Goal: Task Accomplishment & Management: Manage account settings

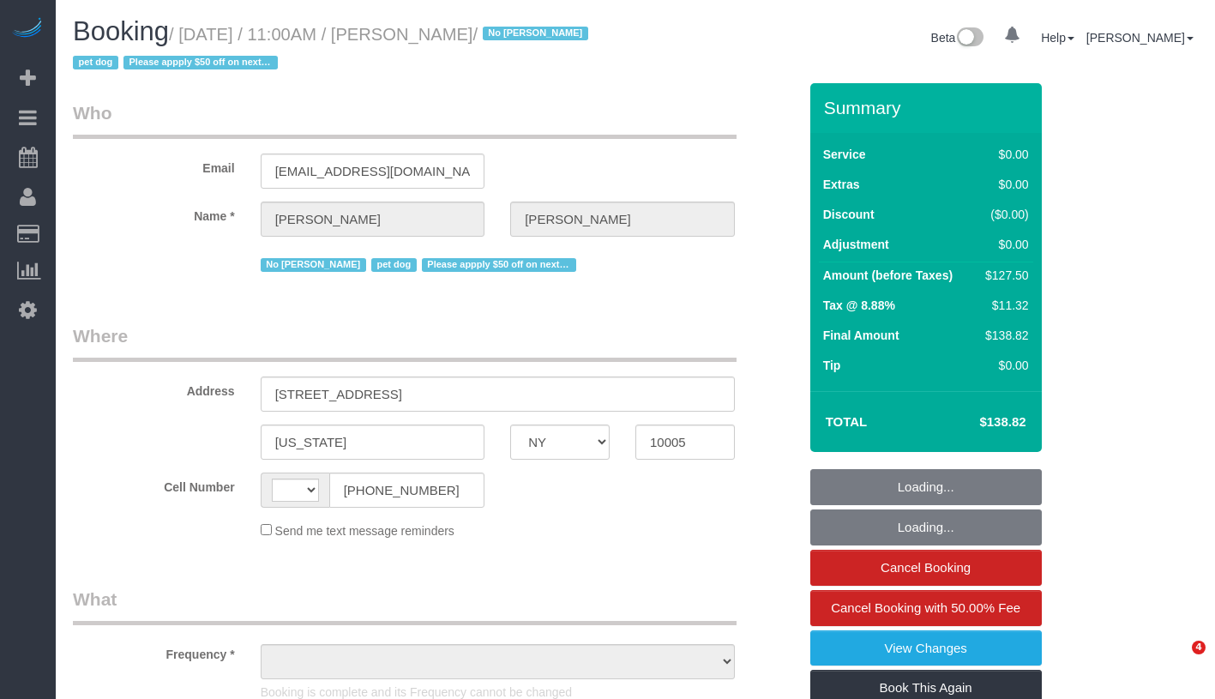
select select "NY"
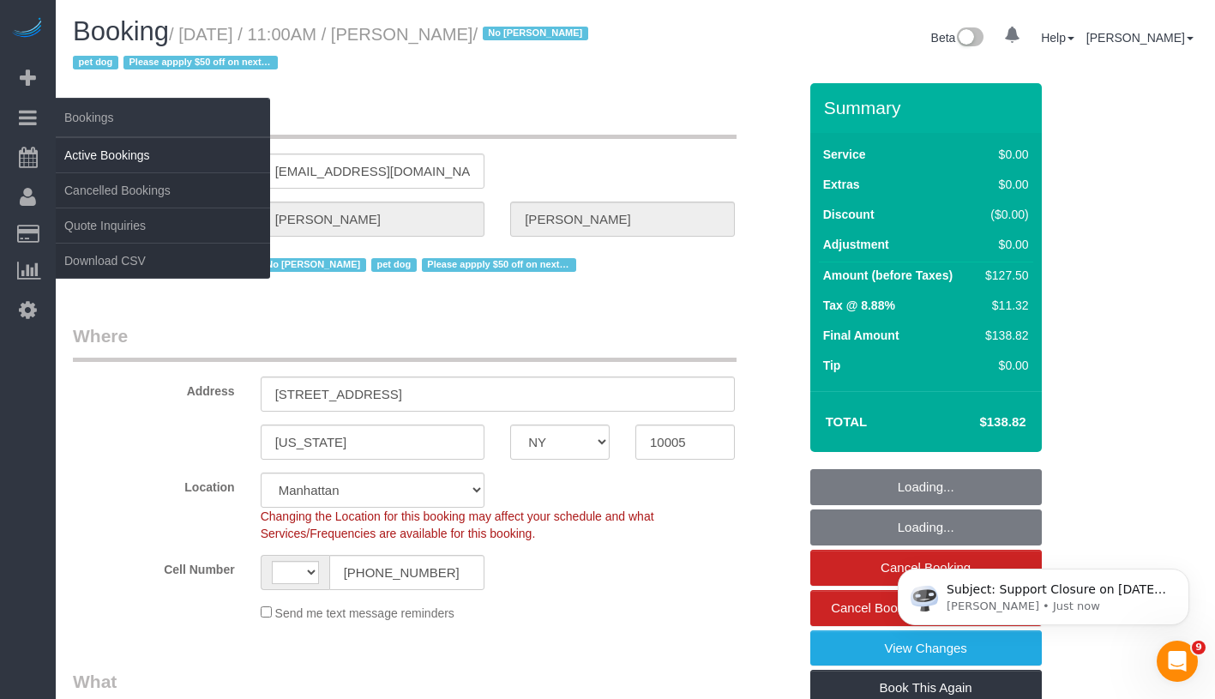
select select "string:[GEOGRAPHIC_DATA]"
select select "string:stripe-pm_1QKQBO4VGloSiKo7IuutFYzn"
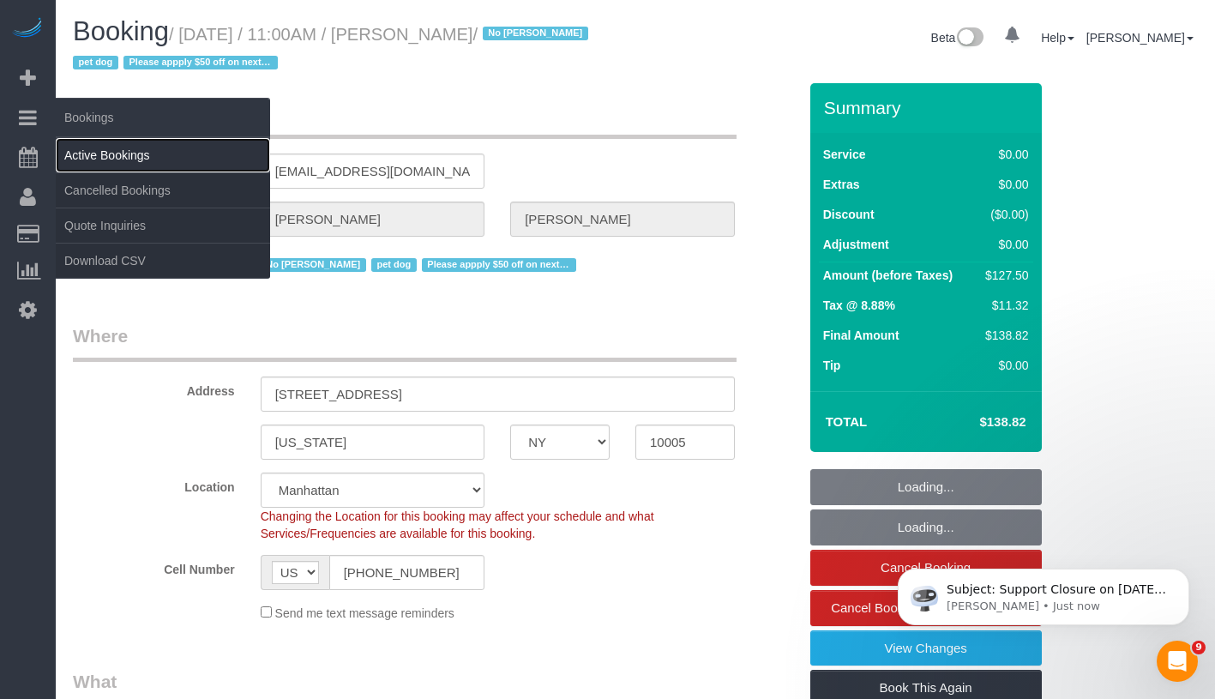
click at [118, 152] on link "Active Bookings" at bounding box center [163, 155] width 214 height 34
select select "object:679"
select select "number:59"
select select "number:72"
select select "number:13"
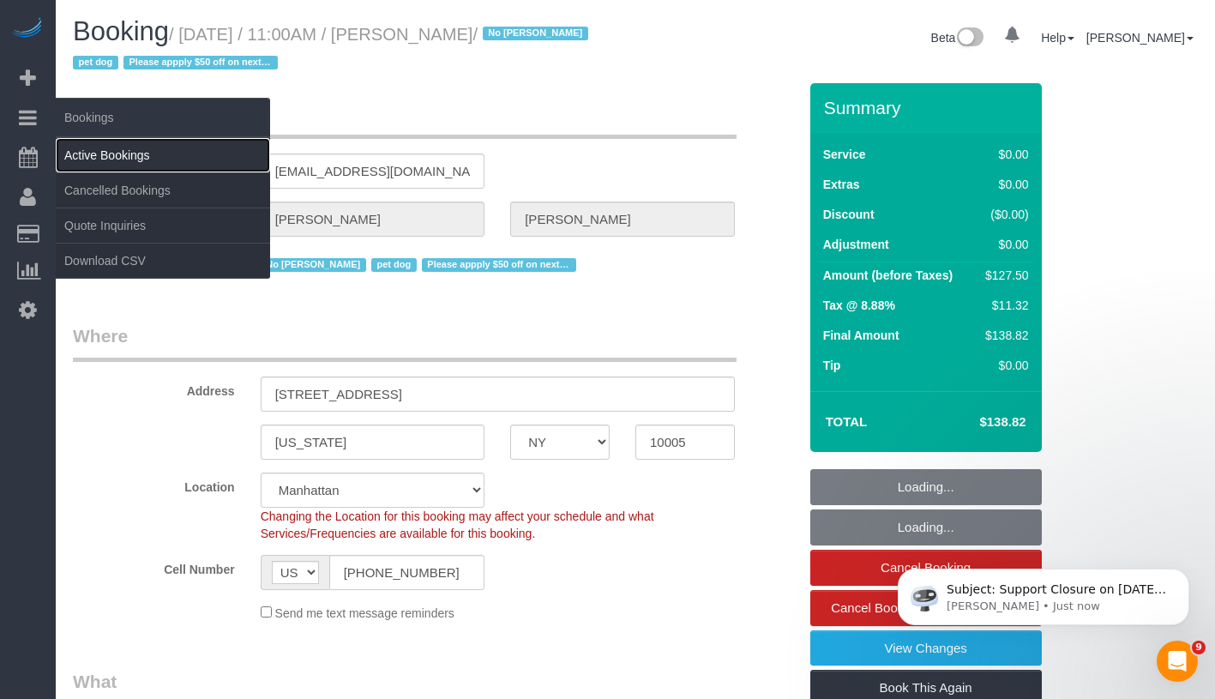
select select "number:6"
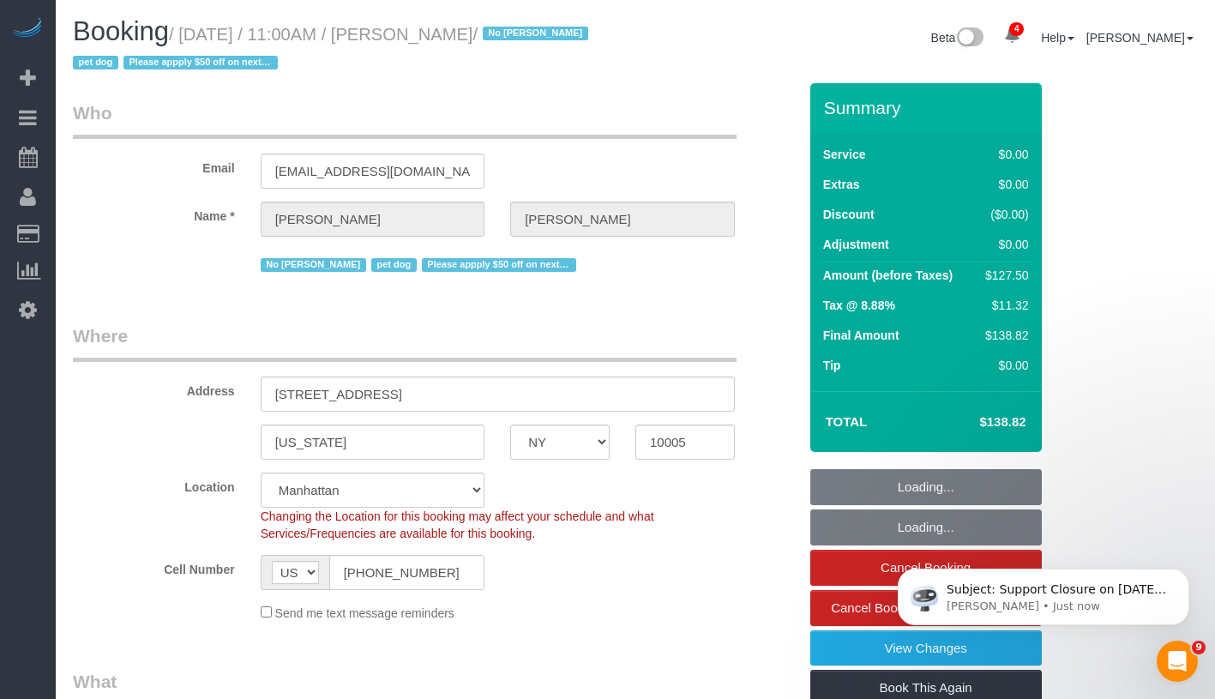
select select "object:1350"
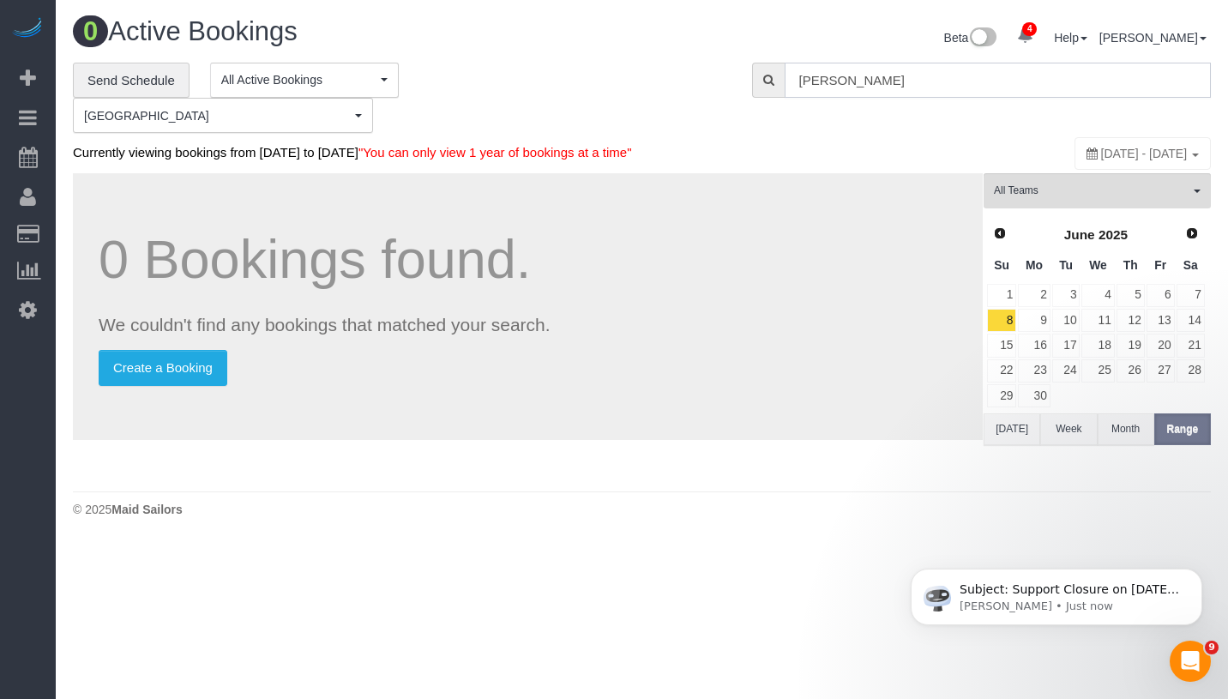
click at [916, 81] on input "[PERSON_NAME]" at bounding box center [998, 80] width 426 height 35
paste input "Kelly Carroll"
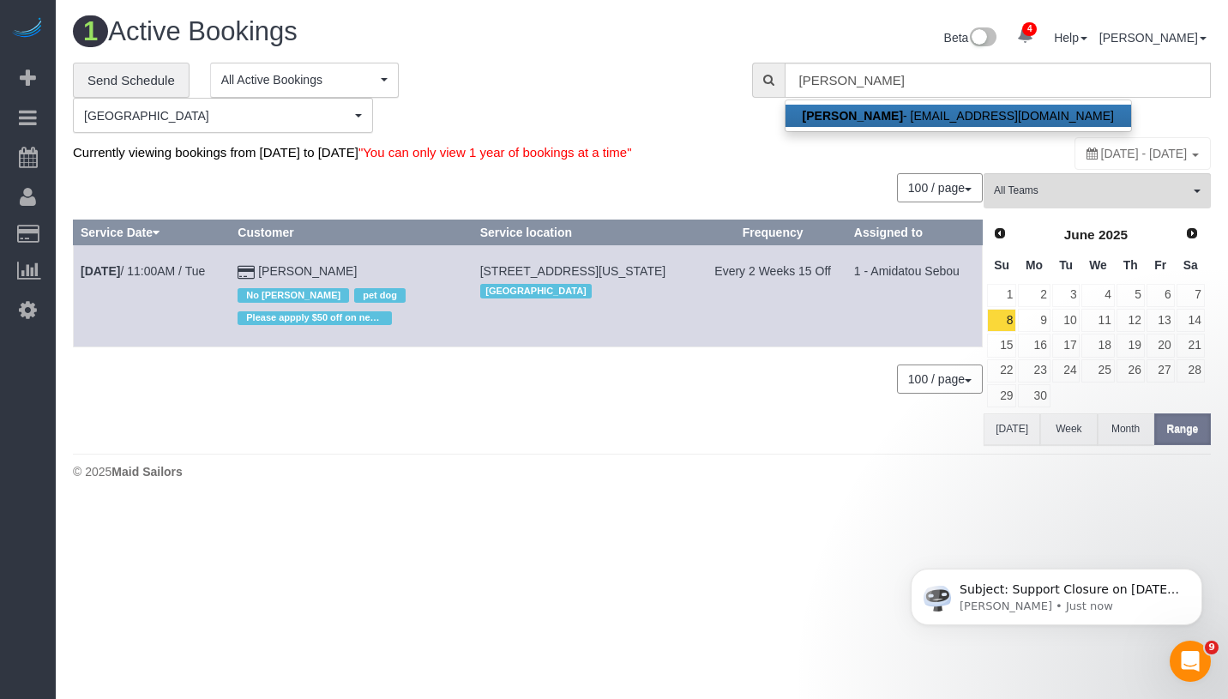
click at [921, 120] on link "Kelly Carroll - kellycarroll789@gmail.com" at bounding box center [958, 116] width 346 height 22
type input "kellycarroll789@gmail.com"
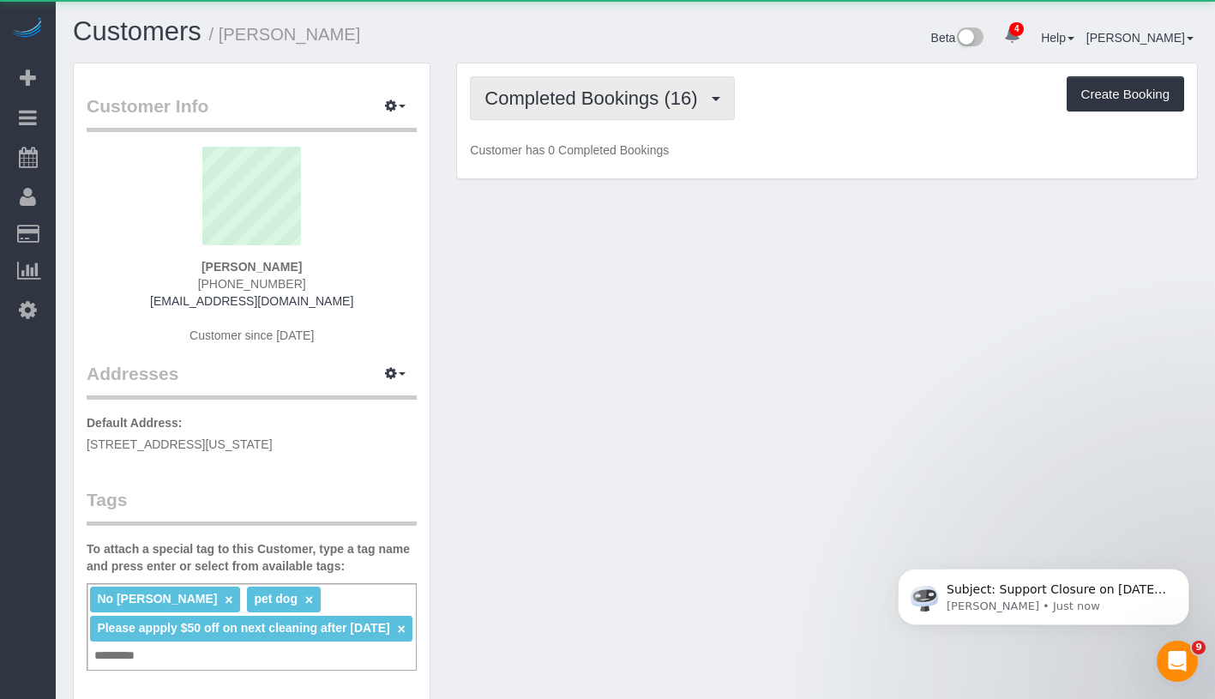
click at [570, 80] on button "Completed Bookings (16)" at bounding box center [602, 98] width 264 height 44
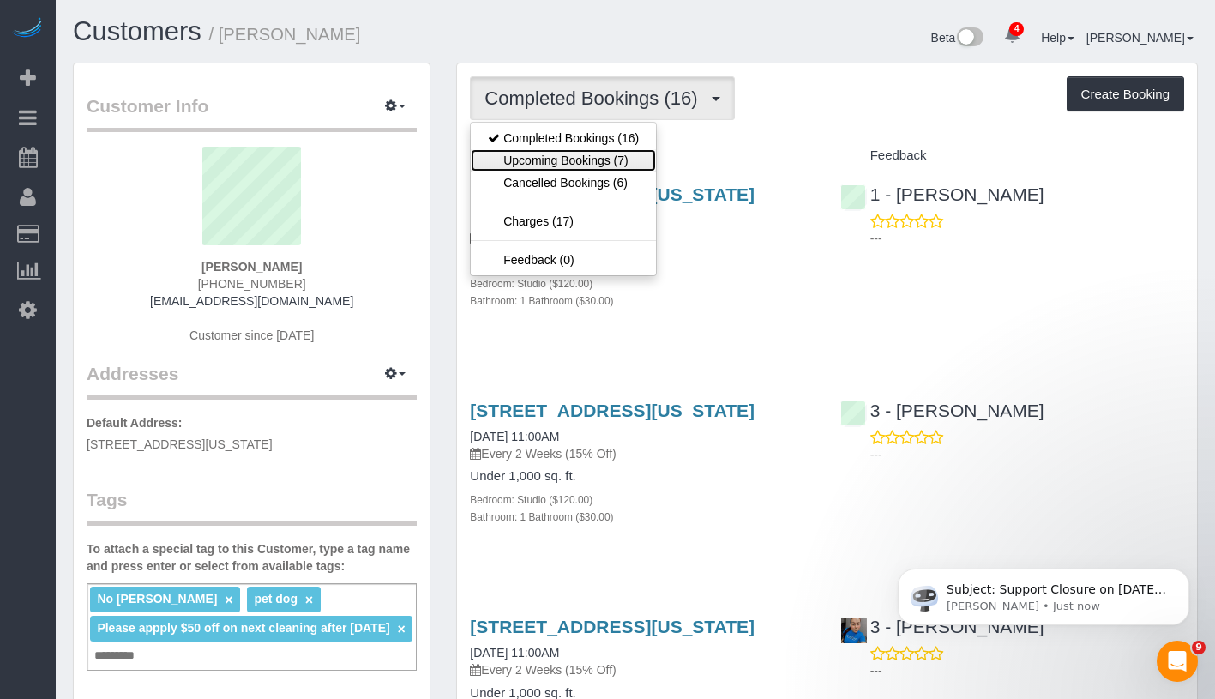
click at [577, 154] on link "Upcoming Bookings (7)" at bounding box center [563, 160] width 185 height 22
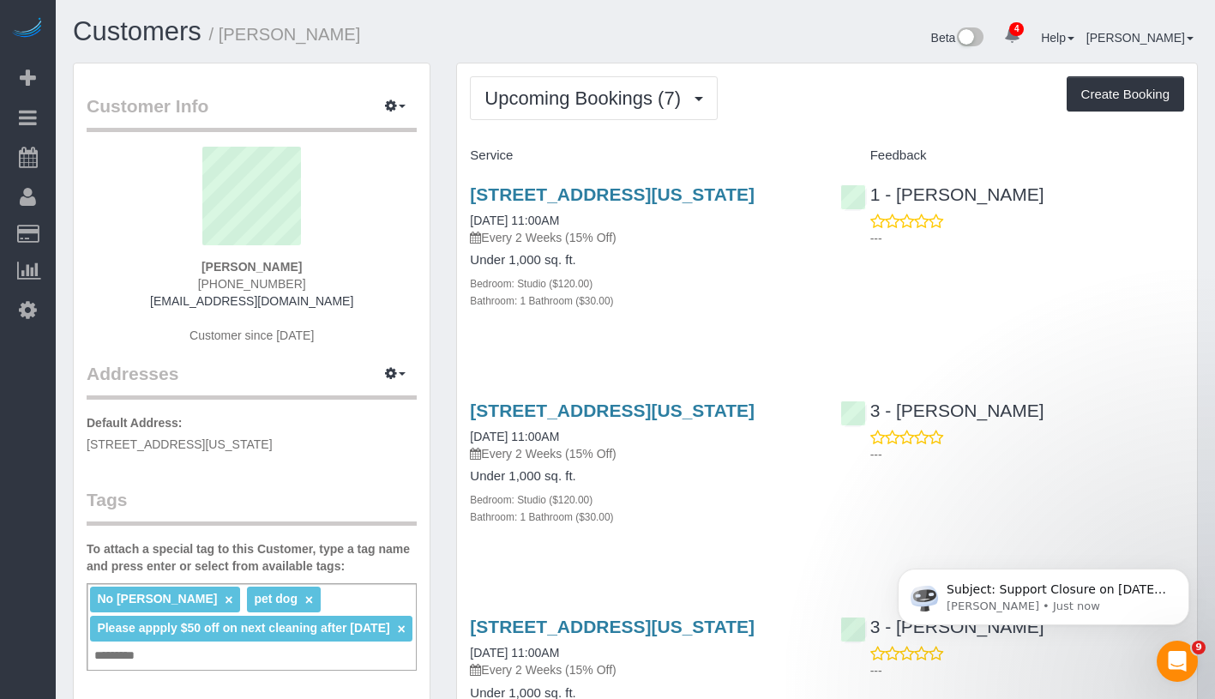
drag, startPoint x: 452, startPoint y: 241, endPoint x: 609, endPoint y: 243, distance: 156.9
copy link "08/26/2025 11:00AM"
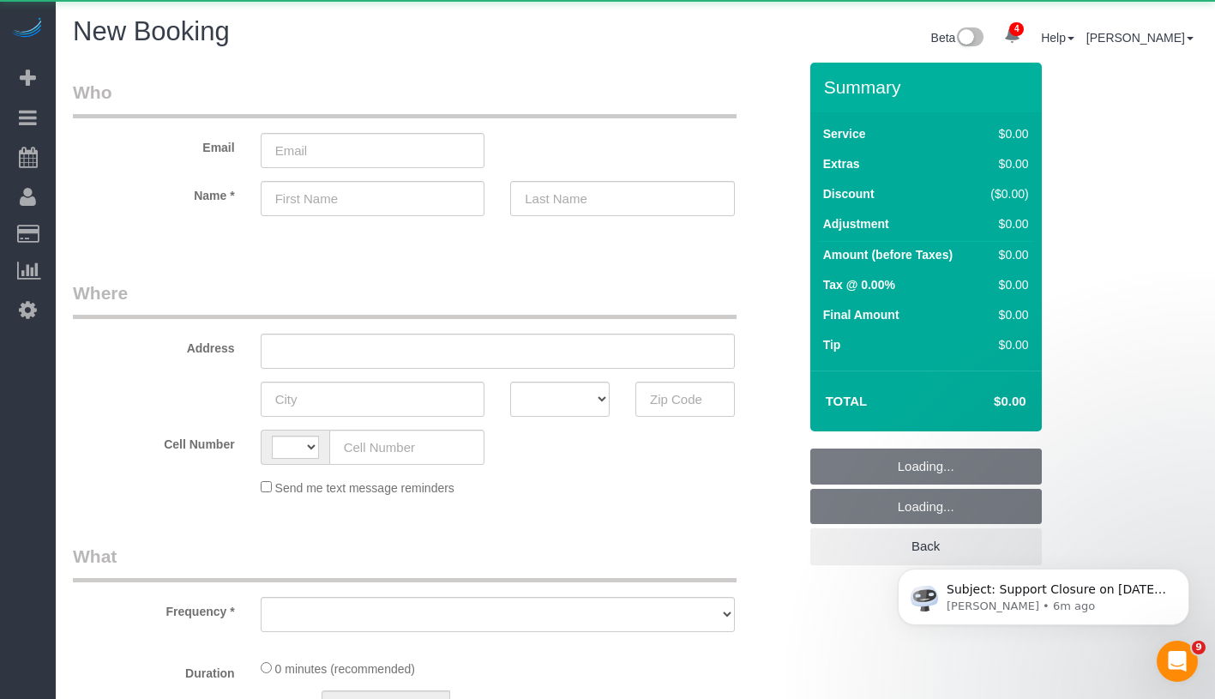
select select "object:657"
select select "number:89"
select select "number:90"
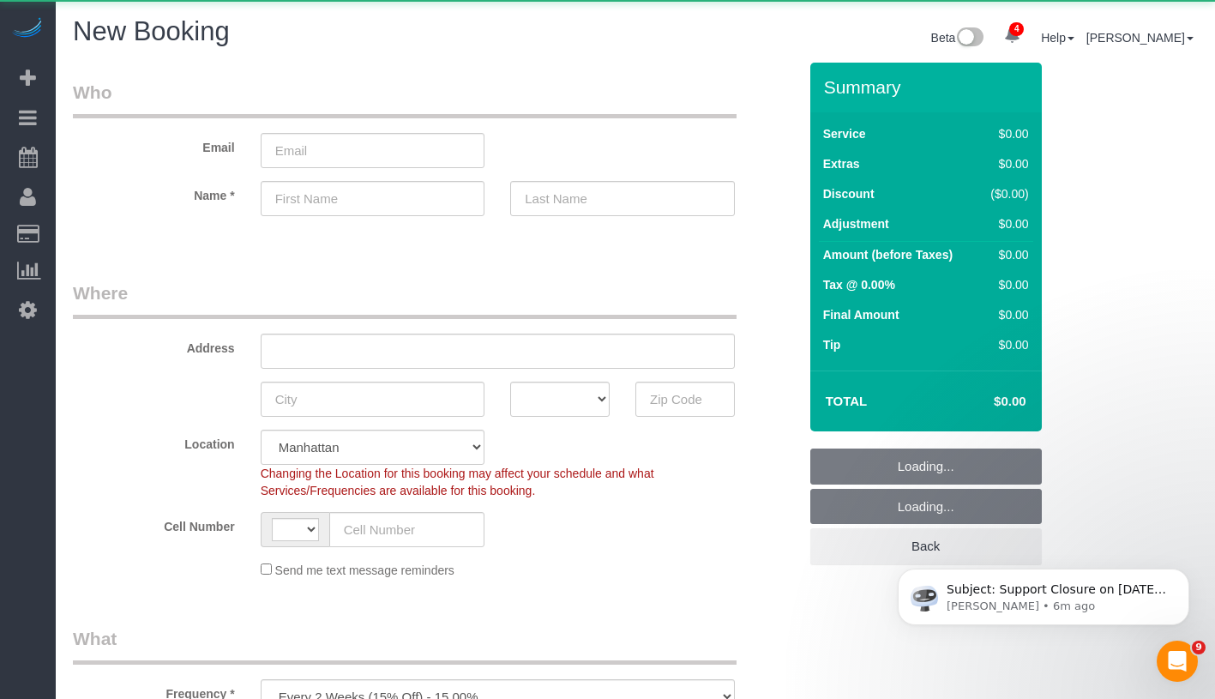
select select "object:1013"
select select "string:[GEOGRAPHIC_DATA]"
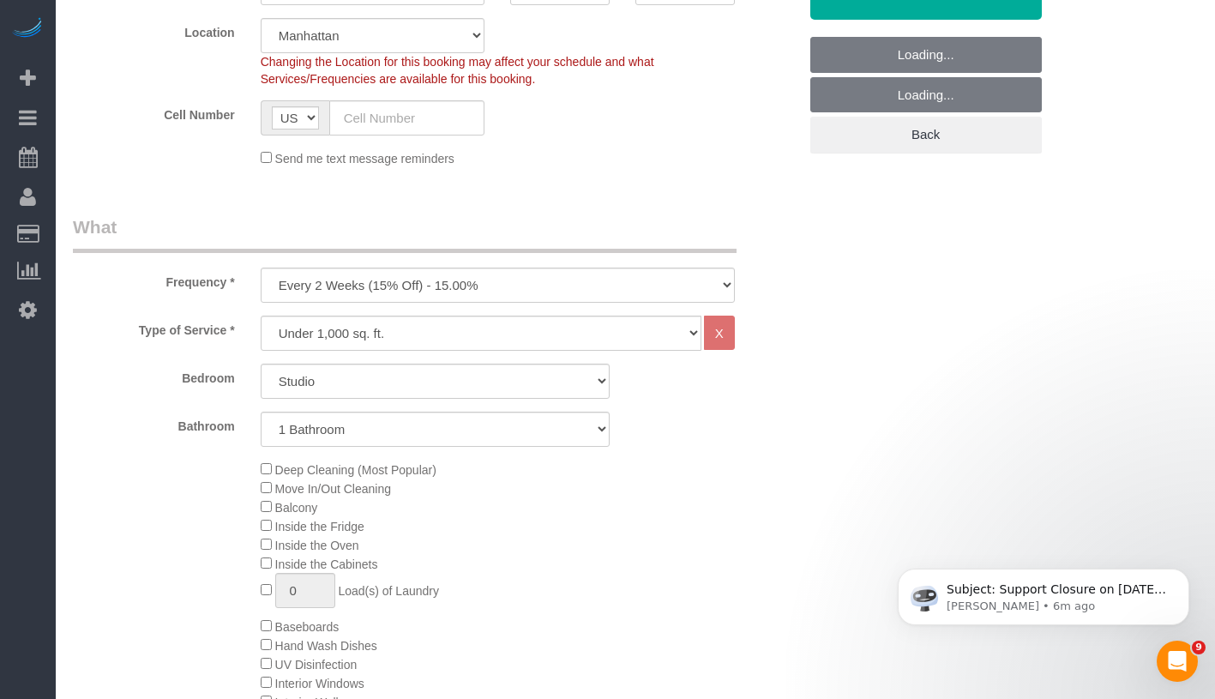
scroll to position [506, 0]
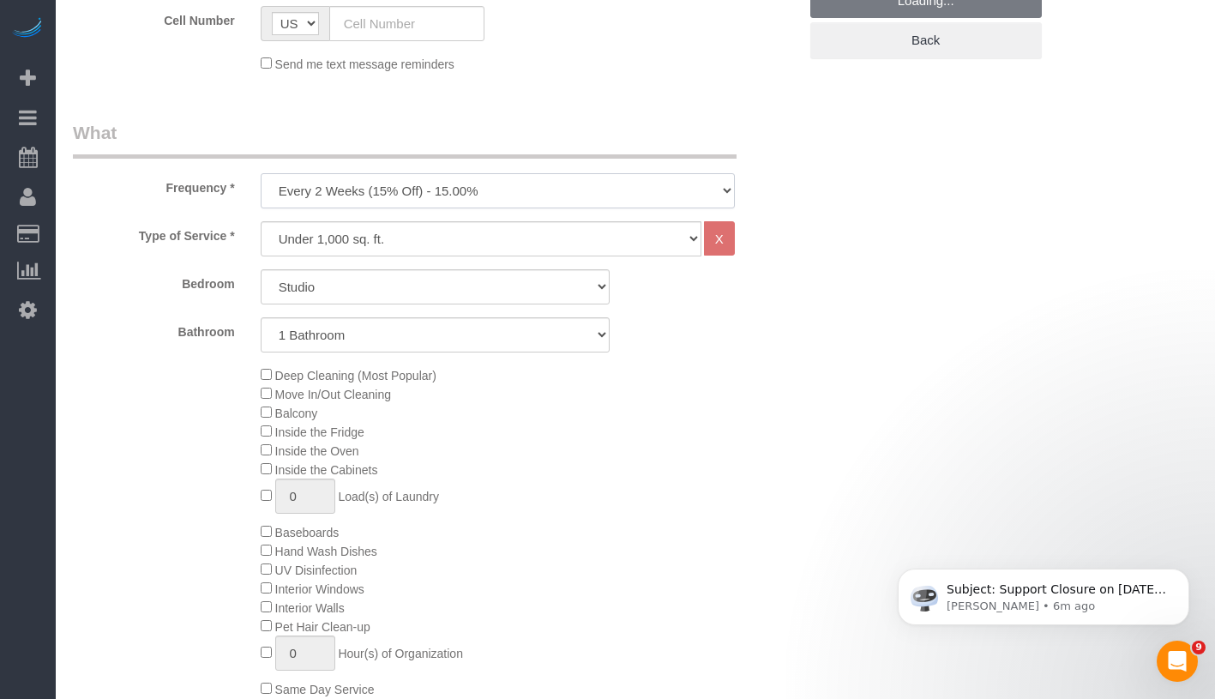
click at [421, 181] on select "One Time Weekly (20% Off) - 20.00% Every 2 Weeks (15% Off) - 15.00% Every 4 Wee…" at bounding box center [498, 190] width 474 height 35
select select "object:1014"
click at [361, 280] on select "Studio 1 Bedroom 2 Bedrooms 3 Bedrooms" at bounding box center [435, 286] width 349 height 35
select select "1"
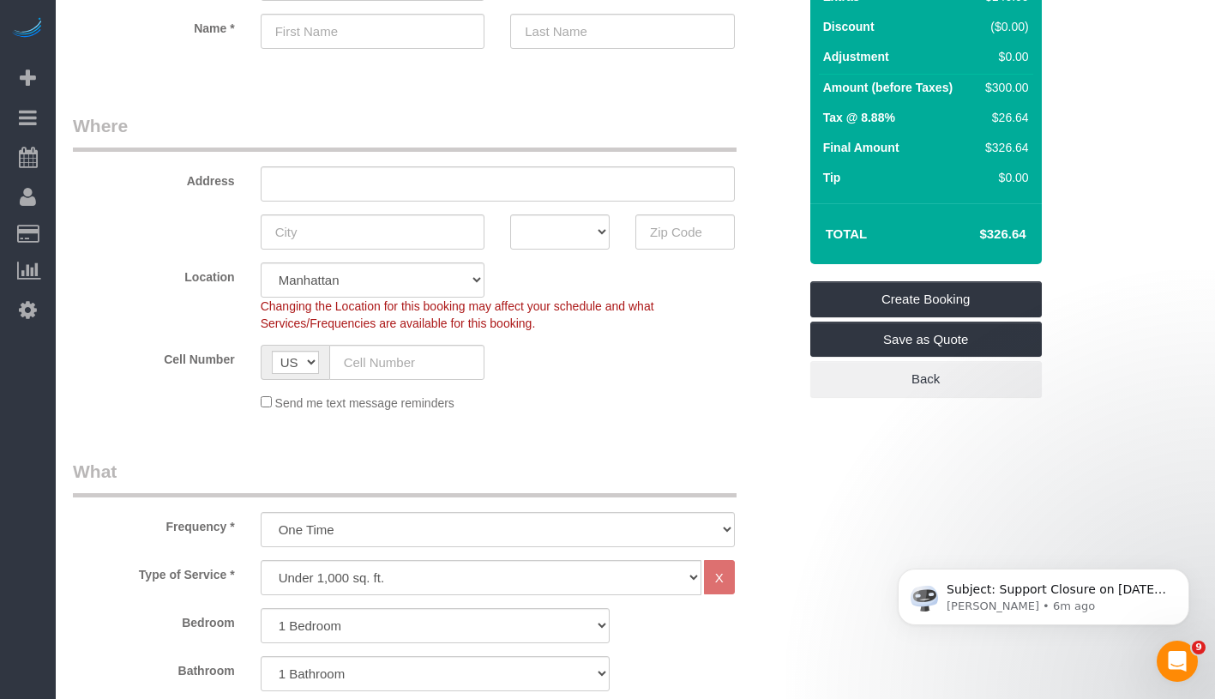
scroll to position [129, 0]
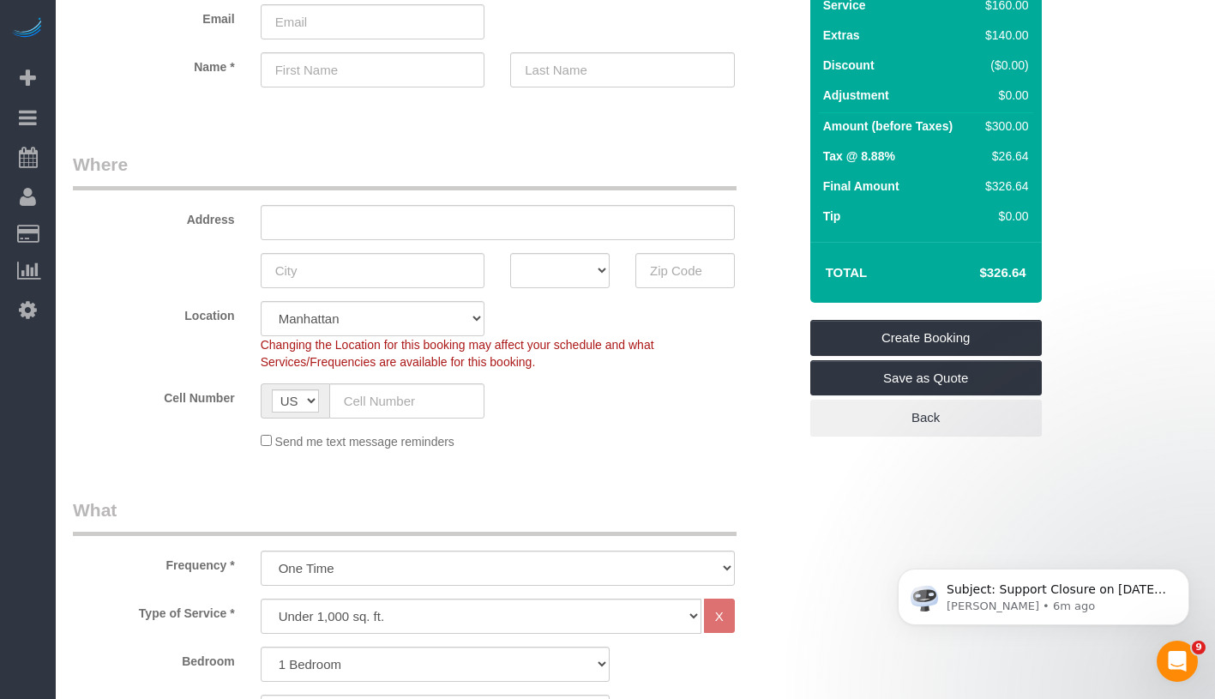
drag, startPoint x: 978, startPoint y: 274, endPoint x: 1028, endPoint y: 275, distance: 49.8
click at [1028, 275] on td "$326.64" at bounding box center [976, 272] width 111 height 43
copy h4 "$326.64"
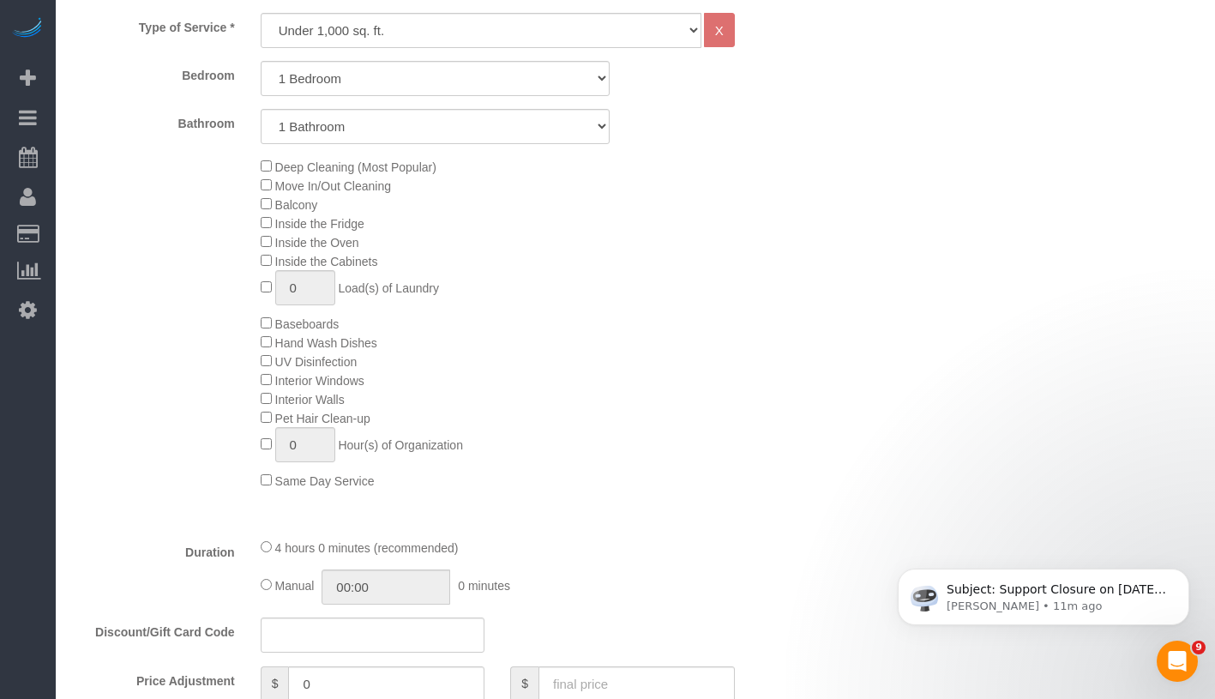
scroll to position [123, 0]
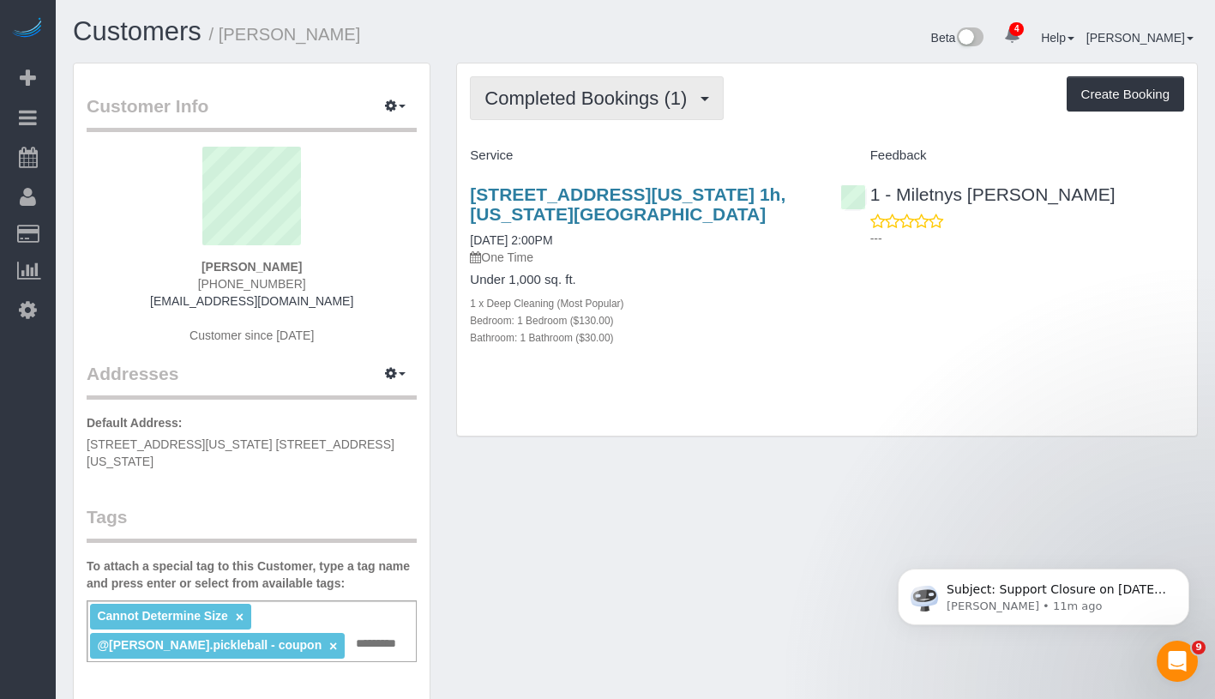
click at [601, 100] on span "Completed Bookings (1)" at bounding box center [589, 97] width 211 height 21
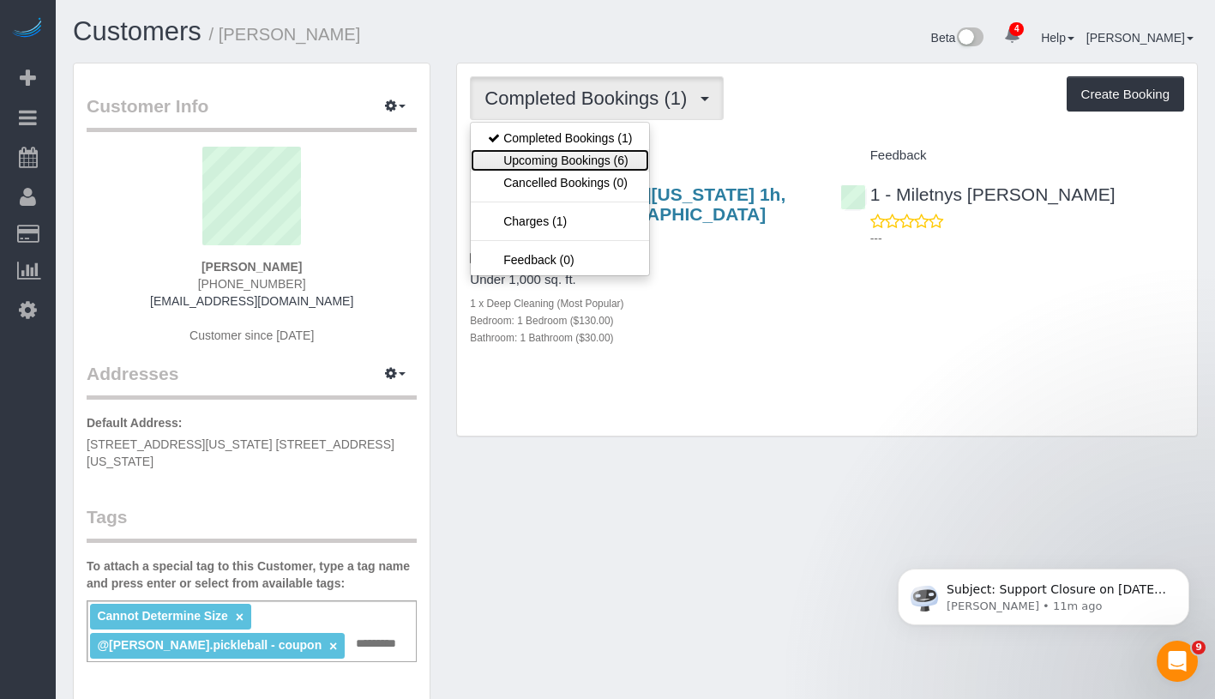
click at [591, 159] on link "Upcoming Bookings (6)" at bounding box center [560, 160] width 178 height 22
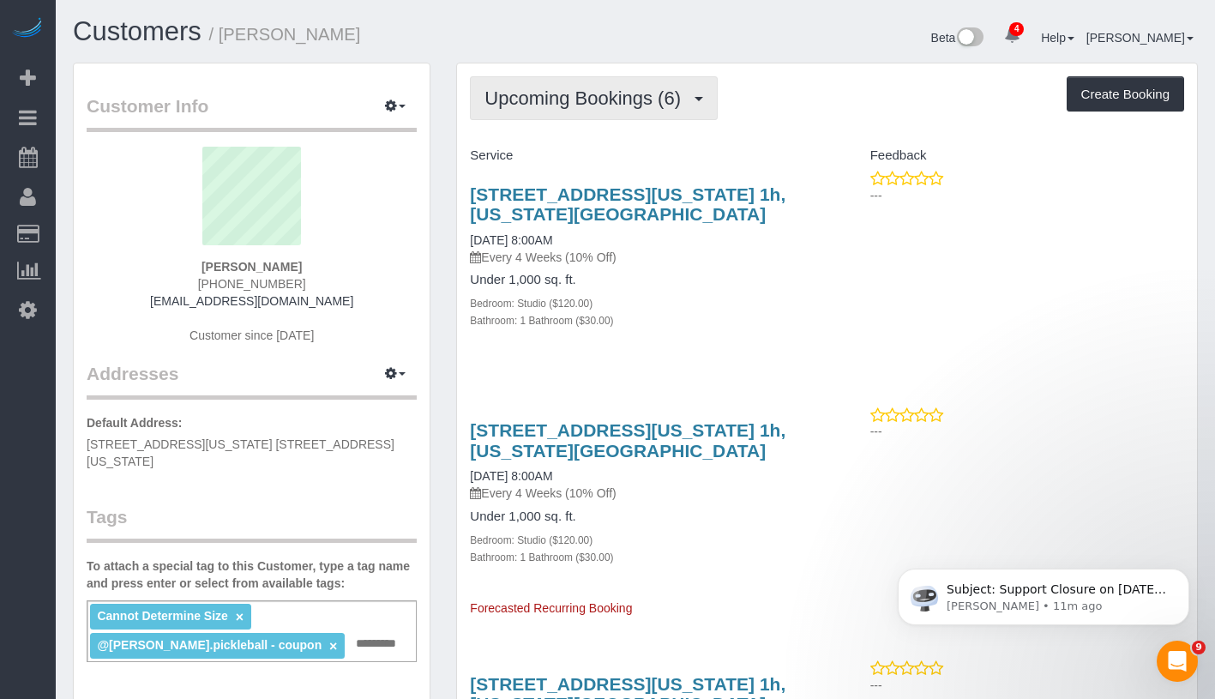
click at [578, 91] on span "Upcoming Bookings (6)" at bounding box center [586, 97] width 205 height 21
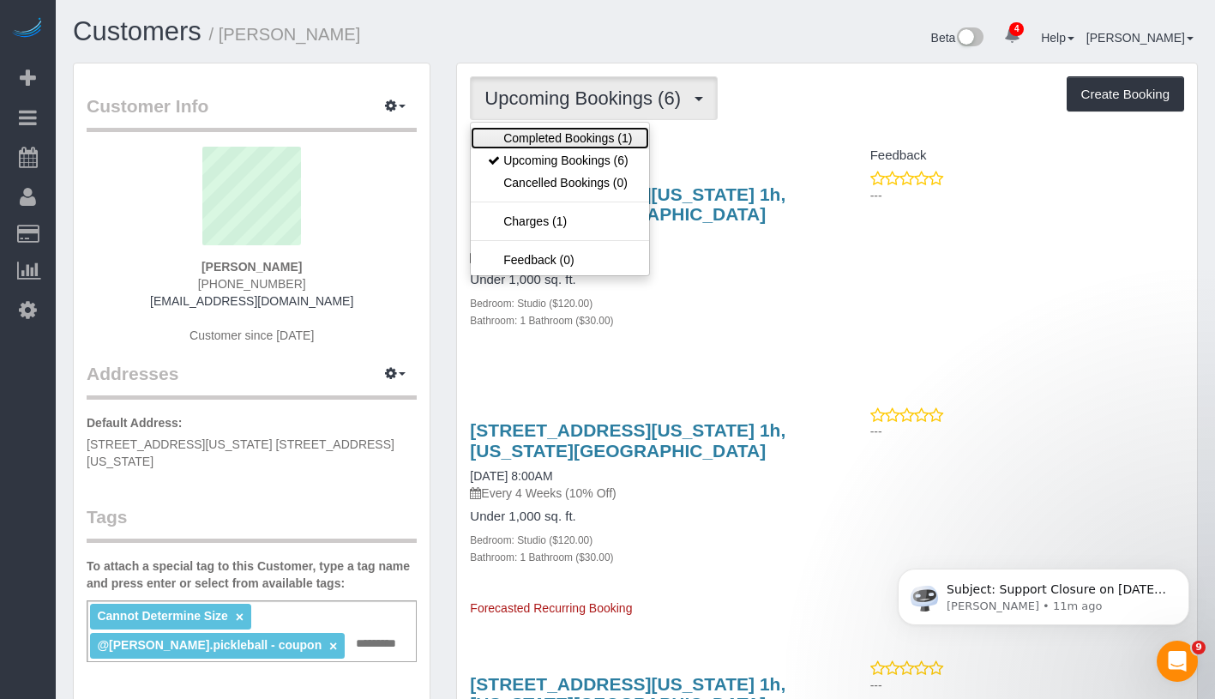
click at [575, 135] on link "Completed Bookings (1)" at bounding box center [560, 138] width 178 height 22
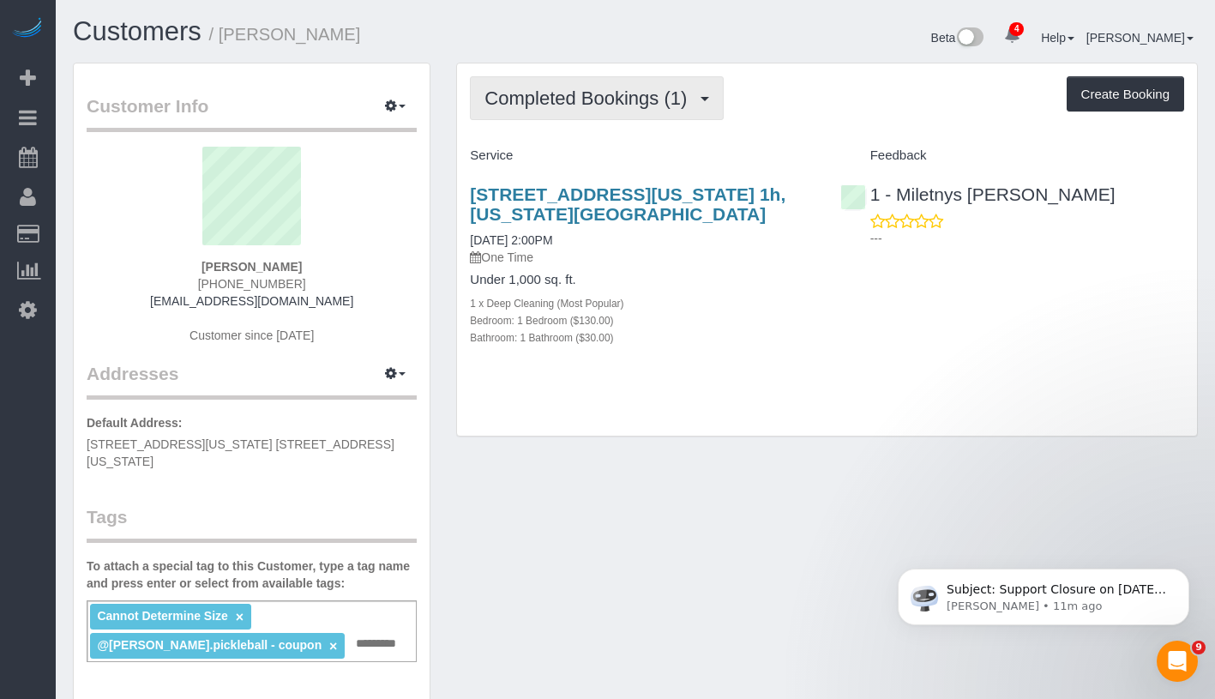
click at [616, 95] on span "Completed Bookings (1)" at bounding box center [589, 97] width 211 height 21
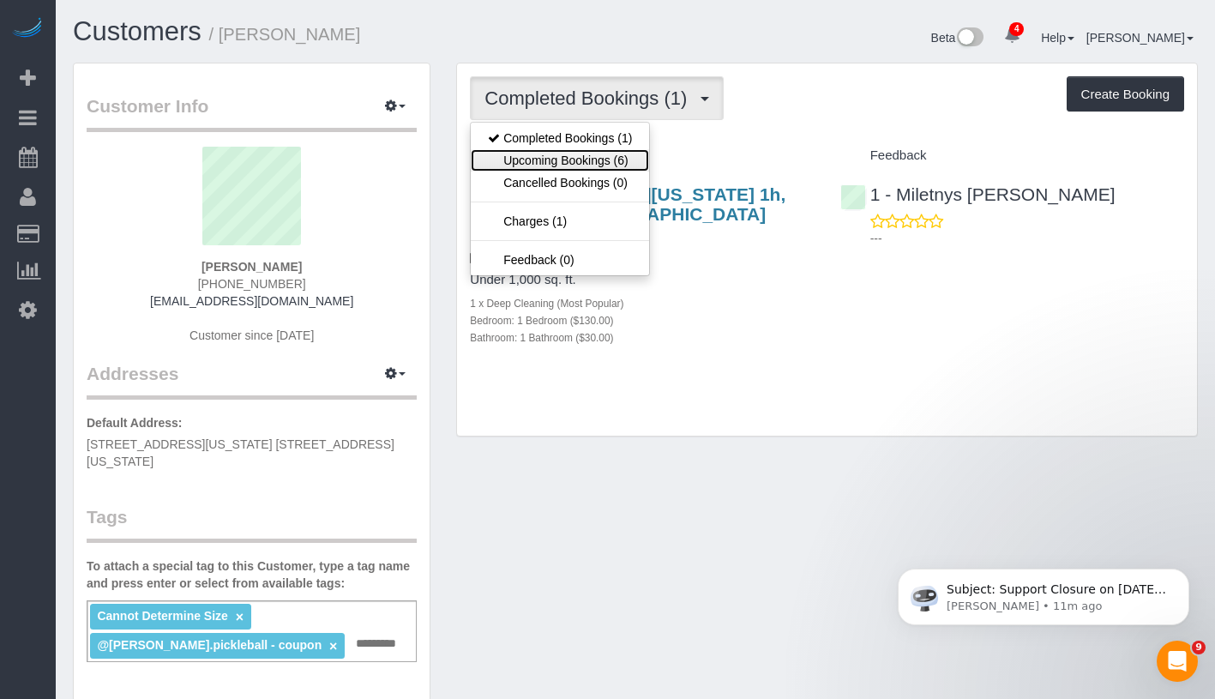
click at [615, 156] on link "Upcoming Bookings (6)" at bounding box center [560, 160] width 178 height 22
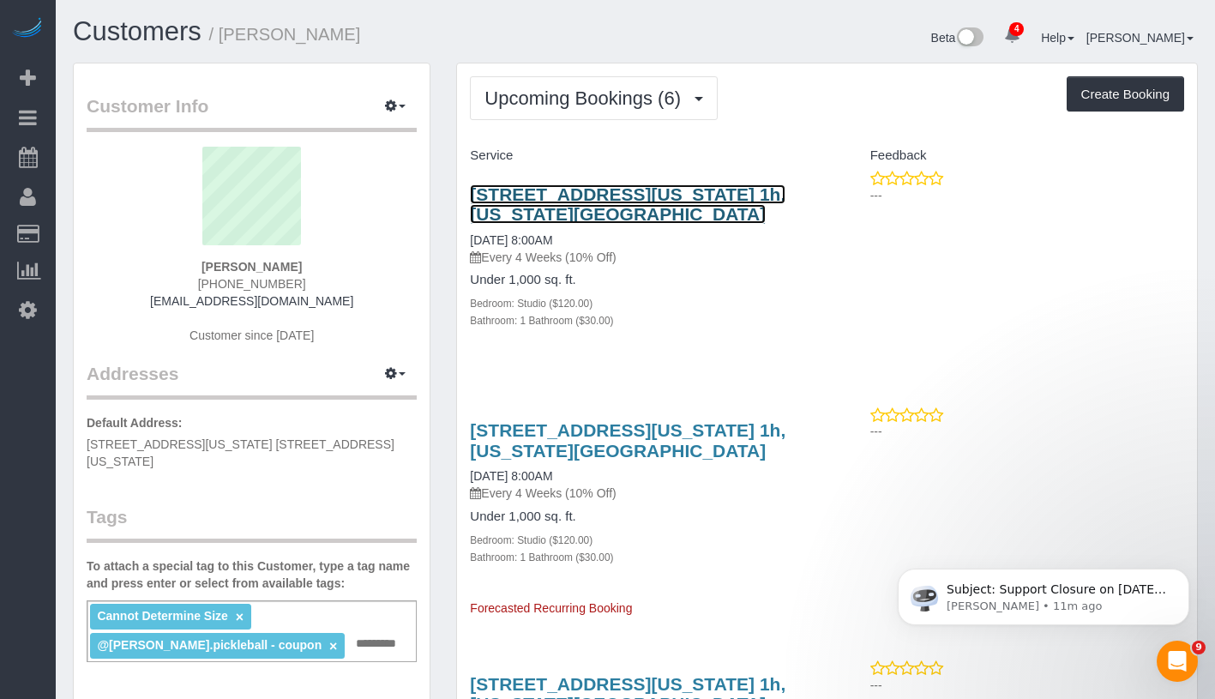
click at [574, 199] on link "518 Fort Washington Ave, Apt. 1h, New York, NY 10033" at bounding box center [628, 203] width 316 height 39
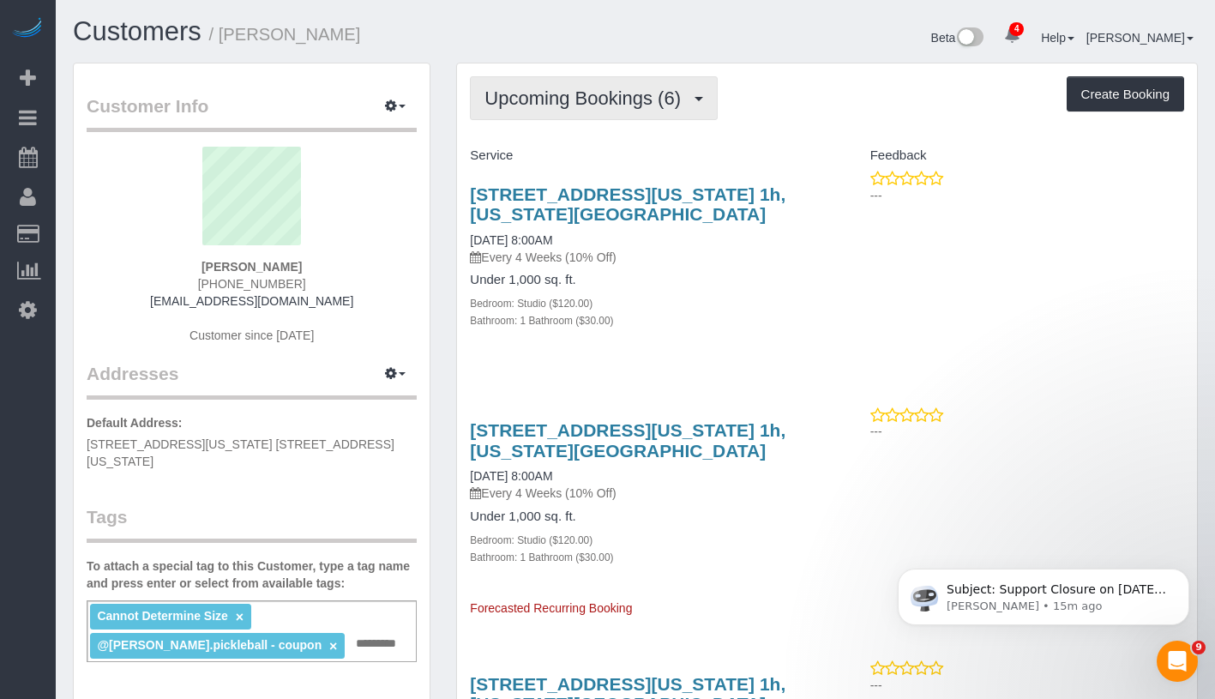
click at [599, 87] on span "Upcoming Bookings (6)" at bounding box center [586, 97] width 205 height 21
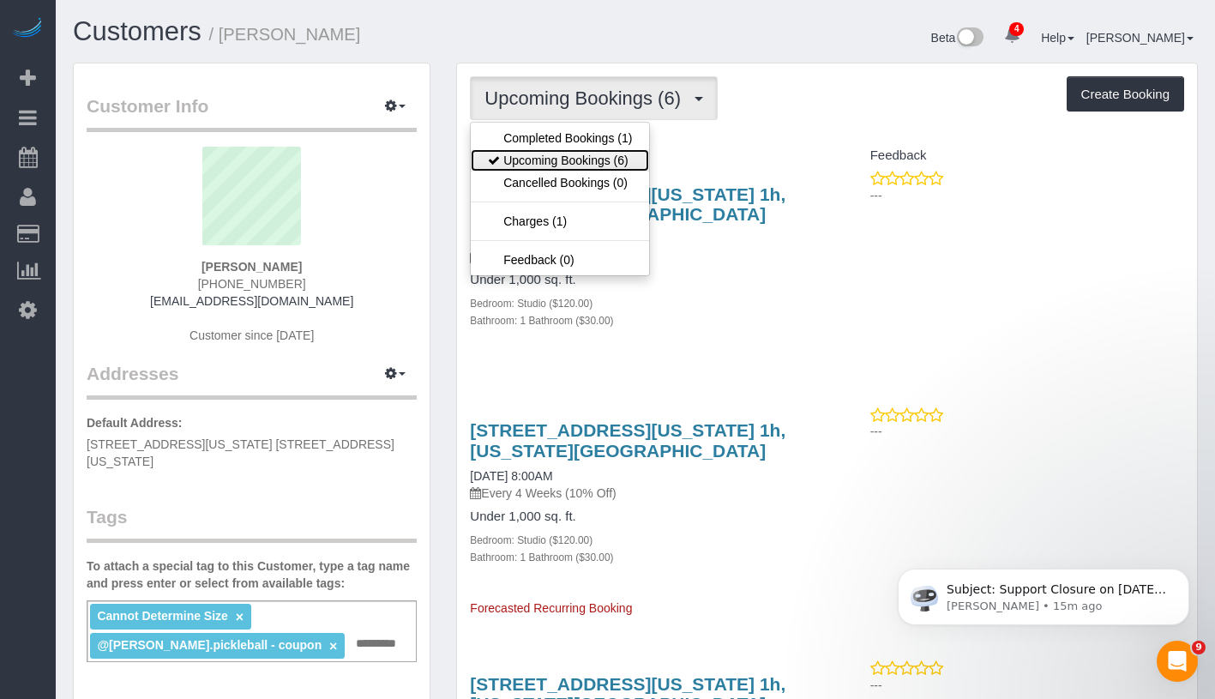
click at [588, 149] on link "Upcoming Bookings (6)" at bounding box center [560, 160] width 178 height 22
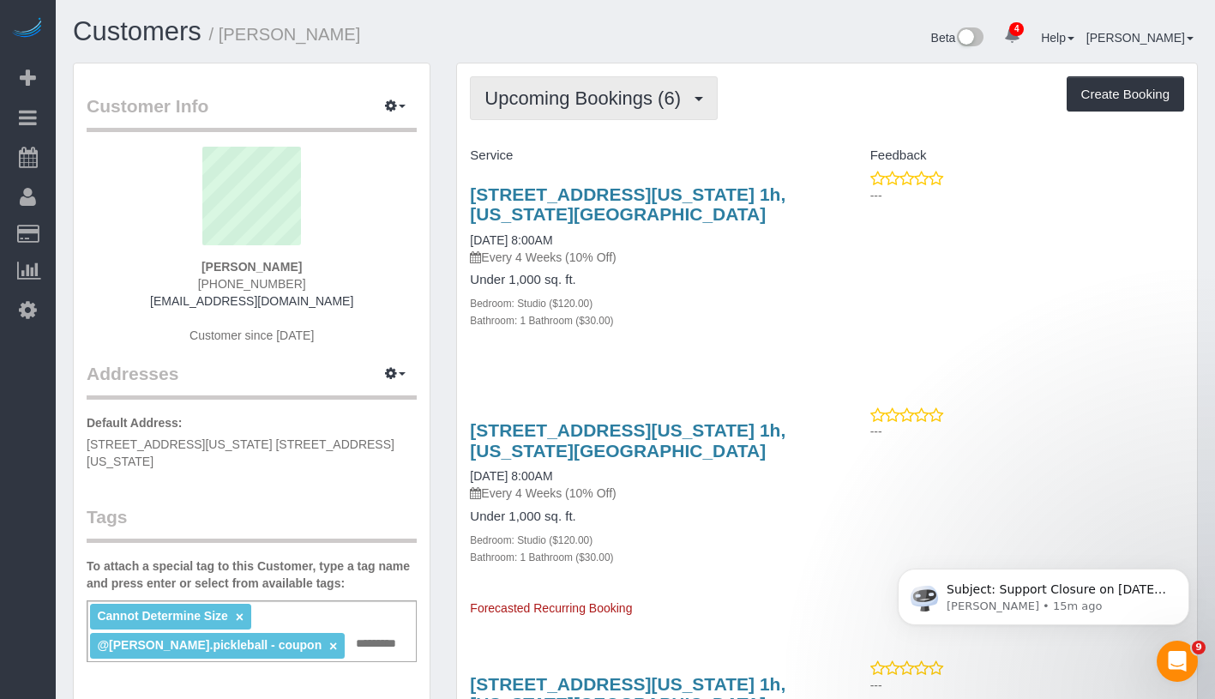
click at [617, 93] on span "Upcoming Bookings (6)" at bounding box center [586, 97] width 205 height 21
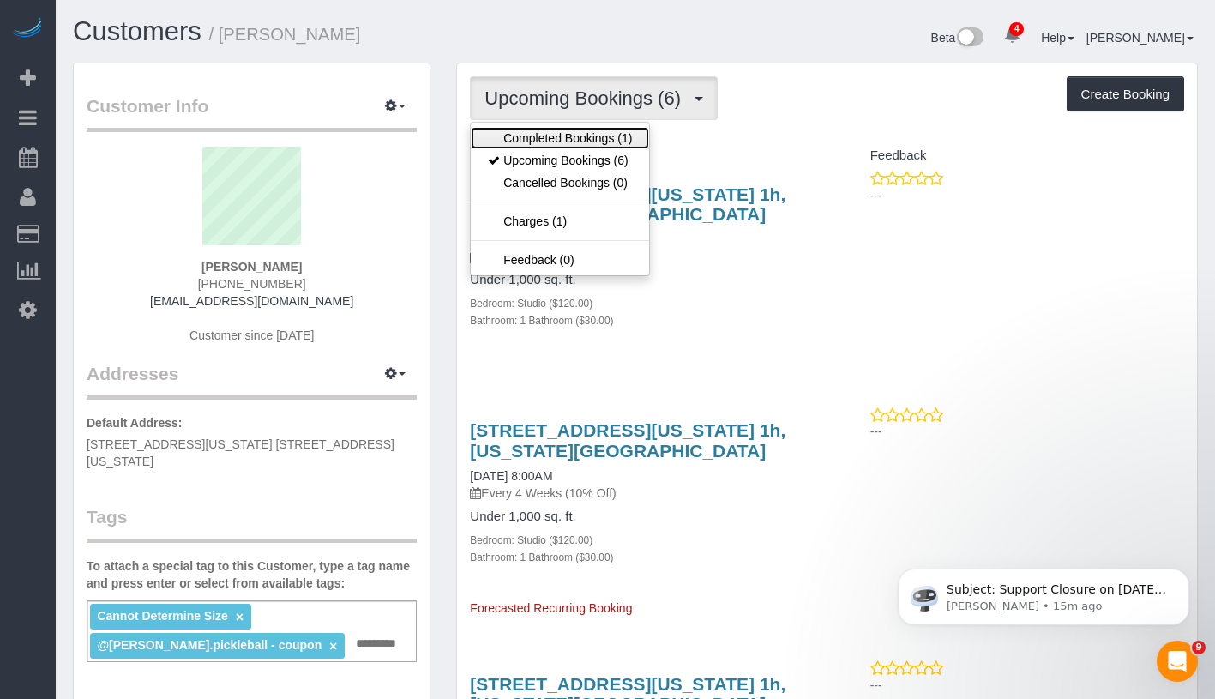
click at [603, 129] on link "Completed Bookings (1)" at bounding box center [560, 138] width 178 height 22
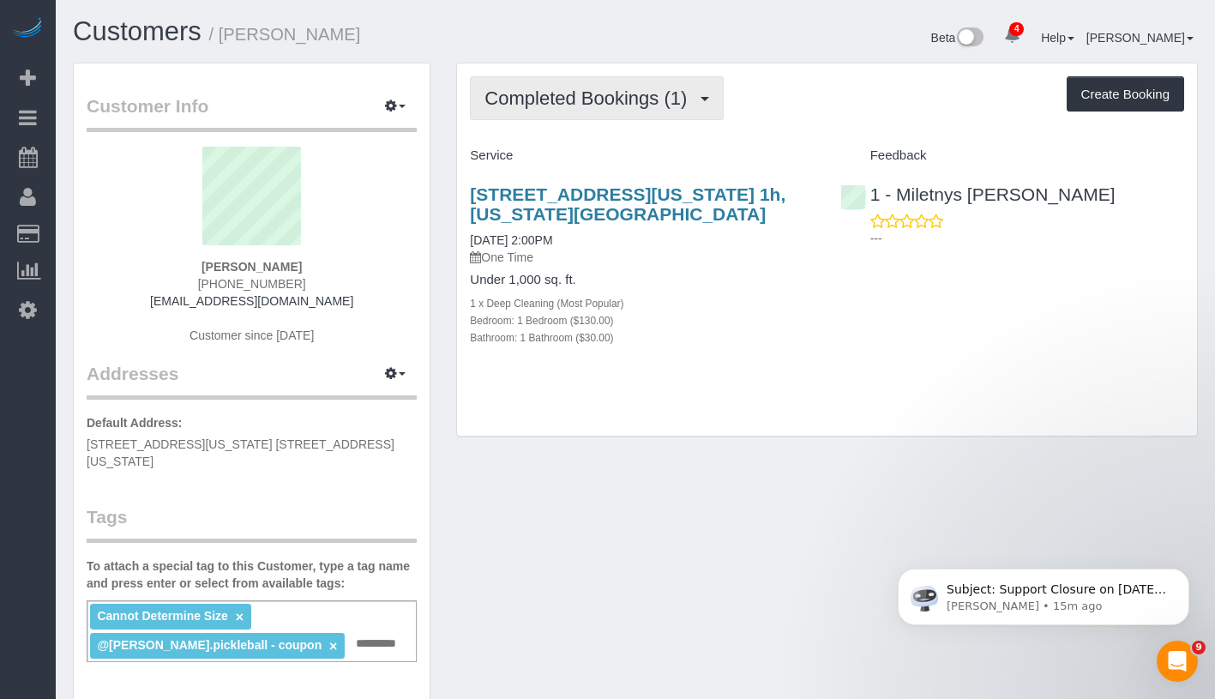
click at [617, 111] on button "Completed Bookings (1)" at bounding box center [597, 98] width 254 height 44
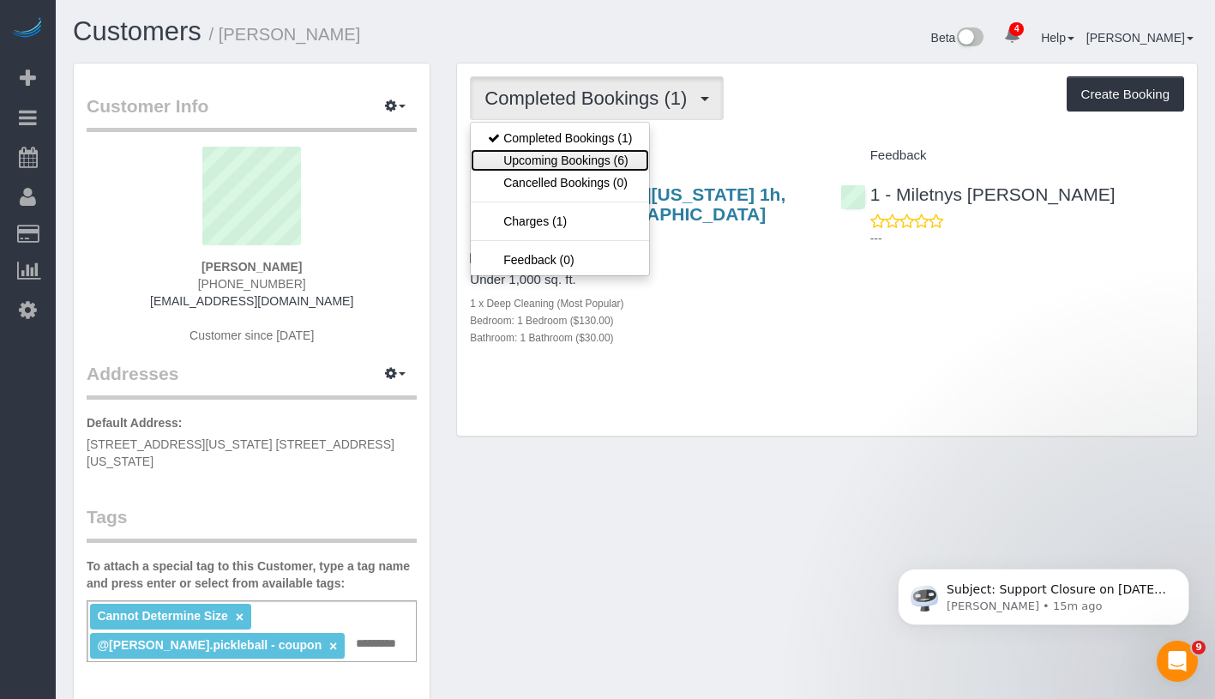
click at [604, 154] on link "Upcoming Bookings (6)" at bounding box center [560, 160] width 178 height 22
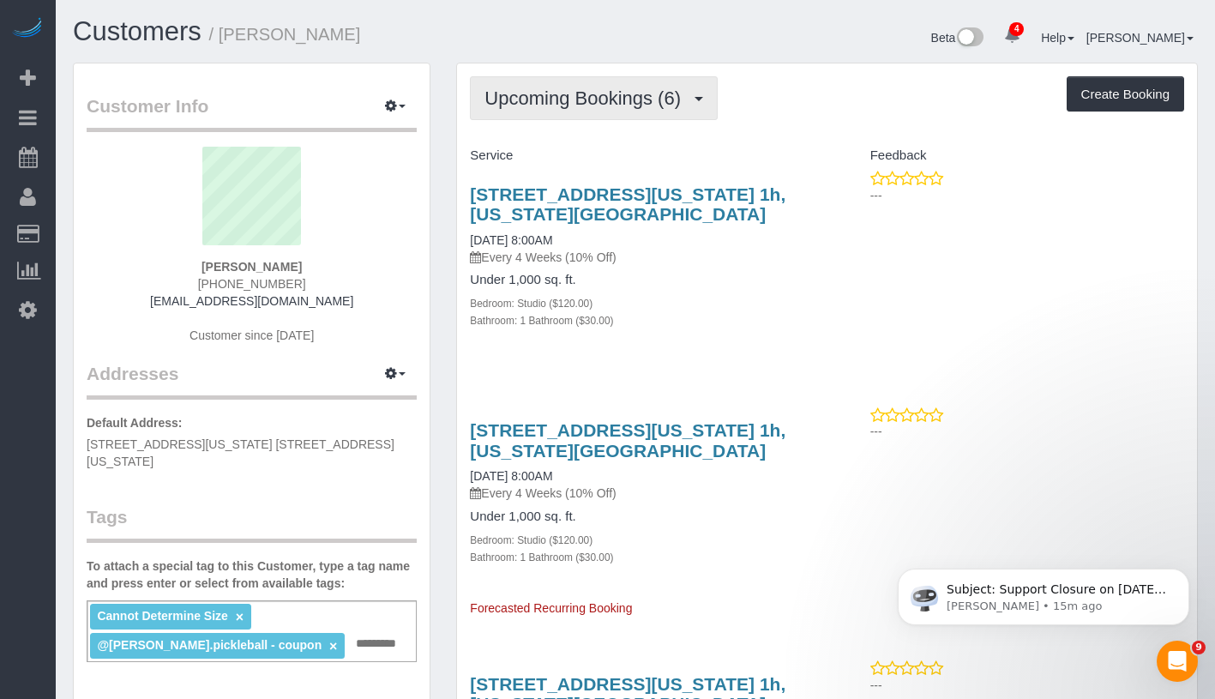
click at [609, 99] on span "Upcoming Bookings (6)" at bounding box center [586, 97] width 205 height 21
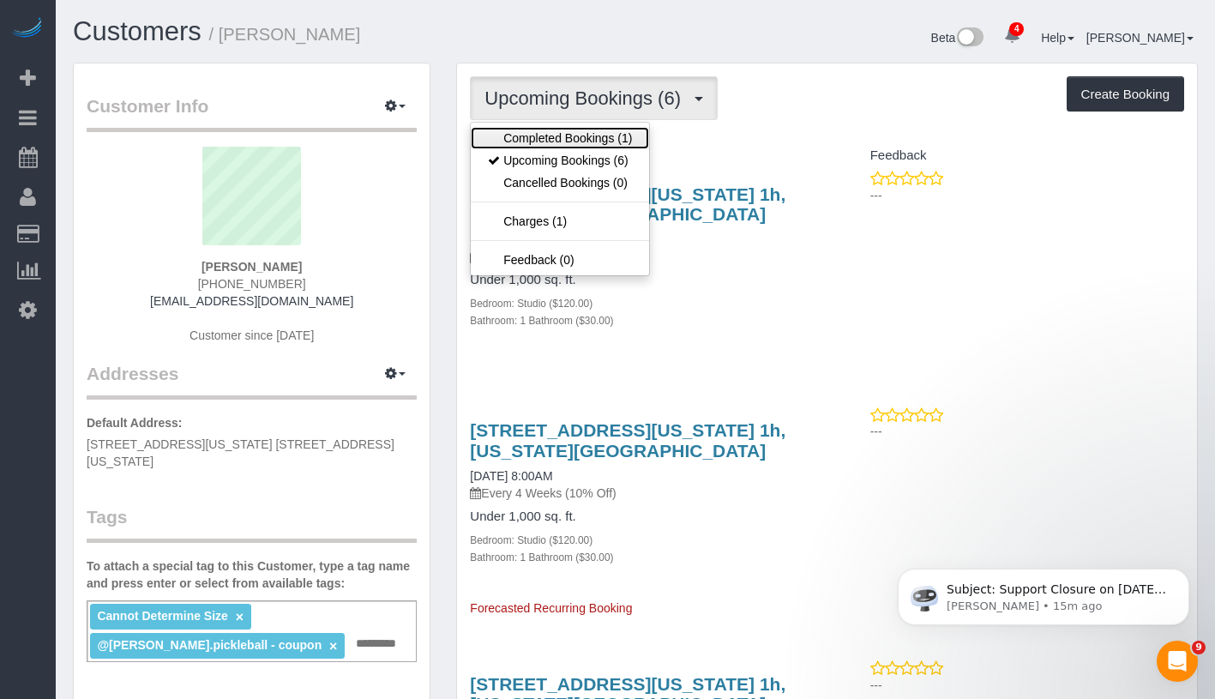
click at [575, 129] on link "Completed Bookings (1)" at bounding box center [560, 138] width 178 height 22
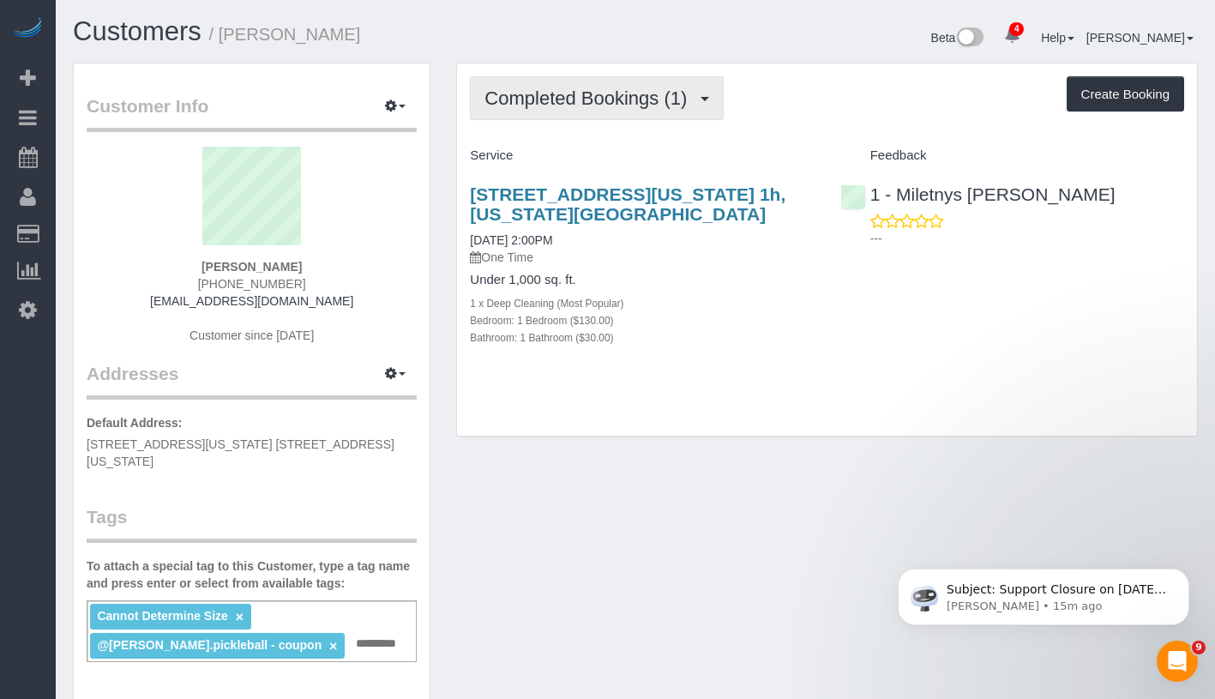
click at [631, 114] on button "Completed Bookings (1)" at bounding box center [597, 98] width 254 height 44
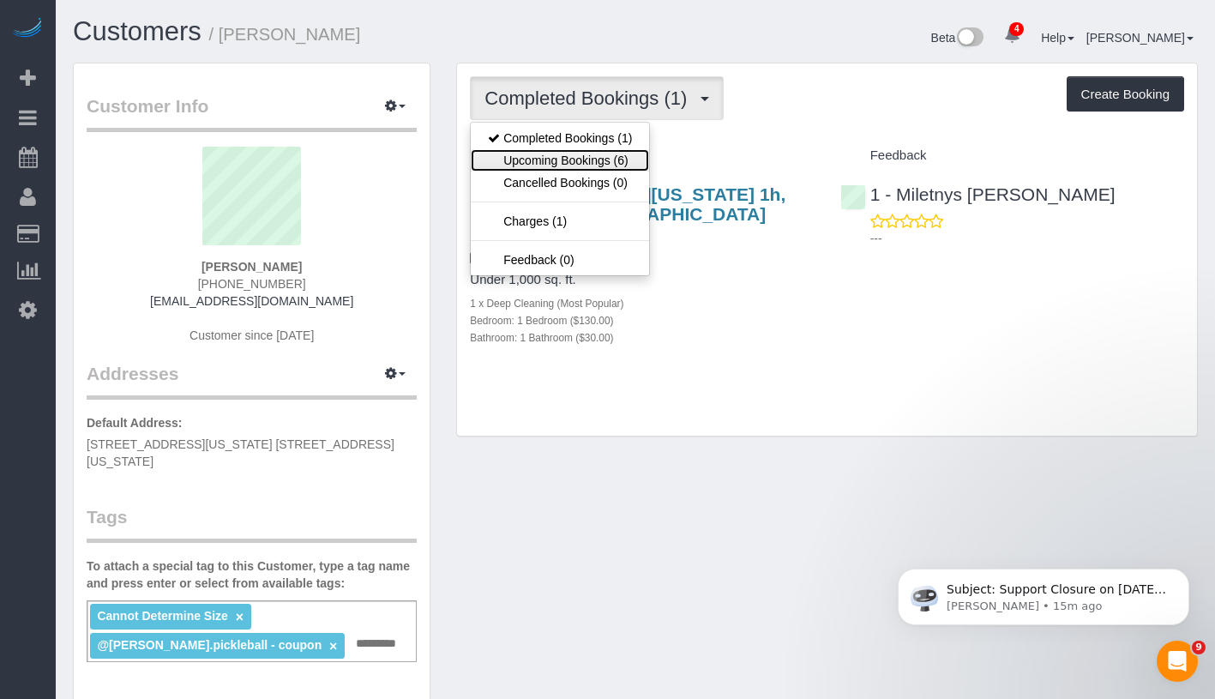
click at [631, 156] on link "Upcoming Bookings (6)" at bounding box center [560, 160] width 178 height 22
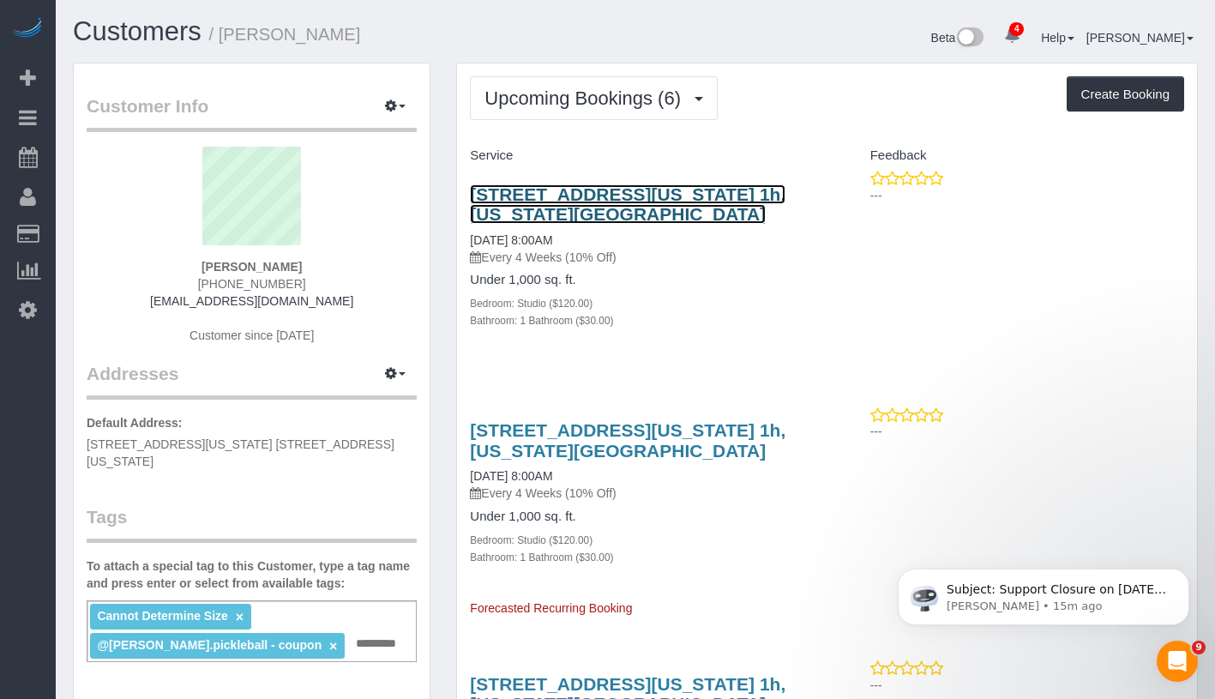
click at [637, 209] on link "518 Fort Washington Avenue, Apt. 1h, New York, NY 10033" at bounding box center [628, 203] width 316 height 39
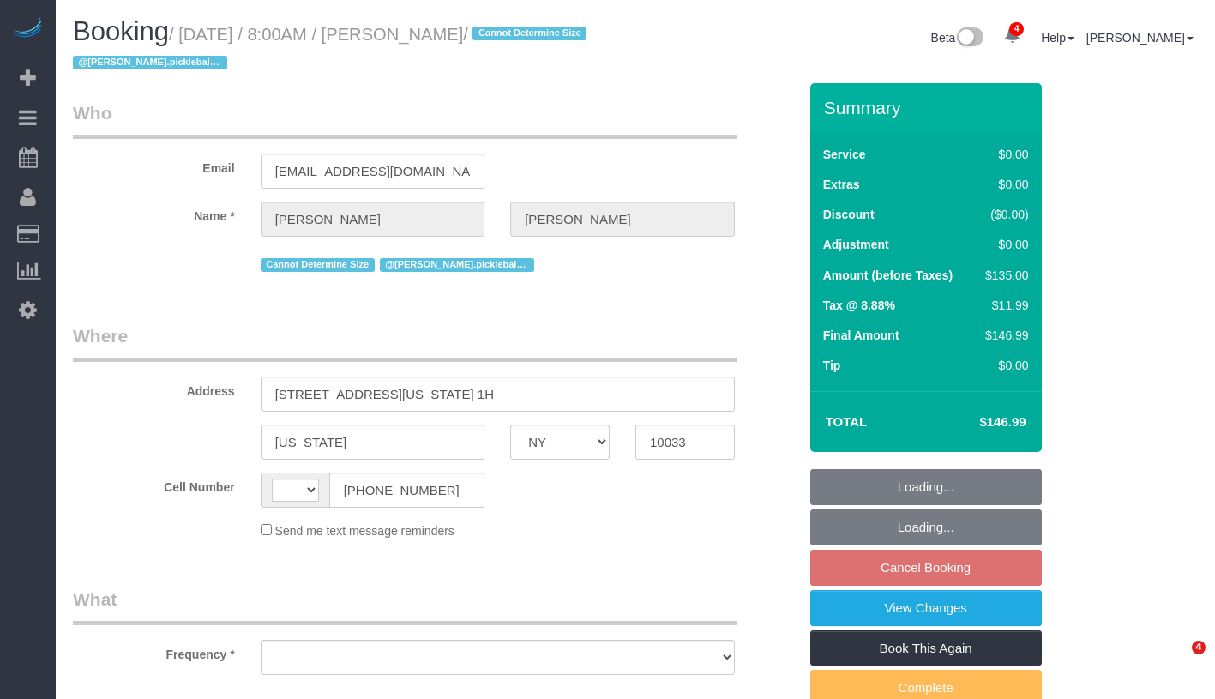
select select "NY"
select select "string:[GEOGRAPHIC_DATA]"
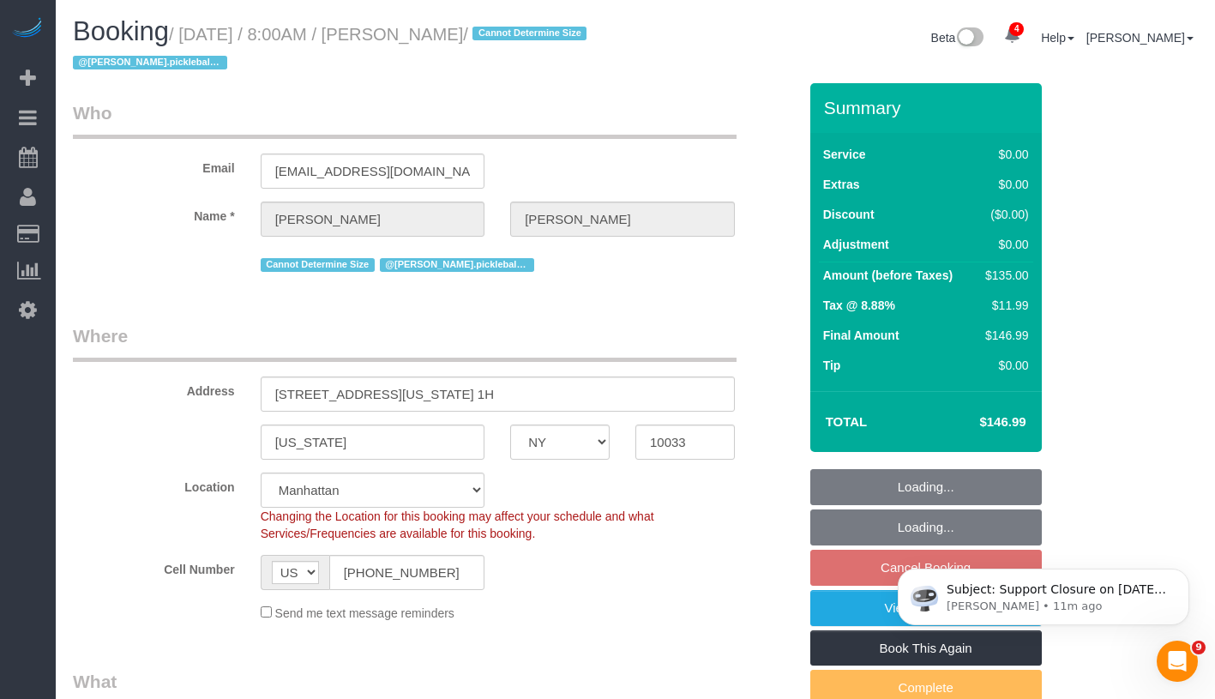
select select "object:660"
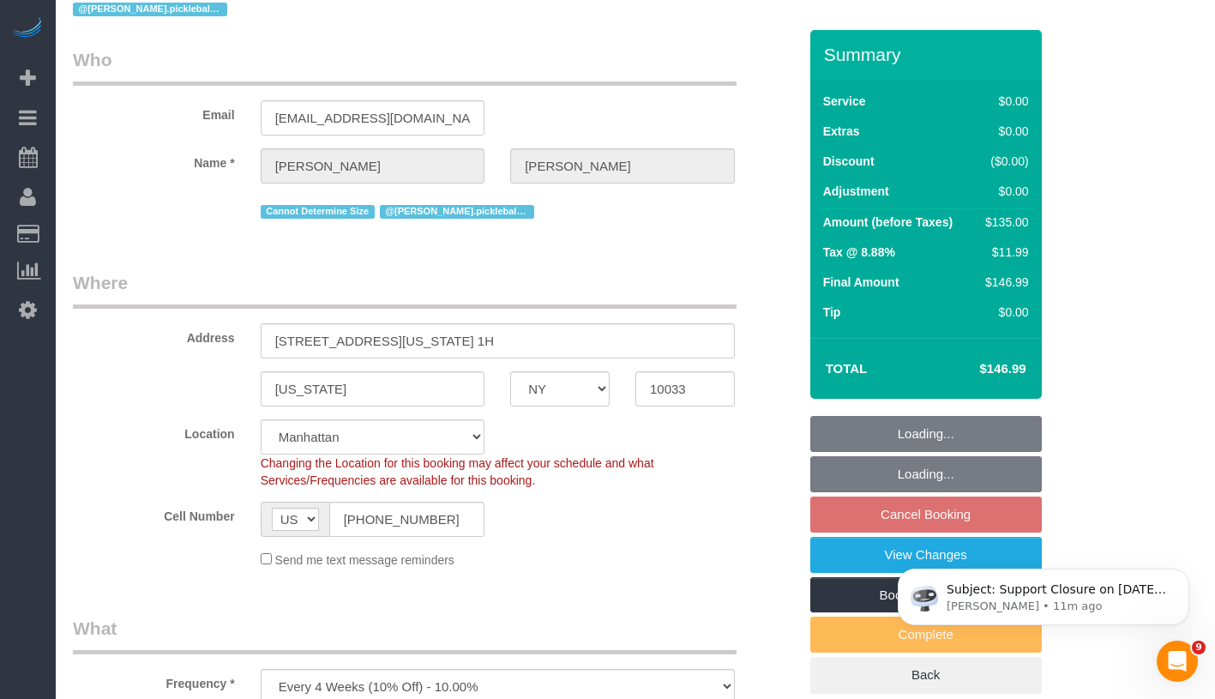
select select "string:stripe-pm_1QH8pE4VGloSiKo7WdYkAuZV"
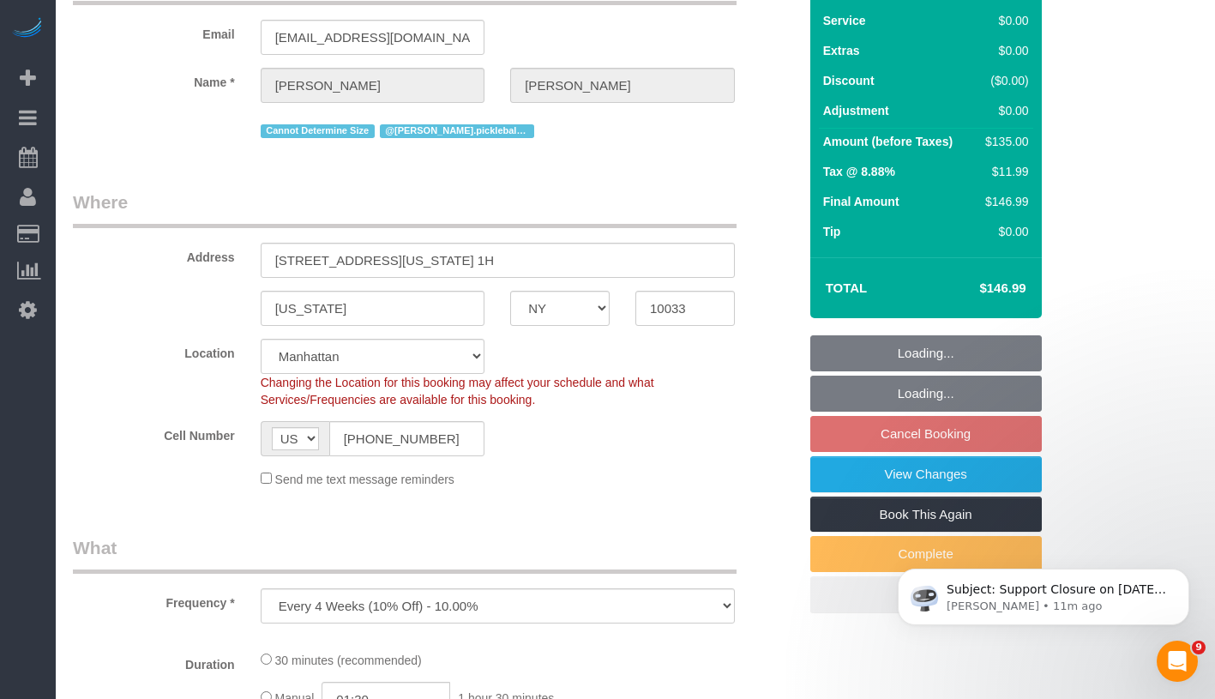
select select "spot1"
select select "number:56"
select select "number:90"
select select "number:15"
select select "number:5"
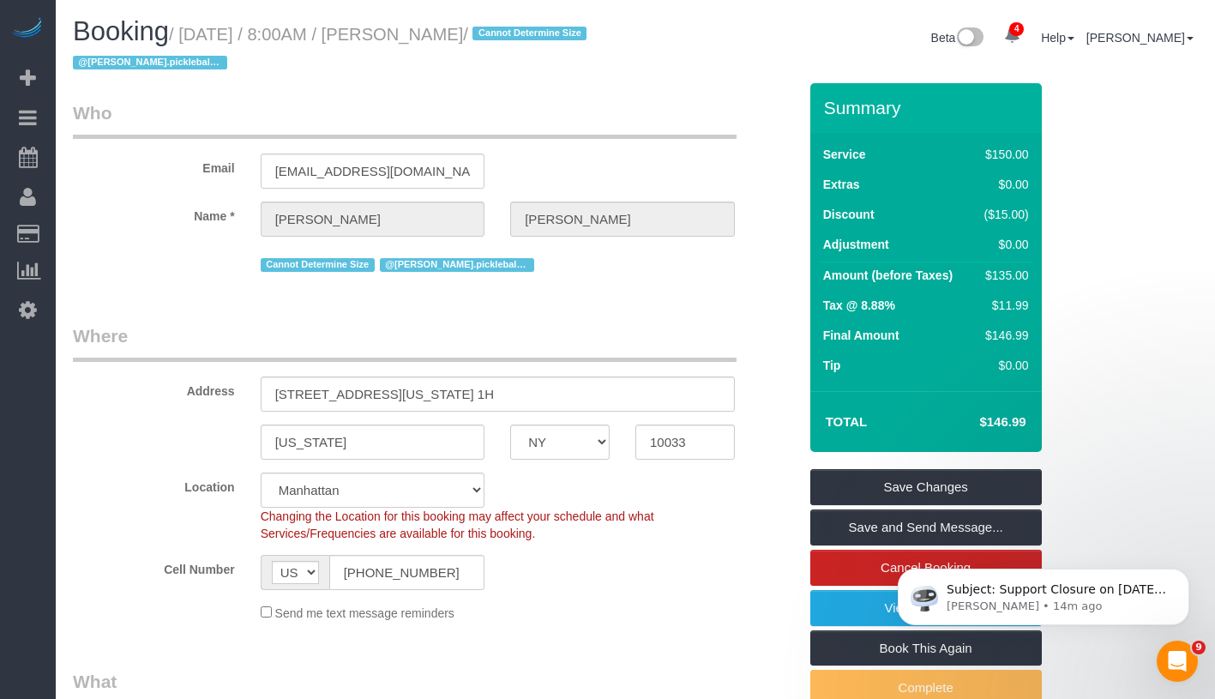
scroll to position [307, 0]
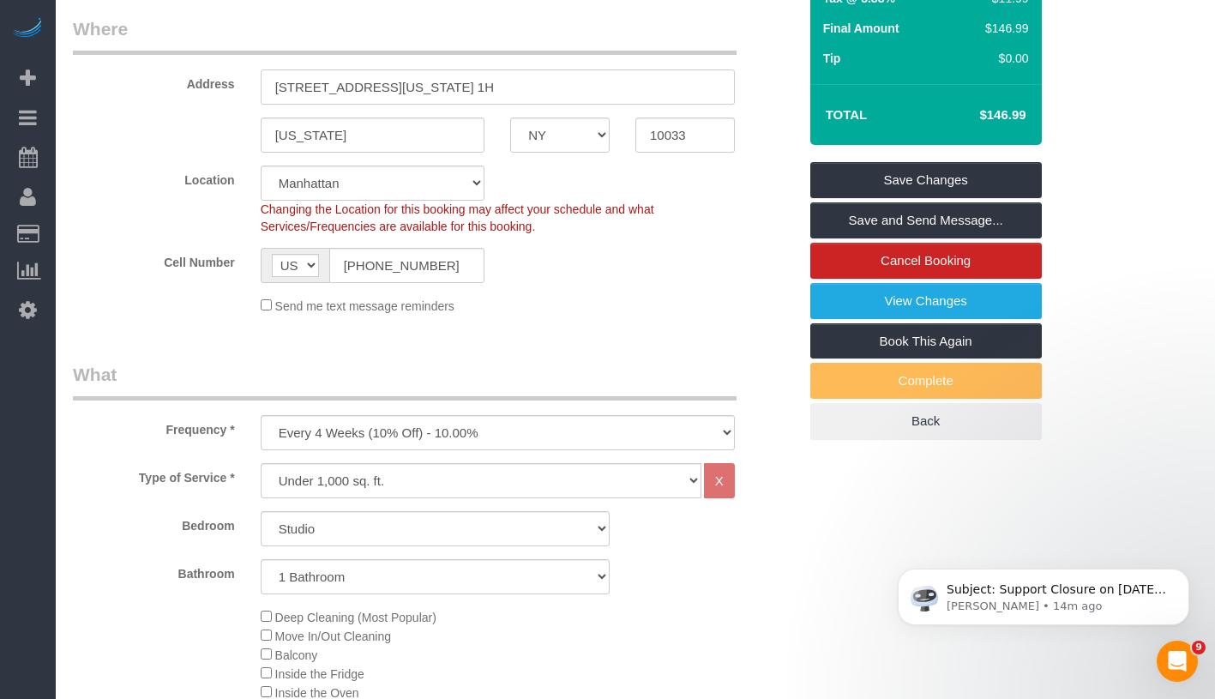
click at [419, 81] on input "518 Fort Washington Ave, Apt. 1H" at bounding box center [498, 86] width 474 height 35
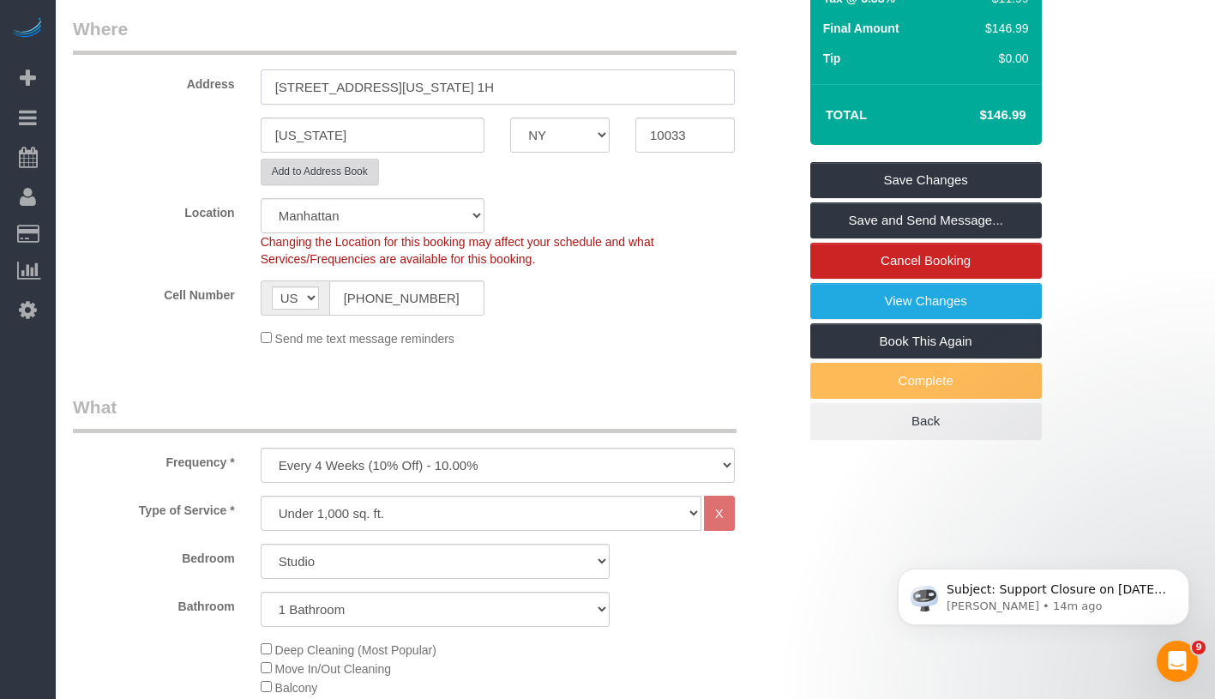
type input "518 Fort Washington Avenue, Apt. 1H"
click at [336, 169] on button "Add to Address Book" at bounding box center [320, 172] width 118 height 27
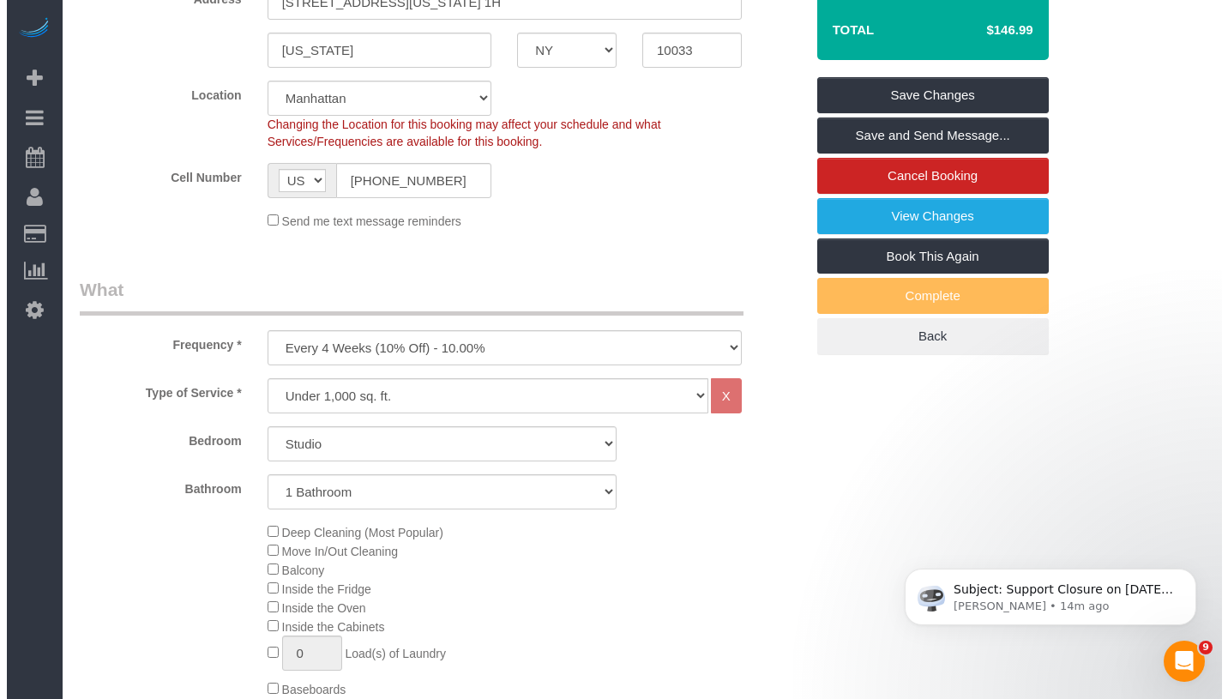
scroll to position [0, 0]
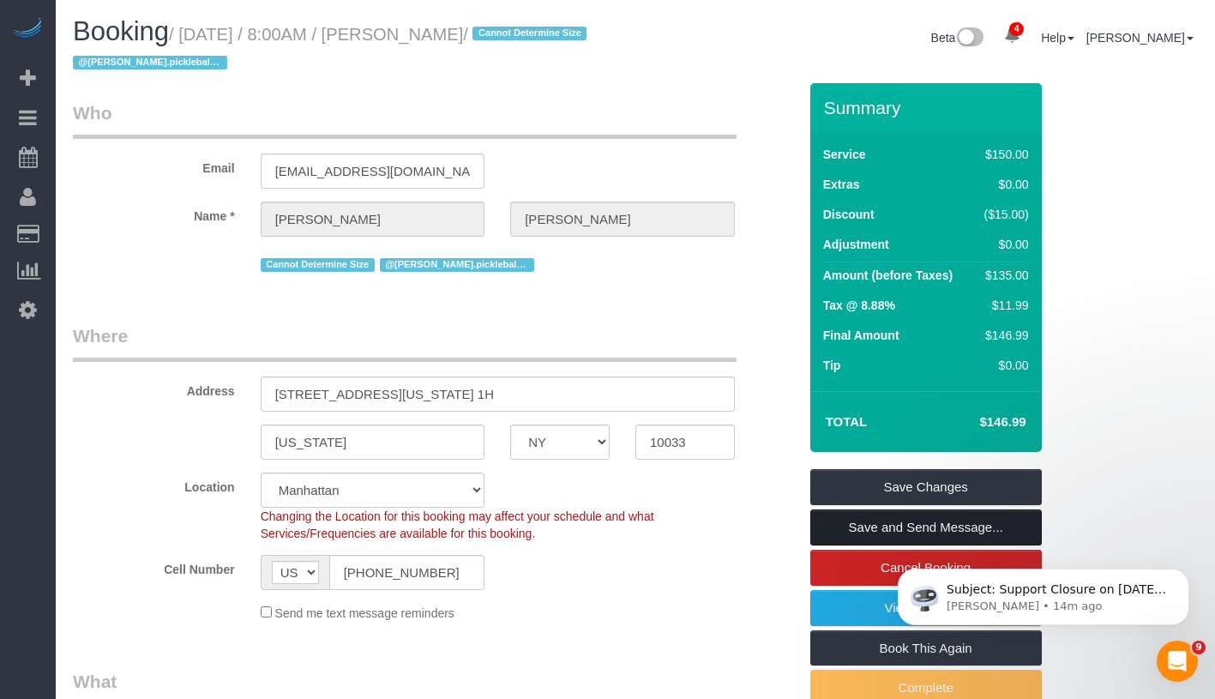
click at [955, 531] on link "Save and Send Message..." at bounding box center [926, 527] width 232 height 36
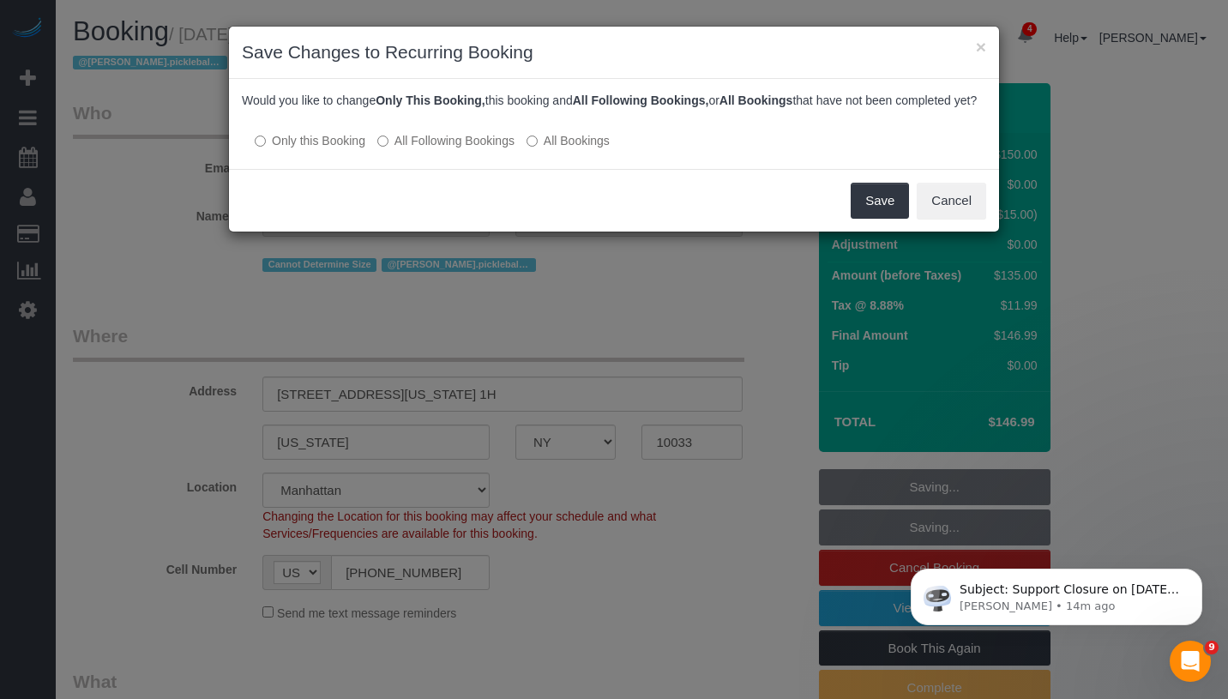
click at [403, 149] on label "All Following Bookings" at bounding box center [445, 140] width 137 height 17
click at [884, 219] on button "Save" at bounding box center [880, 201] width 58 height 36
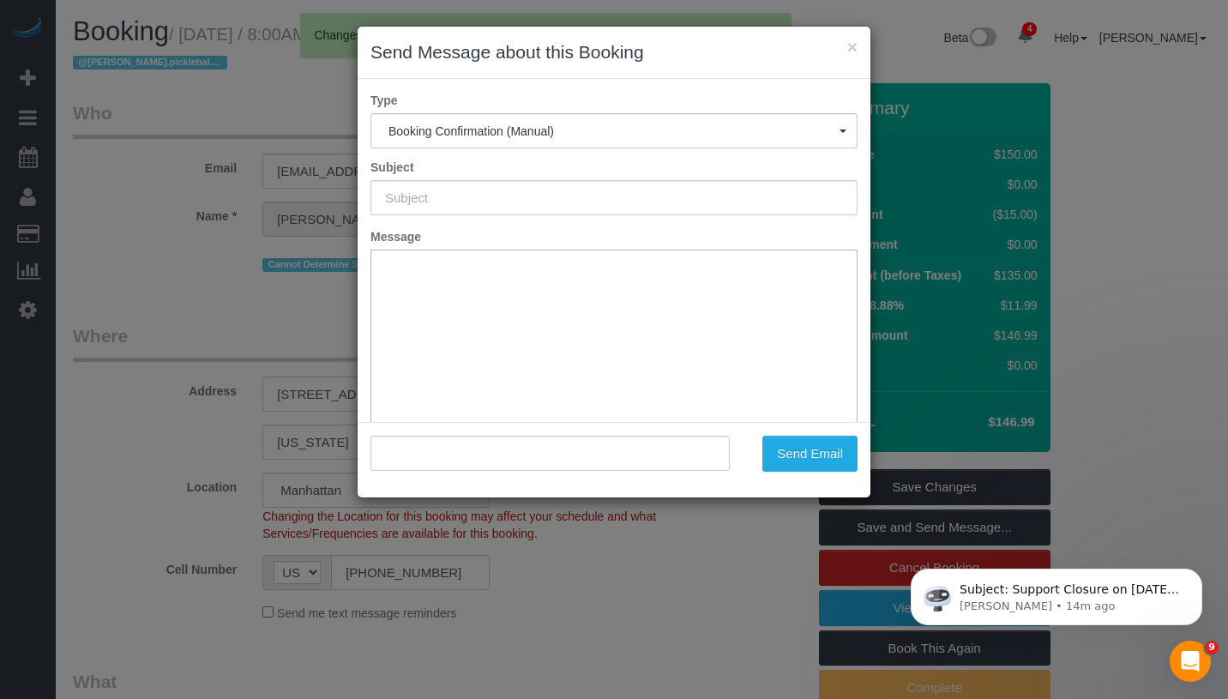
type input "Cleaning Confirmed for 08/29/2025 at 8:00am"
type input ""Meghan Buonocore" <megs7209@gmail.com>"
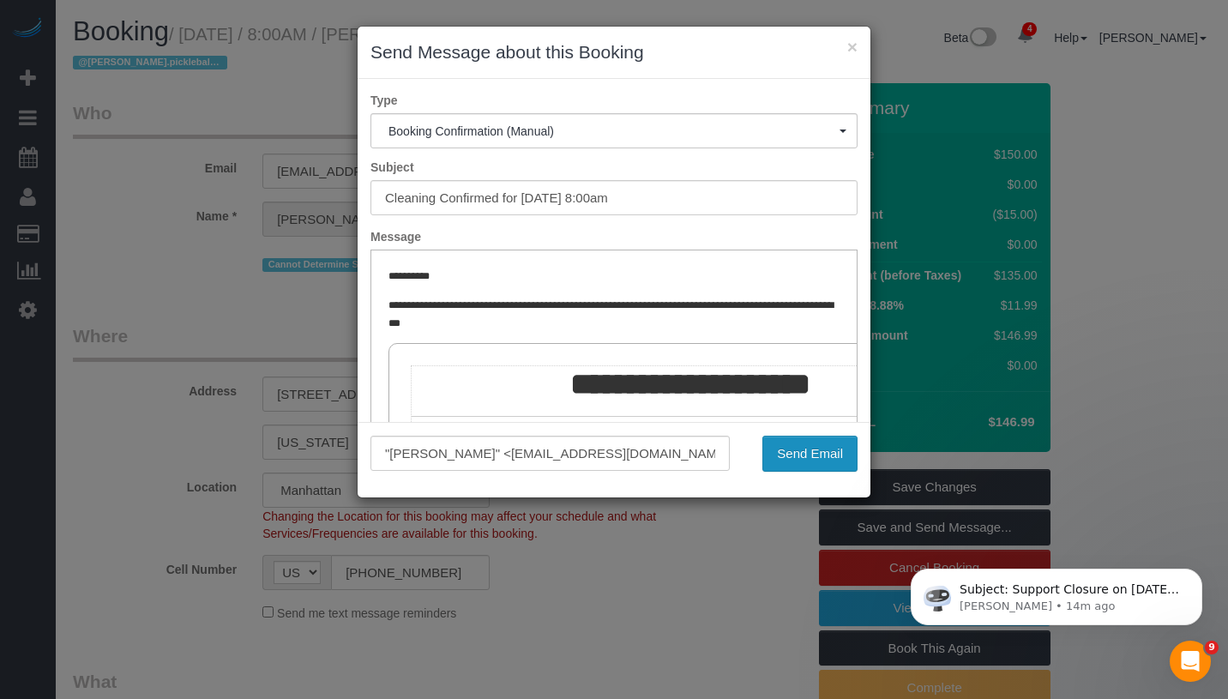
click at [824, 456] on button "Send Email" at bounding box center [809, 454] width 95 height 36
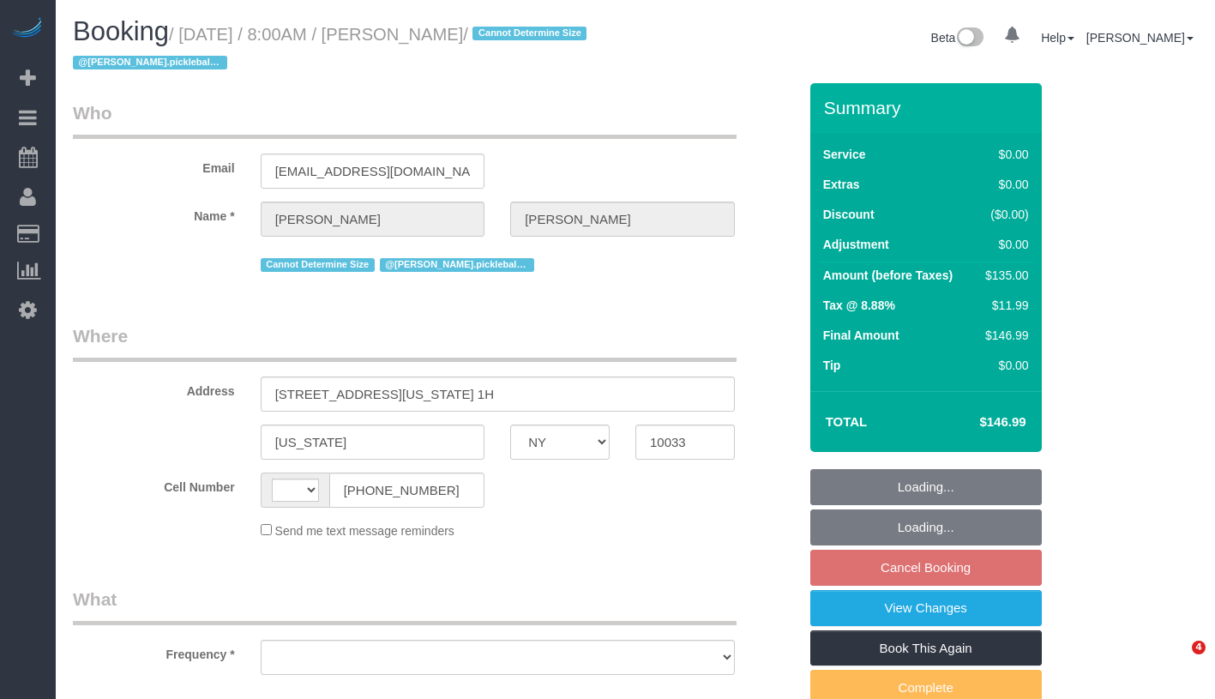
select select "NY"
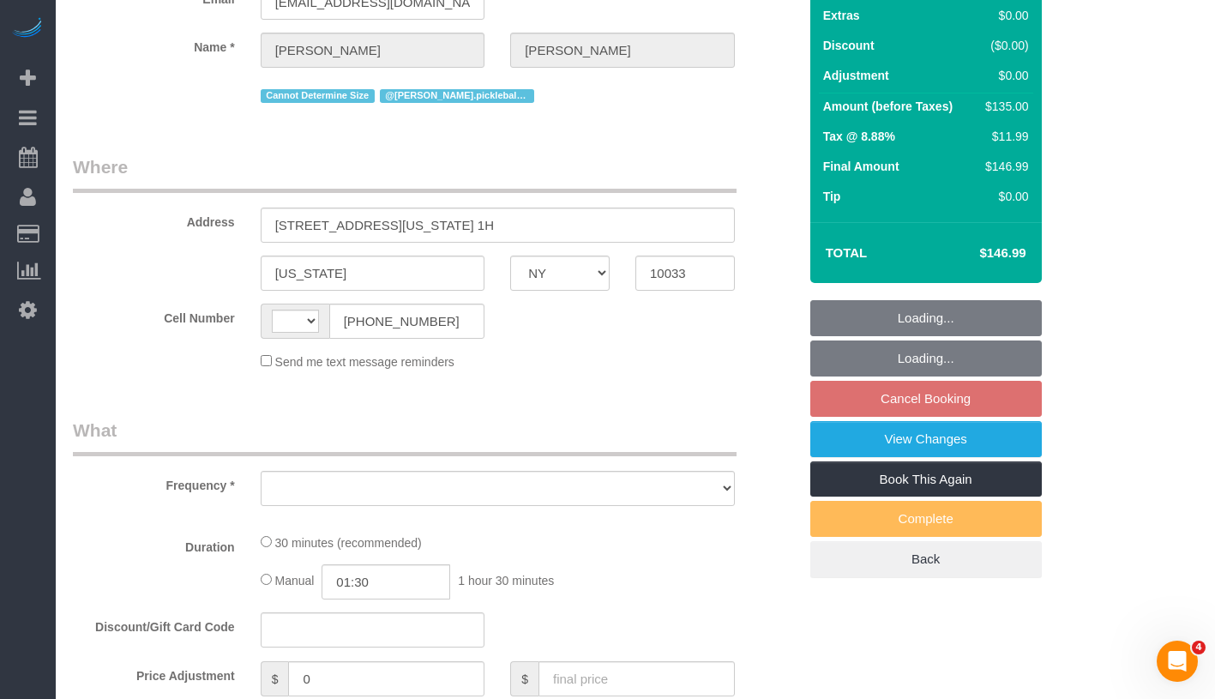
select select "string:[GEOGRAPHIC_DATA]"
select select "object:654"
select select "number:56"
select select "number:90"
select select "number:15"
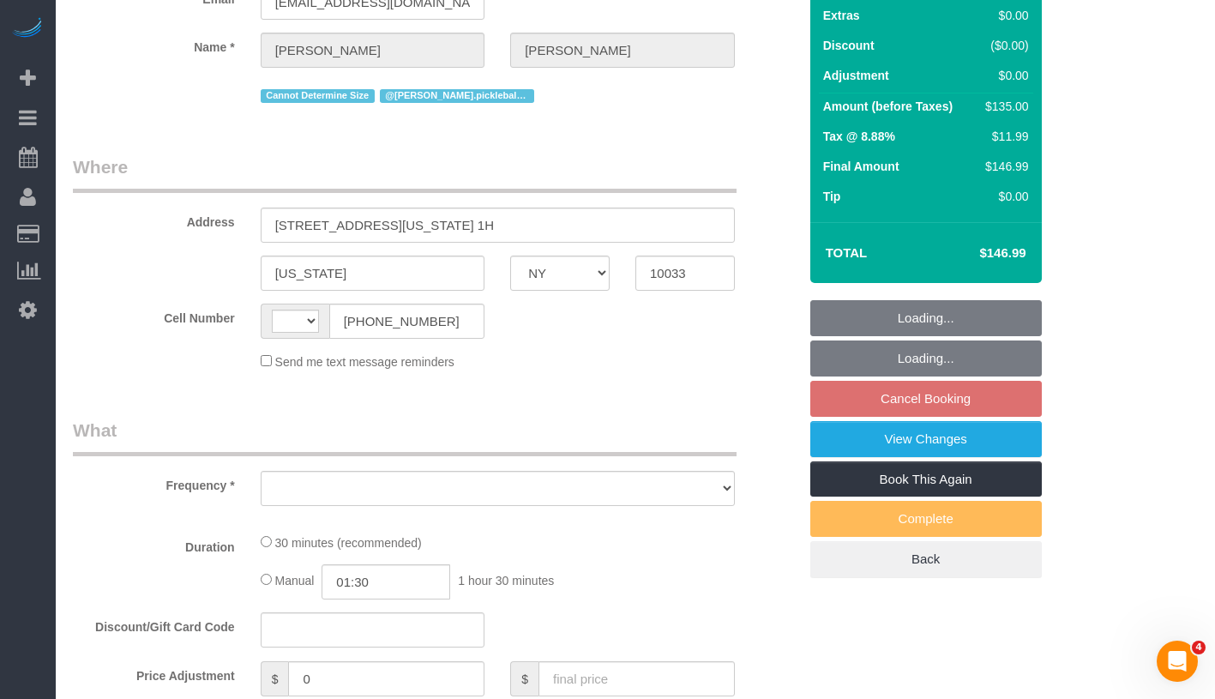
select select "number:5"
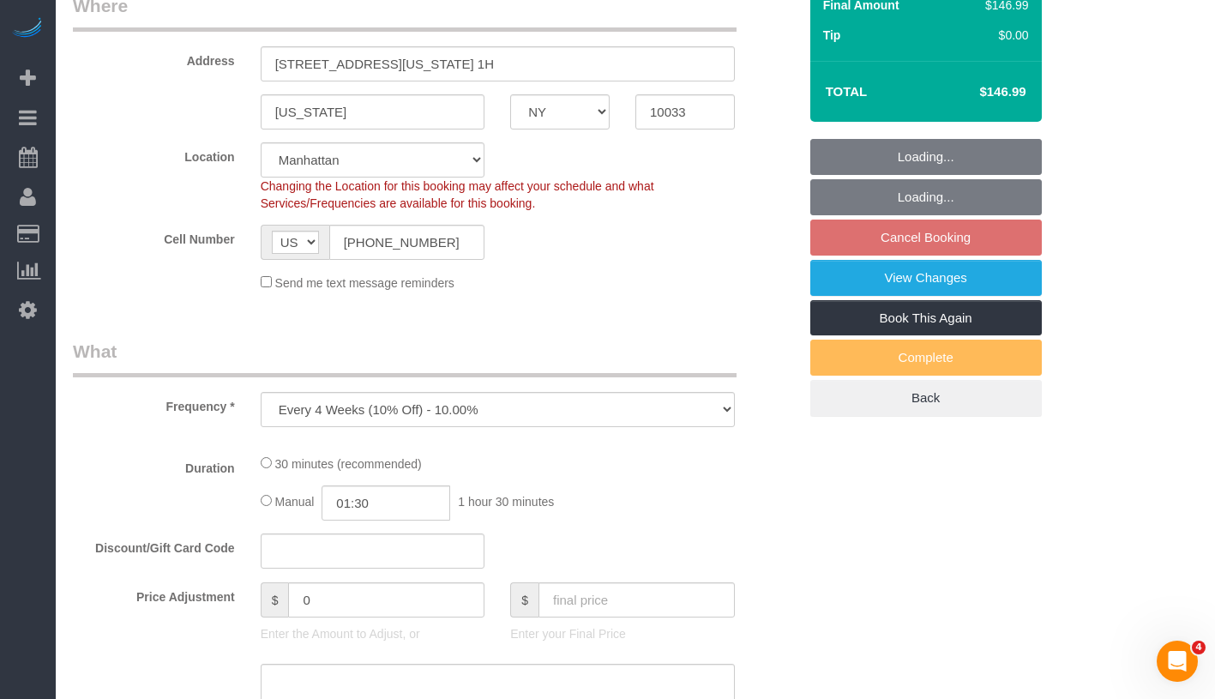
select select "object:805"
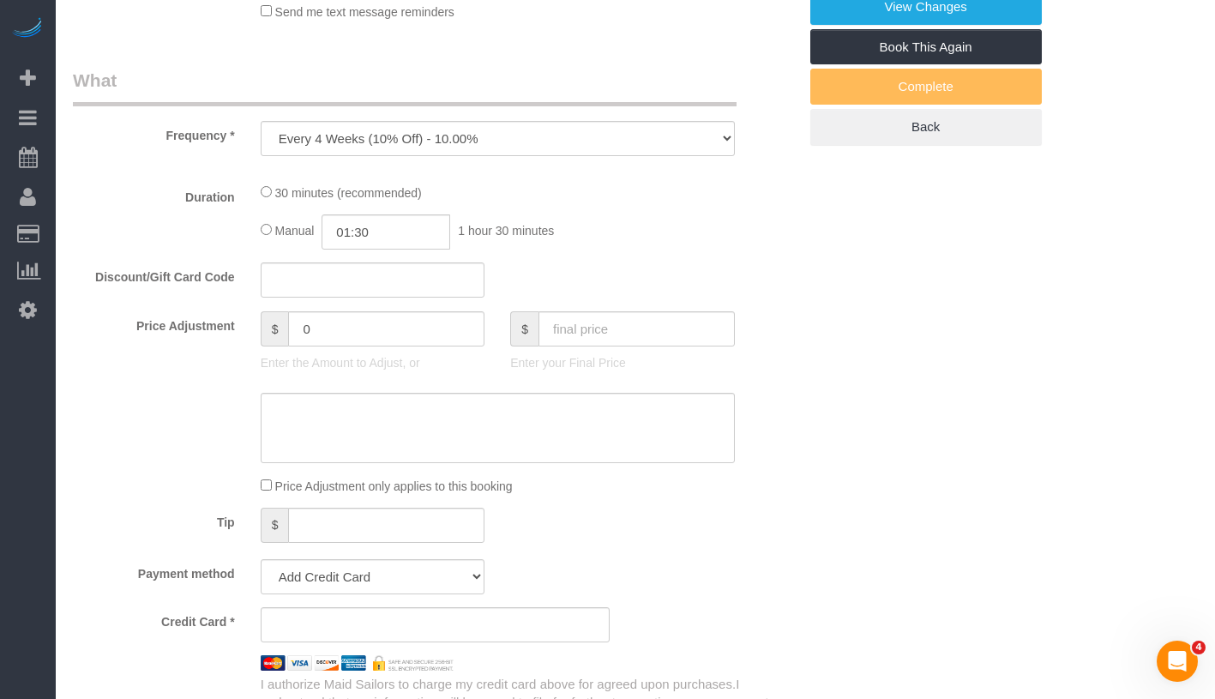
select select "string:stripe-pm_1QH8pE4VGloSiKo7WdYkAuZV"
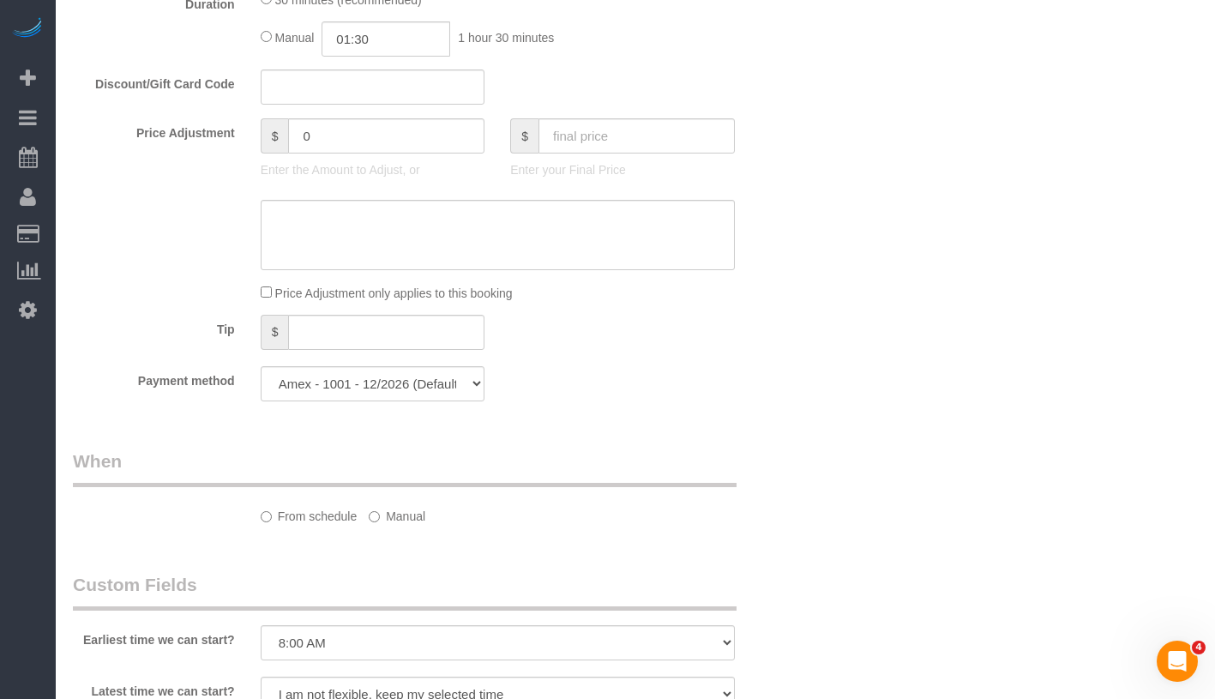
select select "spot1"
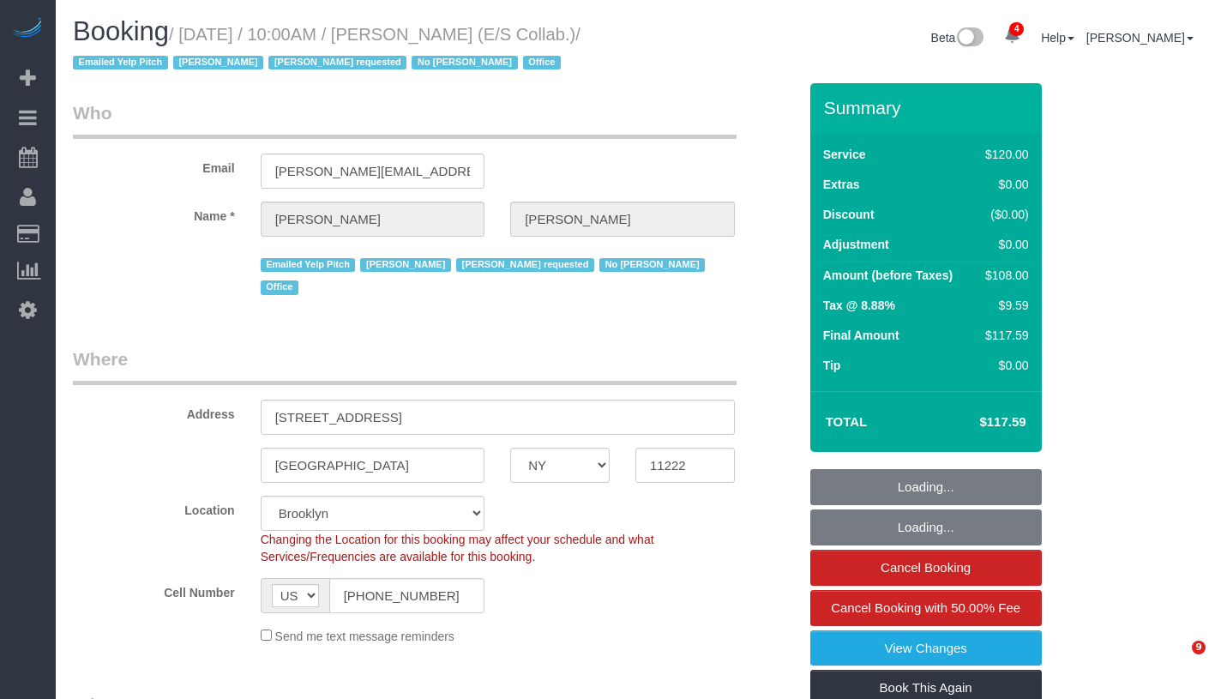
select select "NY"
select select "90"
select select "spot1"
select select "number:89"
select select "number:90"
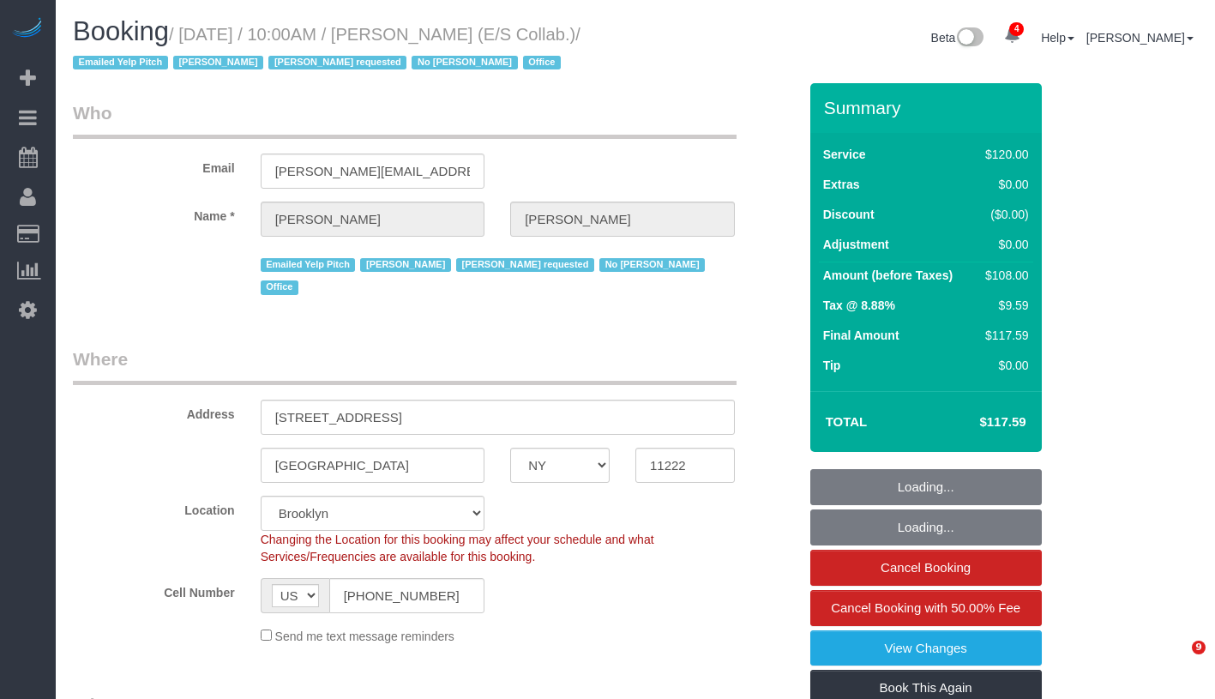
select select "number:15"
select select "number:7"
select select "33972"
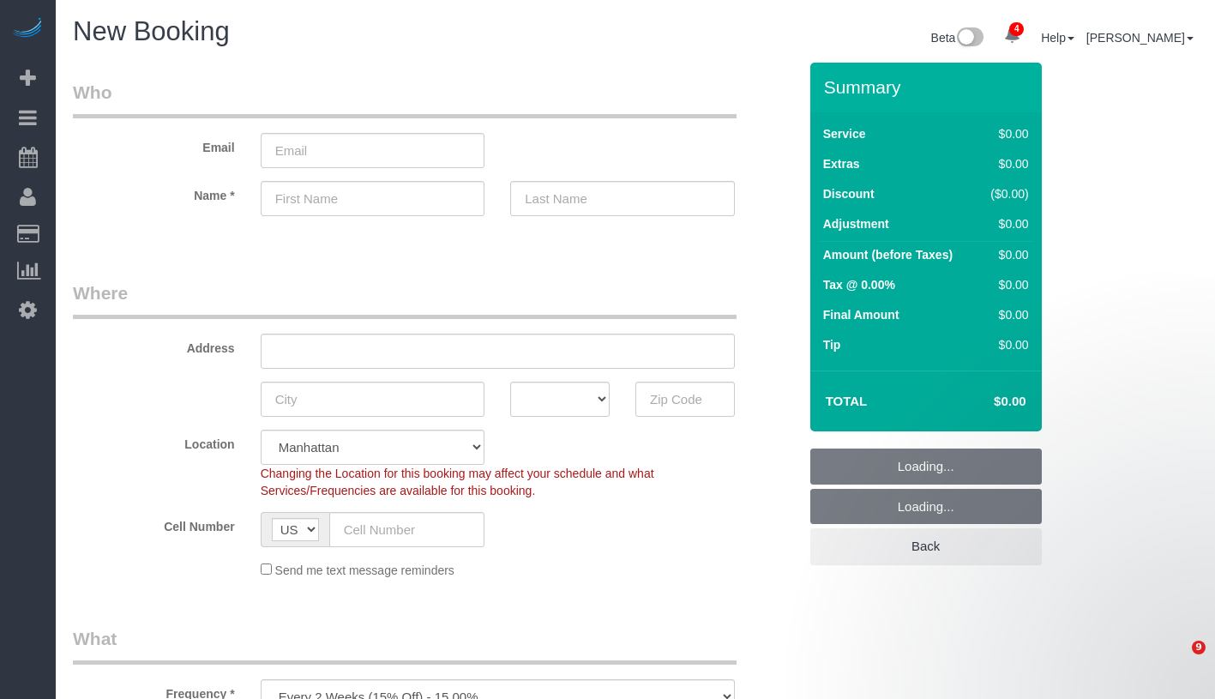
select select "number:89"
select select "number:90"
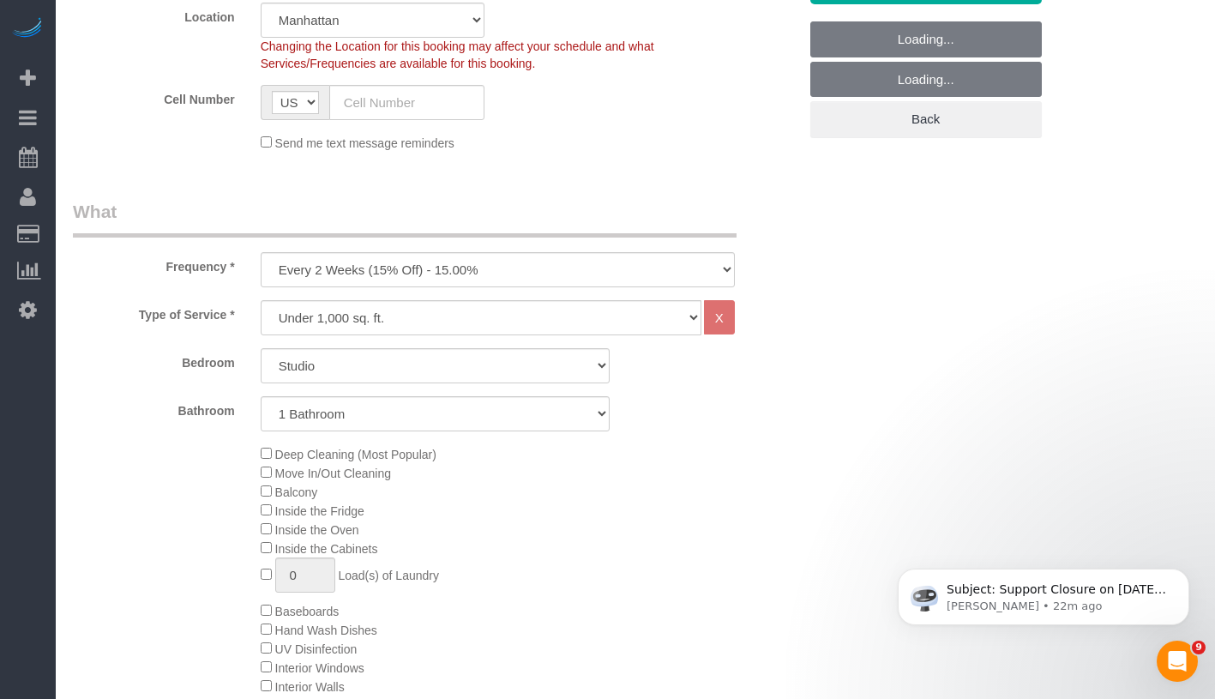
scroll to position [499, 0]
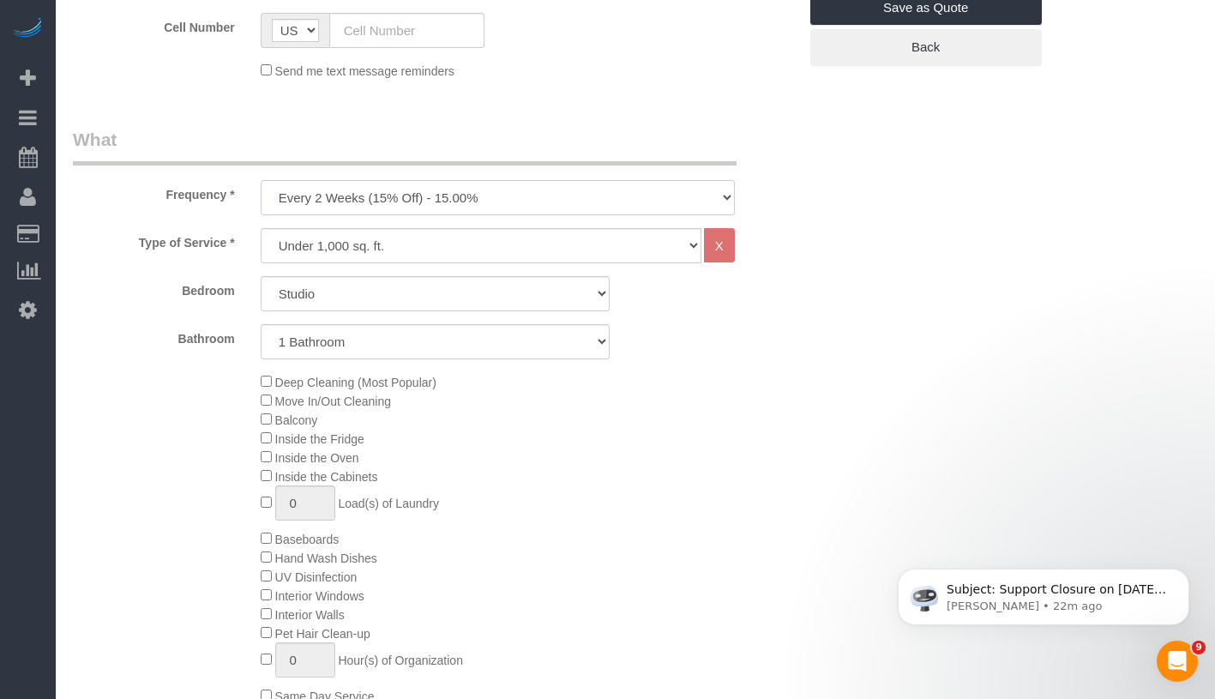
click at [462, 197] on select "One Time Weekly (20% Off) - 20.00% Every 2 Weeks (15% Off) - 15.00% Every 4 Wee…" at bounding box center [498, 197] width 474 height 35
select select "object:1131"
click at [372, 289] on select "Studio 1 Bedroom 2 Bedrooms 3 Bedrooms" at bounding box center [435, 293] width 349 height 35
select select "1"
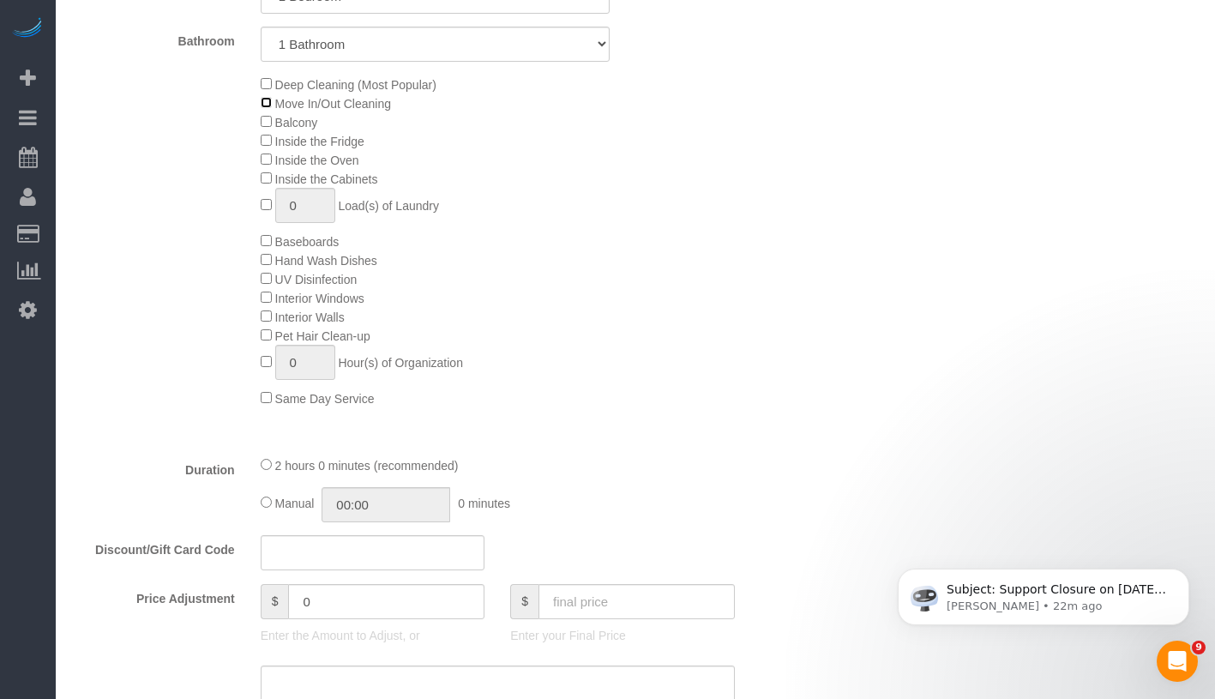
scroll to position [826, 0]
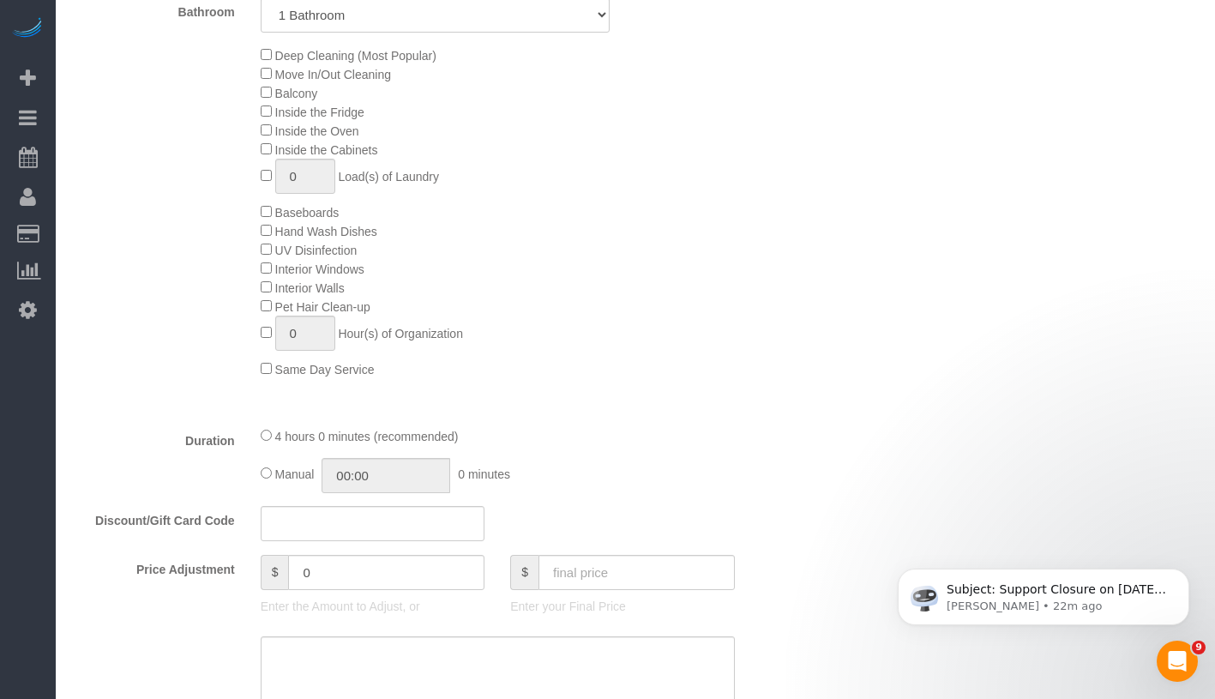
click at [275, 471] on span "Manual" at bounding box center [294, 474] width 39 height 14
type input "04:00"
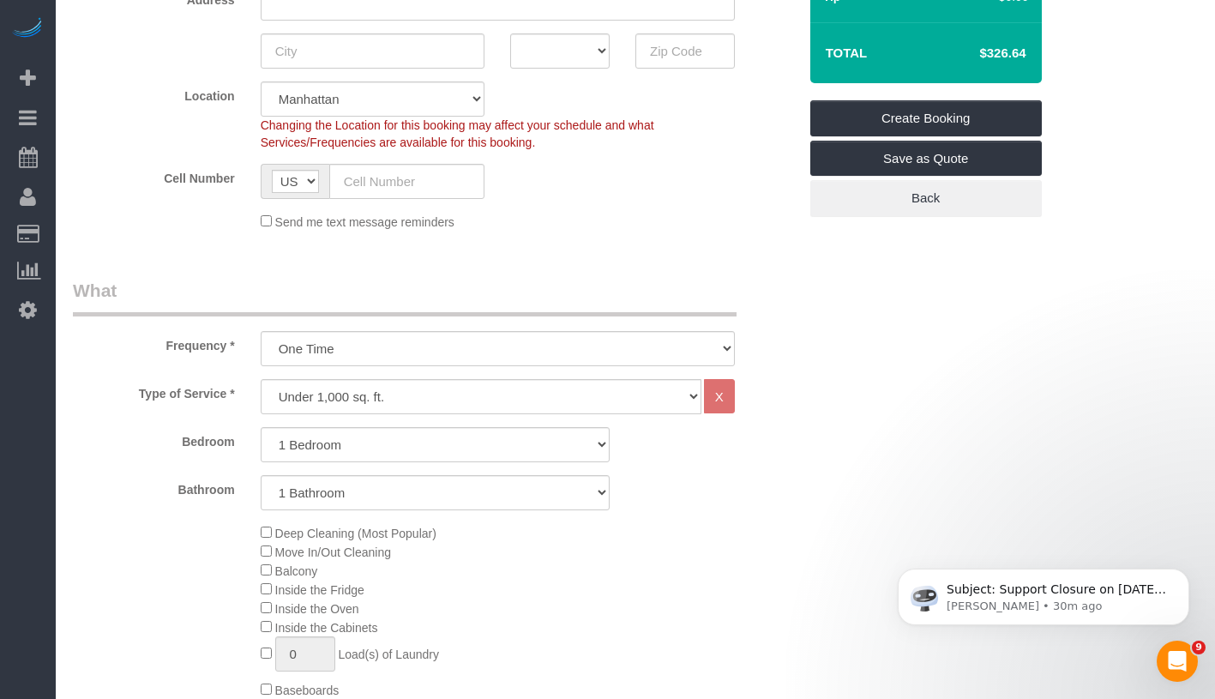
scroll to position [0, 0]
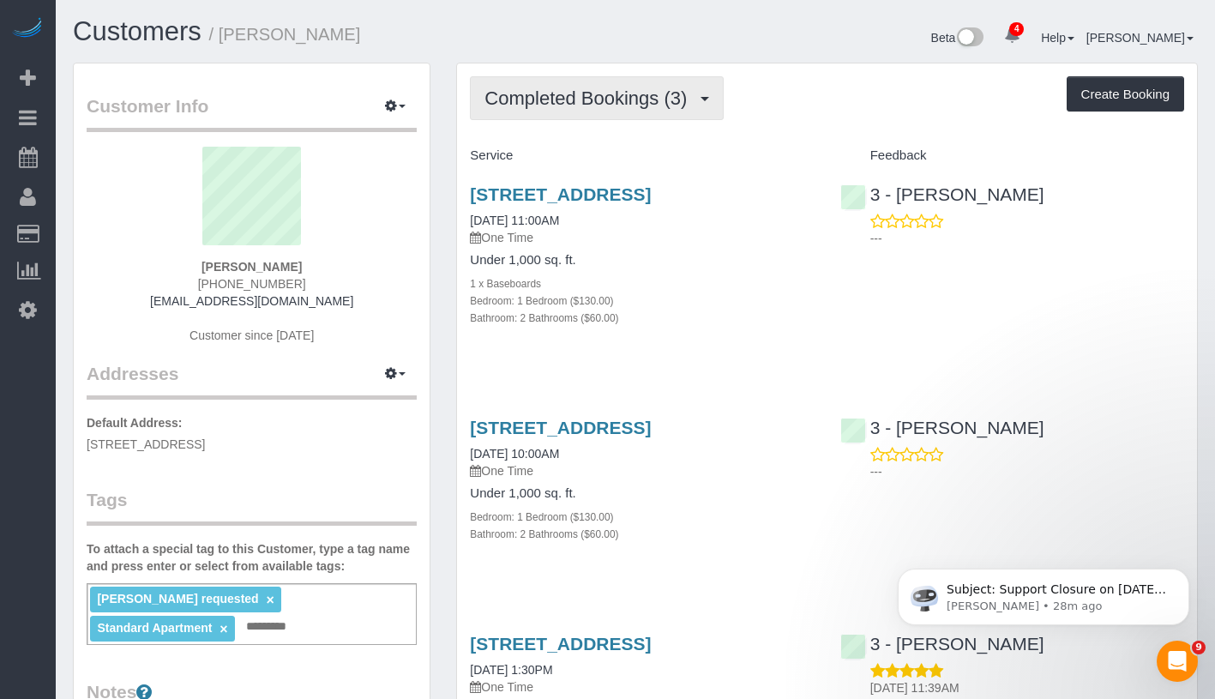
click at [642, 105] on span "Completed Bookings (3)" at bounding box center [589, 97] width 211 height 21
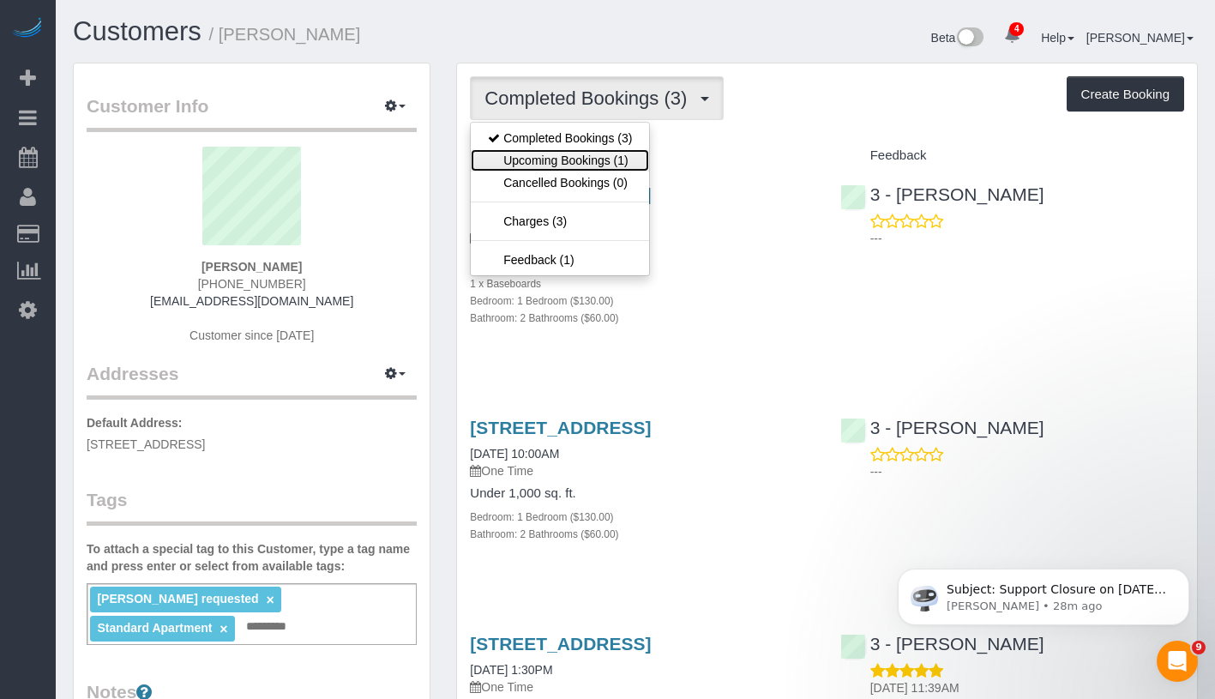
click at [593, 159] on link "Upcoming Bookings (1)" at bounding box center [560, 160] width 178 height 22
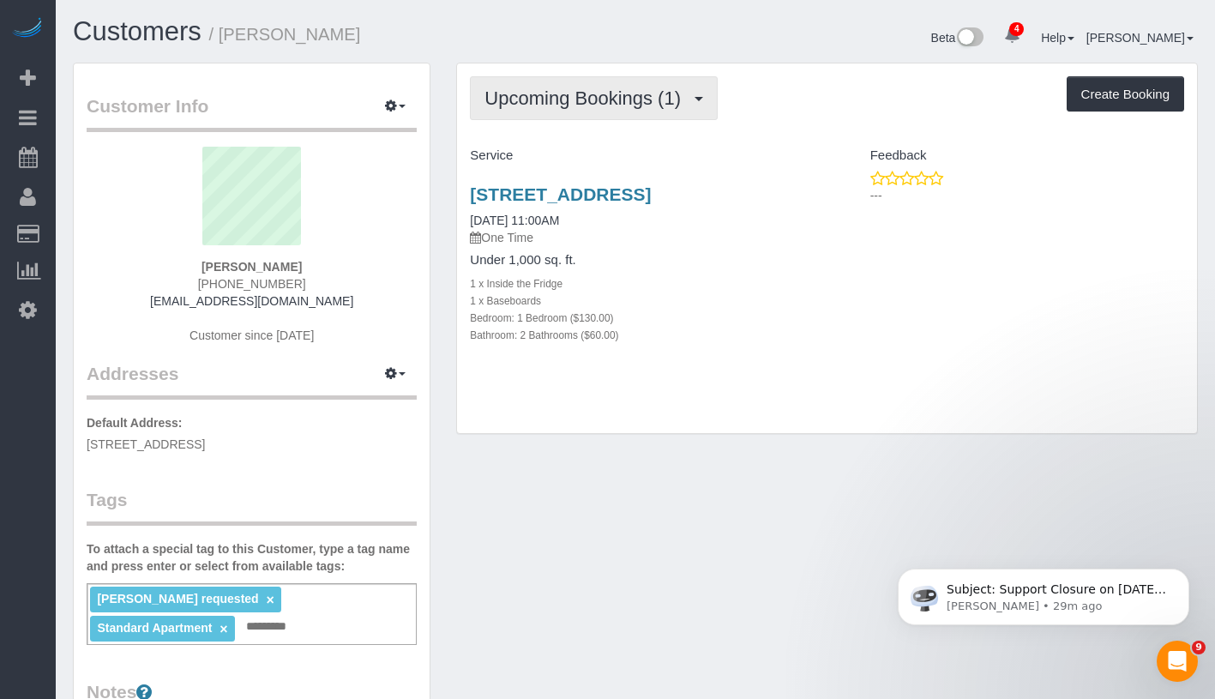
click at [538, 99] on span "Upcoming Bookings (1)" at bounding box center [586, 97] width 205 height 21
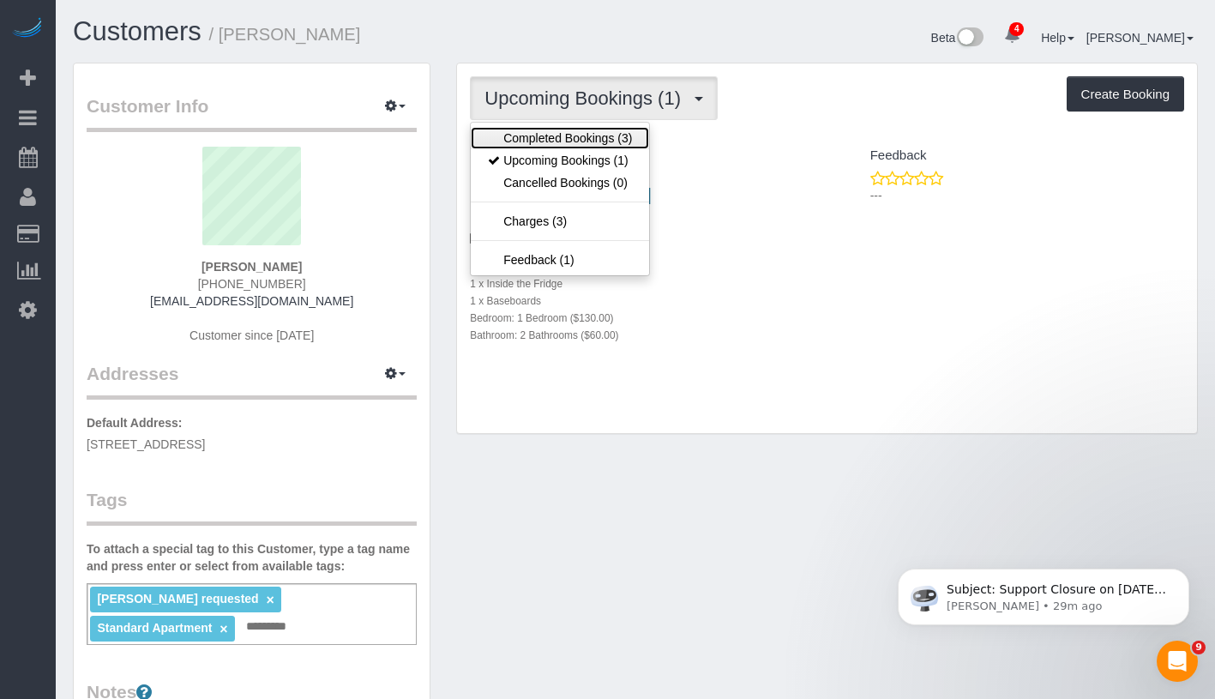
click at [565, 144] on link "Completed Bookings (3)" at bounding box center [560, 138] width 178 height 22
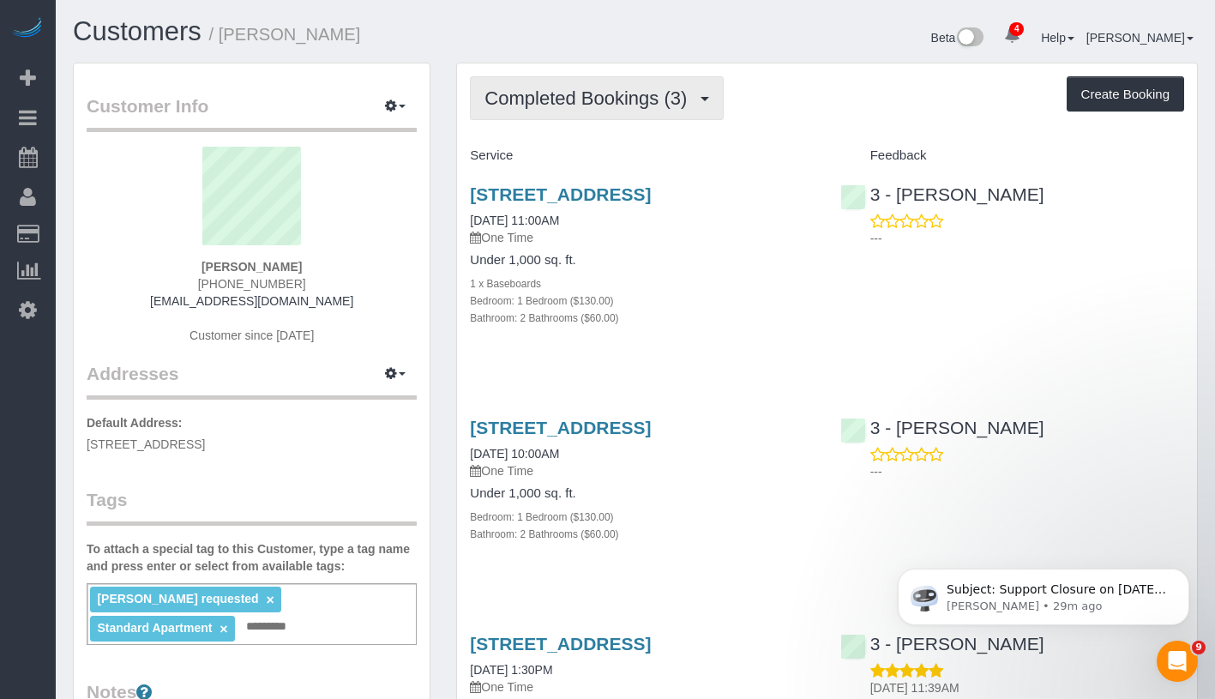
click at [612, 99] on span "Completed Bookings (3)" at bounding box center [589, 97] width 211 height 21
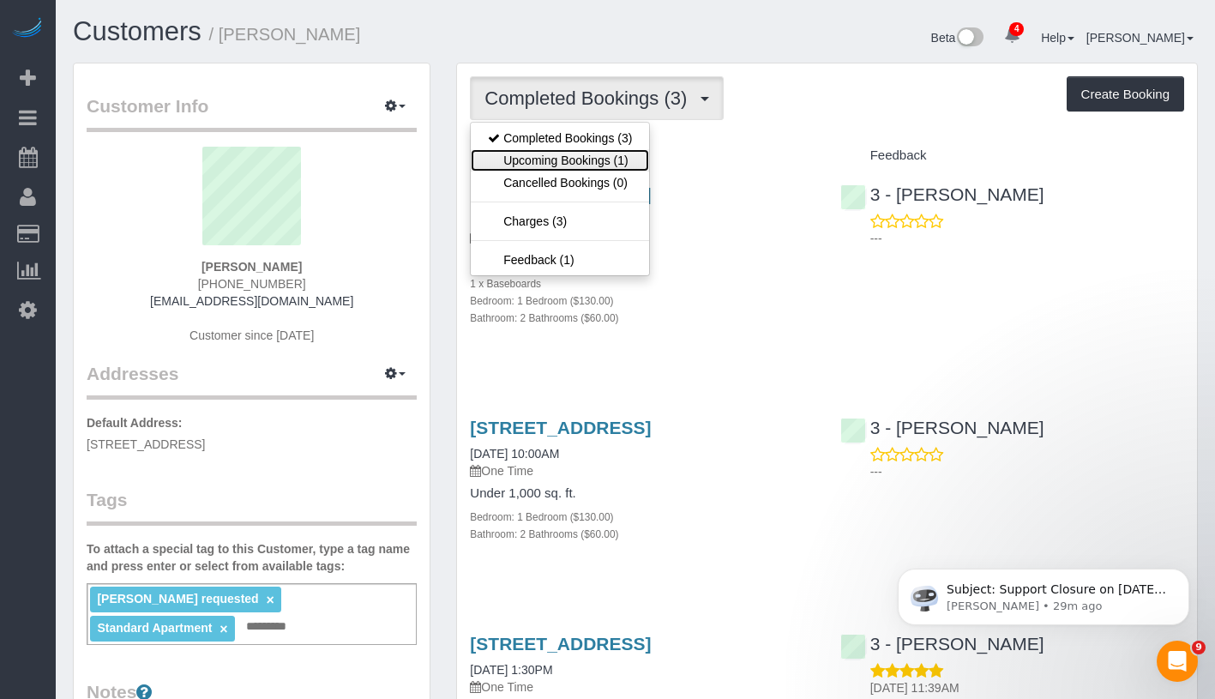
click at [603, 156] on link "Upcoming Bookings (1)" at bounding box center [560, 160] width 178 height 22
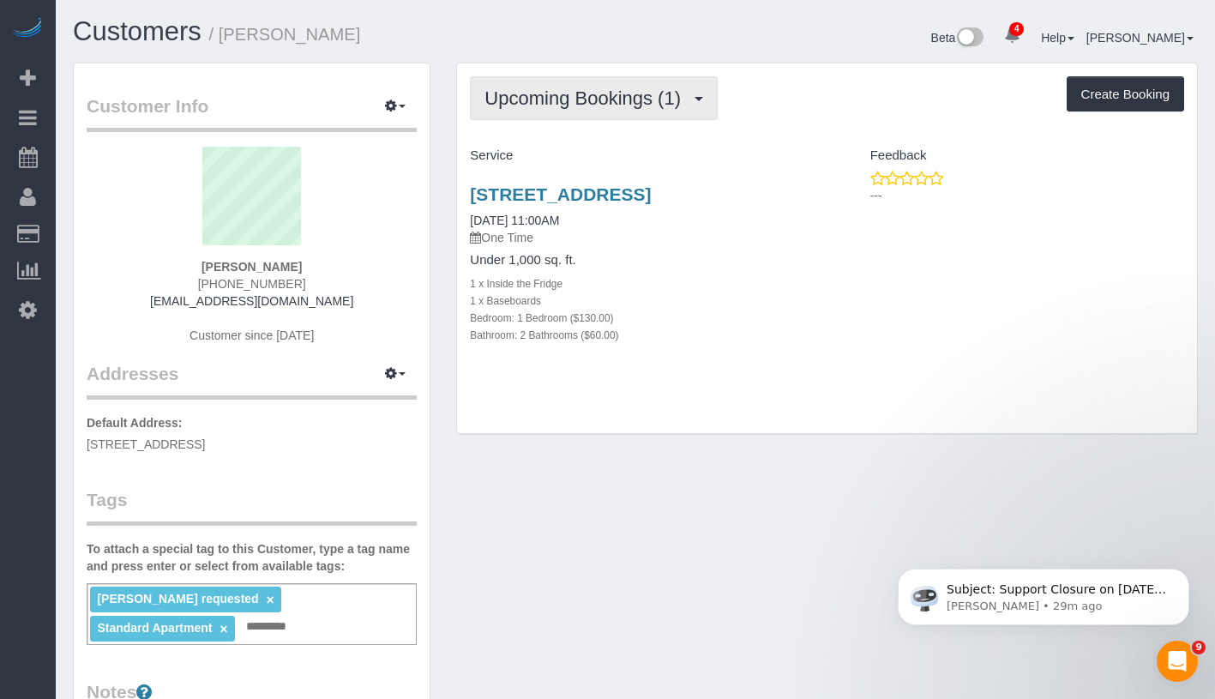
click at [641, 98] on span "Upcoming Bookings (1)" at bounding box center [586, 97] width 205 height 21
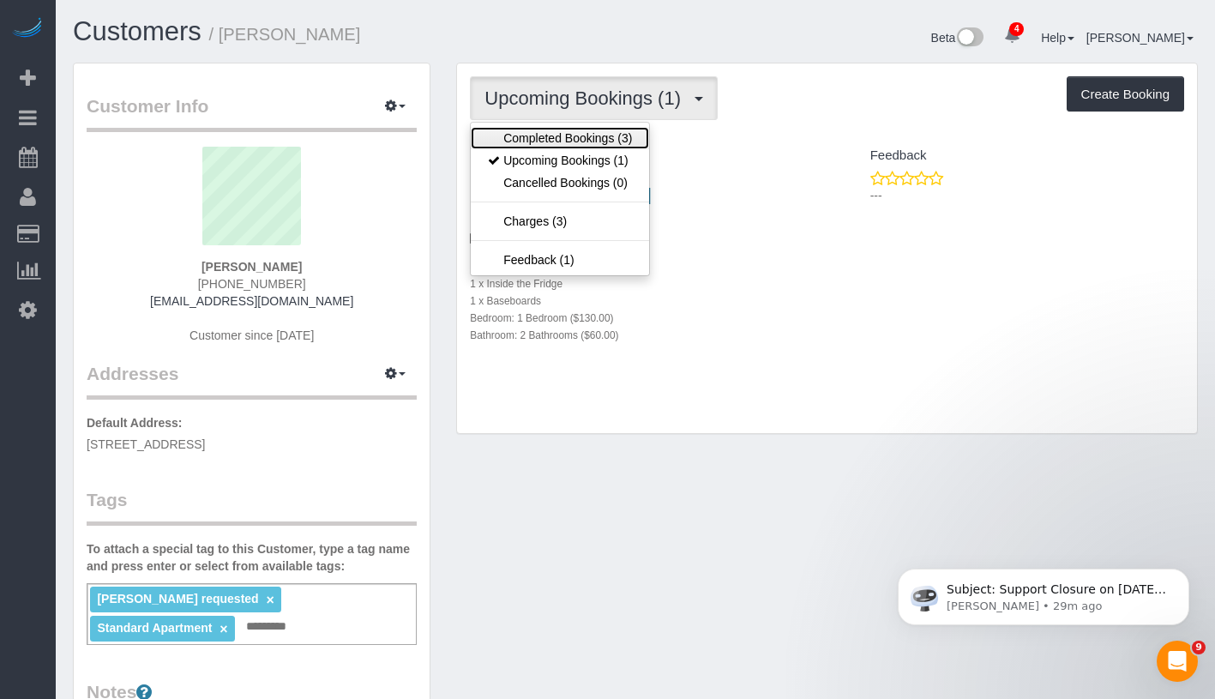
click at [628, 135] on link "Completed Bookings (3)" at bounding box center [560, 138] width 178 height 22
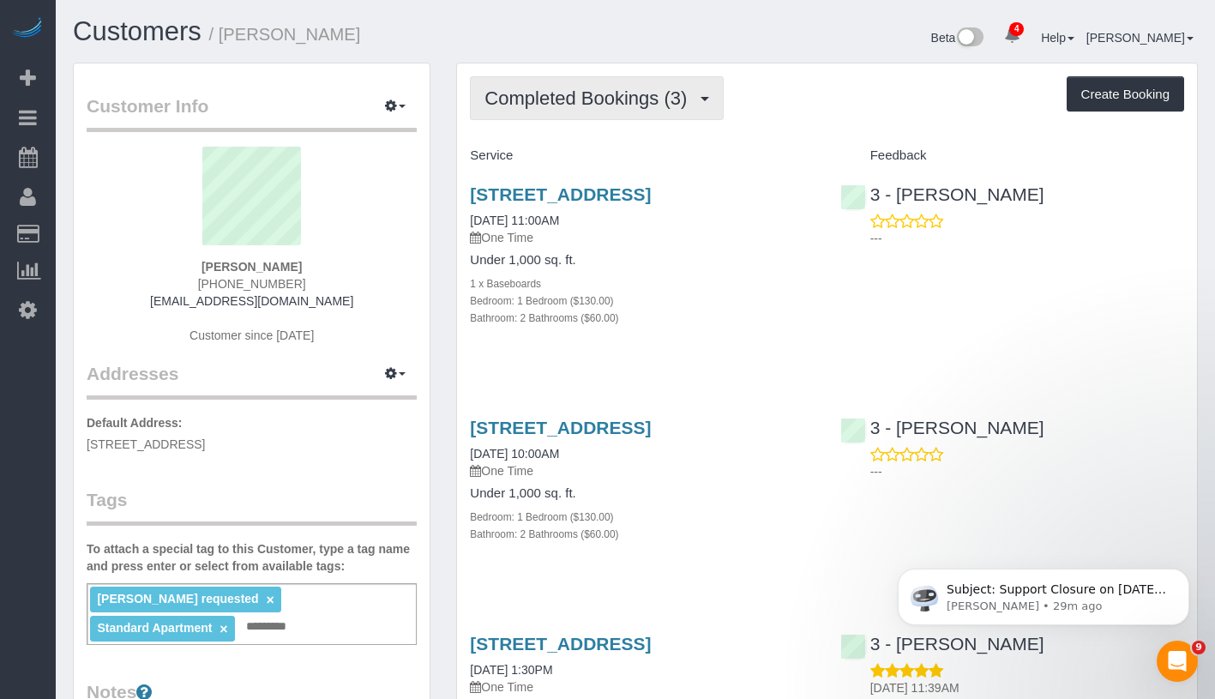
click at [643, 99] on span "Completed Bookings (3)" at bounding box center [589, 97] width 211 height 21
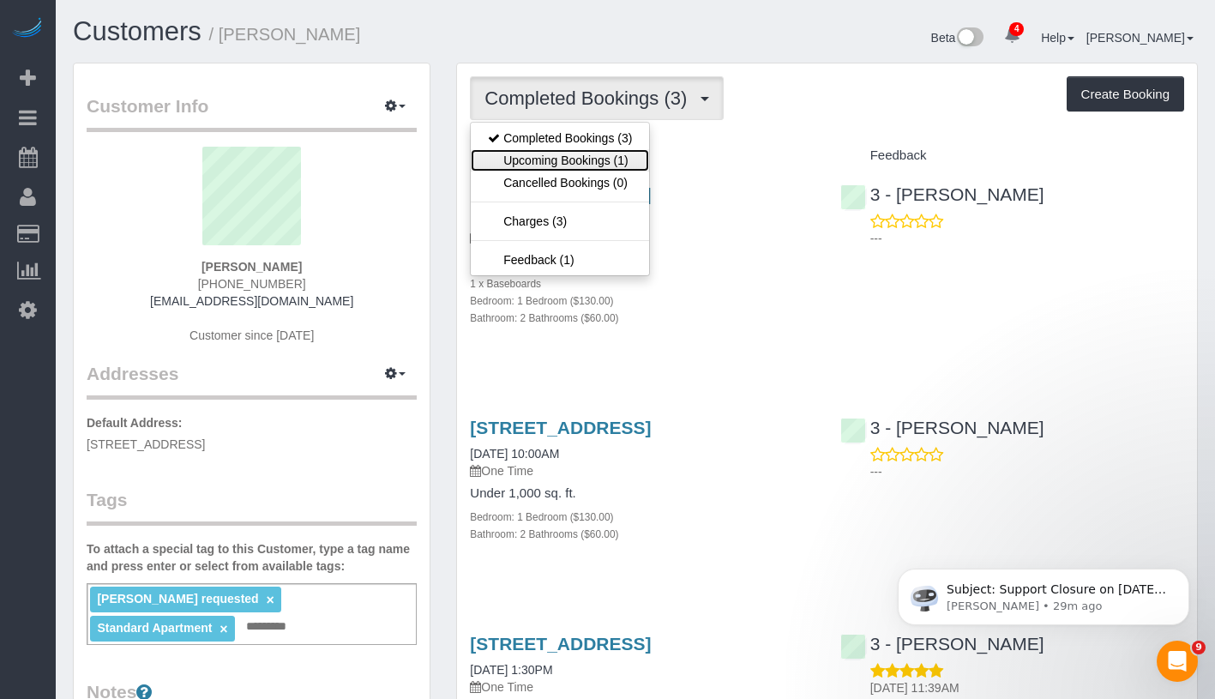
click at [608, 167] on link "Upcoming Bookings (1)" at bounding box center [560, 160] width 178 height 22
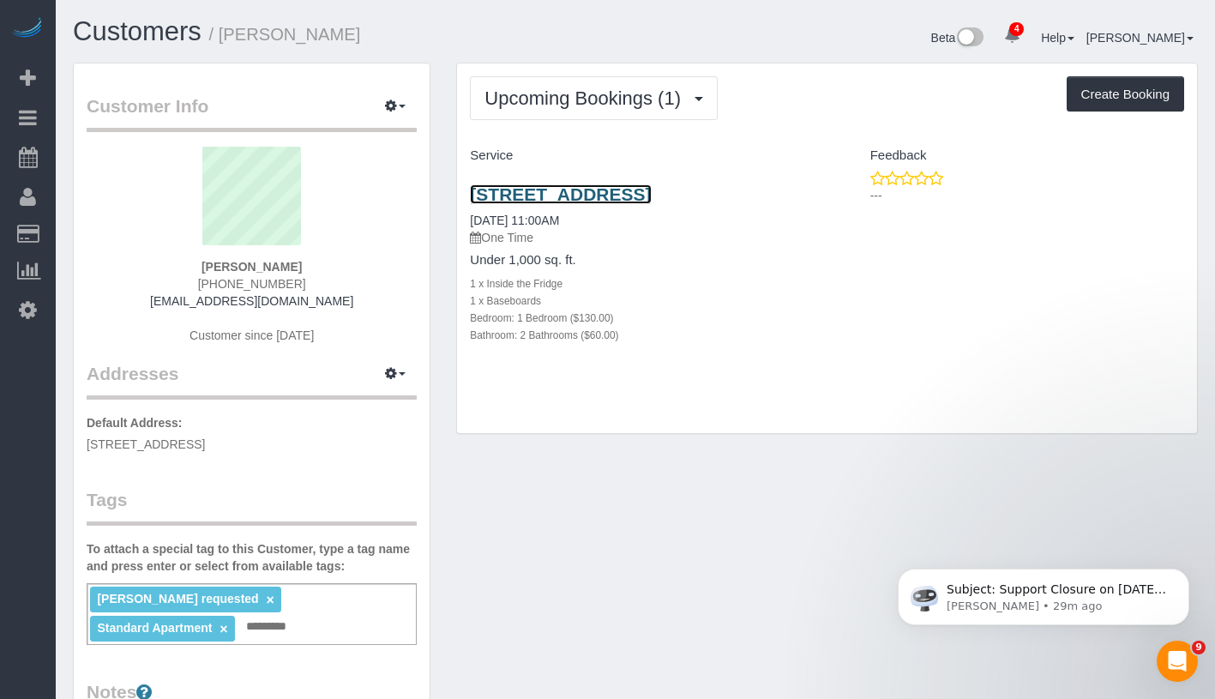
click at [571, 201] on link "42-20 27th Street, Apt. 416, Long Island City, NY 11101" at bounding box center [560, 194] width 181 height 20
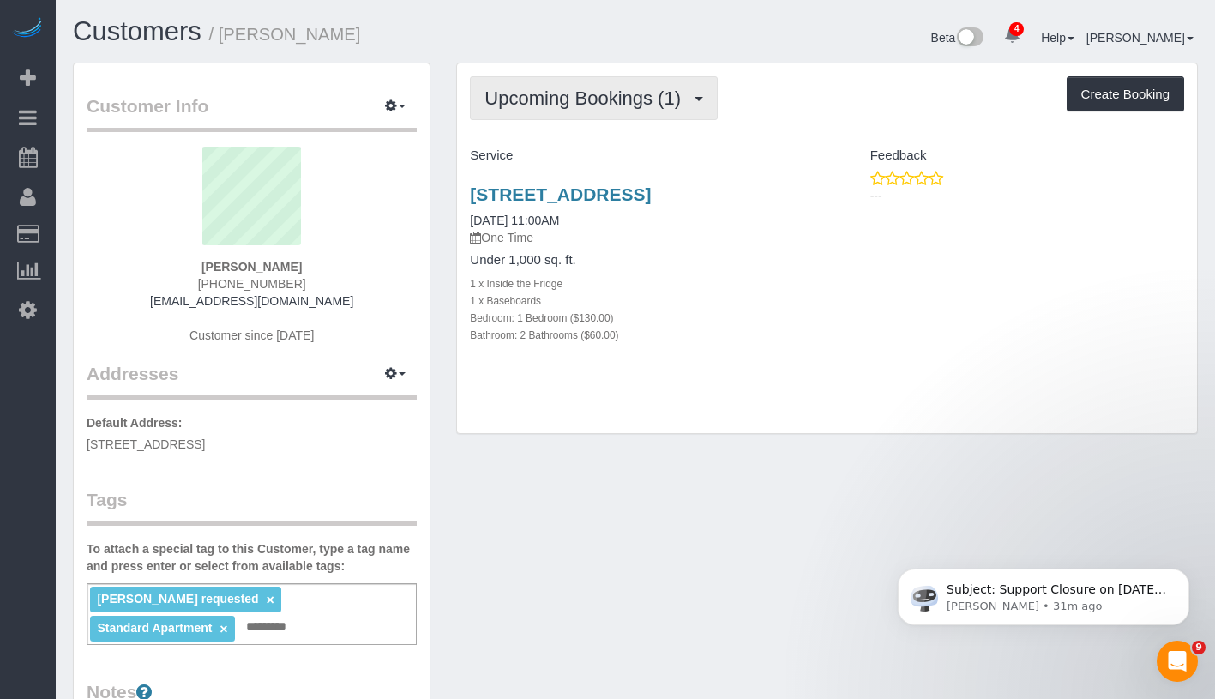
click at [577, 101] on span "Upcoming Bookings (1)" at bounding box center [586, 97] width 205 height 21
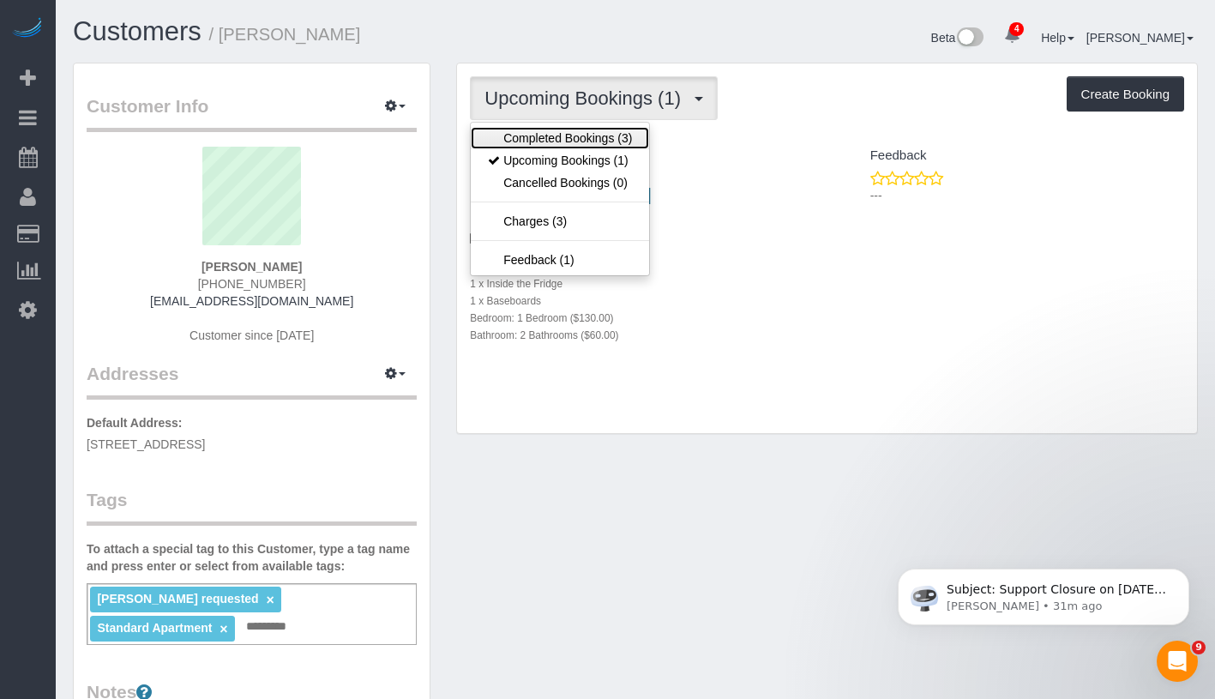
click at [578, 131] on link "Completed Bookings (3)" at bounding box center [560, 138] width 178 height 22
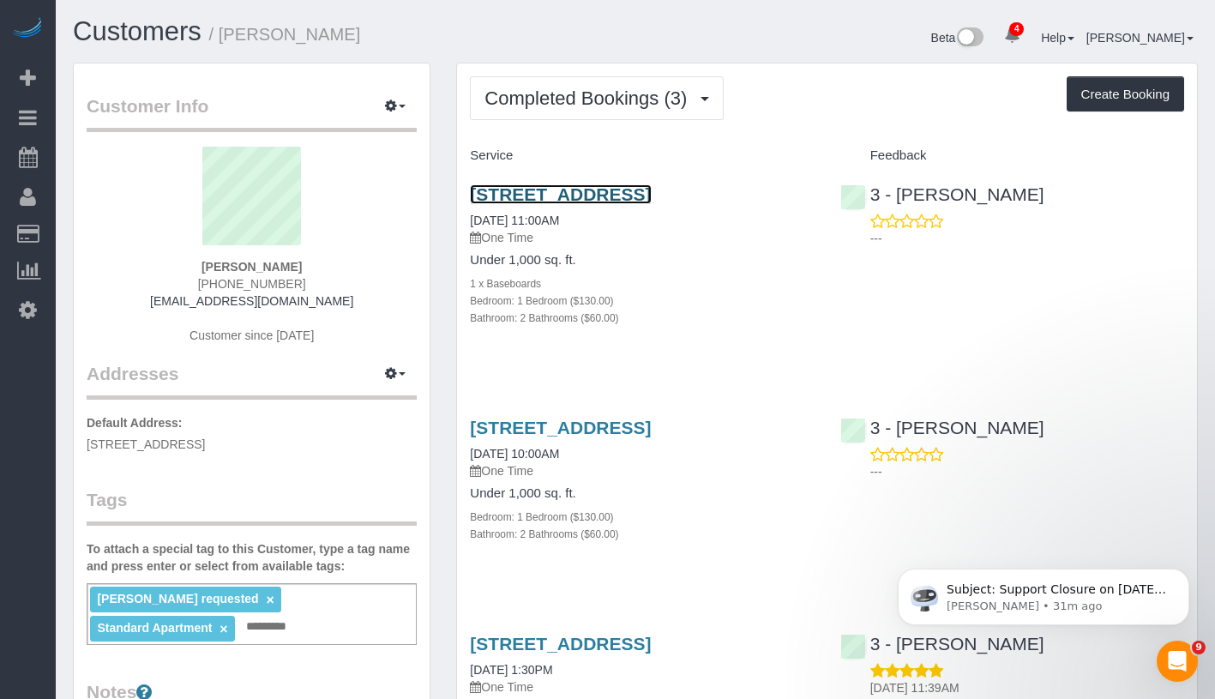
click at [533, 204] on link "42-20 27th Street, Apt. 416, Long Island City, NY 11101" at bounding box center [560, 194] width 181 height 20
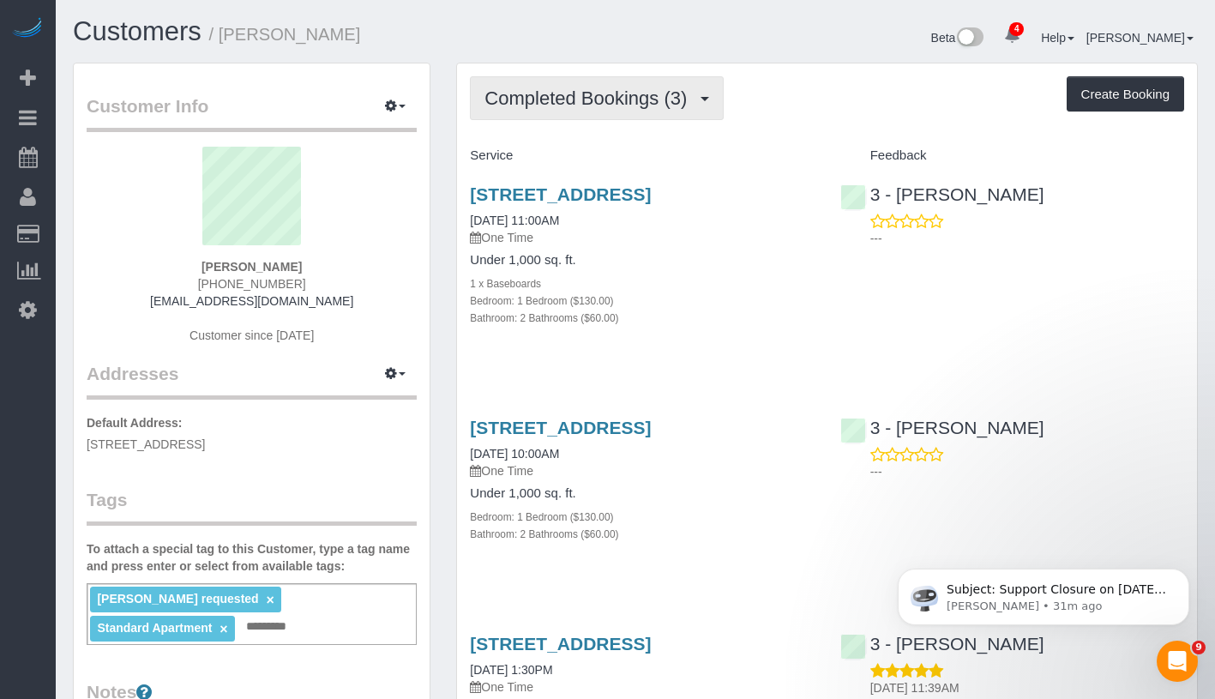
click at [569, 98] on span "Completed Bookings (3)" at bounding box center [589, 97] width 211 height 21
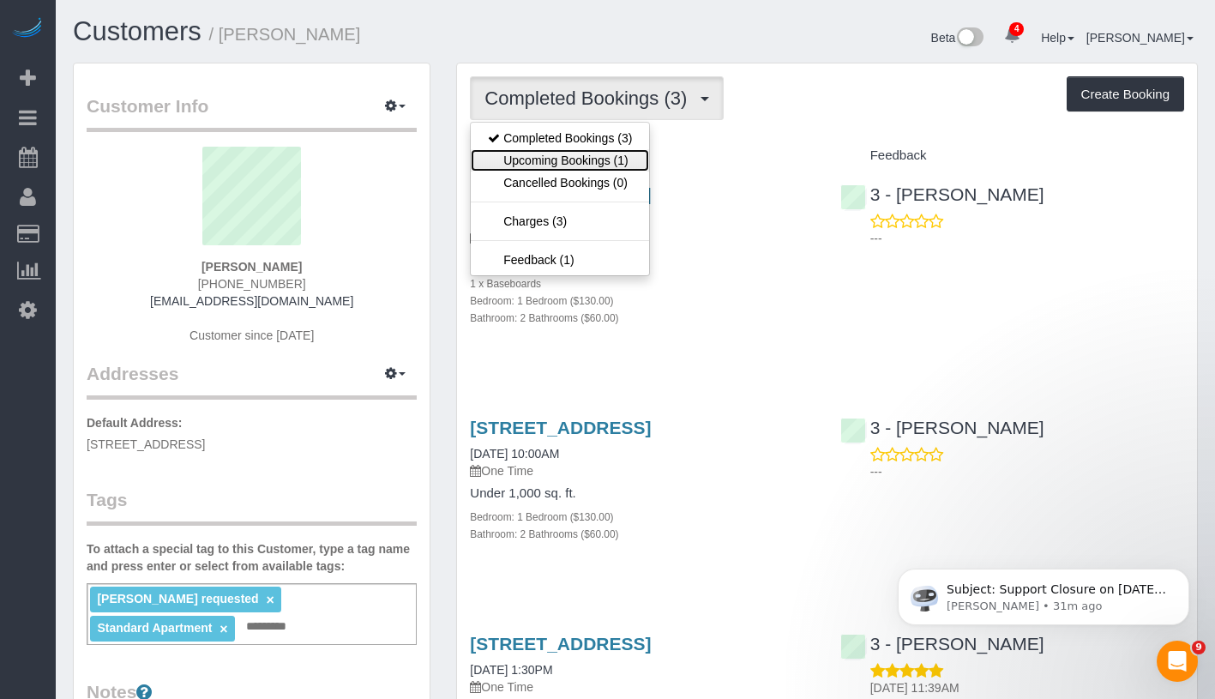
click at [559, 158] on link "Upcoming Bookings (1)" at bounding box center [560, 160] width 178 height 22
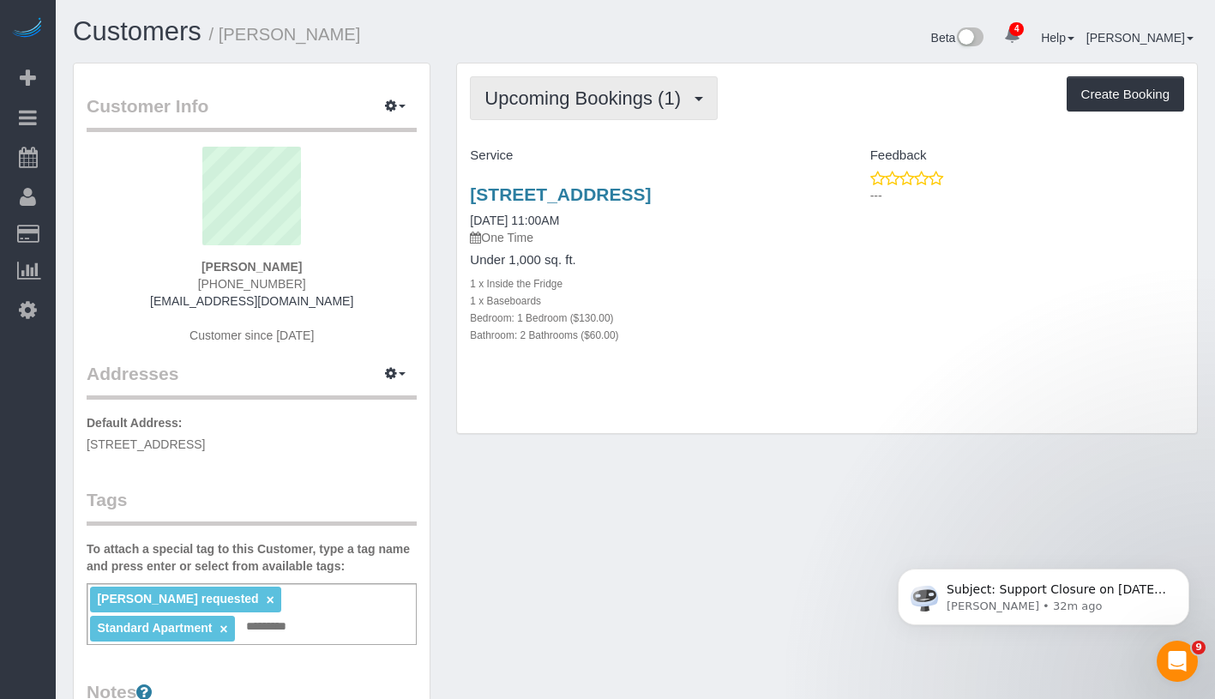
click at [616, 99] on span "Upcoming Bookings (1)" at bounding box center [586, 97] width 205 height 21
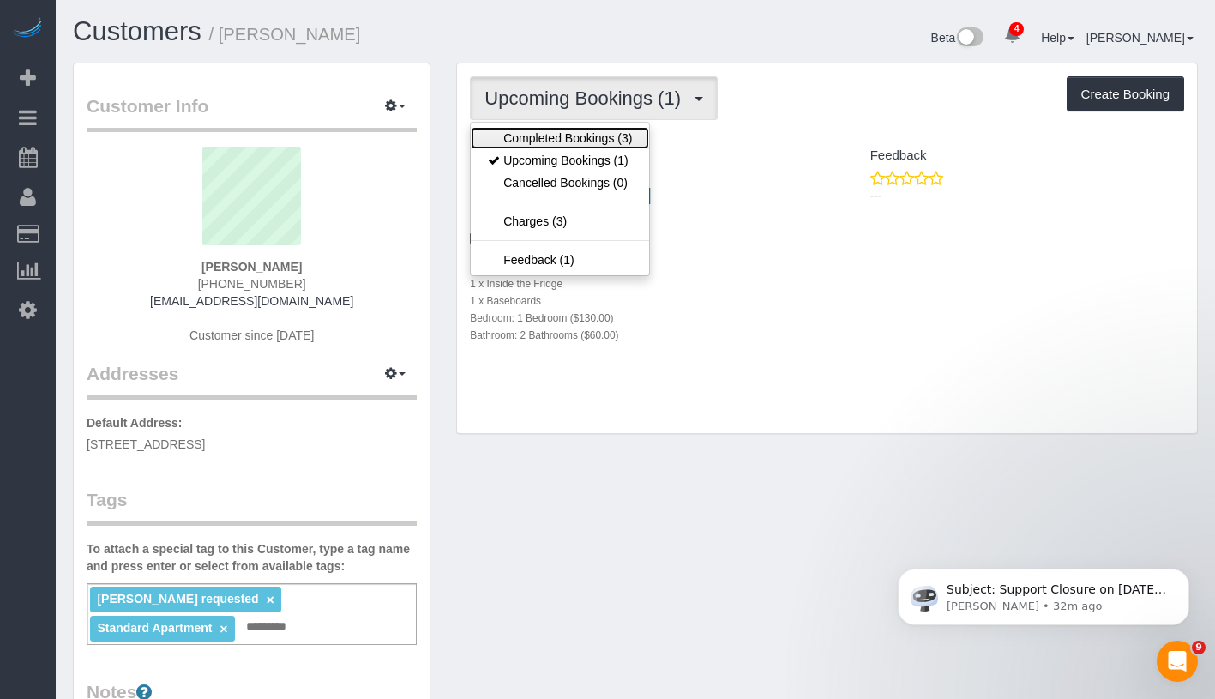
click at [596, 137] on link "Completed Bookings (3)" at bounding box center [560, 138] width 178 height 22
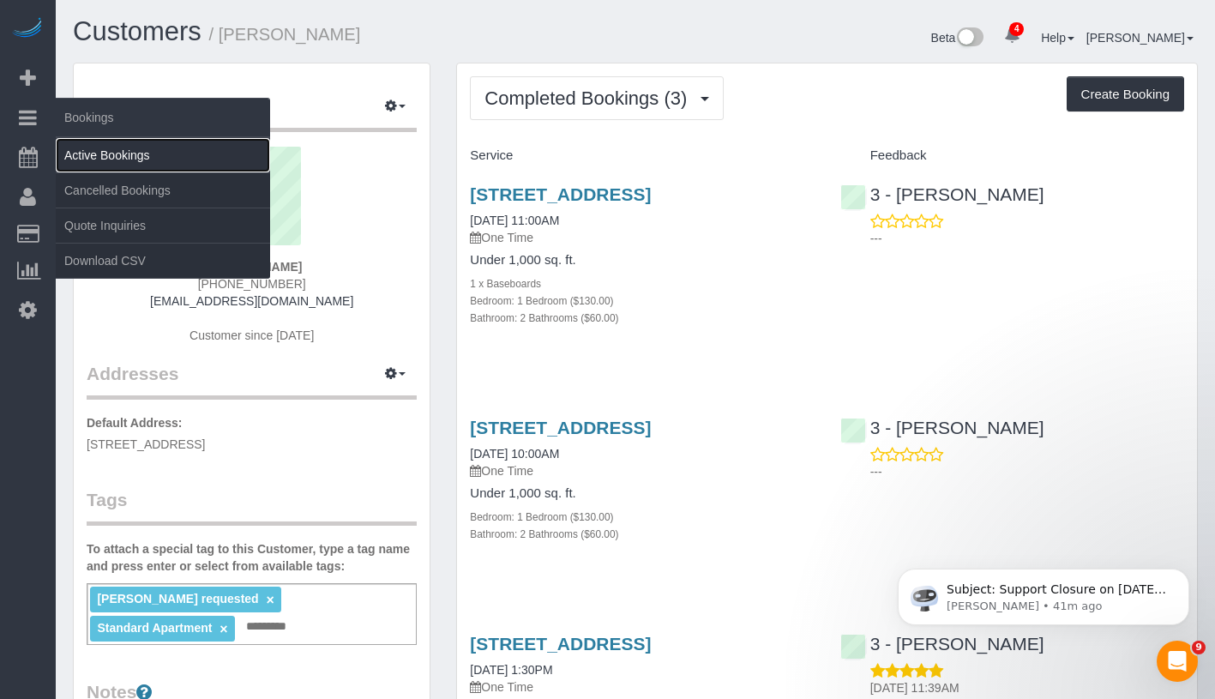
click at [126, 157] on link "Active Bookings" at bounding box center [163, 155] width 214 height 34
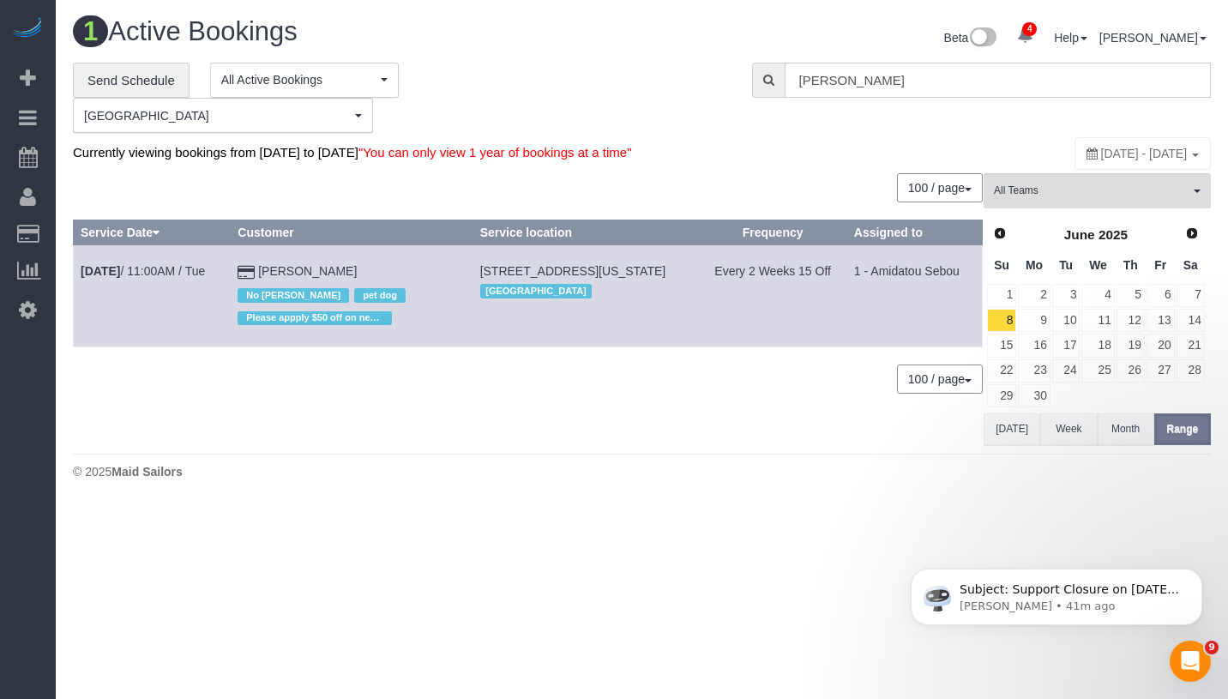
click at [1074, 84] on input "Kelly Carroll" at bounding box center [998, 80] width 426 height 35
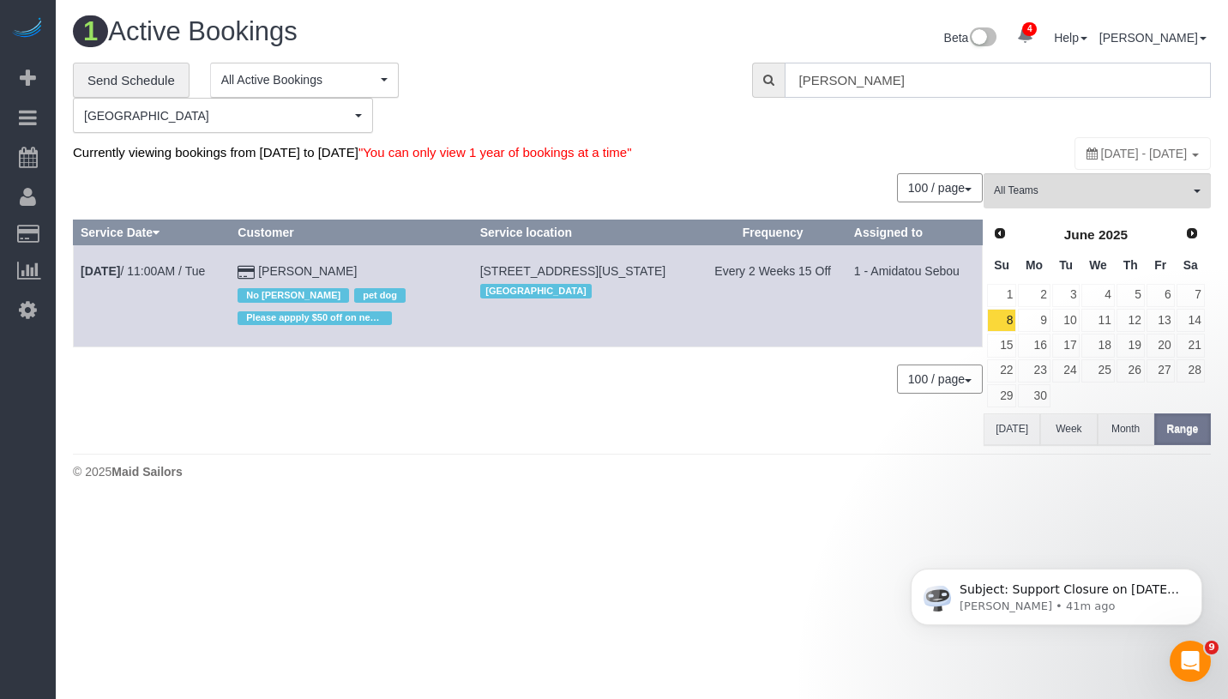
click at [1074, 84] on input "Kelly Carroll" at bounding box center [998, 80] width 426 height 35
paste input "Laura Adanalian"
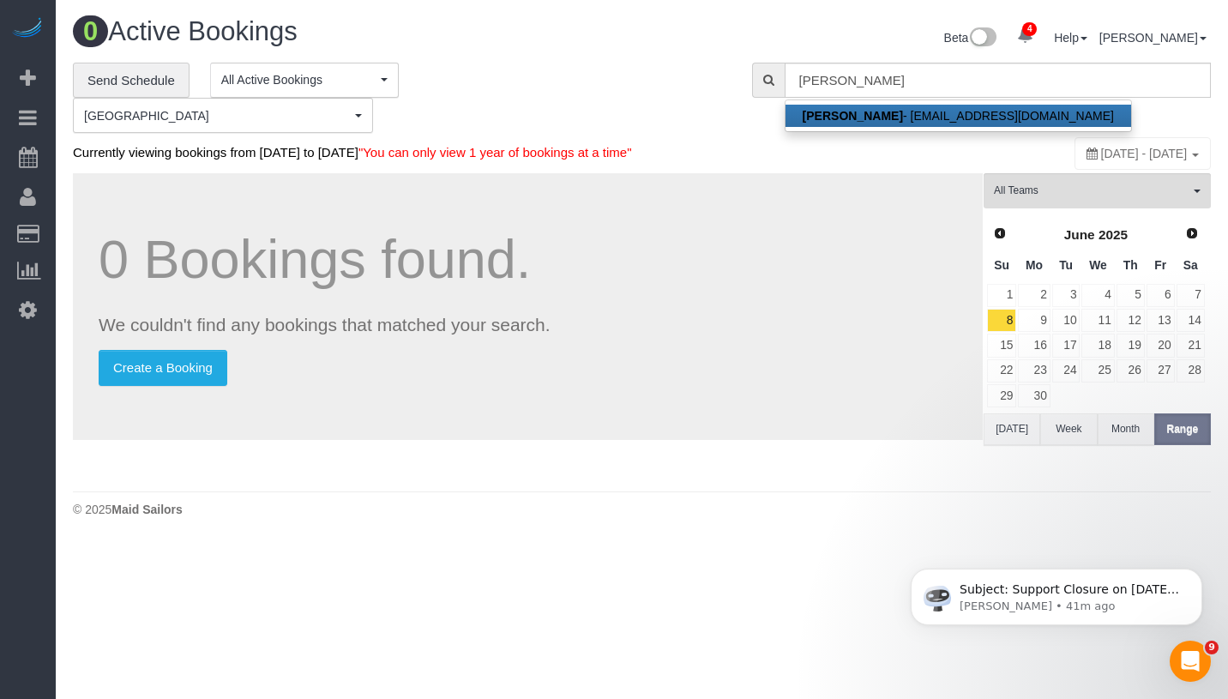
click at [916, 115] on link "Laura Adanalian - lsetrakian@gmail.com" at bounding box center [958, 116] width 346 height 22
type input "lsetrakian@gmail.com"
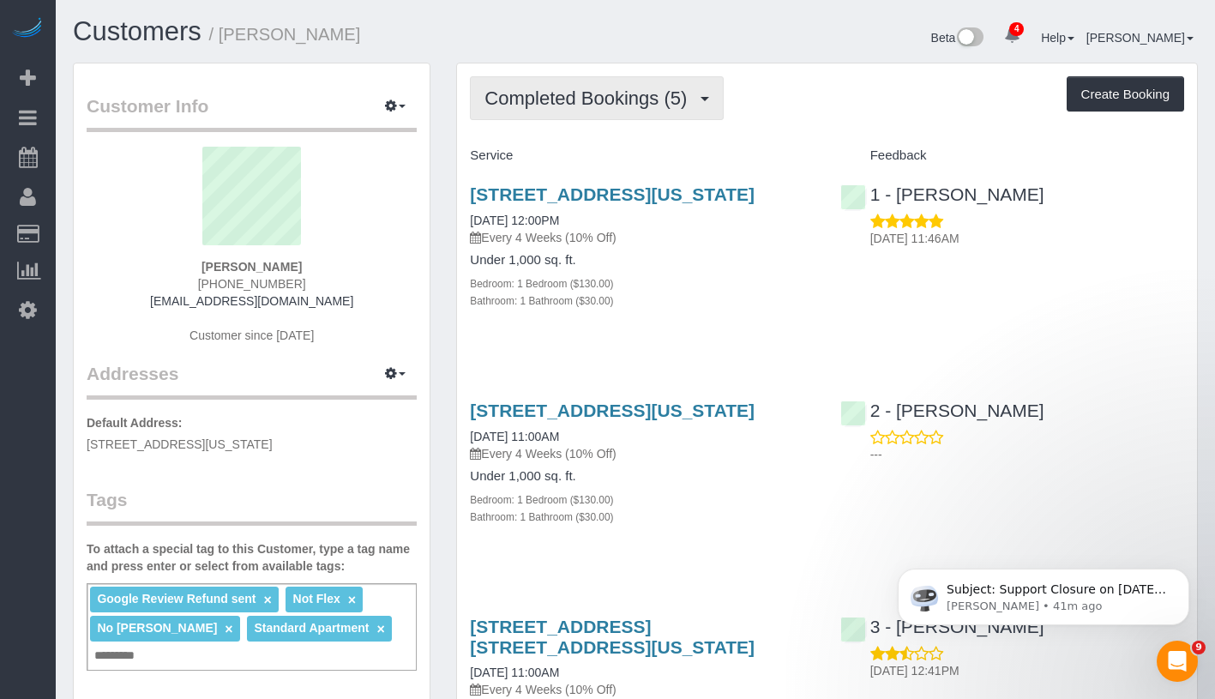
click at [640, 108] on button "Completed Bookings (5)" at bounding box center [597, 98] width 254 height 44
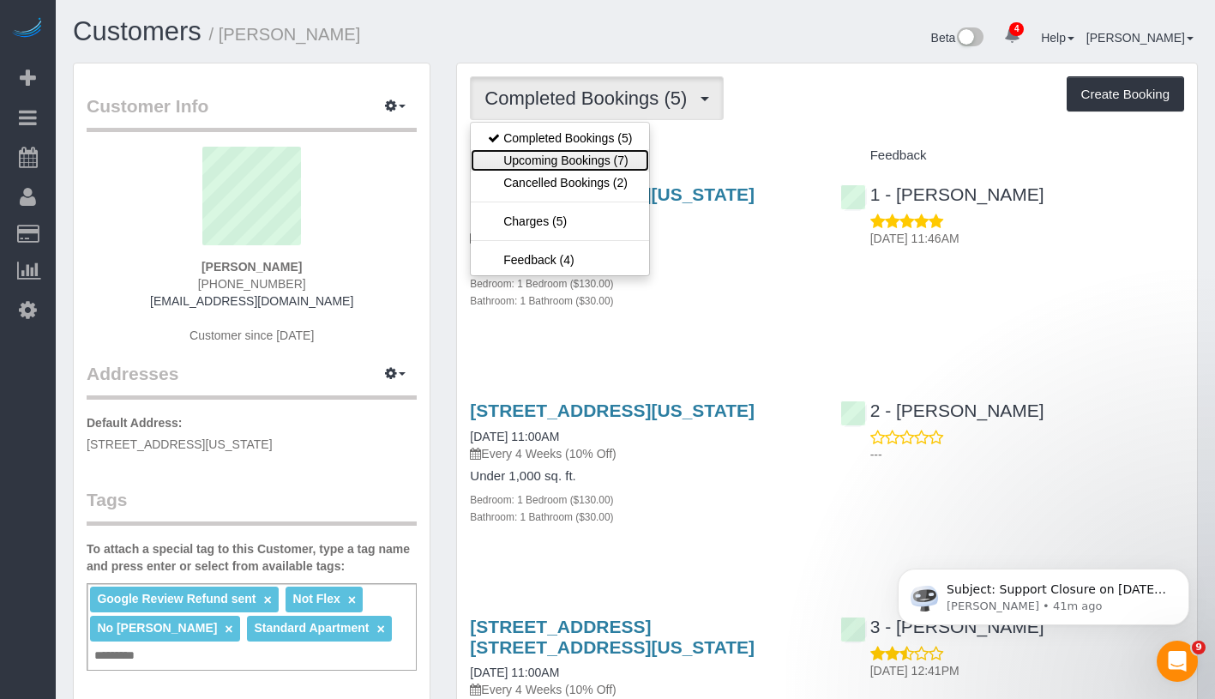
click at [587, 160] on link "Upcoming Bookings (7)" at bounding box center [560, 160] width 178 height 22
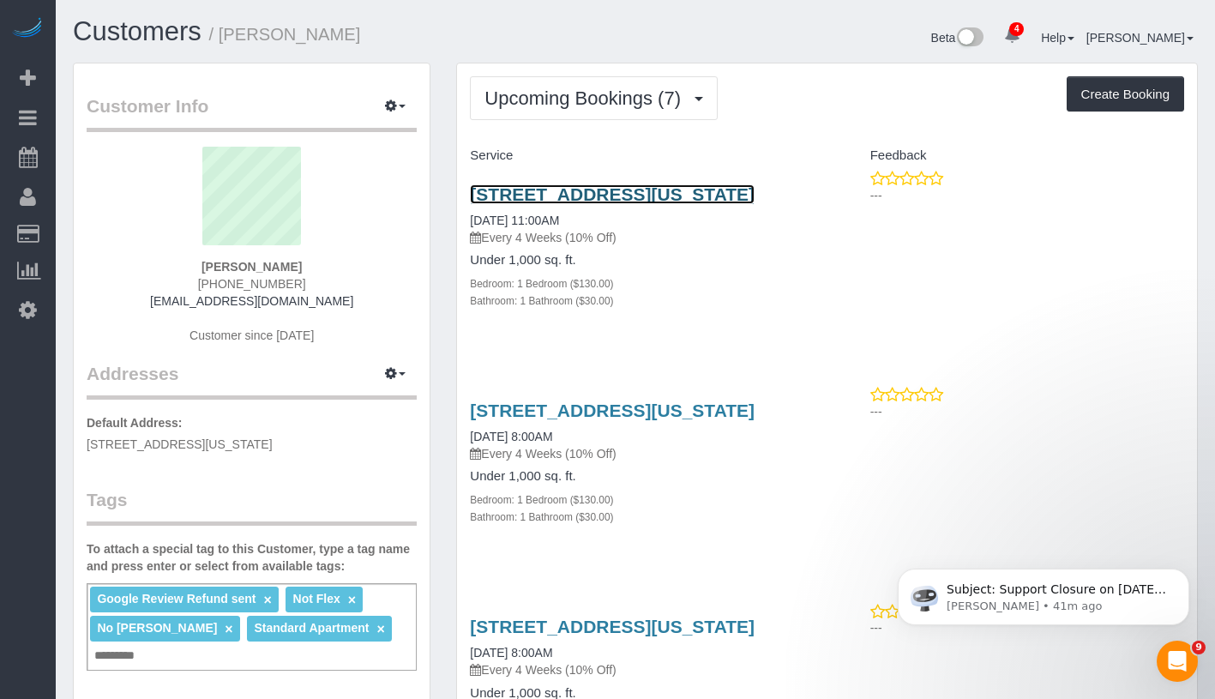
click at [569, 196] on link "574 West End Avenue, Apt 9a2, New York, NY 10024" at bounding box center [612, 194] width 285 height 20
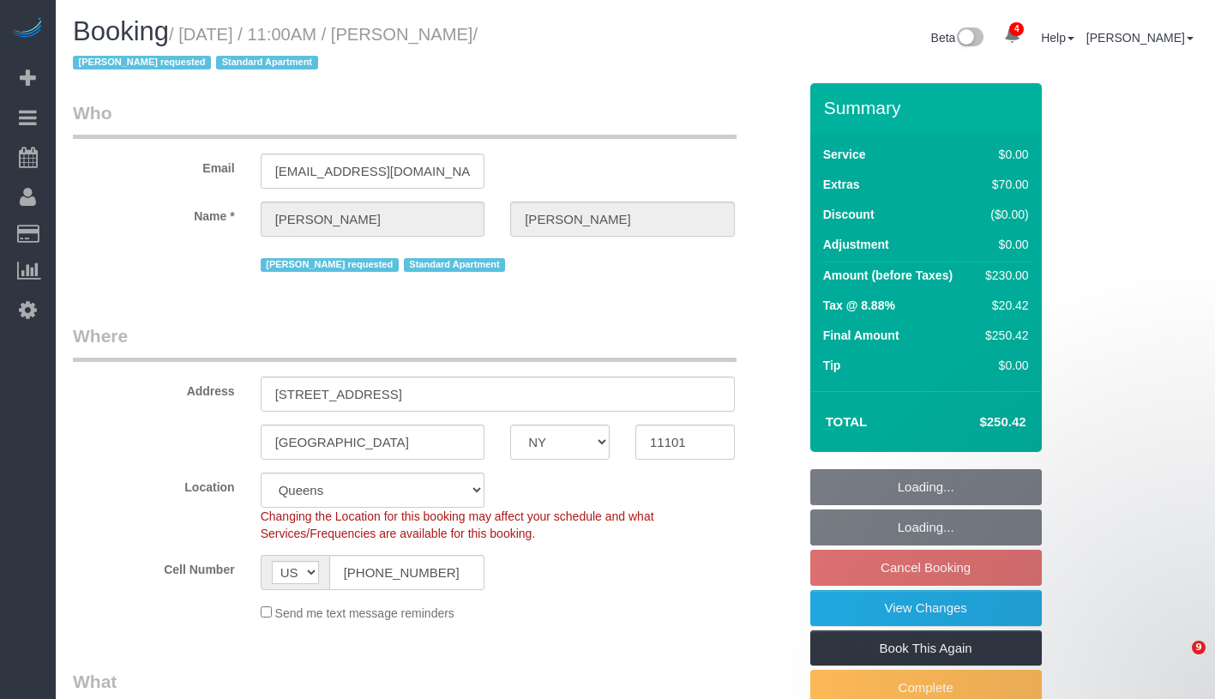
select select "NY"
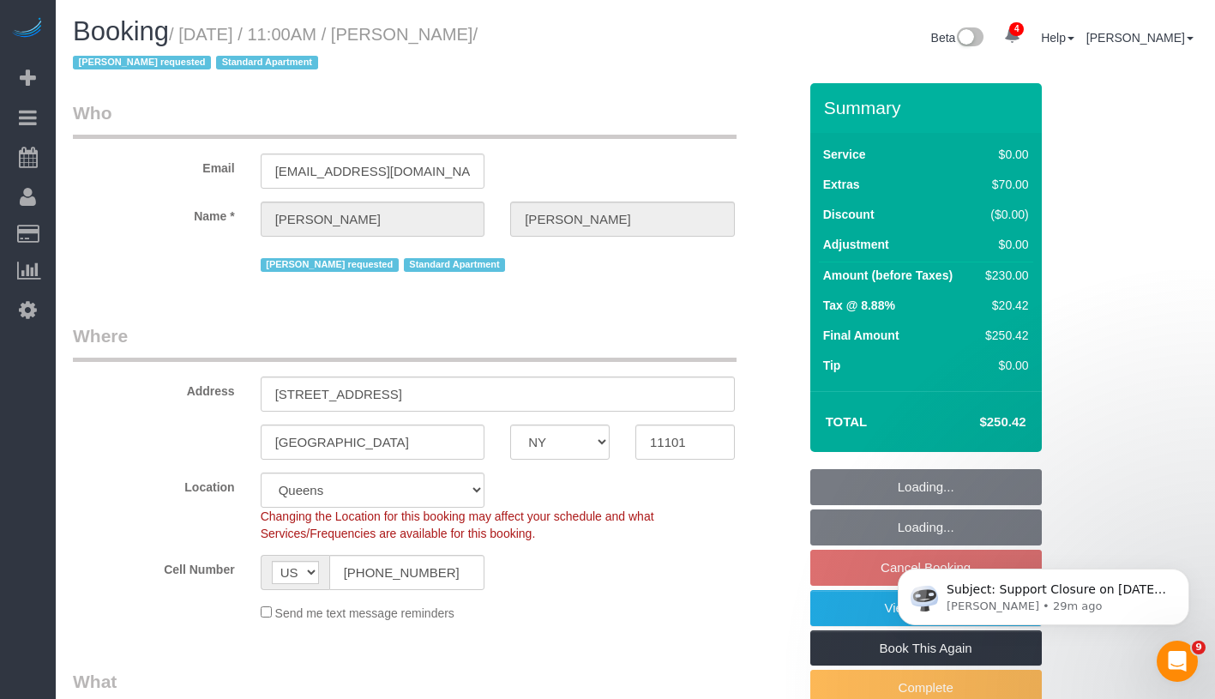
select select "object:644"
select select "string:stripe-pm_1RNECe4VGloSiKo7kgZb9Ei2"
select select "1"
select select "2"
select select "spot4"
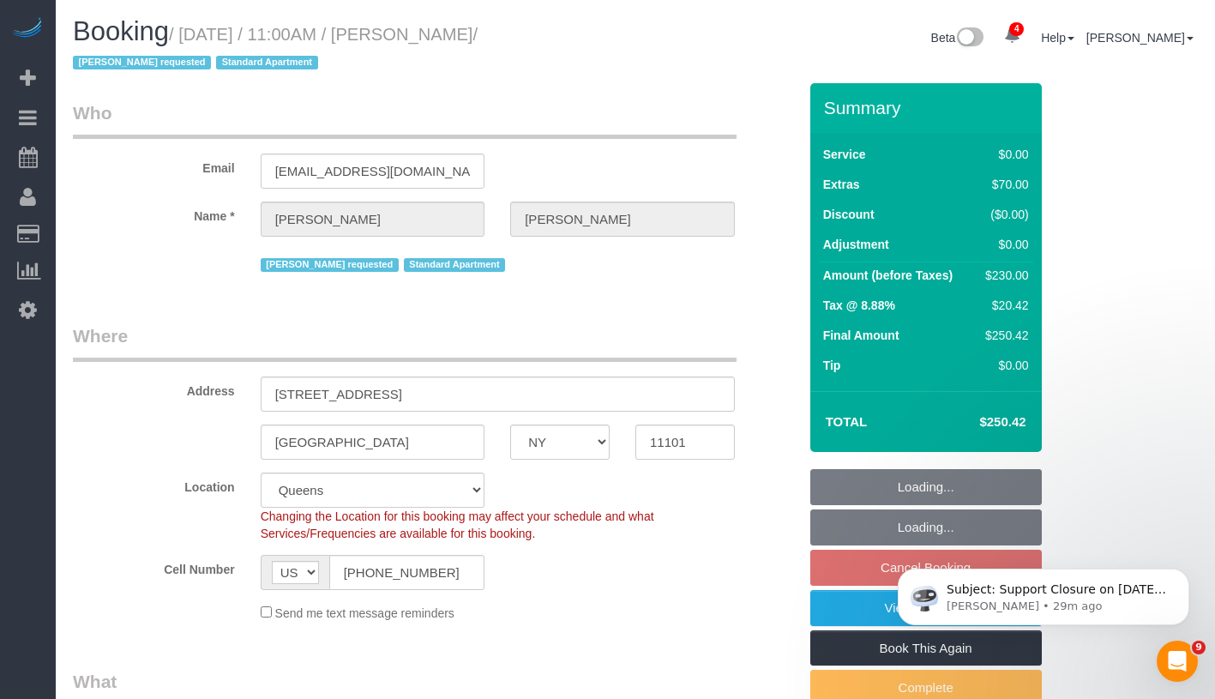
select select "number:89"
select select "number:90"
select select "number:15"
select select "number:5"
select select "object:1304"
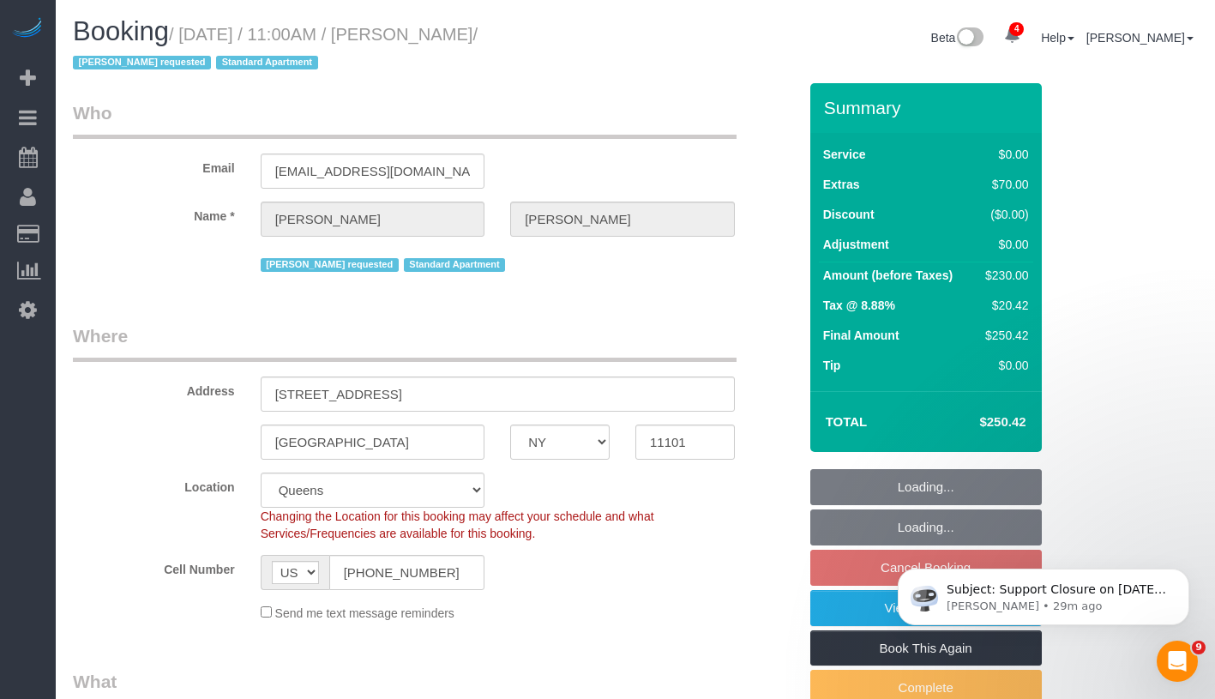
select select "1"
select select "2"
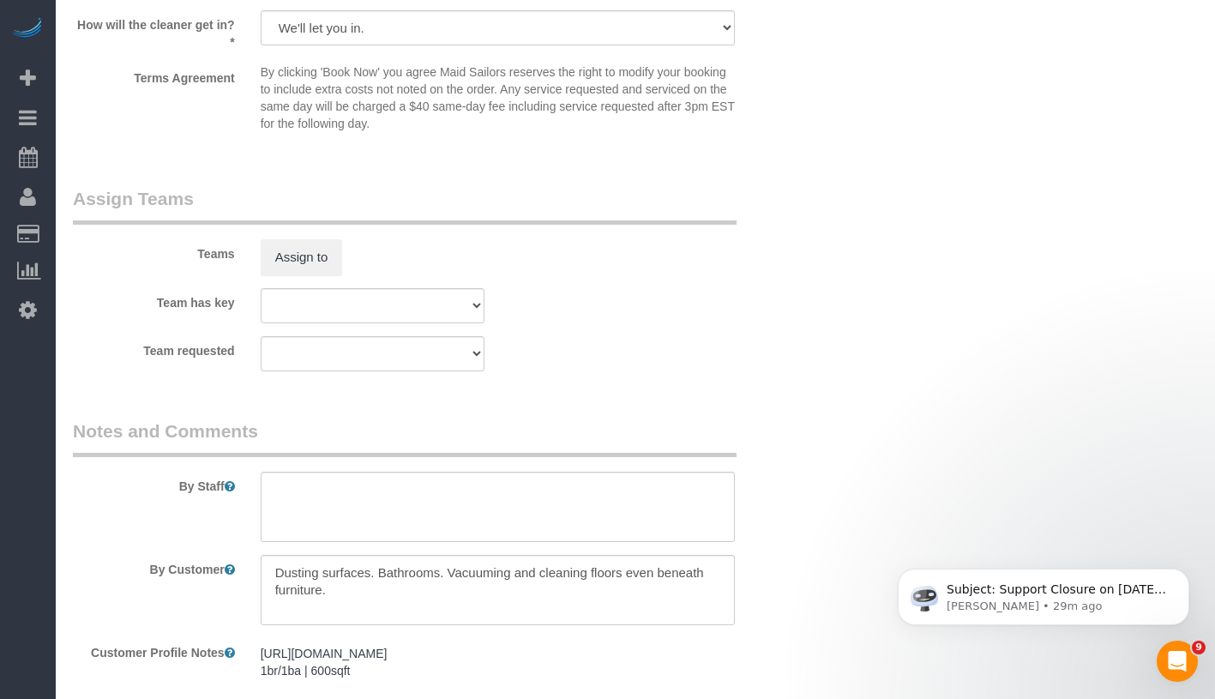
scroll to position [2265, 0]
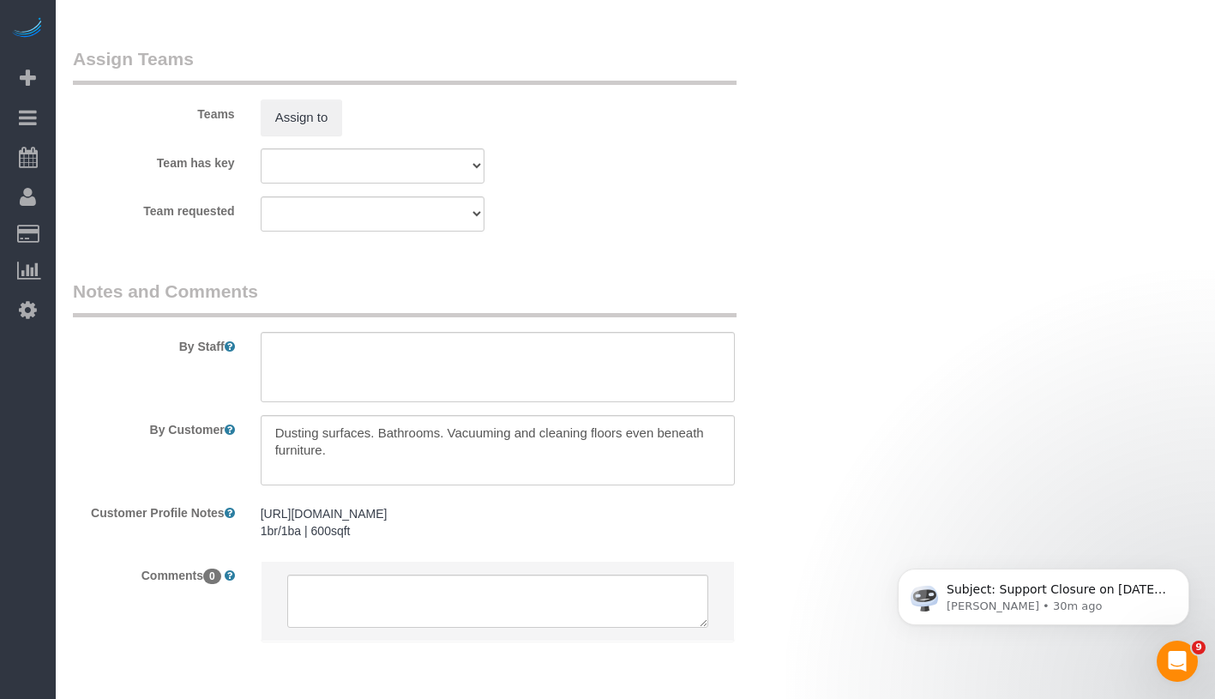
drag, startPoint x: 261, startPoint y: 512, endPoint x: 369, endPoint y: 524, distance: 108.7
click at [369, 524] on div "https://www.zillow.com/homedetails/42-20-27th-St-416-Long-Island-City-NY-11101/…" at bounding box center [498, 523] width 500 height 50
copy pre "https://www.zillow.com/homedetails/42-20-27th-St-416-Long-Island-City-NY-11101/…"
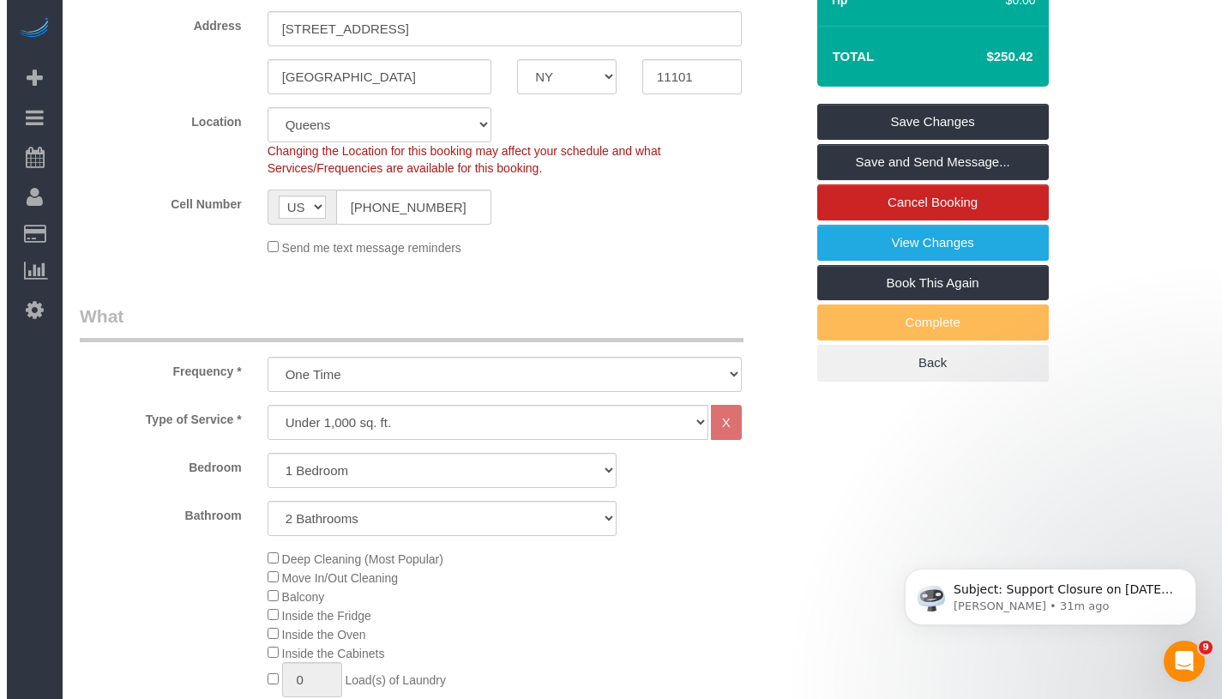
scroll to position [20, 0]
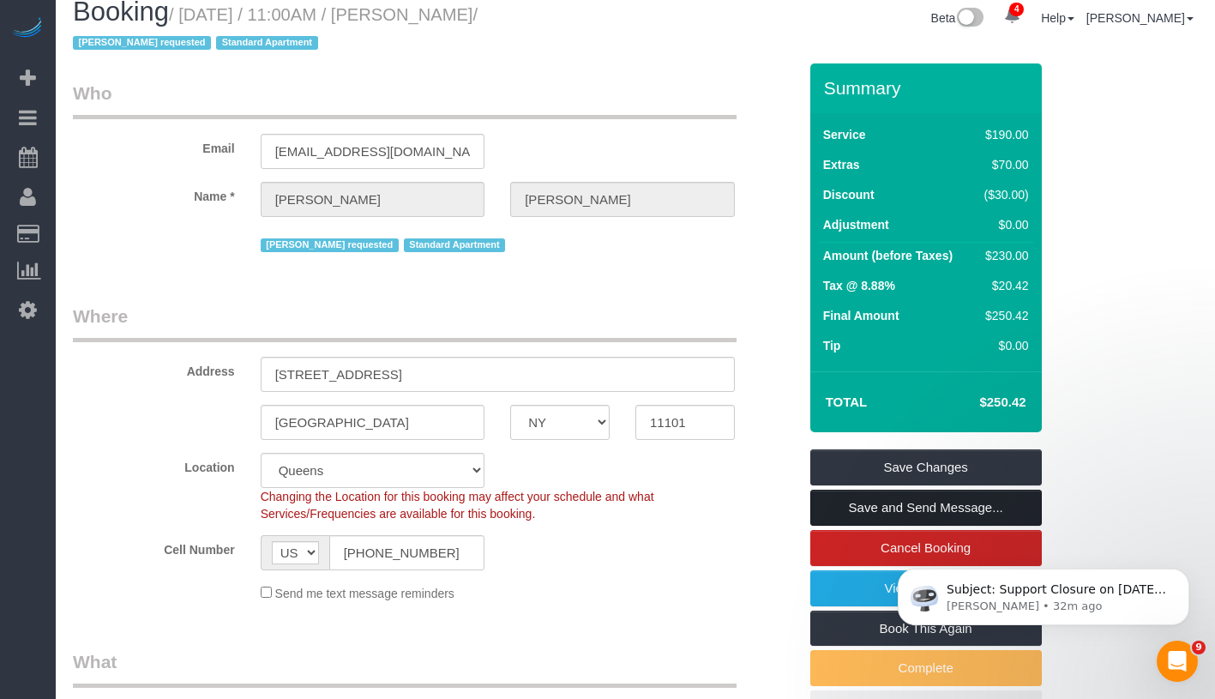
click at [1007, 522] on link "Save and Send Message..." at bounding box center [926, 508] width 232 height 36
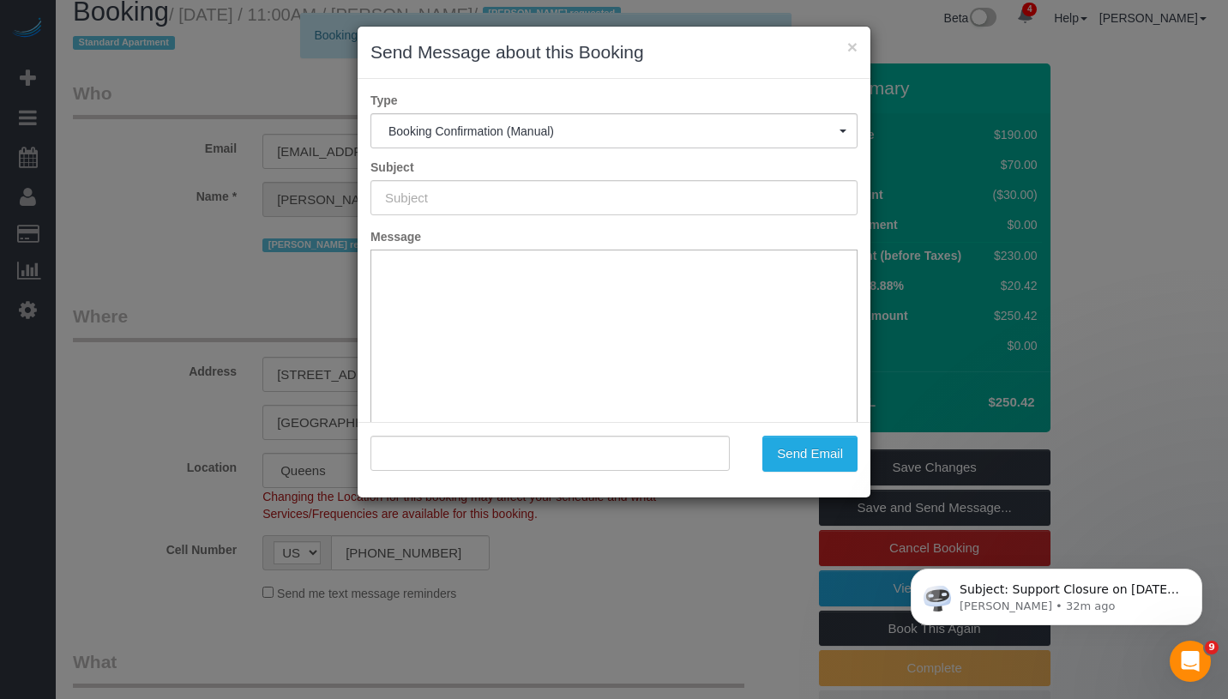
type input "Cleaning Confirmed for 08/28/2025 at 11:00am"
type input ""Luke Bailey" <chosemh@gmail.com>"
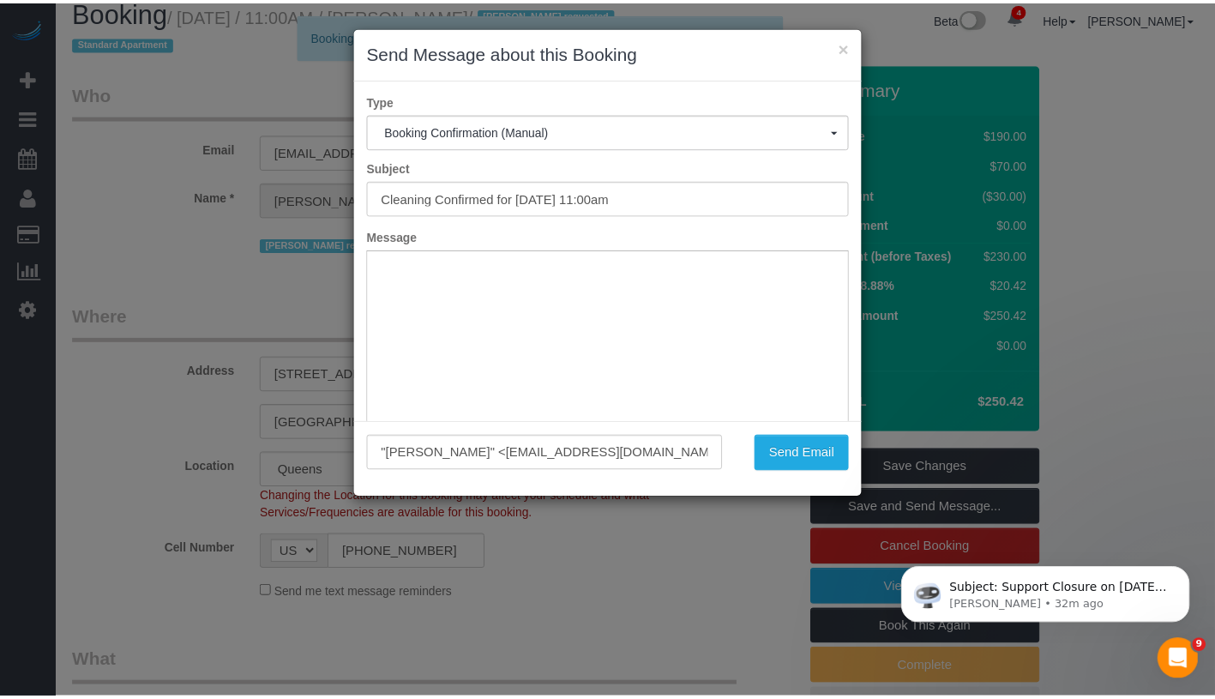
scroll to position [0, 0]
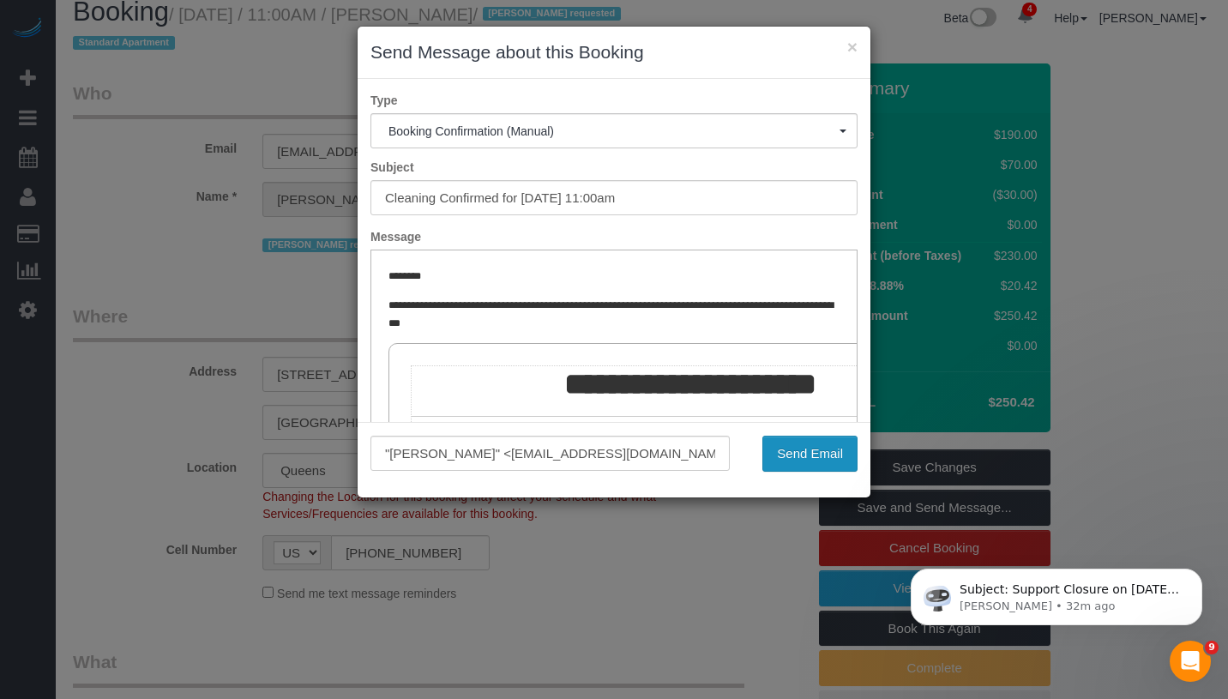
click at [795, 452] on button "Send Email" at bounding box center [809, 454] width 95 height 36
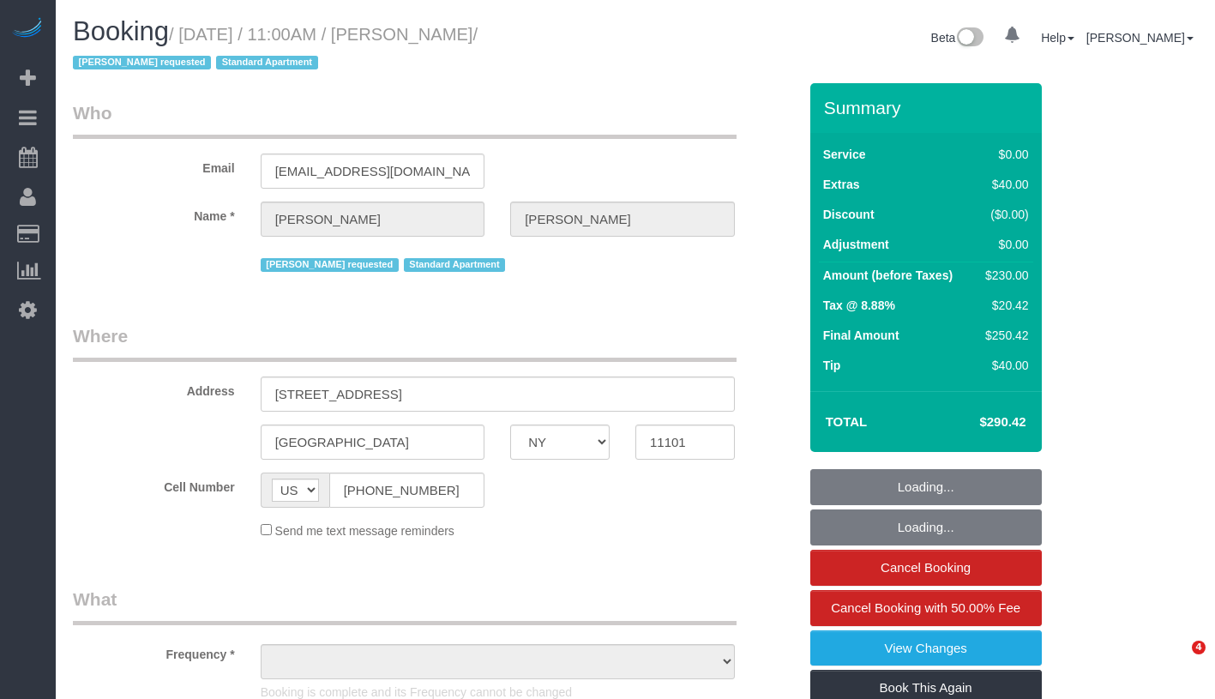
select select "NY"
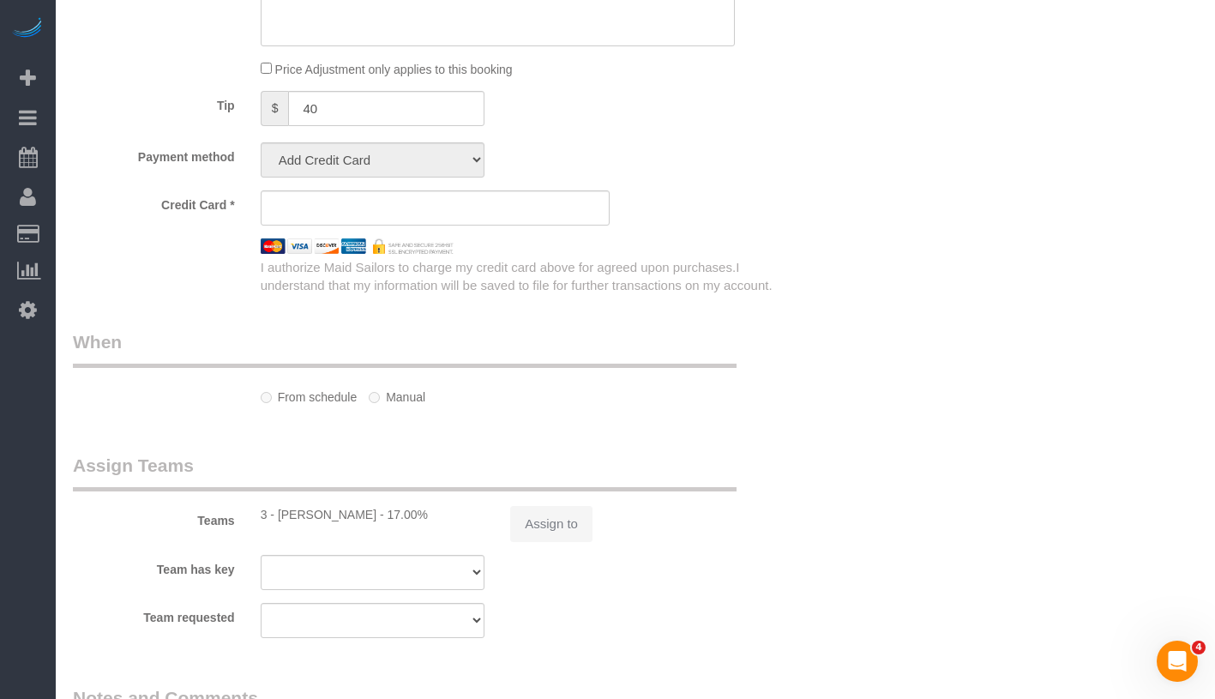
select select "object:677"
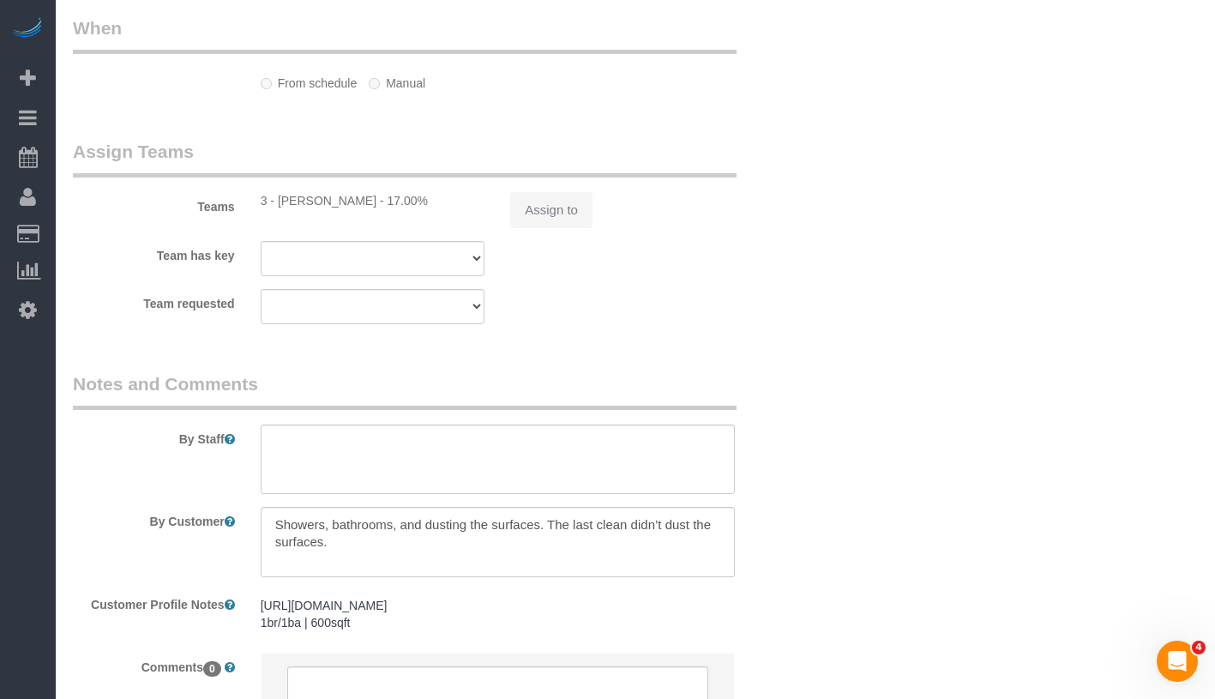
select select "string:stripe-pm_1RNECe4VGloSiKo7kgZb9Ei2"
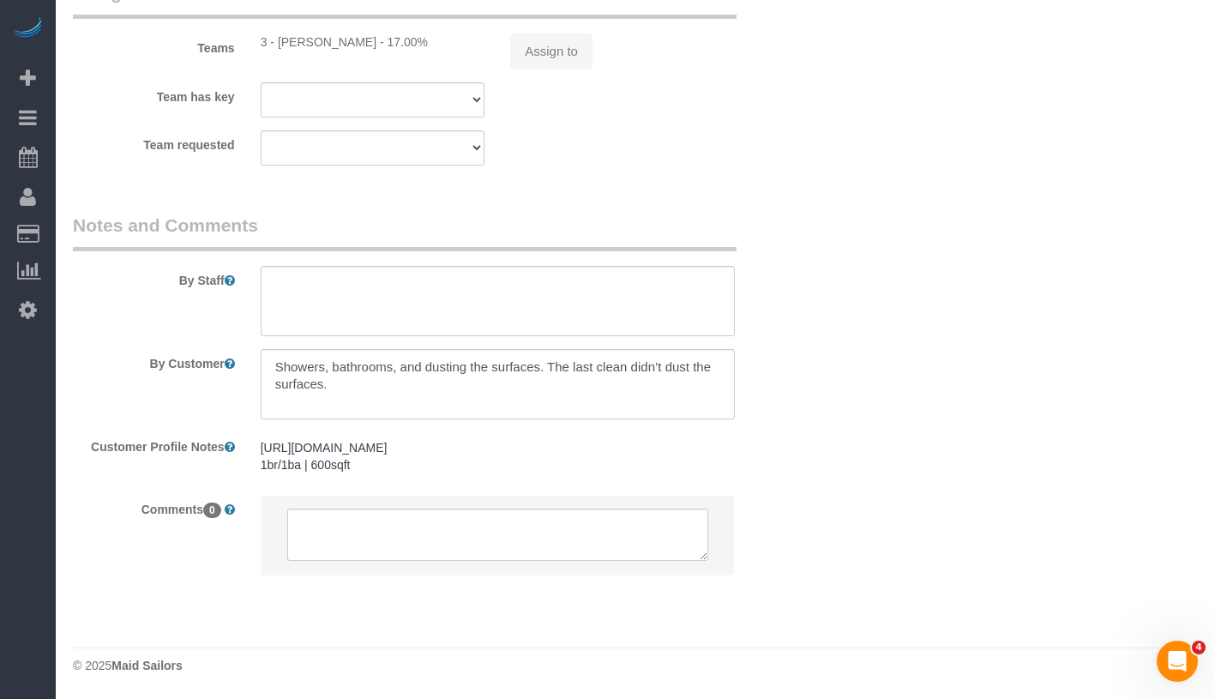
select select "spot1"
select select "number:89"
select select "number:90"
select select "number:15"
select select "number:5"
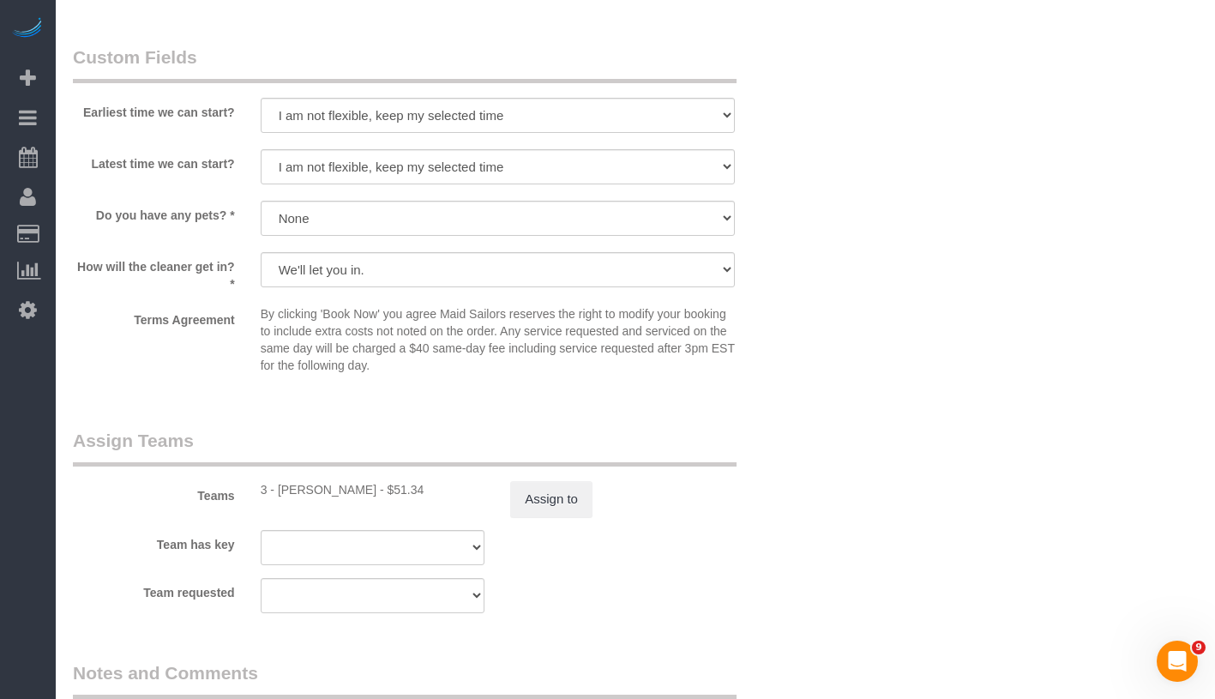
scroll to position [2418, 0]
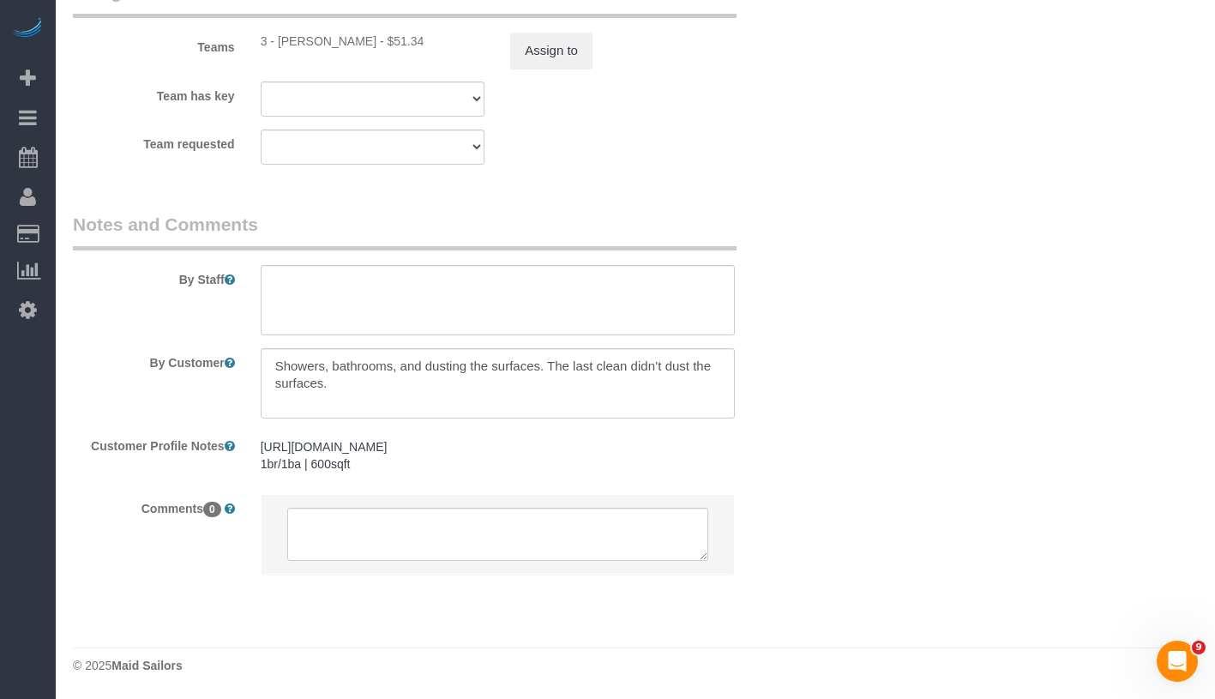
select select "1"
select select "2"
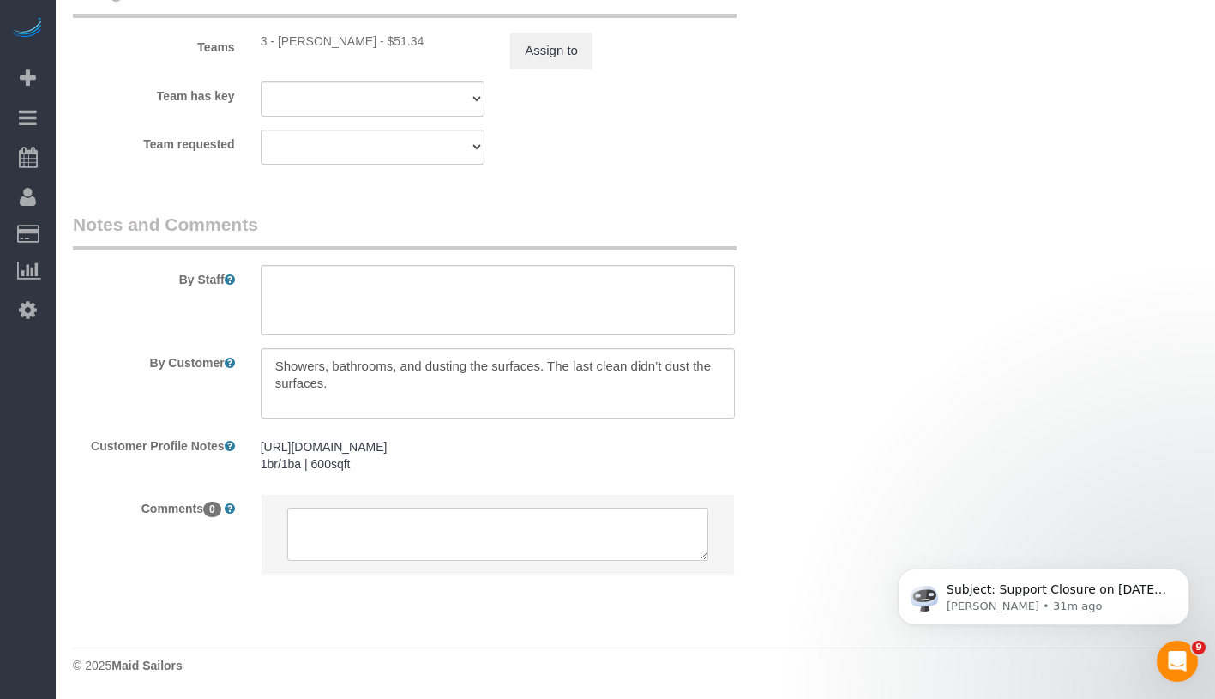
scroll to position [0, 0]
select select "1"
select select "2"
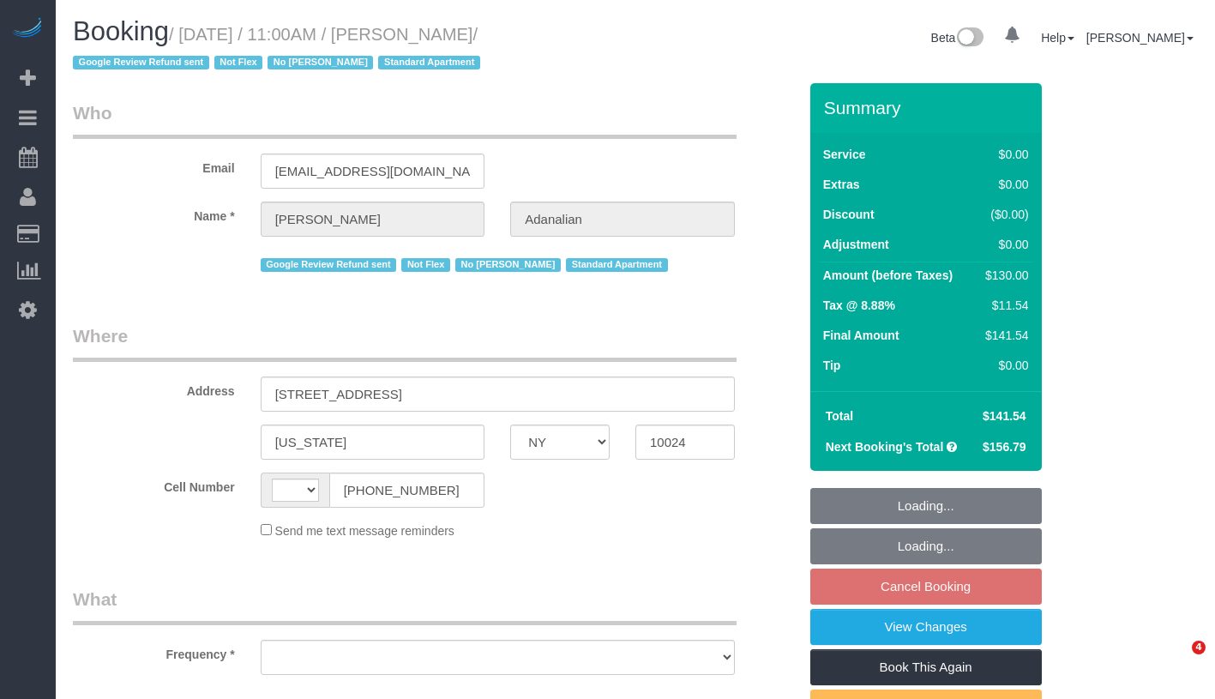
select select "NY"
select select "object:418"
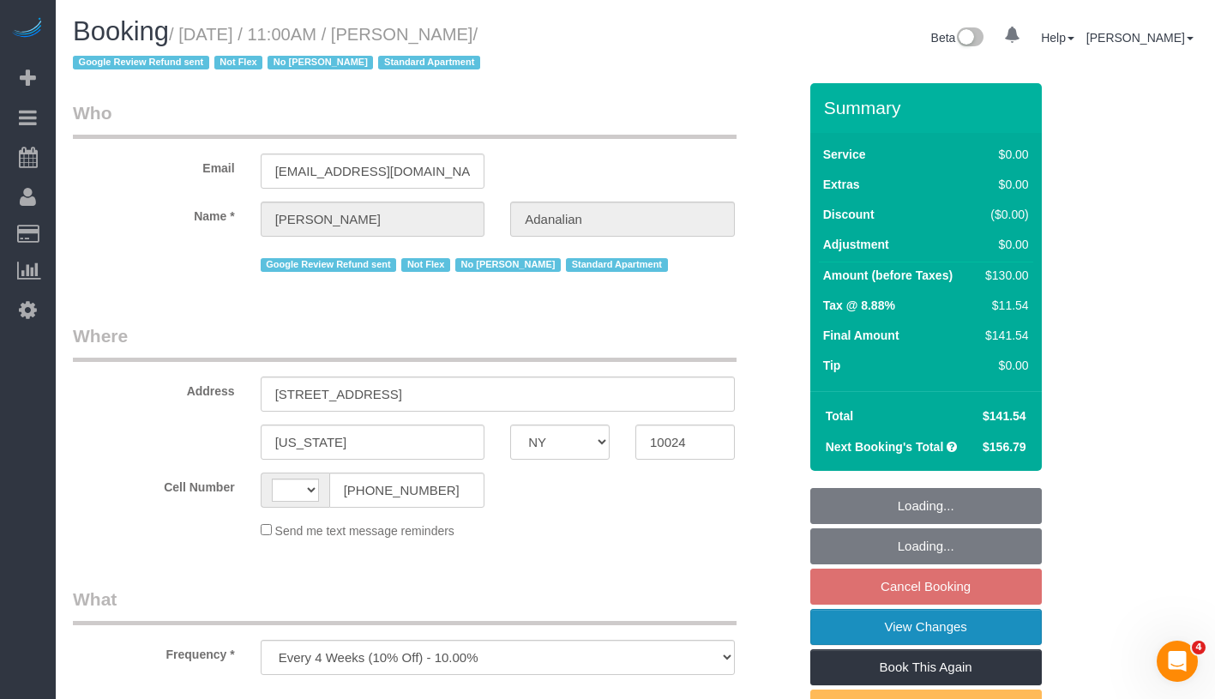
select select "1"
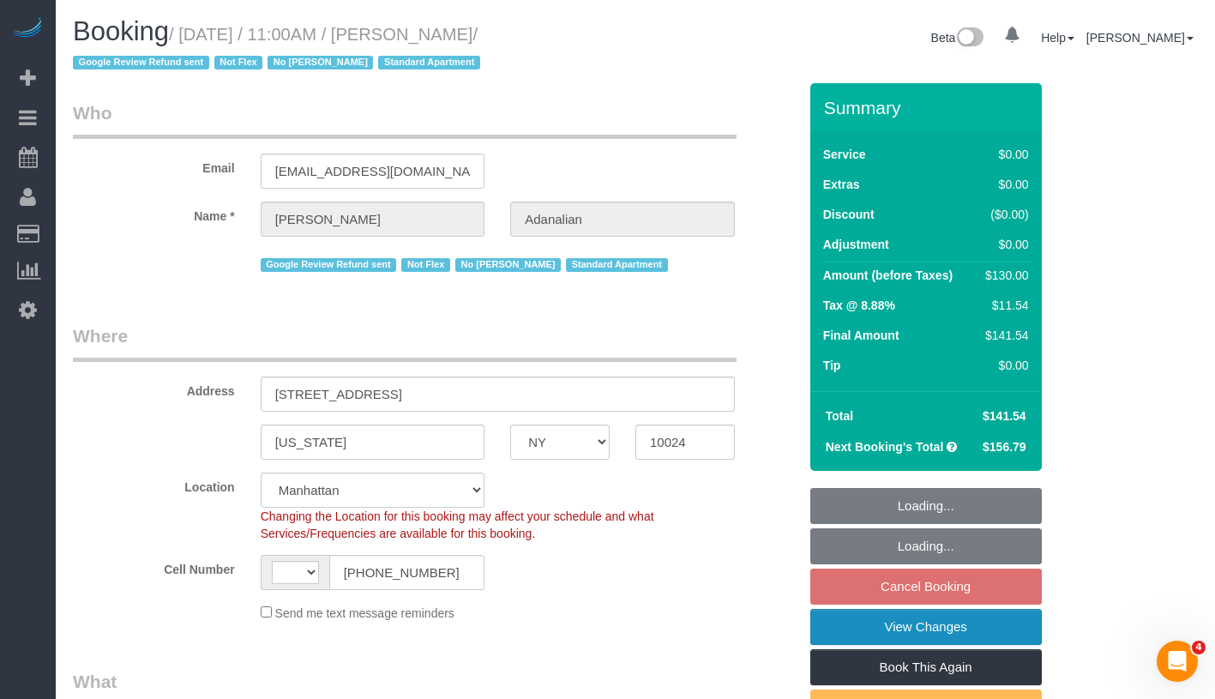
select select "string:[GEOGRAPHIC_DATA]"
select select "spot2"
select select "number:89"
select select "number:90"
select select "number:15"
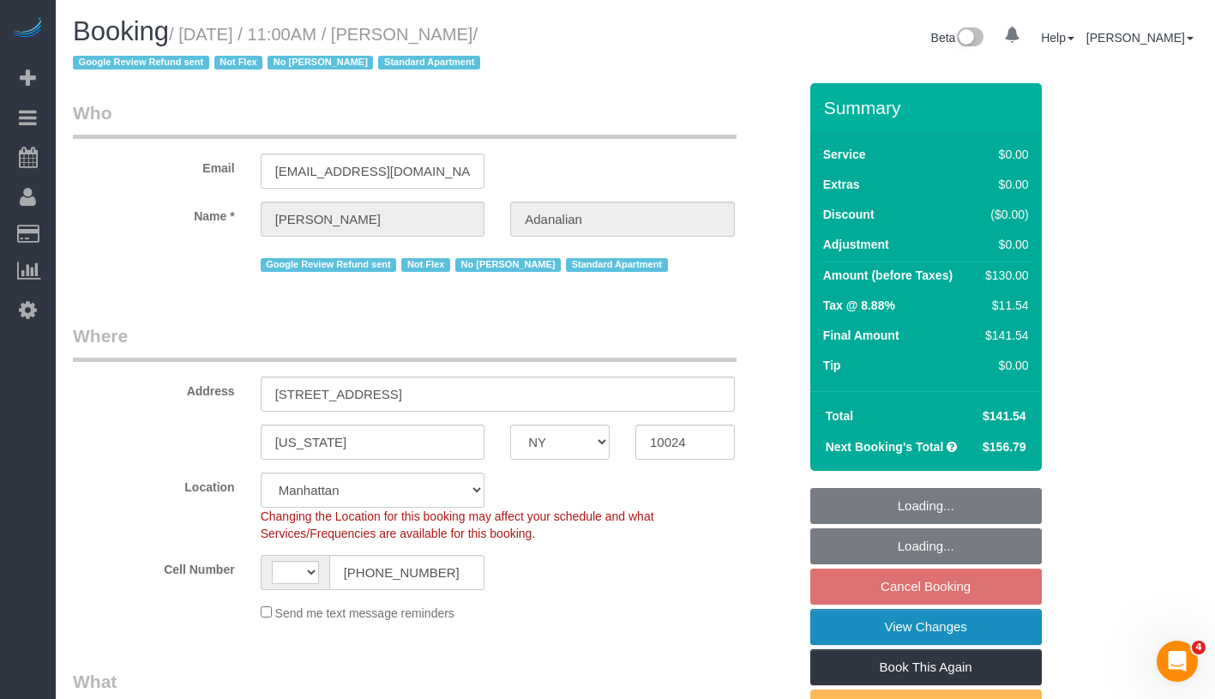
select select "number:5"
select select "object:950"
select select "string:stripe-pm_1QrgCn4VGloSiKo7GXhdb6K1"
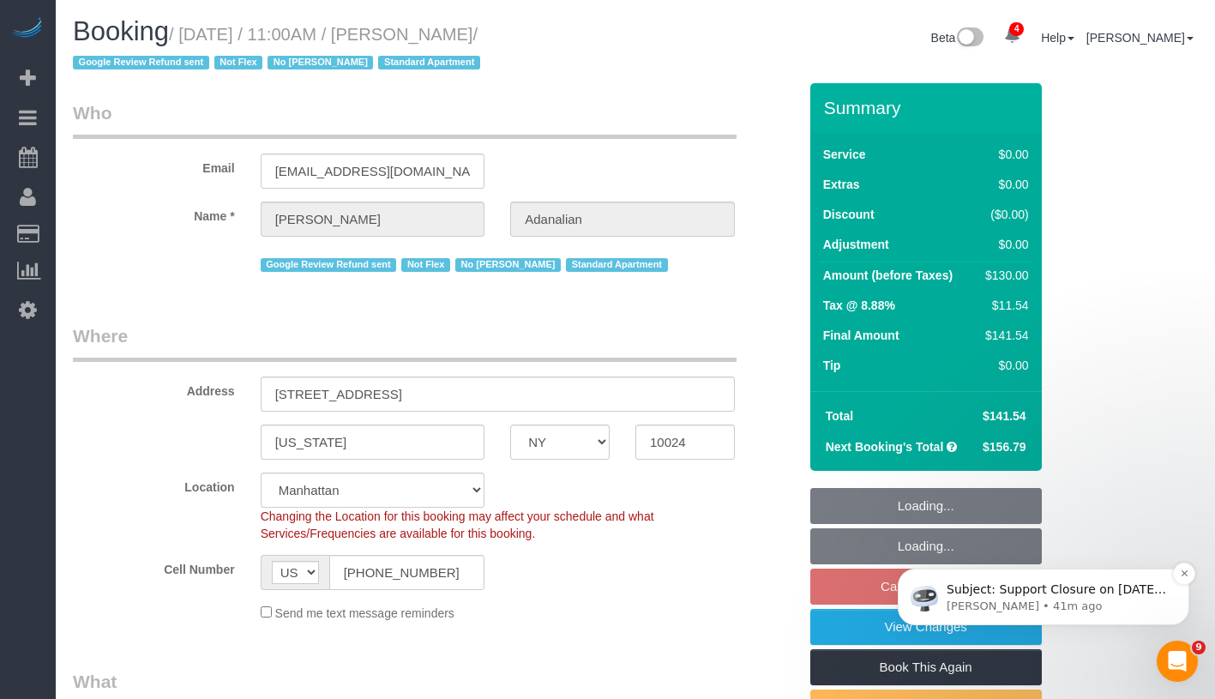
select select "1"
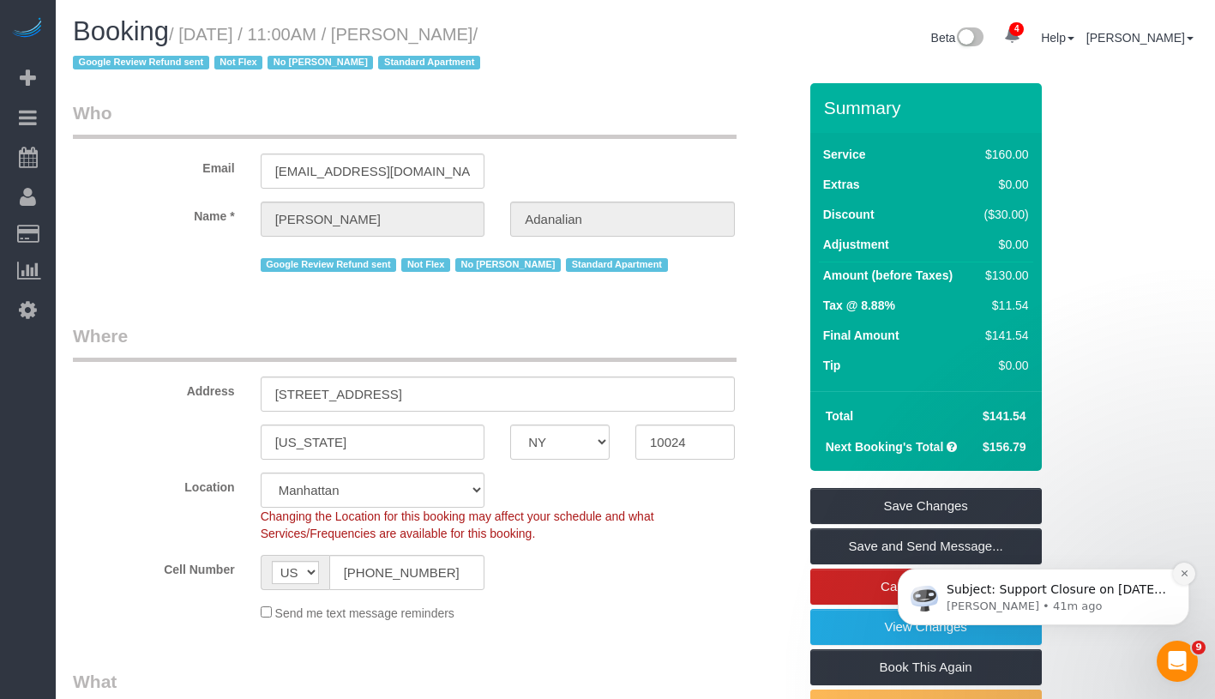
click at [1187, 574] on icon "Dismiss notification" at bounding box center [1184, 572] width 9 height 9
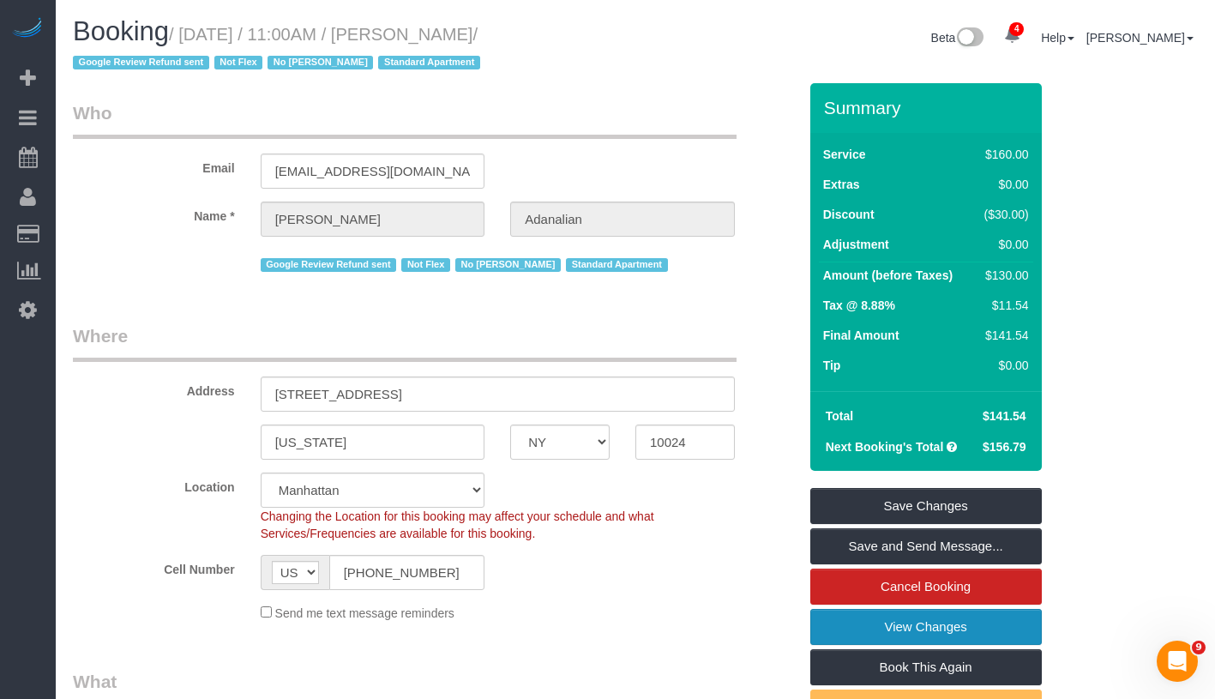
click at [995, 627] on link "View Changes" at bounding box center [926, 627] width 232 height 36
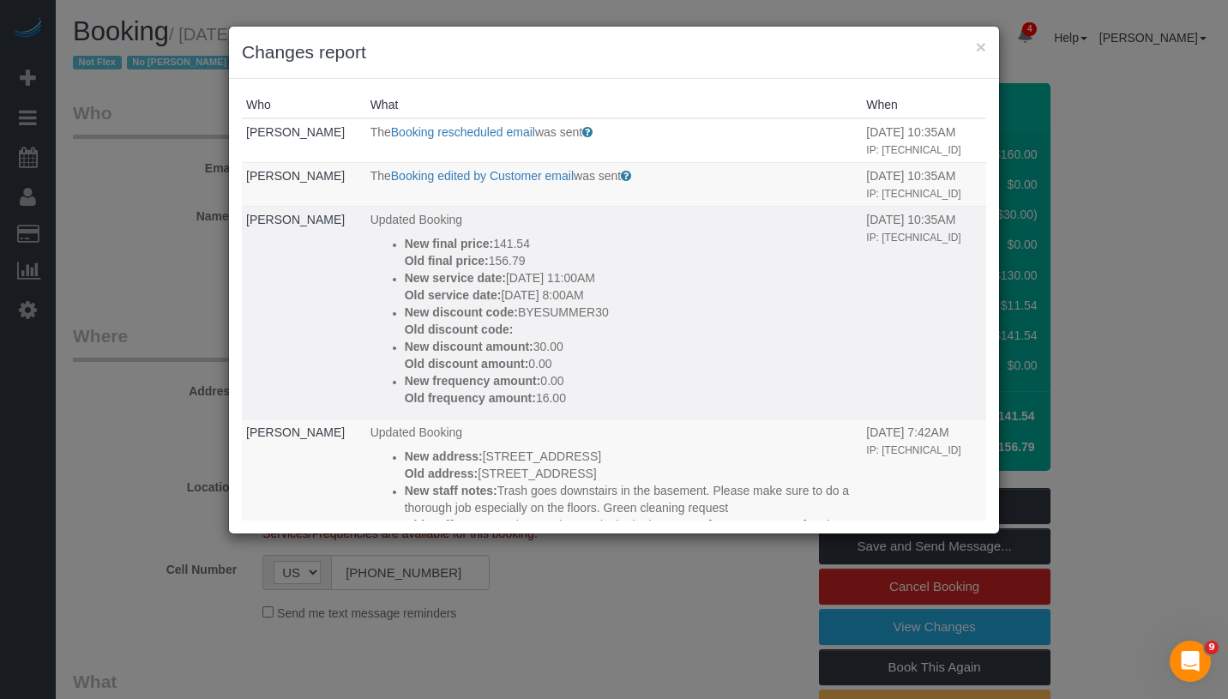
drag, startPoint x: 575, startPoint y: 394, endPoint x: 365, endPoint y: 239, distance: 261.2
click at [370, 239] on ul "New final price: 141.54 Old final price: 156.79 New service date: 09/22/2025 11…" at bounding box center [614, 320] width 488 height 171
copy div "New final price: 141.54 Old final price: 156.79 New service date: 09/22/2025 11…"
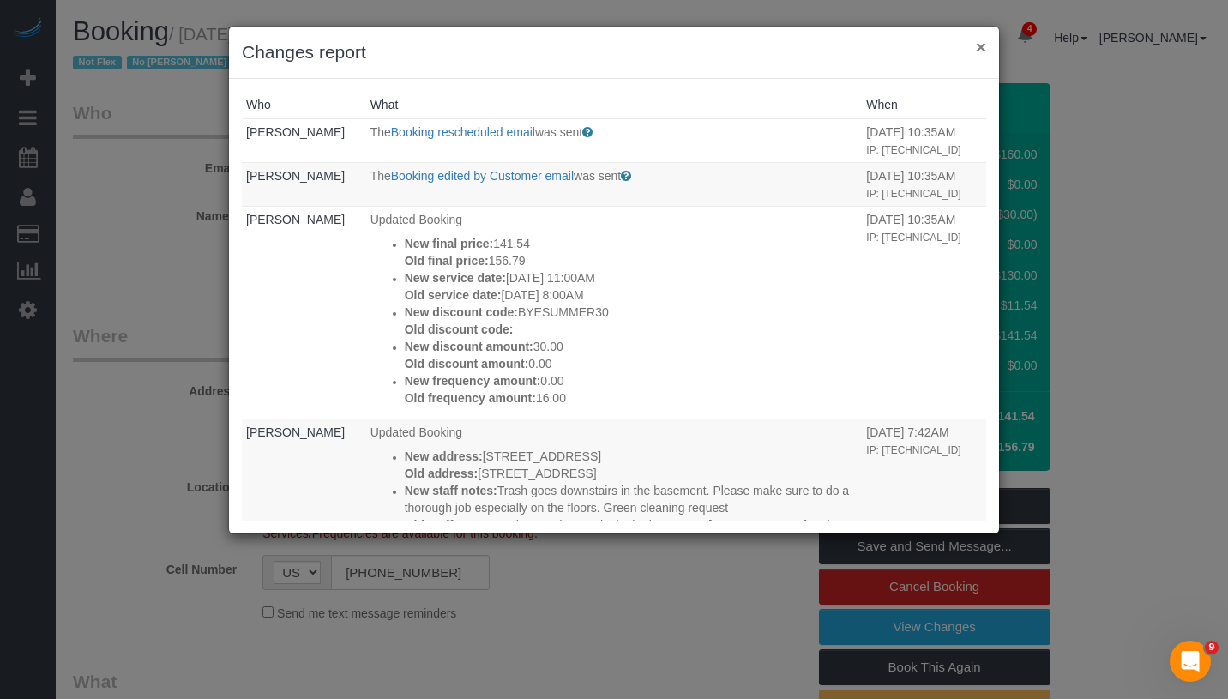
click at [978, 50] on button "×" at bounding box center [981, 47] width 10 height 18
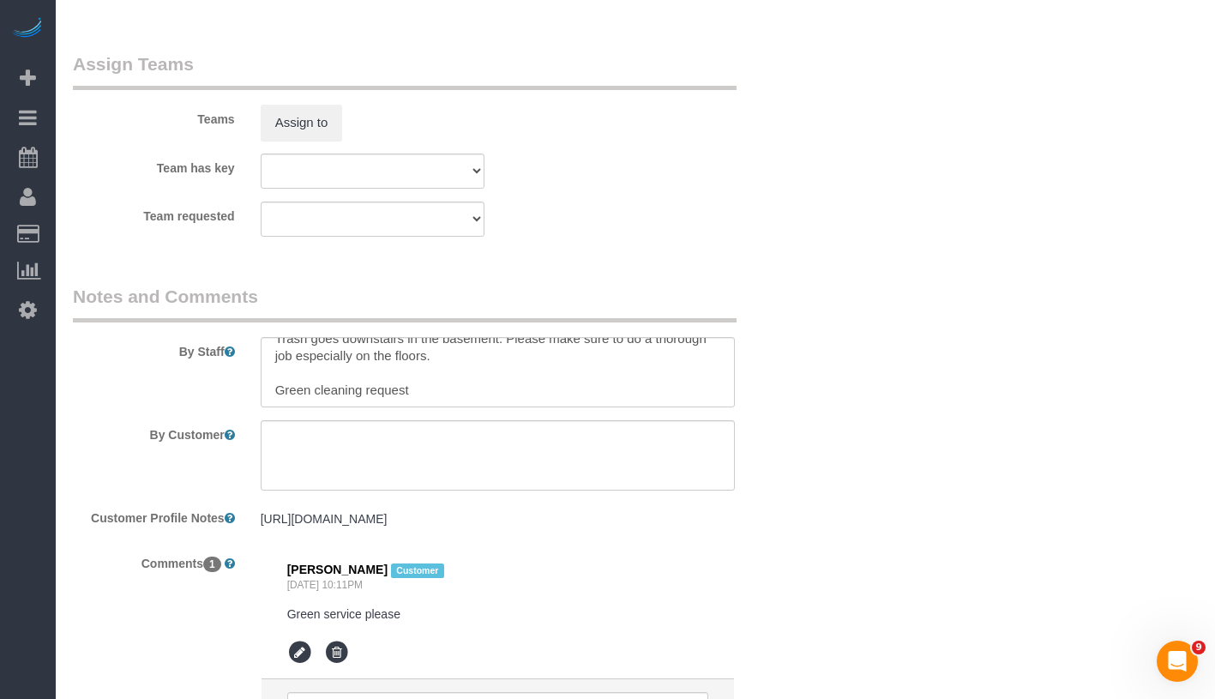
scroll to position [2382, 0]
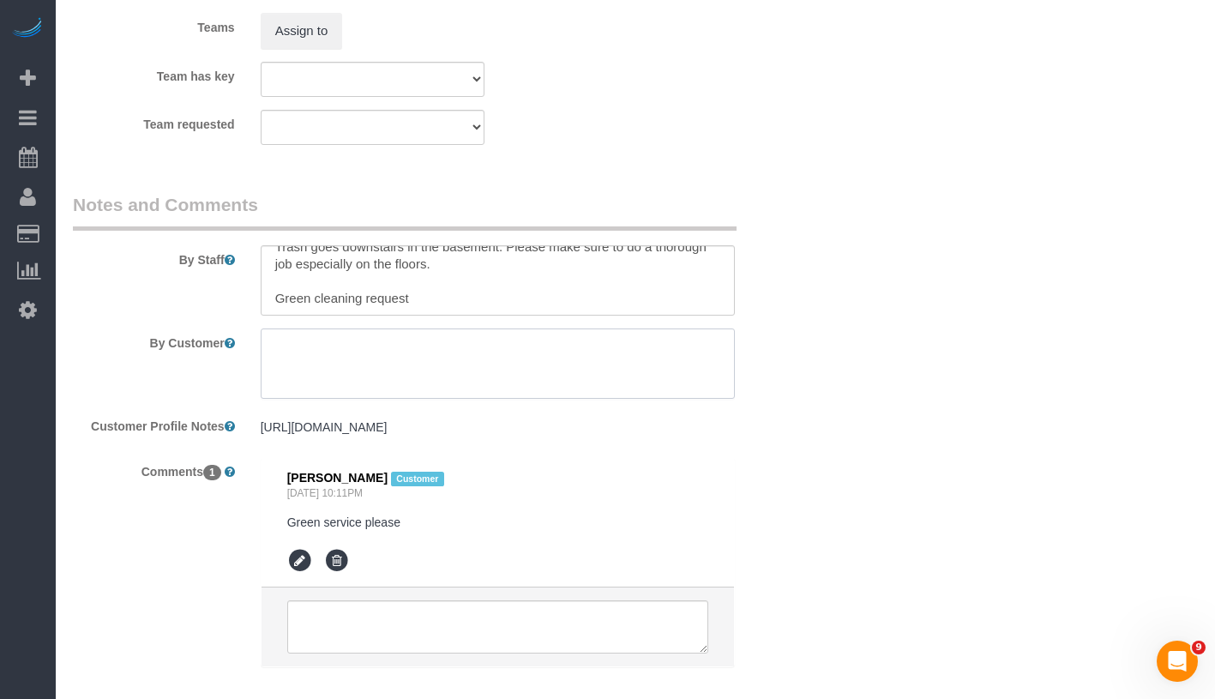
click at [474, 352] on textarea at bounding box center [498, 363] width 474 height 70
type textarea "Please bring green cleaning products"
drag, startPoint x: 455, startPoint y: 345, endPoint x: 240, endPoint y: 339, distance: 215.3
click at [240, 339] on div "By Customer" at bounding box center [435, 363] width 750 height 70
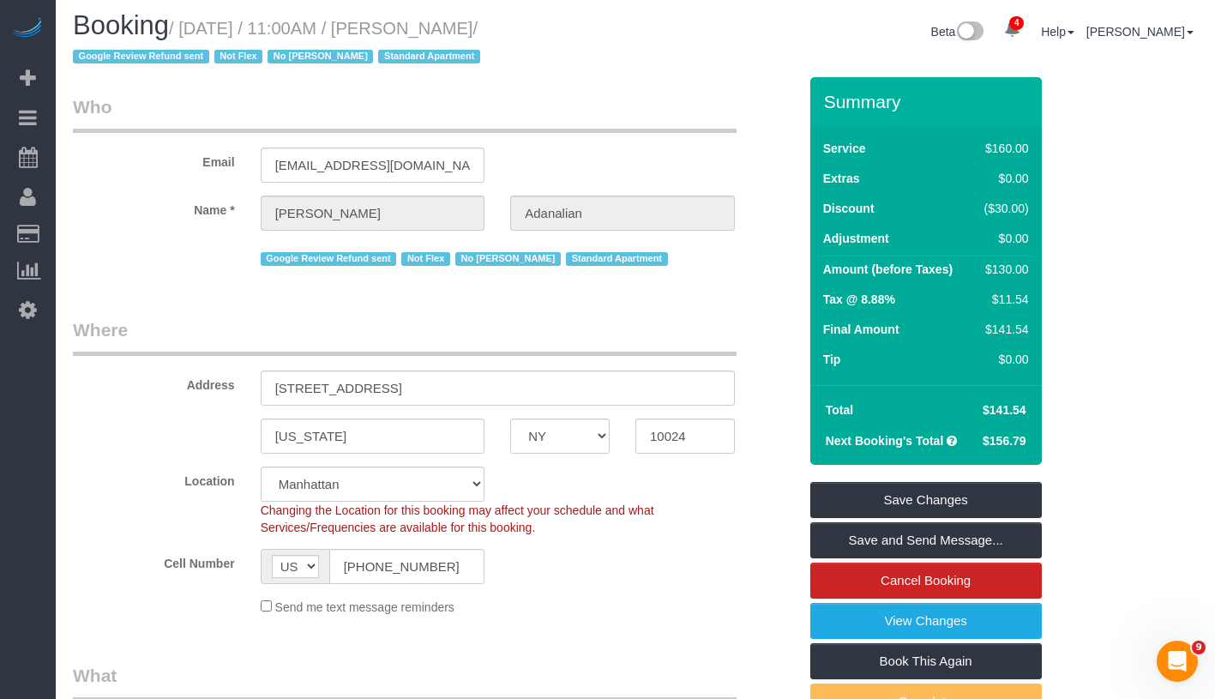
scroll to position [0, 0]
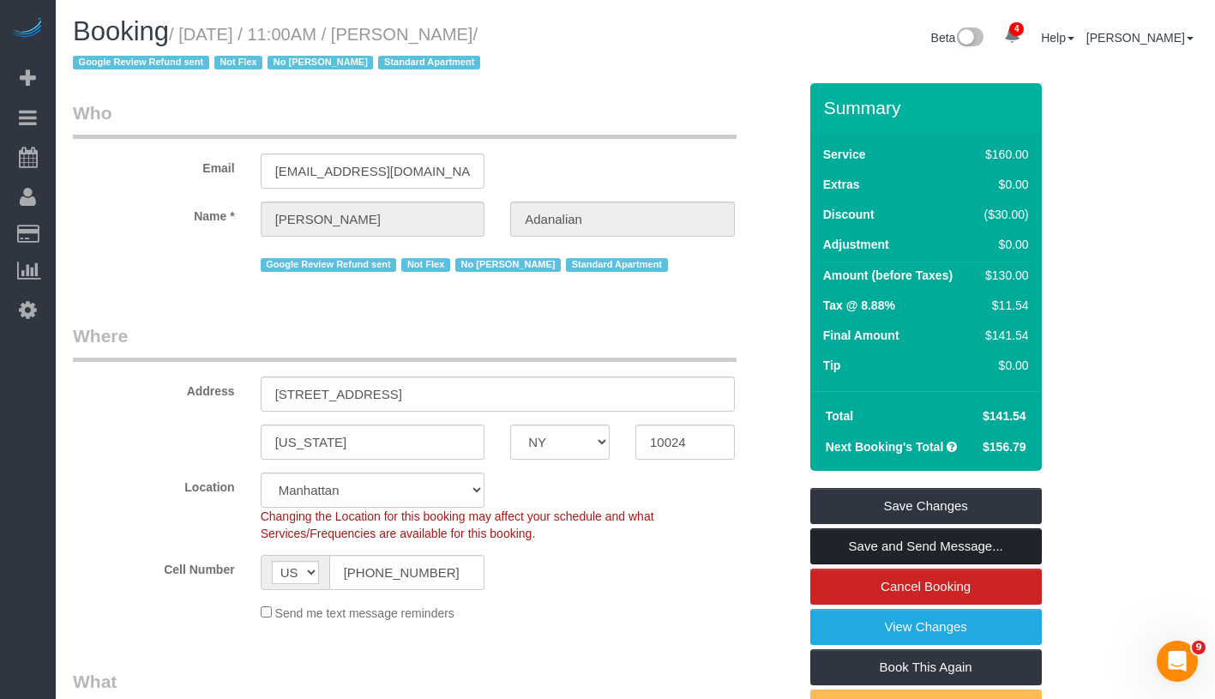
click at [1032, 548] on link "Save and Send Message..." at bounding box center [926, 546] width 232 height 36
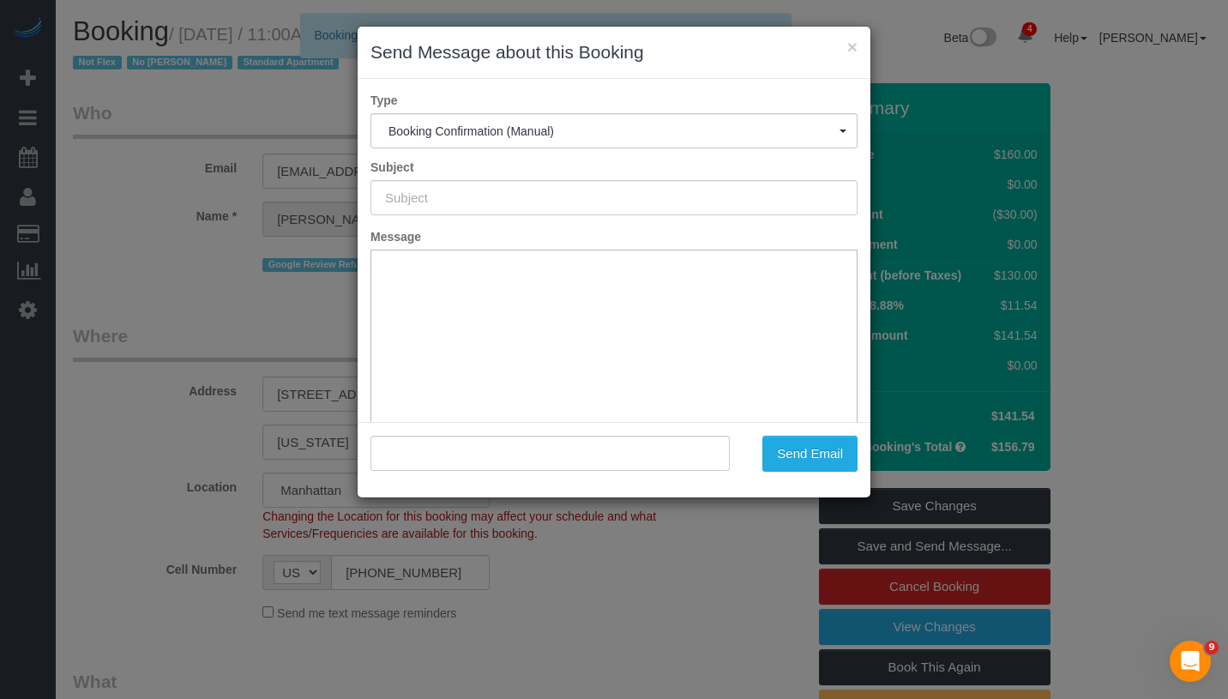
type input "Cleaning Confirmed for 09/22/2025 at 11:00am"
type input ""Laura Adanalian" <lsetrakian@gmail.com>"
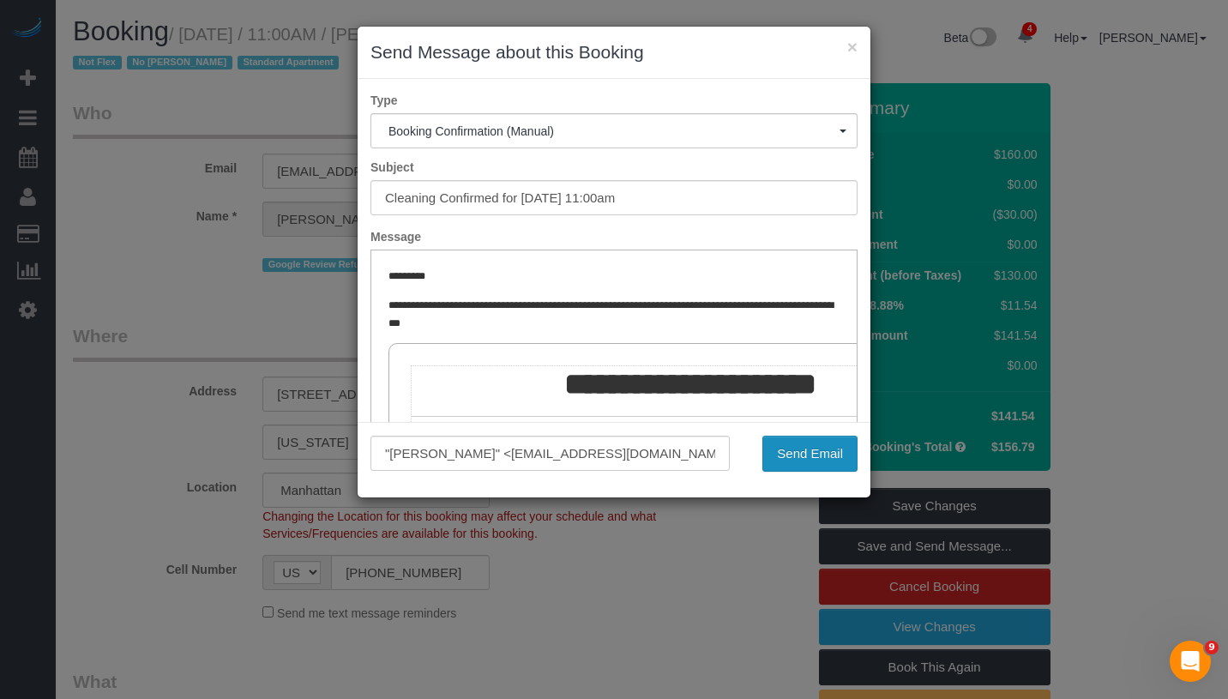
click at [819, 459] on button "Send Email" at bounding box center [809, 454] width 95 height 36
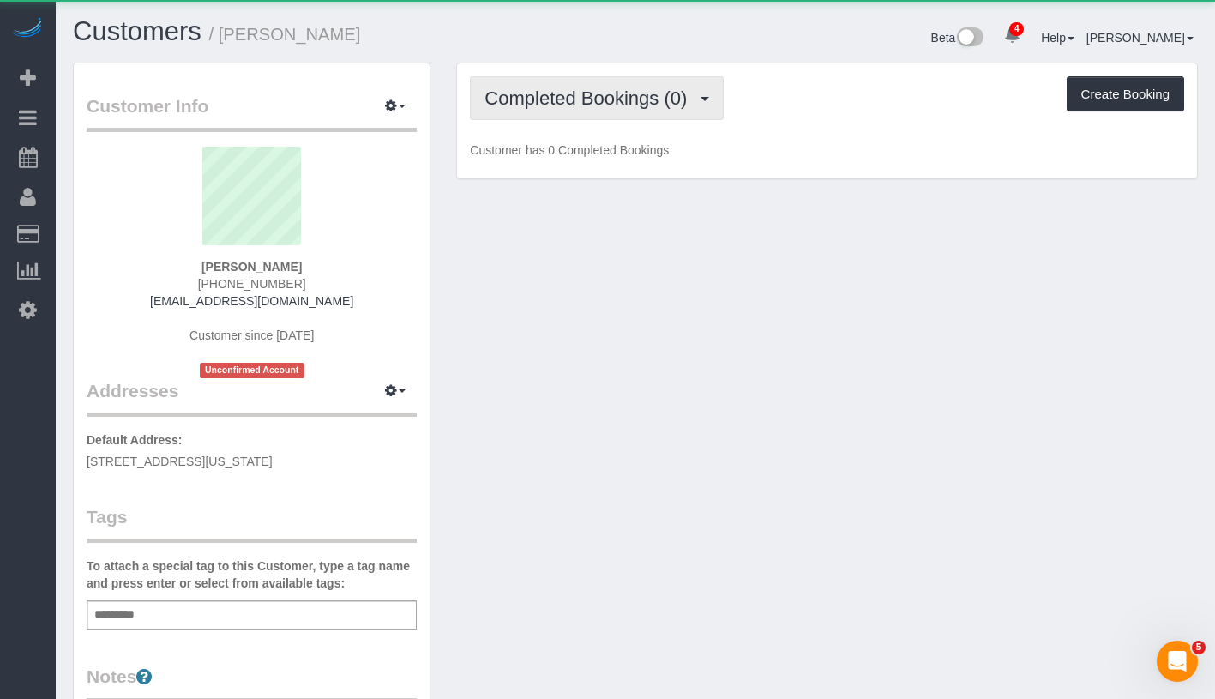
click at [592, 102] on span "Completed Bookings (0)" at bounding box center [589, 97] width 211 height 21
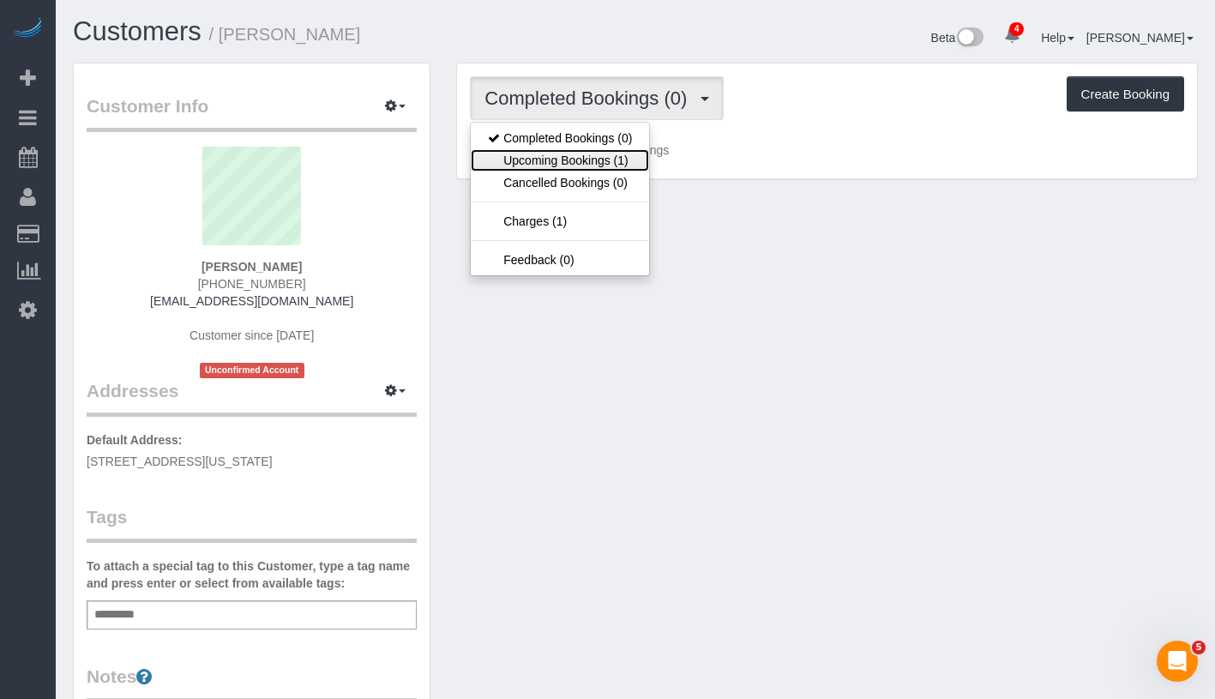
click at [589, 156] on link "Upcoming Bookings (1)" at bounding box center [560, 160] width 178 height 22
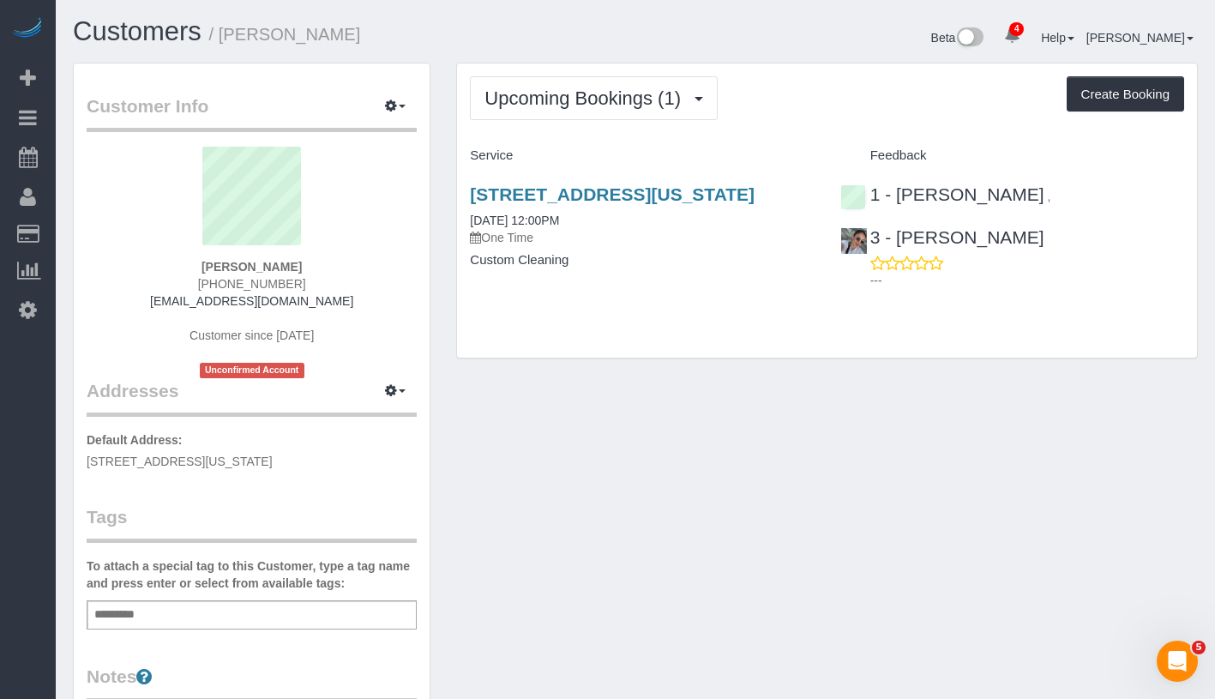
click at [812, 118] on div "Upcoming Bookings (1) Completed Bookings (0) Upcoming Bookings (1) Cancelled Bo…" at bounding box center [827, 98] width 714 height 44
click at [519, 227] on link "[DATE] 12:00PM" at bounding box center [514, 221] width 89 height 14
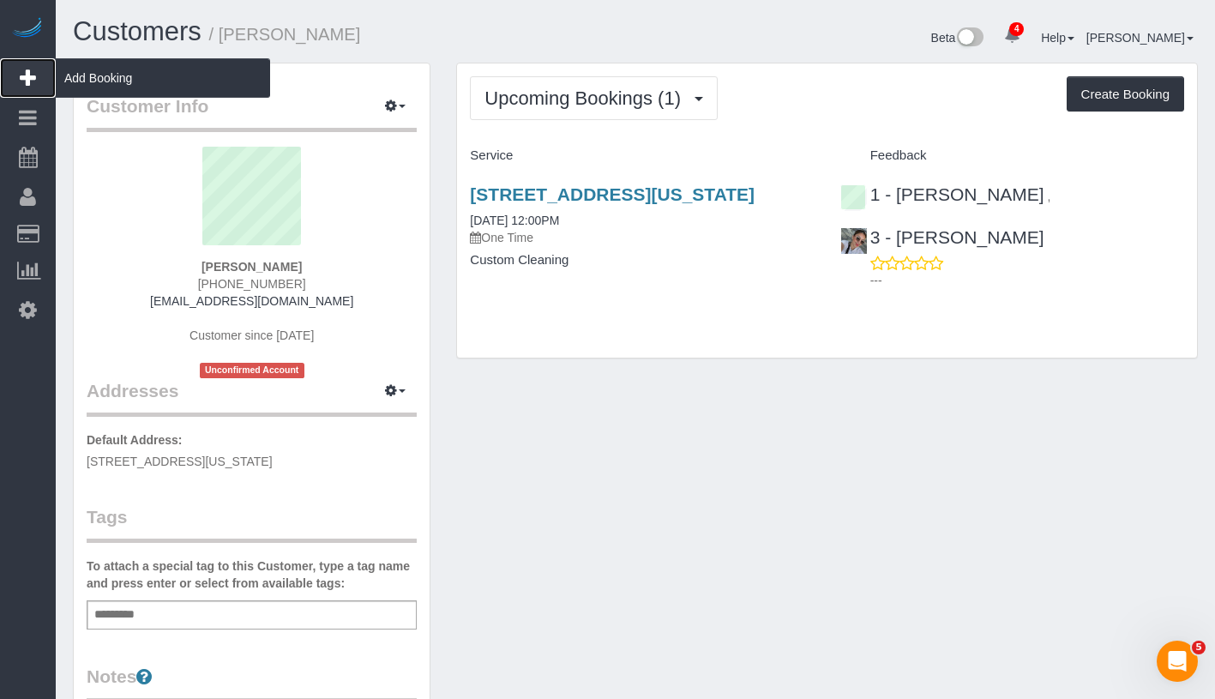
click at [165, 81] on span "Add Booking" at bounding box center [163, 77] width 214 height 39
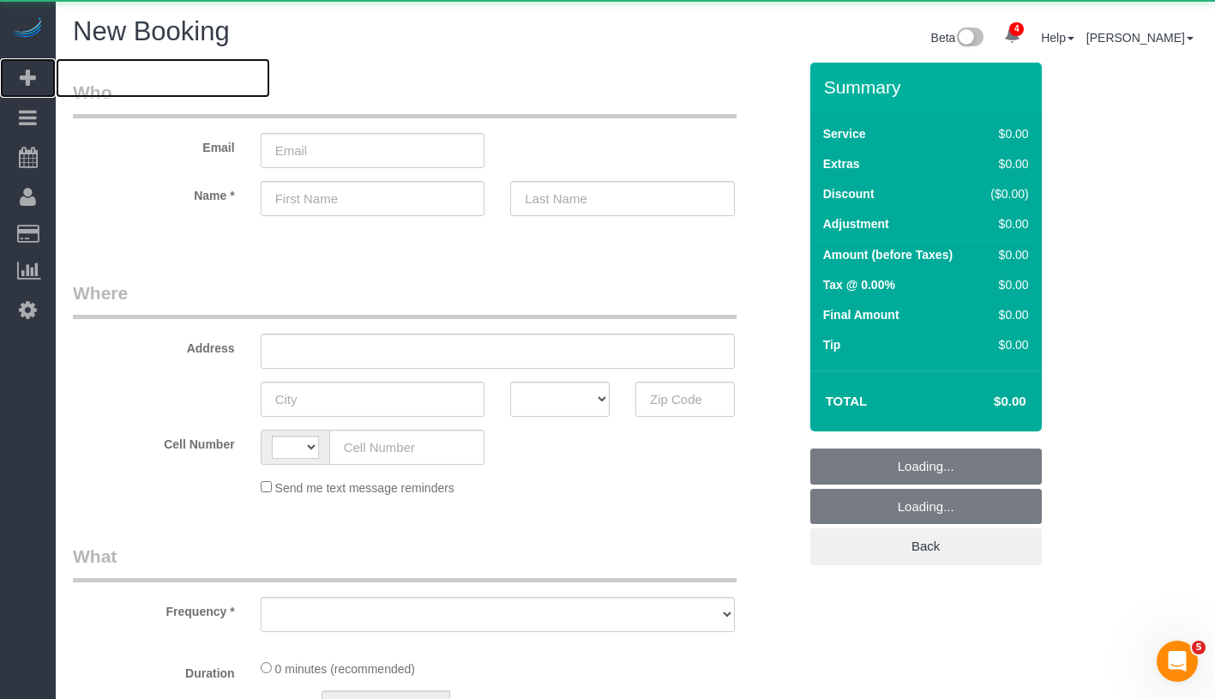
select select "string:[GEOGRAPHIC_DATA]"
select select "object:1151"
select select "number:89"
select select "number:90"
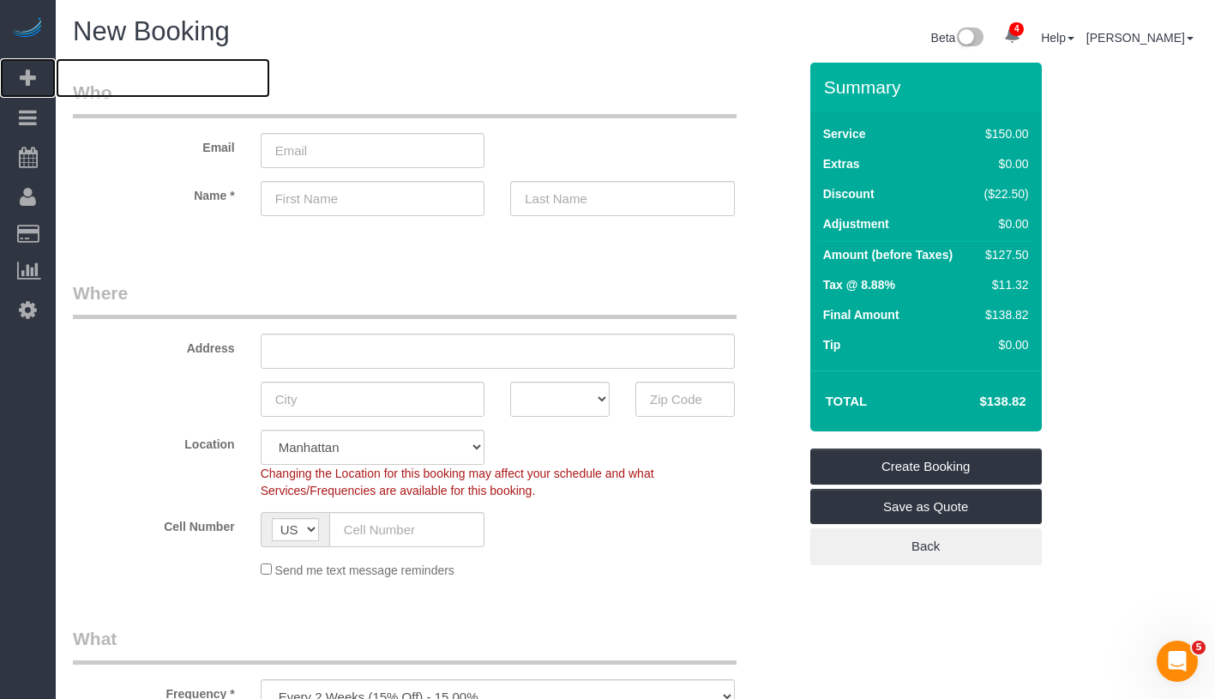
scroll to position [371, 0]
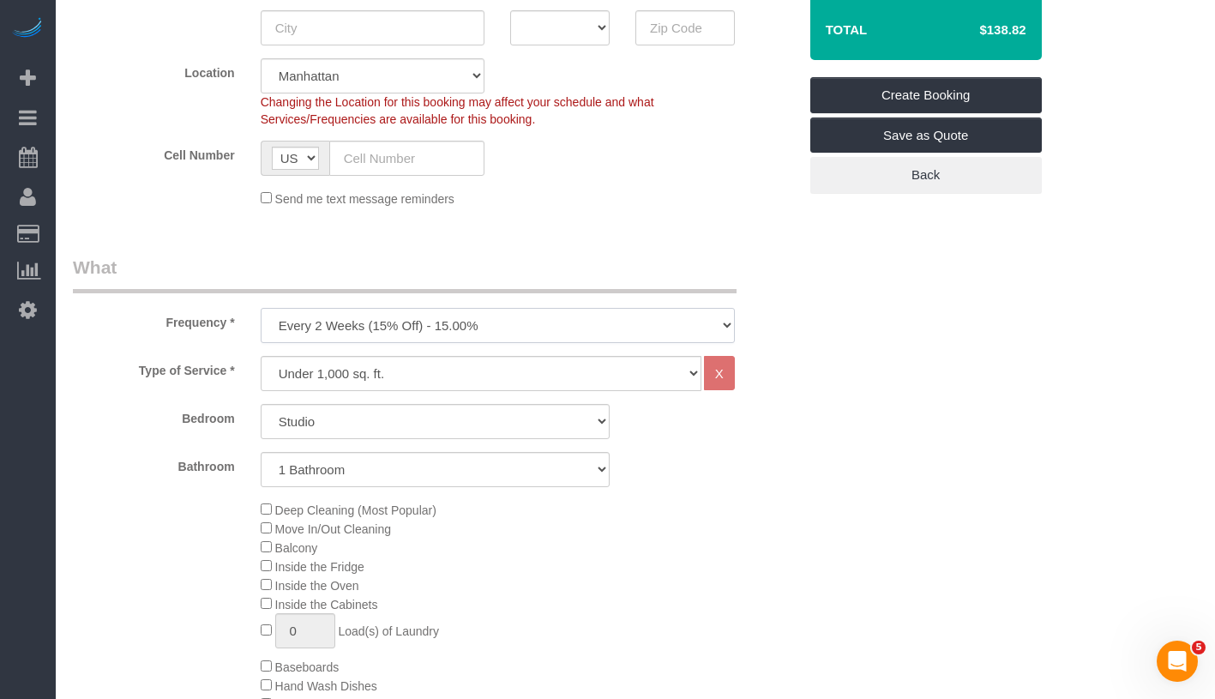
click at [436, 334] on select "One Time Weekly (20% Off) - 20.00% Every 2 Weeks (15% Off) - 15.00% Every 4 Wee…" at bounding box center [498, 325] width 474 height 35
select select "object:1670"
click at [394, 429] on select "Studio 1 Bedroom 2 Bedrooms 3 Bedrooms" at bounding box center [435, 421] width 349 height 35
select select "2"
click at [374, 472] on select "1 Bathroom 2 Bathrooms" at bounding box center [435, 469] width 349 height 35
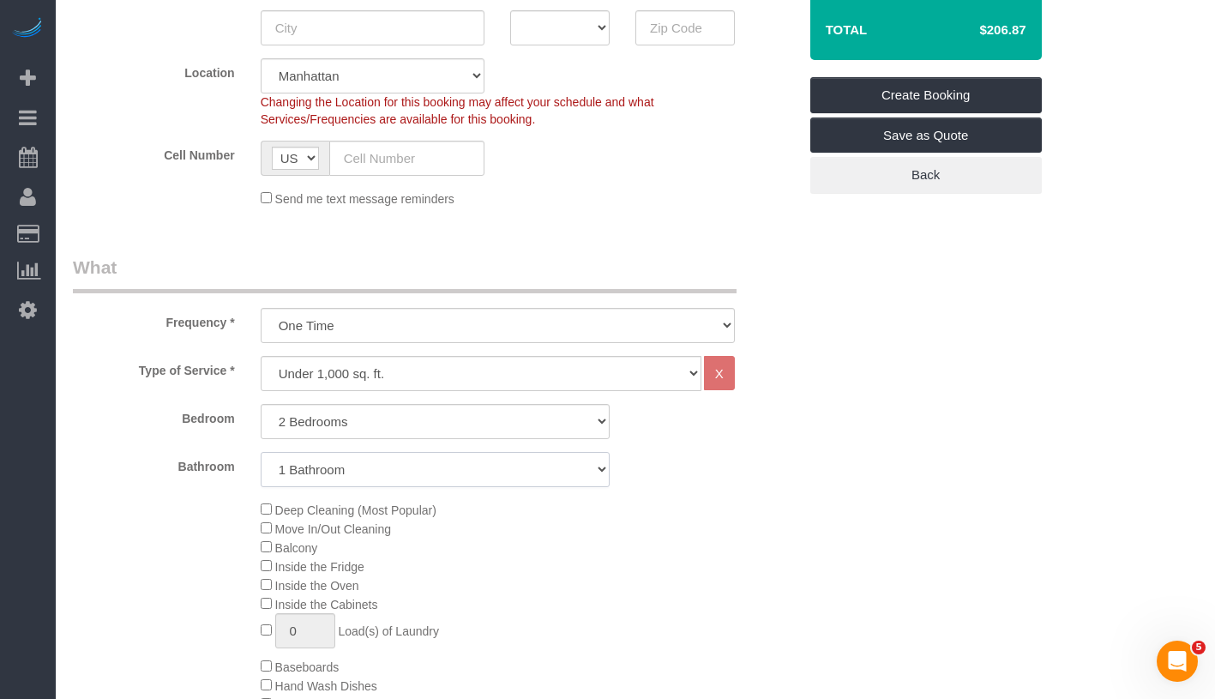
select select "2"
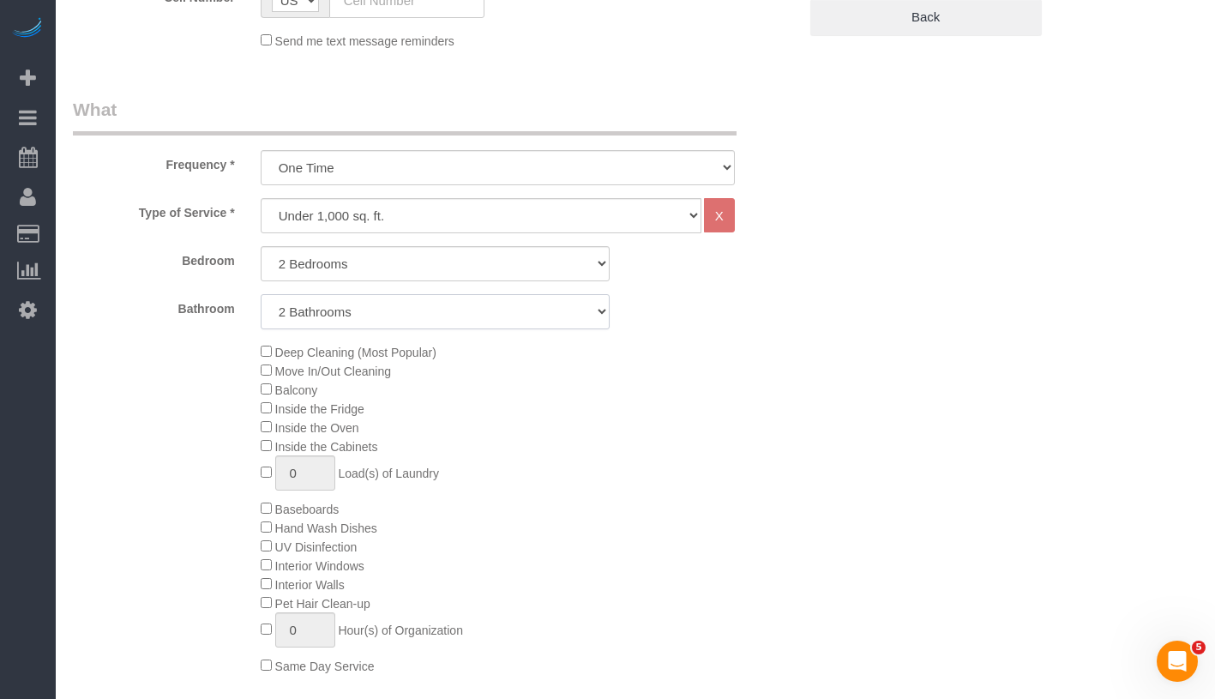
scroll to position [606, 0]
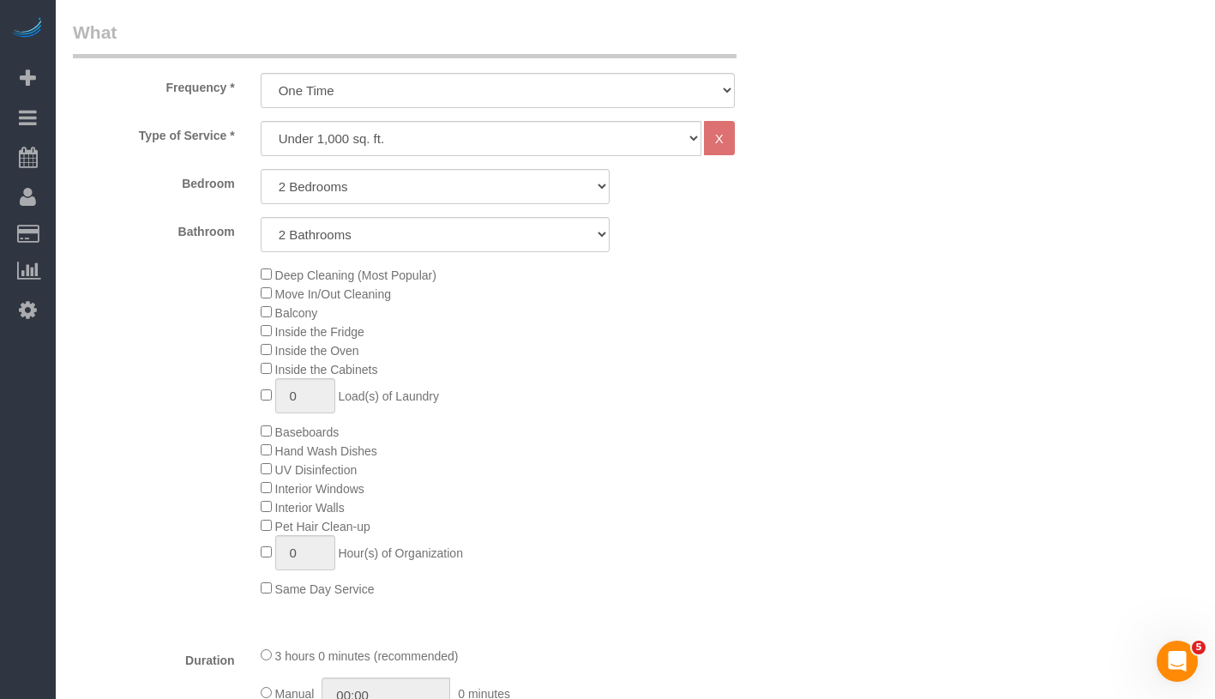
click at [257, 295] on div "Deep Cleaning (Most Popular) Move In/Out Cleaning Balcony Inside the Fridge Ins…" at bounding box center [529, 431] width 562 height 333
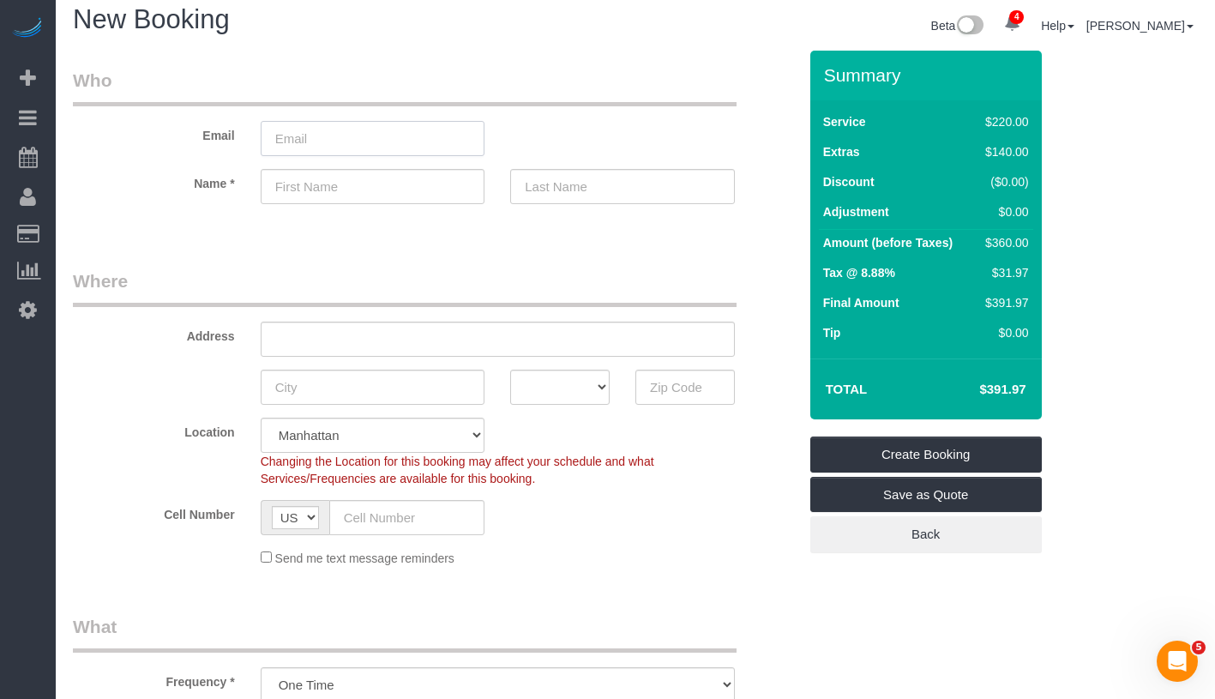
click at [358, 135] on input "email" at bounding box center [373, 138] width 225 height 35
type input "[EMAIL_ADDRESS][DOMAIN_NAME]"
click at [370, 179] on input "text" at bounding box center [373, 186] width 225 height 35
type input "Ben"
type input "Maran"
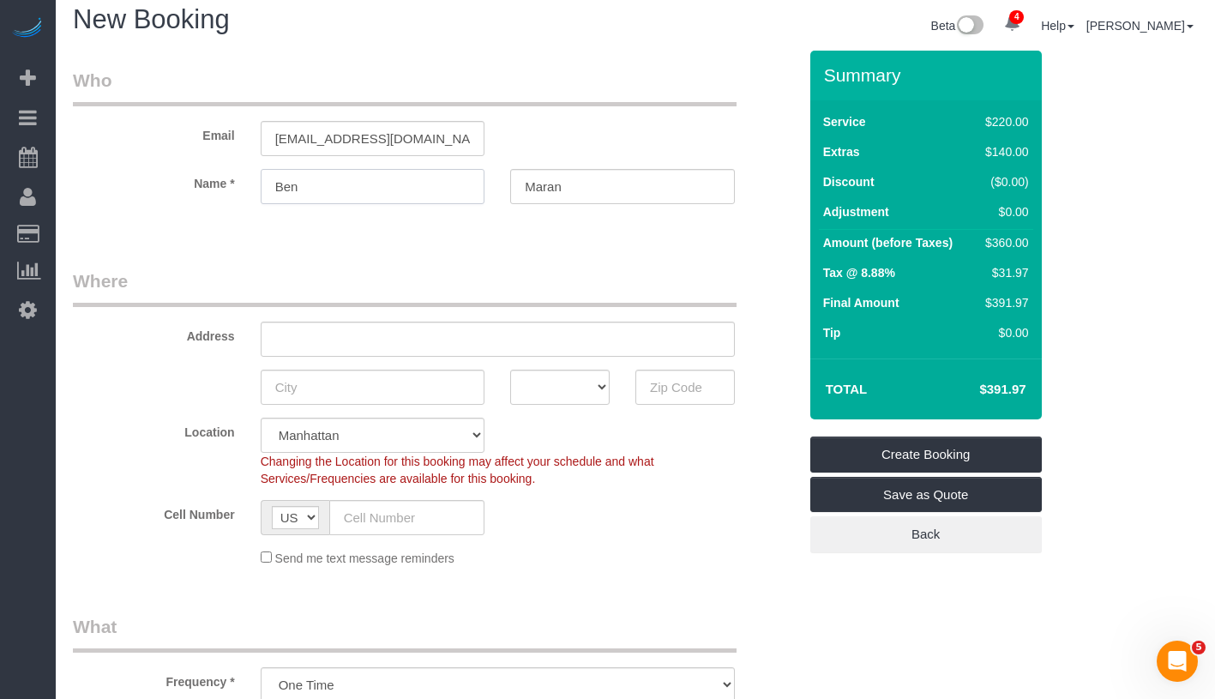
click at [292, 189] on input "Ben" at bounding box center [373, 186] width 225 height 35
type input "[PERSON_NAME]"
click at [363, 339] on input "text" at bounding box center [498, 339] width 474 height 35
drag, startPoint x: 269, startPoint y: 340, endPoint x: 509, endPoint y: 335, distance: 240.1
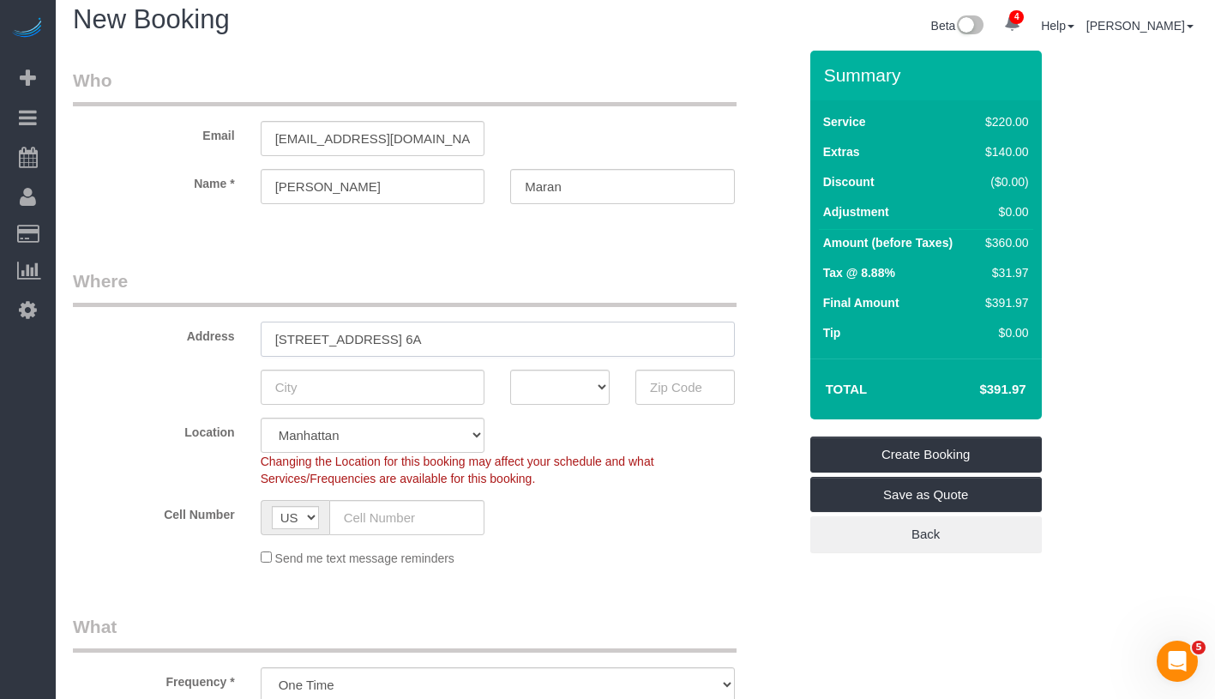
click at [509, 335] on input "[STREET_ADDRESS] 6A" at bounding box center [498, 339] width 474 height 35
type input "[STREET_ADDRESS] 6A"
click at [388, 387] on input "text" at bounding box center [373, 387] width 225 height 35
type input "[US_STATE]"
click at [562, 390] on select "AK AL AR AZ CA CO CT DC DE FL GA HI IA ID IL IN KS KY LA MA MD ME MI MN MO MS M…" at bounding box center [559, 387] width 99 height 35
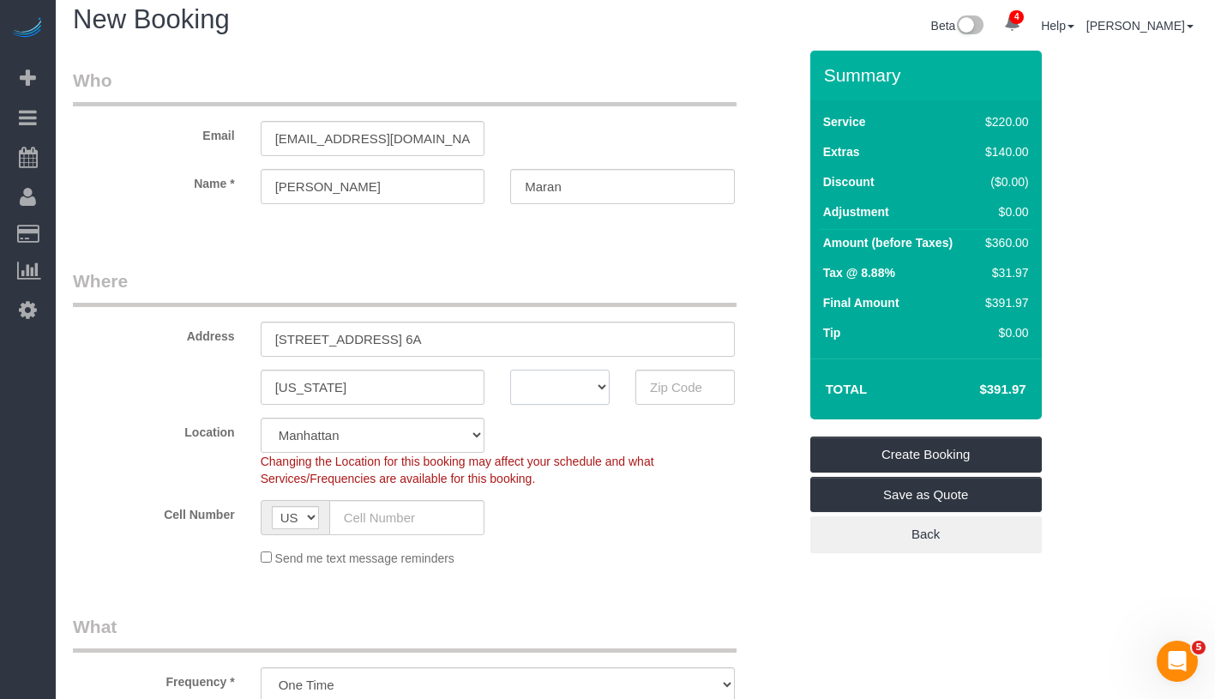
select select "NY"
click at [656, 386] on input "text" at bounding box center [684, 387] width 99 height 35
type input "10019"
click at [283, 388] on input "new York" at bounding box center [373, 387] width 225 height 35
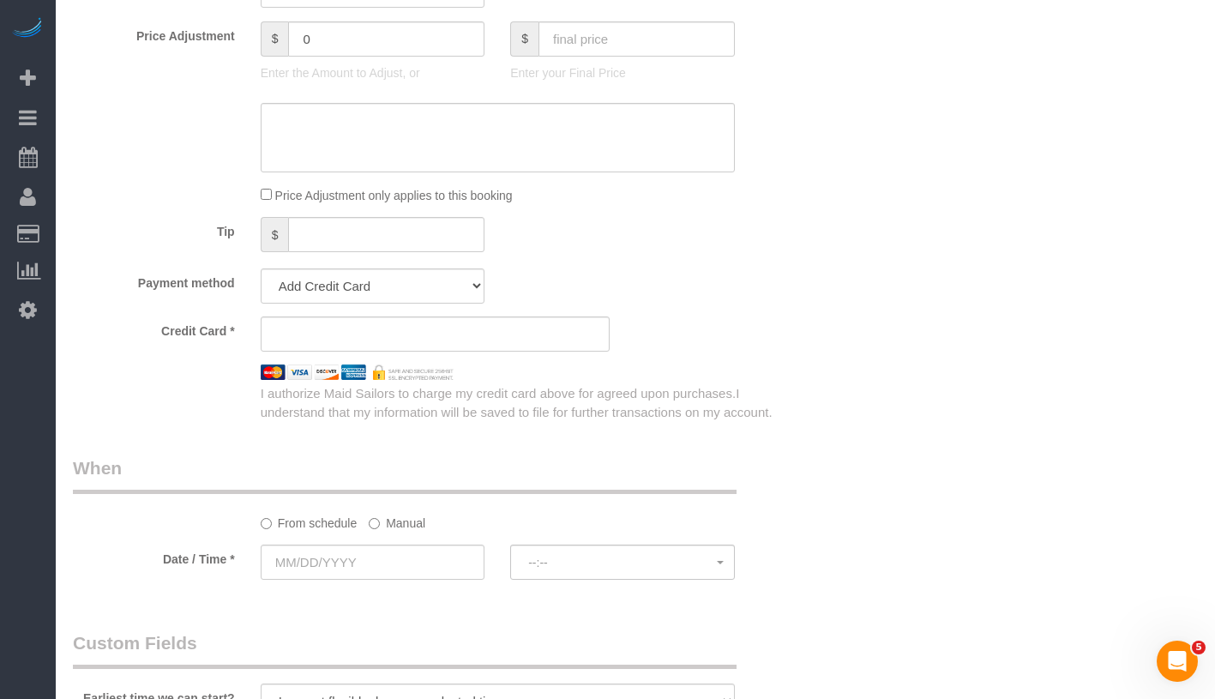
scroll to position [1700, 0]
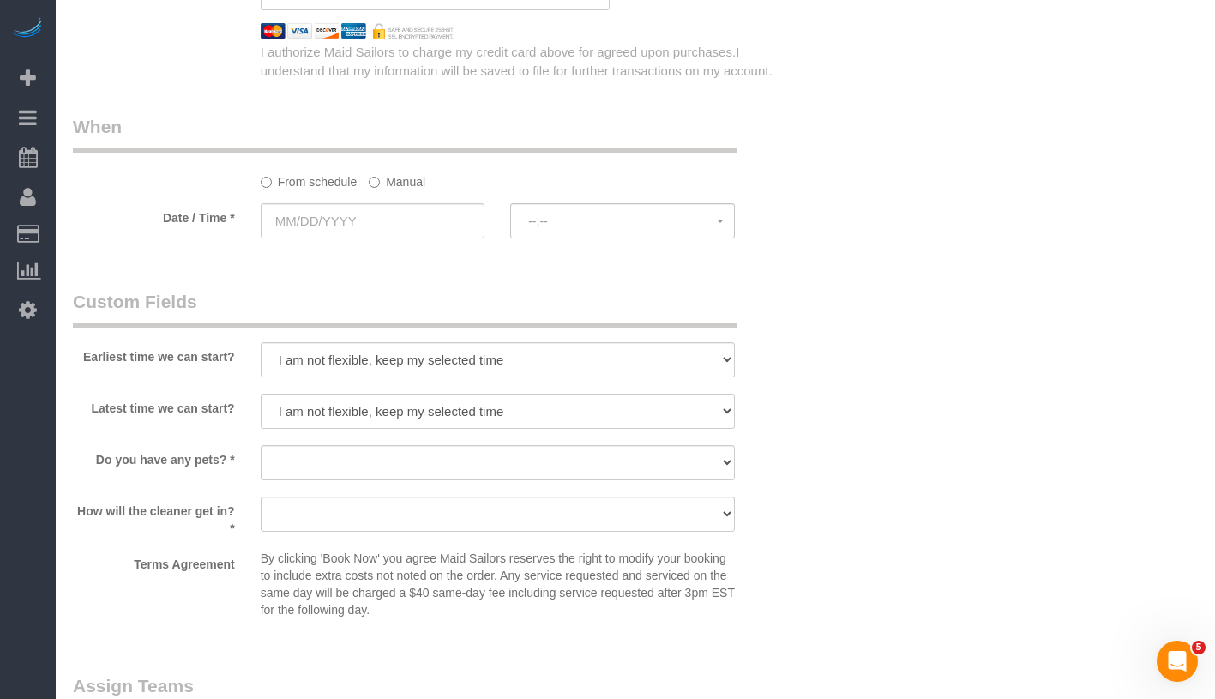
type input "New York"
click at [383, 189] on sui-booking-spot "From schedule Manual Date / Time * --:-- --:--" at bounding box center [435, 178] width 725 height 128
click at [388, 186] on label "Manual" at bounding box center [397, 178] width 57 height 23
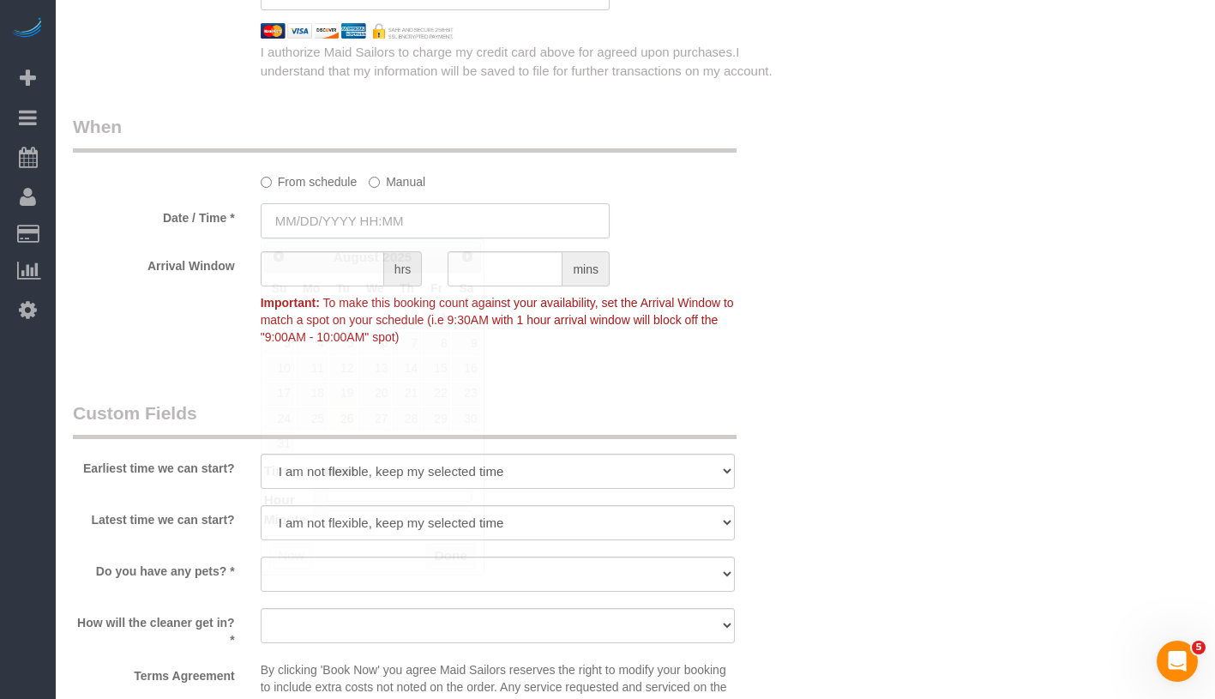
click at [400, 217] on input "text" at bounding box center [435, 220] width 349 height 35
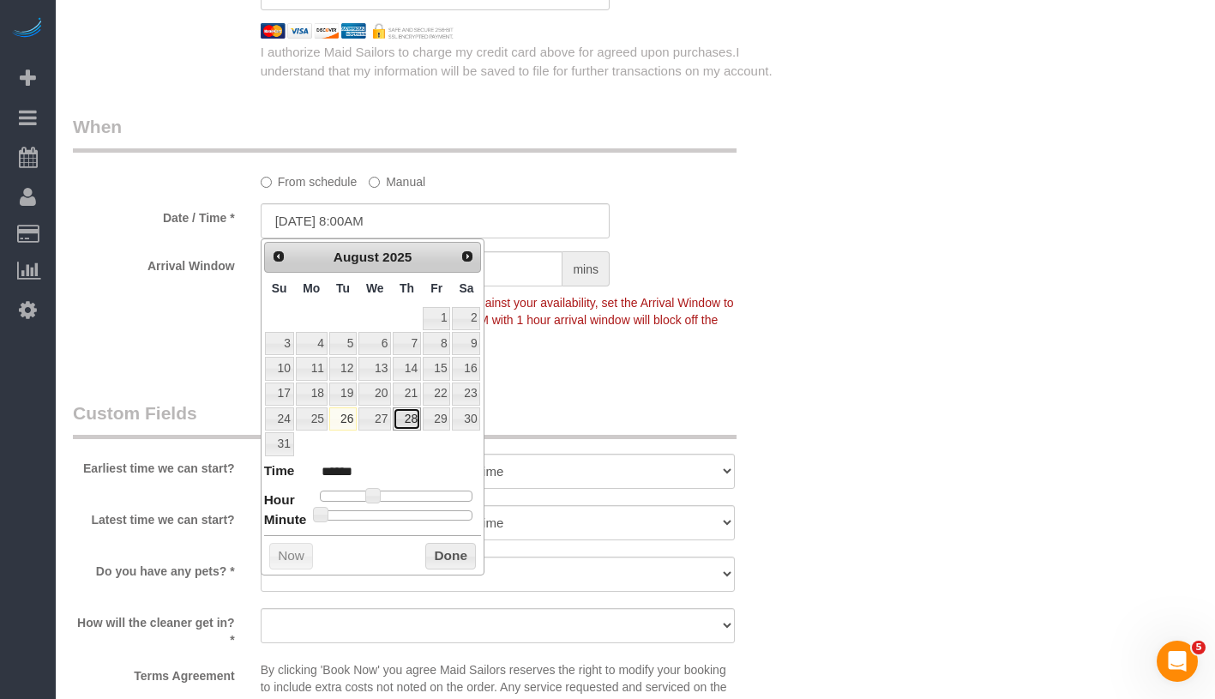
click at [410, 427] on link "28" at bounding box center [407, 418] width 28 height 23
type input "08/28/2025 9:00AM"
type input "******"
type input "08/28/2025 10:00AM"
type input "*******"
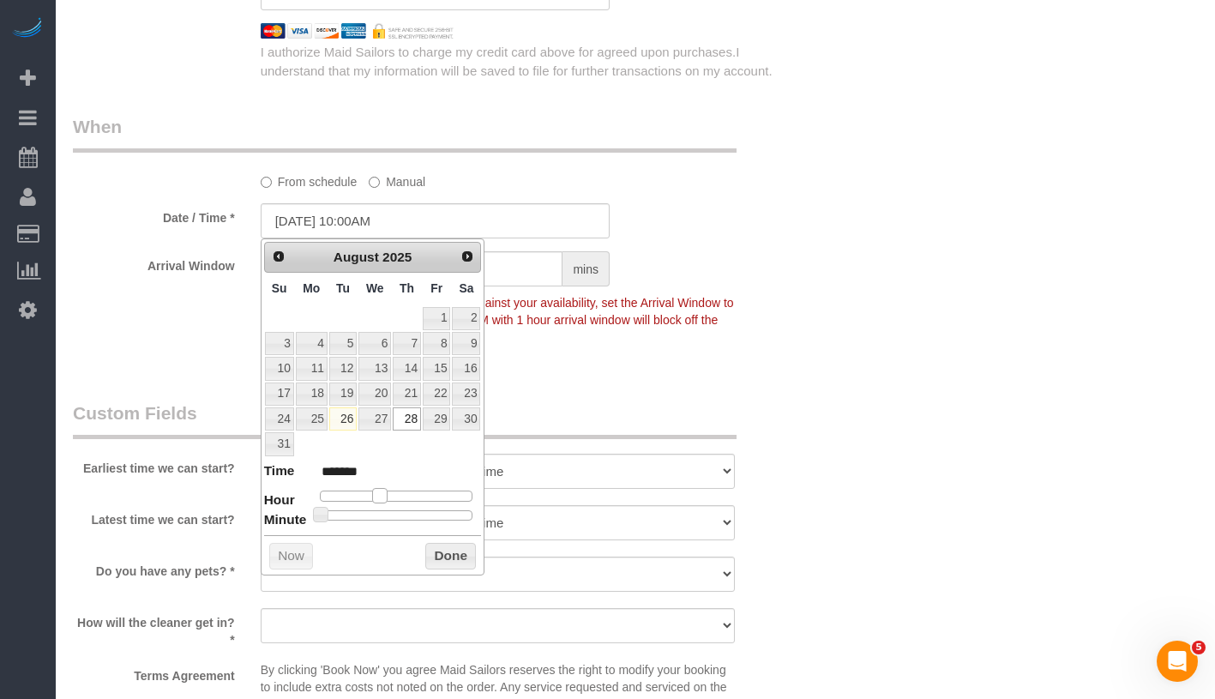
type input "08/28/2025 11:00AM"
type input "*******"
type input "08/28/2025 10:00AM"
type input "*******"
drag, startPoint x: 374, startPoint y: 493, endPoint x: 388, endPoint y: 493, distance: 14.6
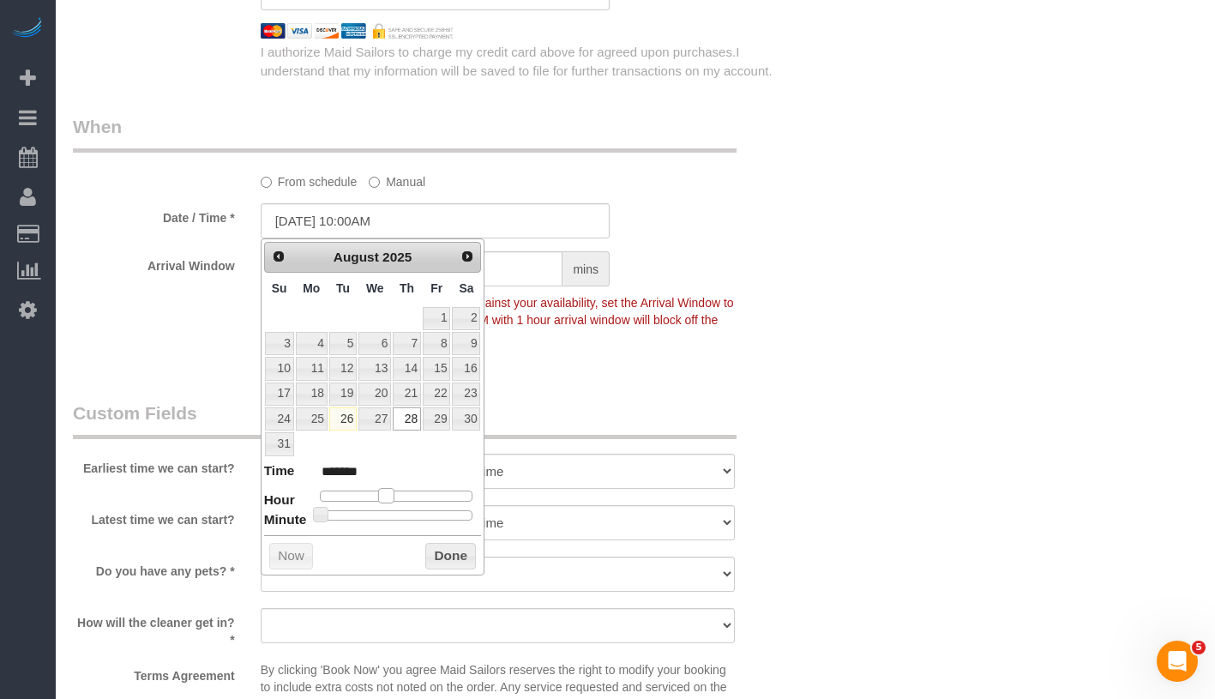
click at [388, 493] on span at bounding box center [385, 495] width 15 height 15
click at [446, 545] on button "Done" at bounding box center [450, 556] width 51 height 27
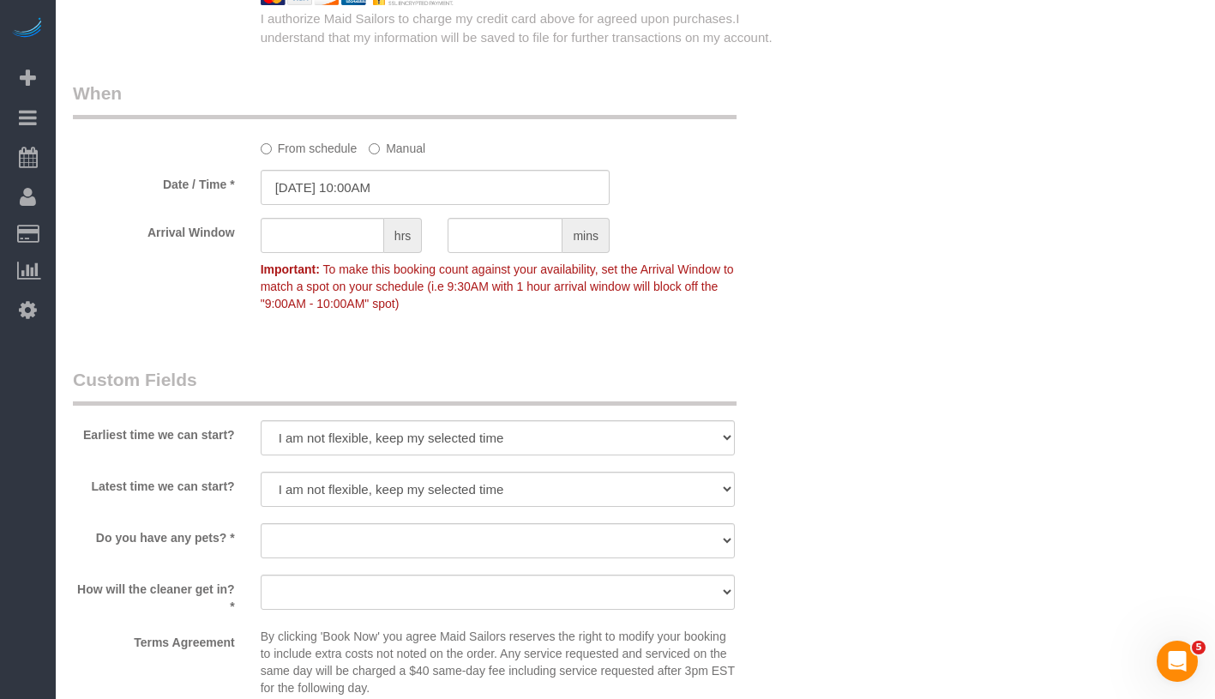
scroll to position [1817, 0]
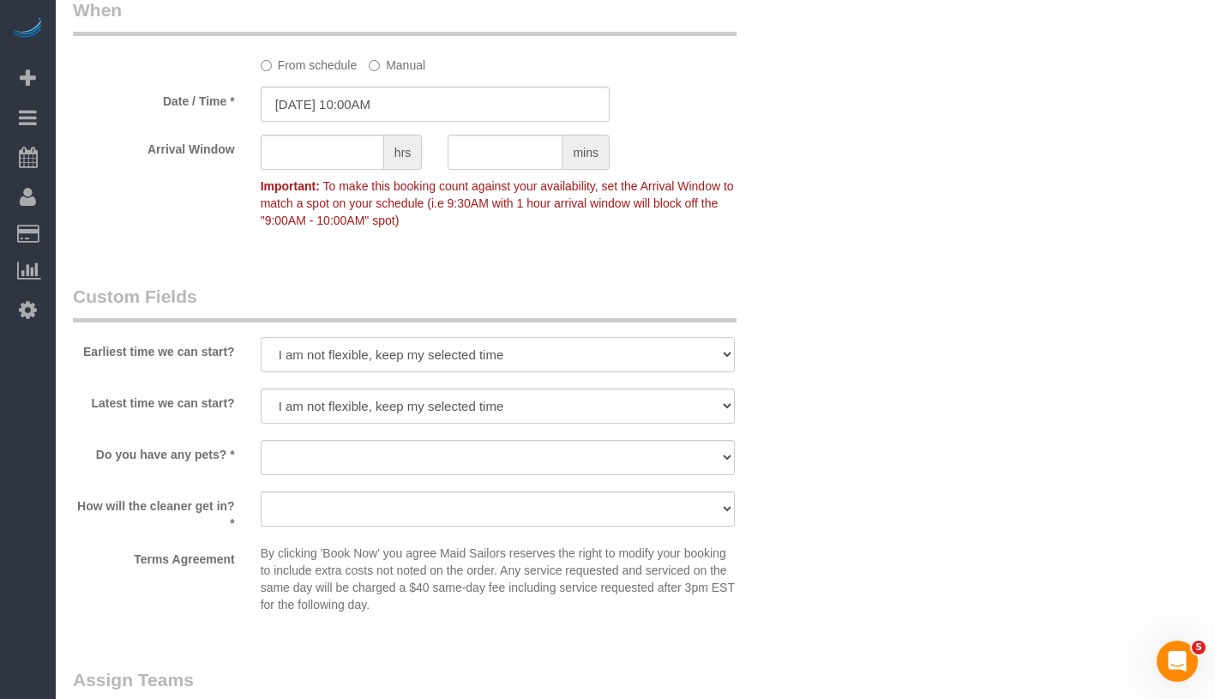
click at [405, 344] on select "I am not flexible, keep my selected time 8:00 AM 9:00 AM 10:00 AM 11:00 AM 12:0…" at bounding box center [498, 354] width 474 height 35
select select "number:58"
click at [371, 413] on select "I am not flexible, keep my selected time 8:00 AM 9:00 AM 10:00 AM 11:00 AM 12:0…" at bounding box center [498, 405] width 474 height 35
select select "number:75"
click at [370, 452] on select "Dog Cat None" at bounding box center [498, 457] width 474 height 35
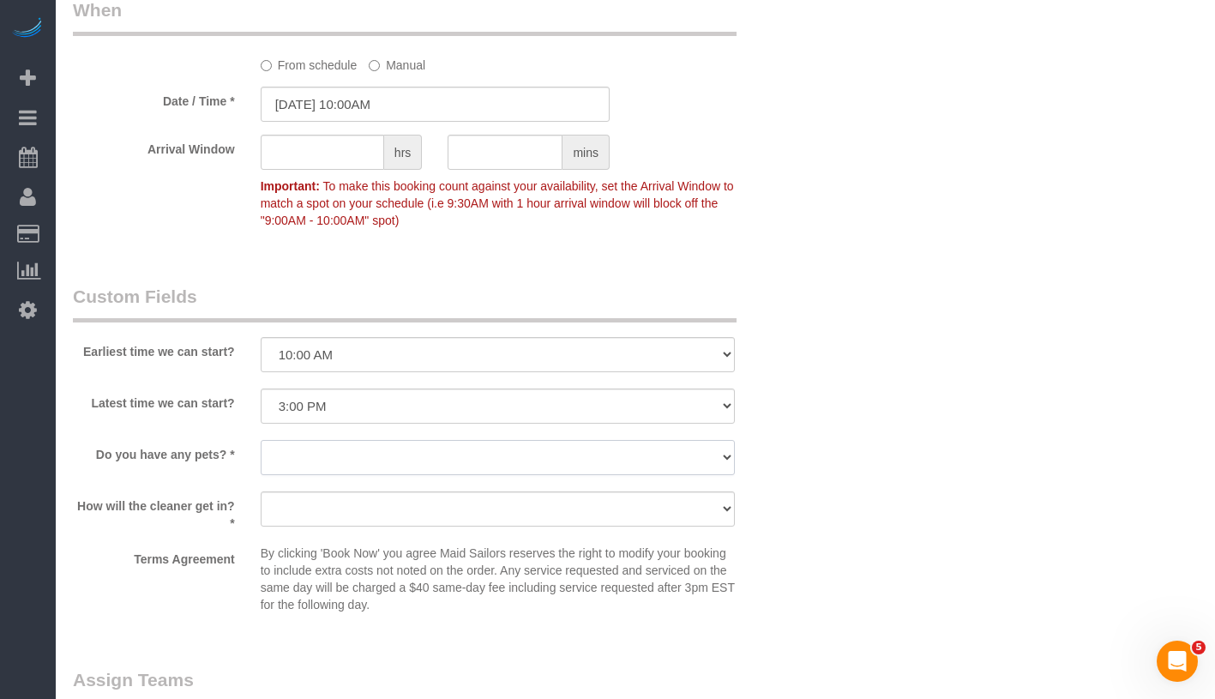
select select "number:15"
click at [365, 501] on select "We'll let you in. Doorman/Front Desk has the key. Other (Provide details)" at bounding box center [498, 508] width 474 height 35
select select "number:6"
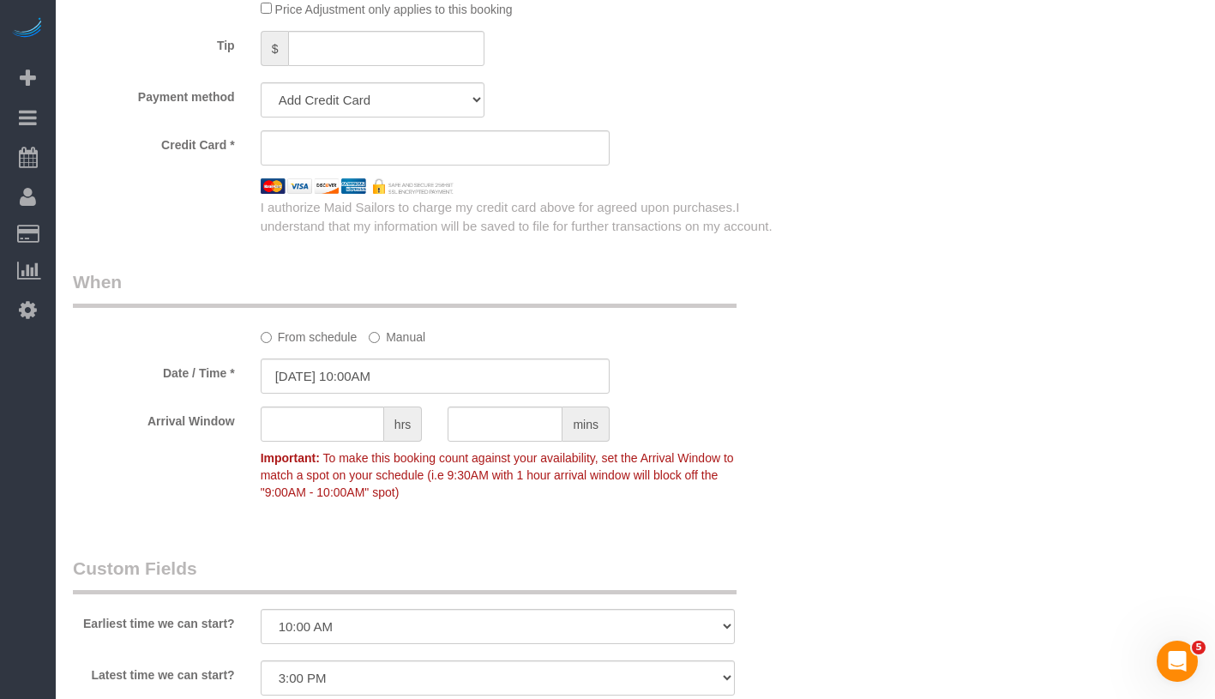
scroll to position [1410, 0]
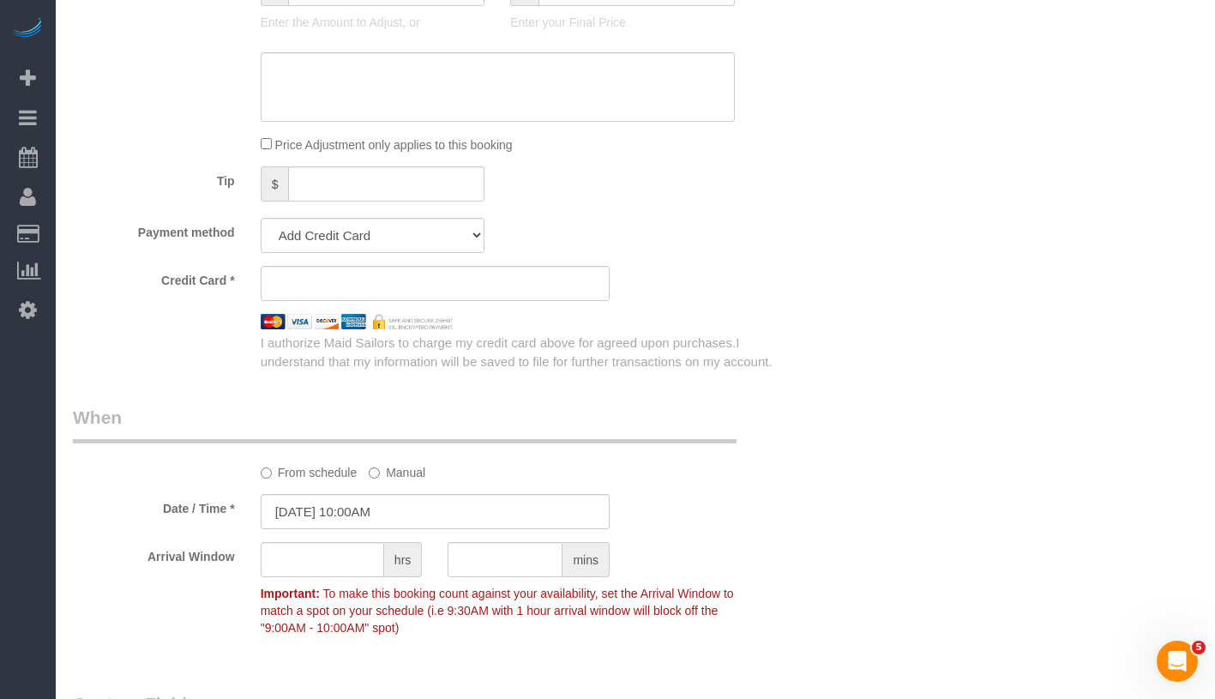
click at [1065, 323] on div "Who Email mr.ben.maran@gmail.com Name * Edward Maran Where Address 432 West 52n…" at bounding box center [635, 107] width 1125 height 2908
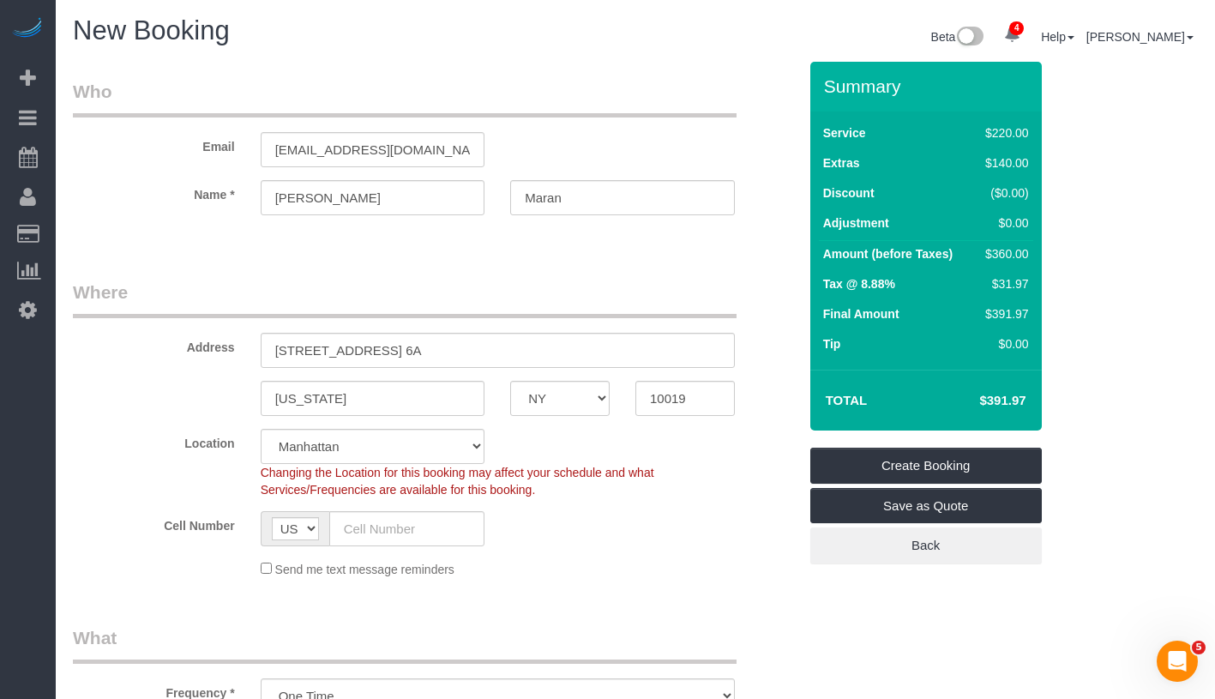
scroll to position [0, 0]
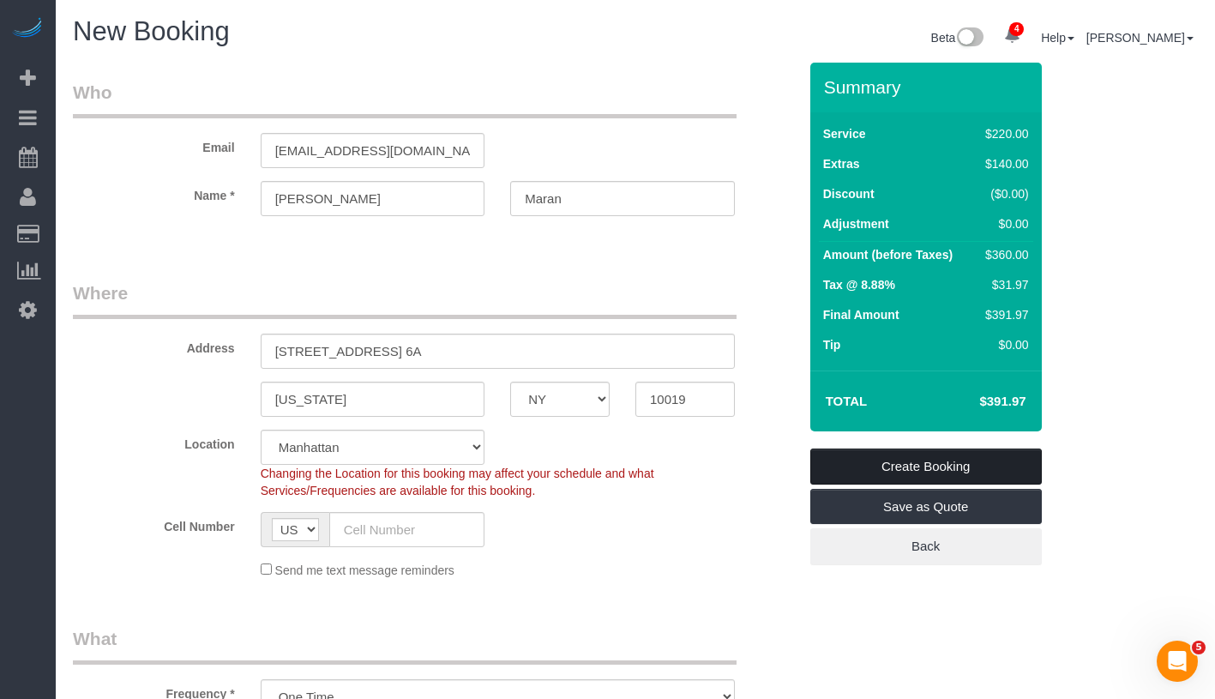
click at [1005, 463] on link "Create Booking" at bounding box center [926, 466] width 232 height 36
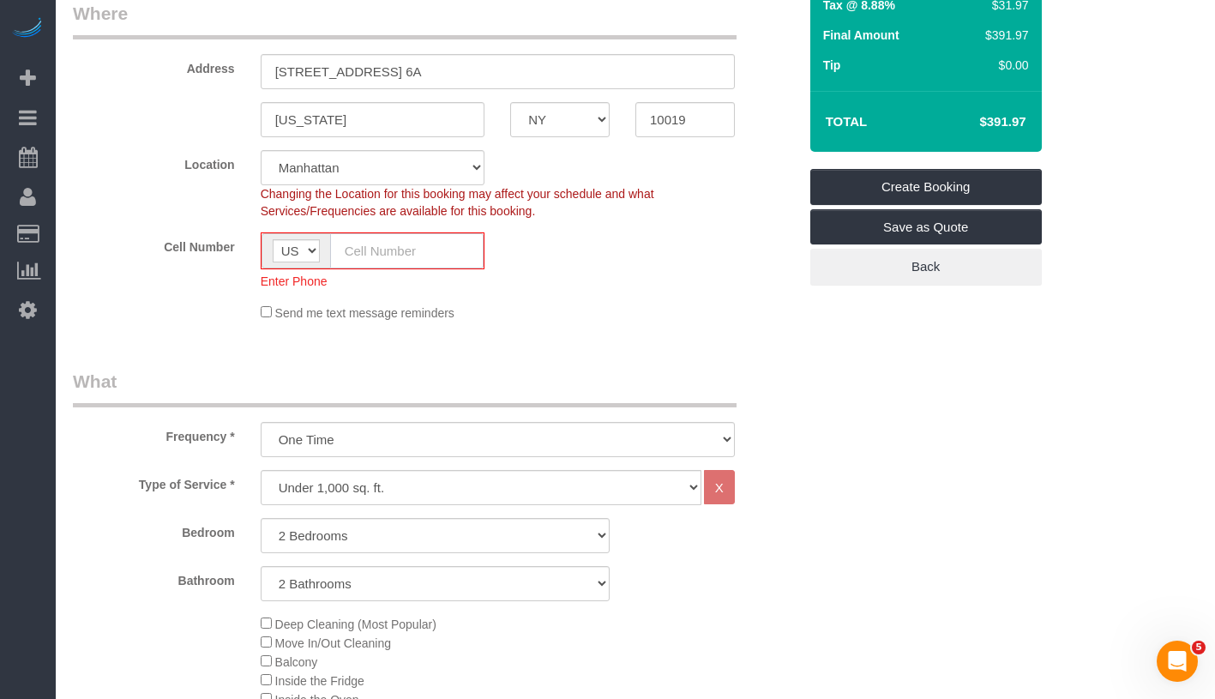
click at [403, 257] on input "text" at bounding box center [407, 250] width 154 height 35
paste input "1 (505) 690-9533"
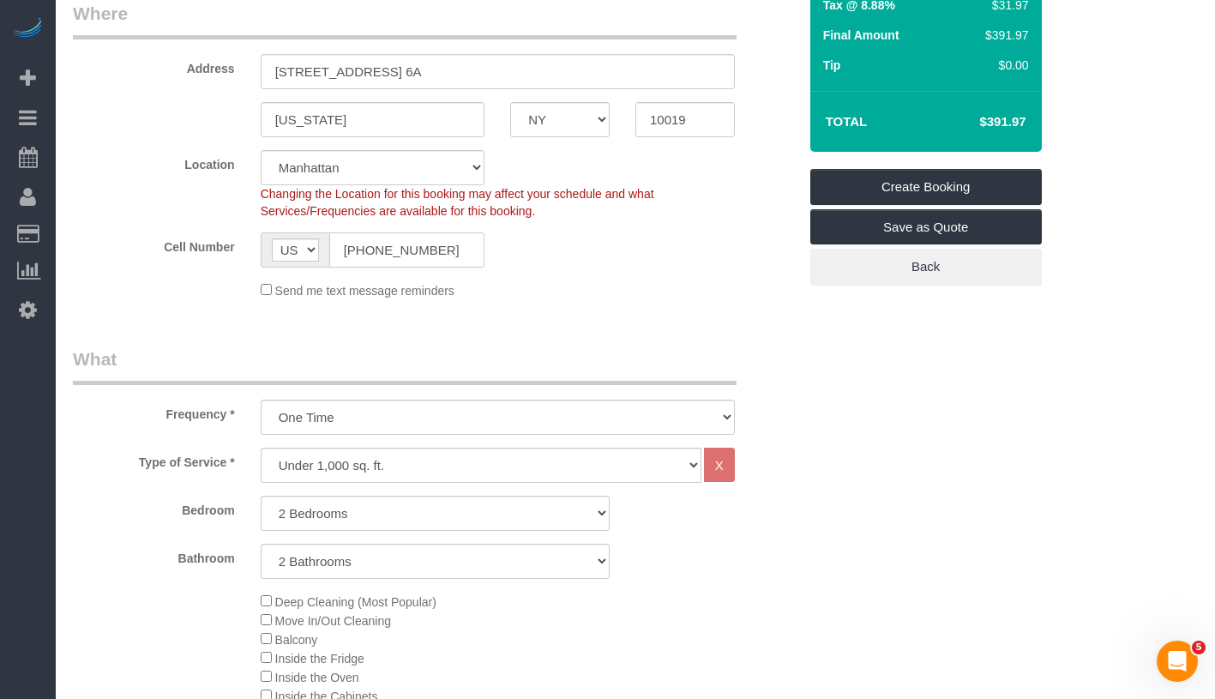
click at [352, 247] on input "1 (505) 690-9533" at bounding box center [407, 249] width 156 height 35
type input "(505) 690-9533"
click at [1013, 188] on link "Create Booking" at bounding box center [926, 187] width 232 height 36
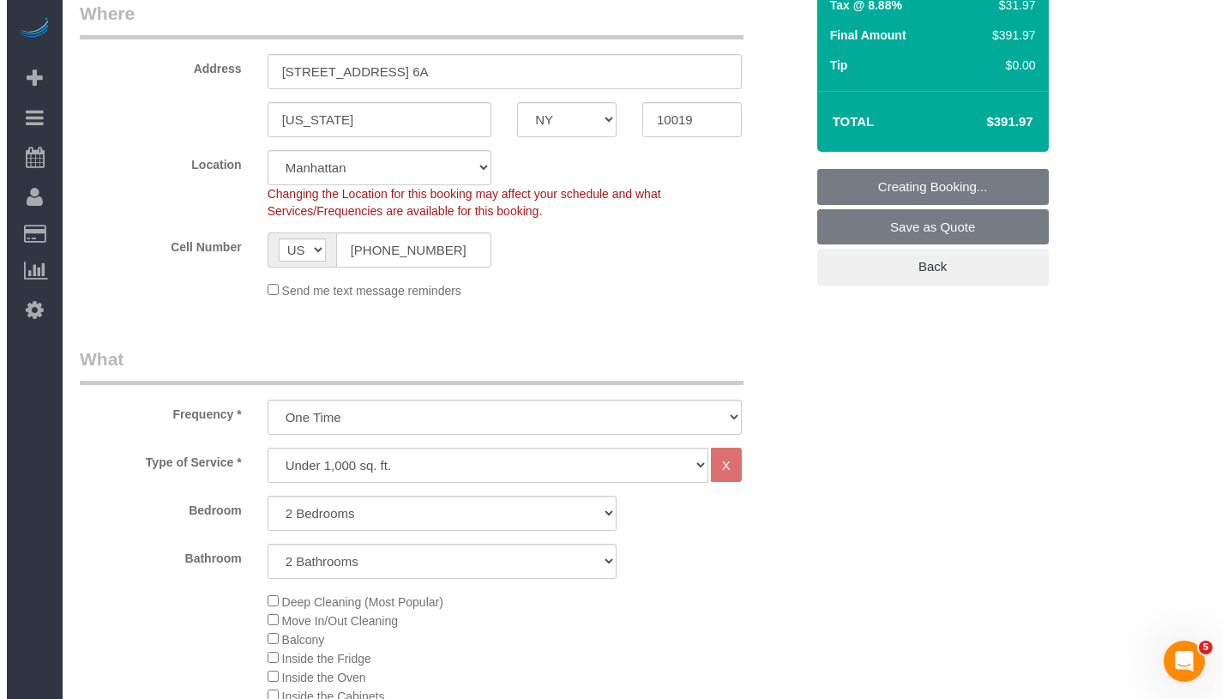
scroll to position [0, 0]
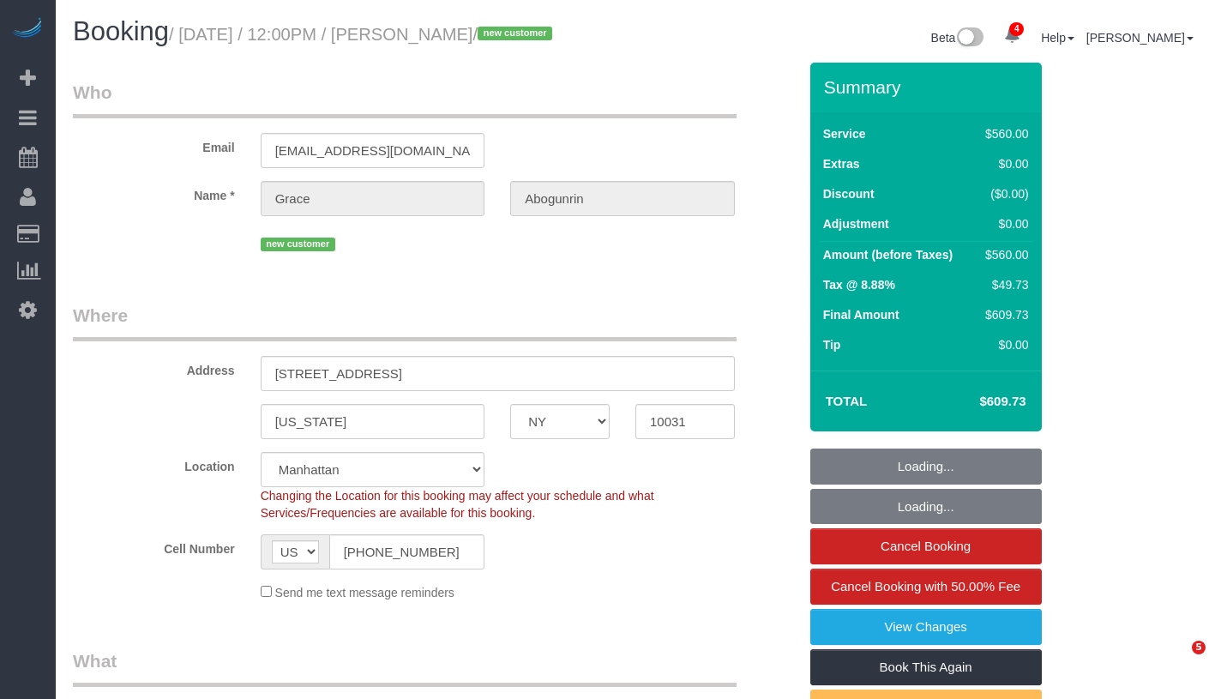
select select "NY"
select select "2"
select select "210"
select select "spot1"
select select "number:60"
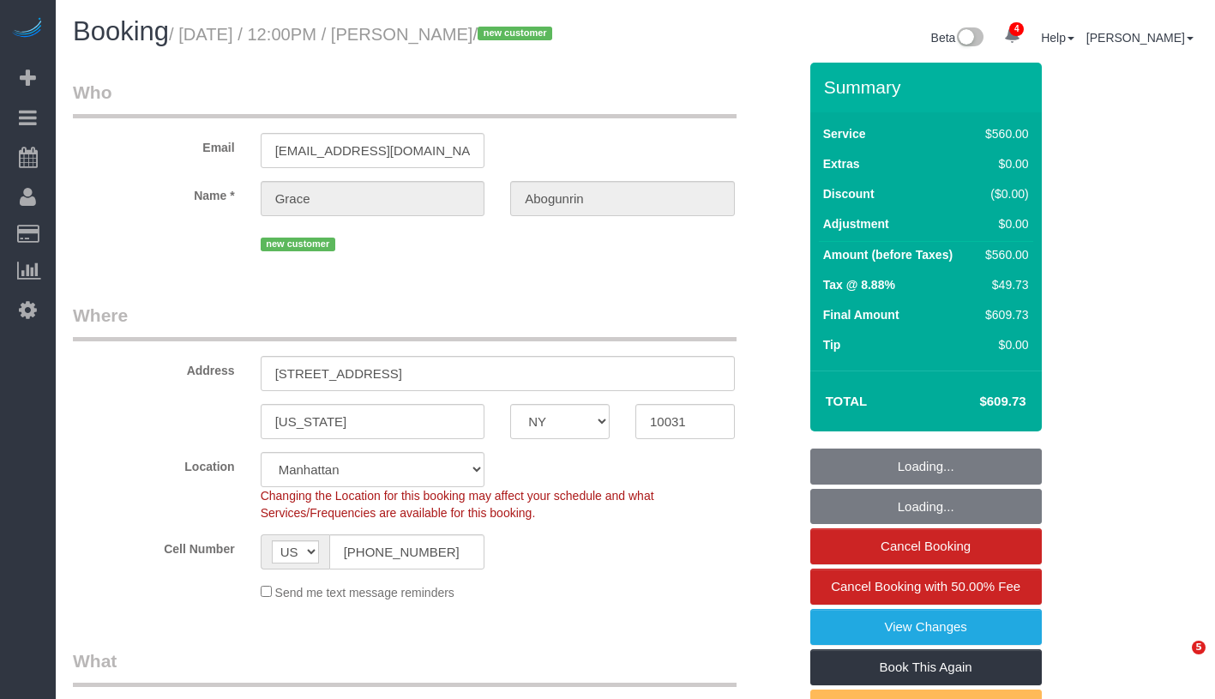
select select "number:75"
select select "number:15"
select select "number:5"
select select "object:1364"
drag, startPoint x: 195, startPoint y: 32, endPoint x: 564, endPoint y: 33, distance: 368.7
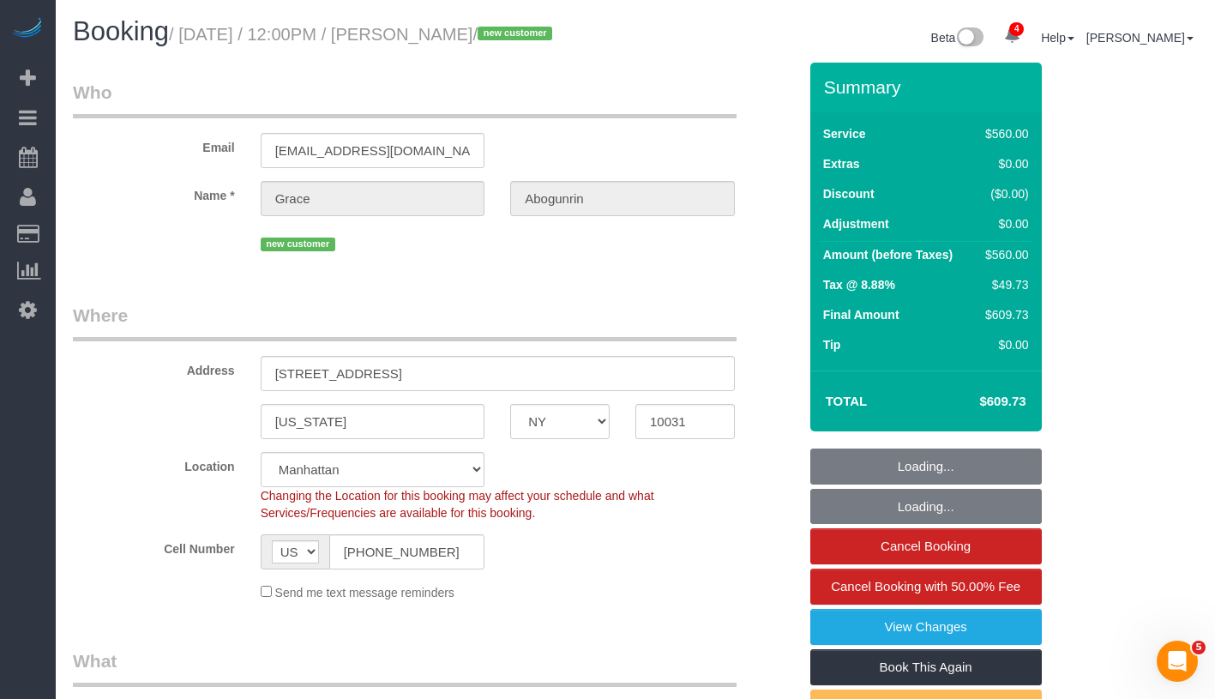
click at [564, 33] on h1 "Booking / August 26, 2025 / 12:00PM / Grace Abogunrin / new customer" at bounding box center [348, 31] width 550 height 29
copy small "August 26, 2025 / 12:00PM / Grace Abogunrin /"
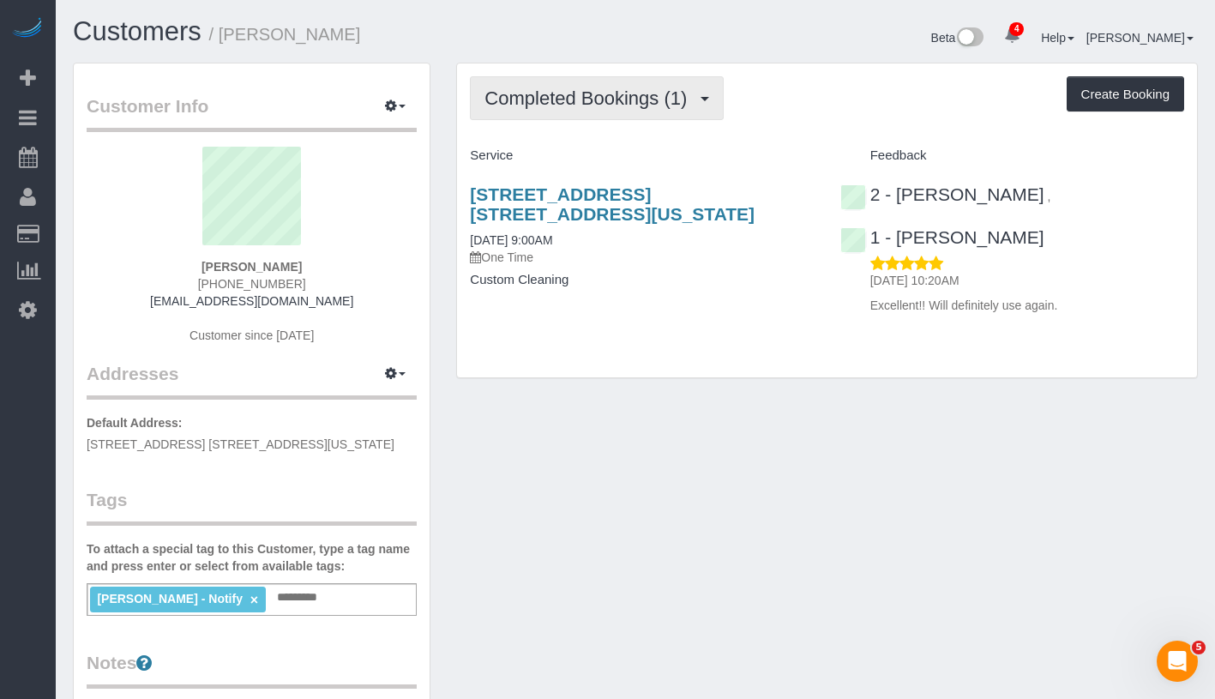
click at [533, 110] on button "Completed Bookings (1)" at bounding box center [597, 98] width 254 height 44
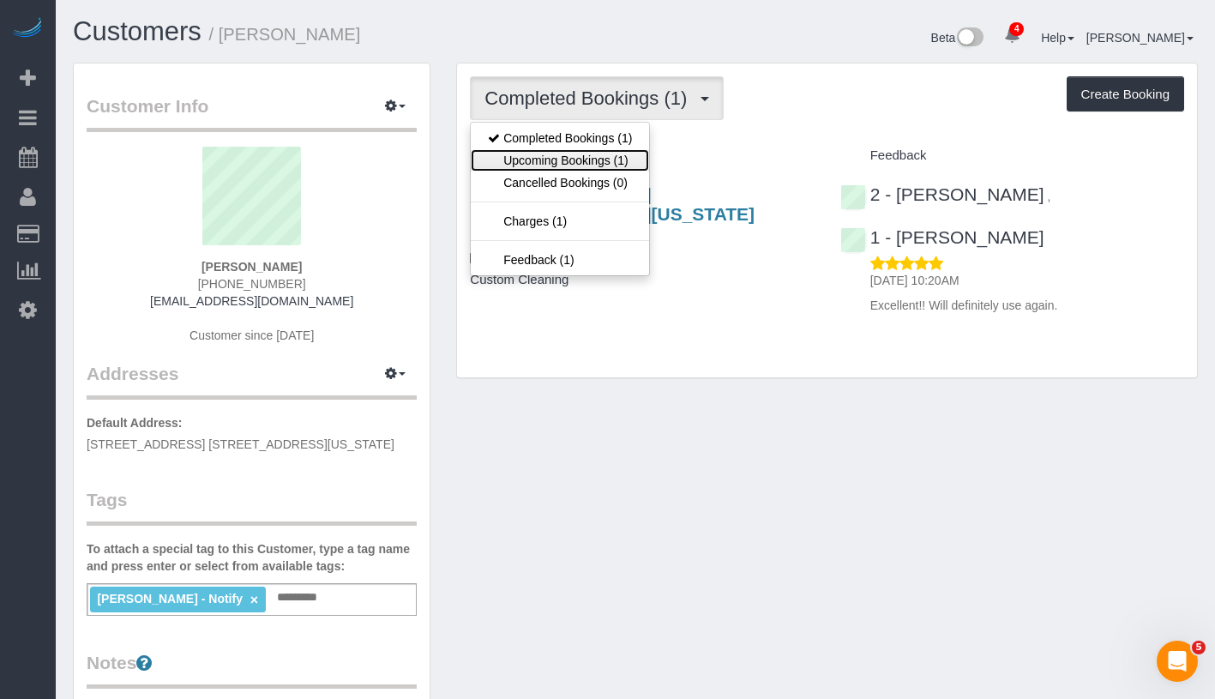
click at [541, 155] on link "Upcoming Bookings (1)" at bounding box center [560, 160] width 178 height 22
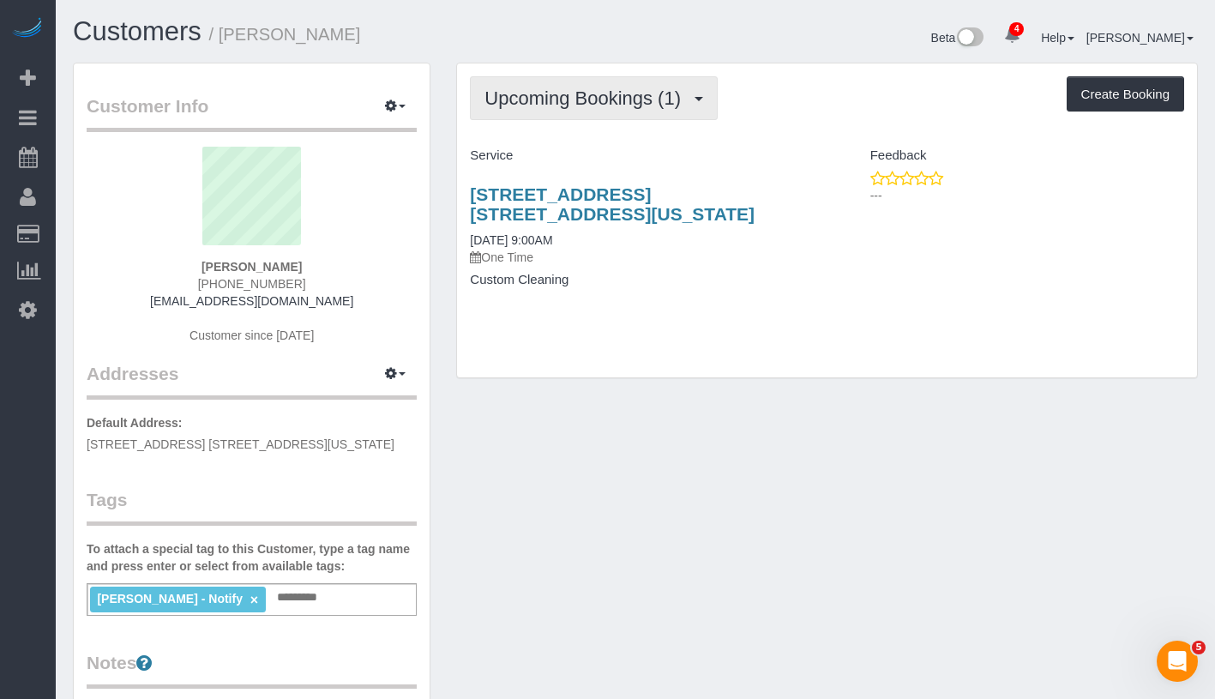
click at [587, 109] on button "Upcoming Bookings (1)" at bounding box center [594, 98] width 248 height 44
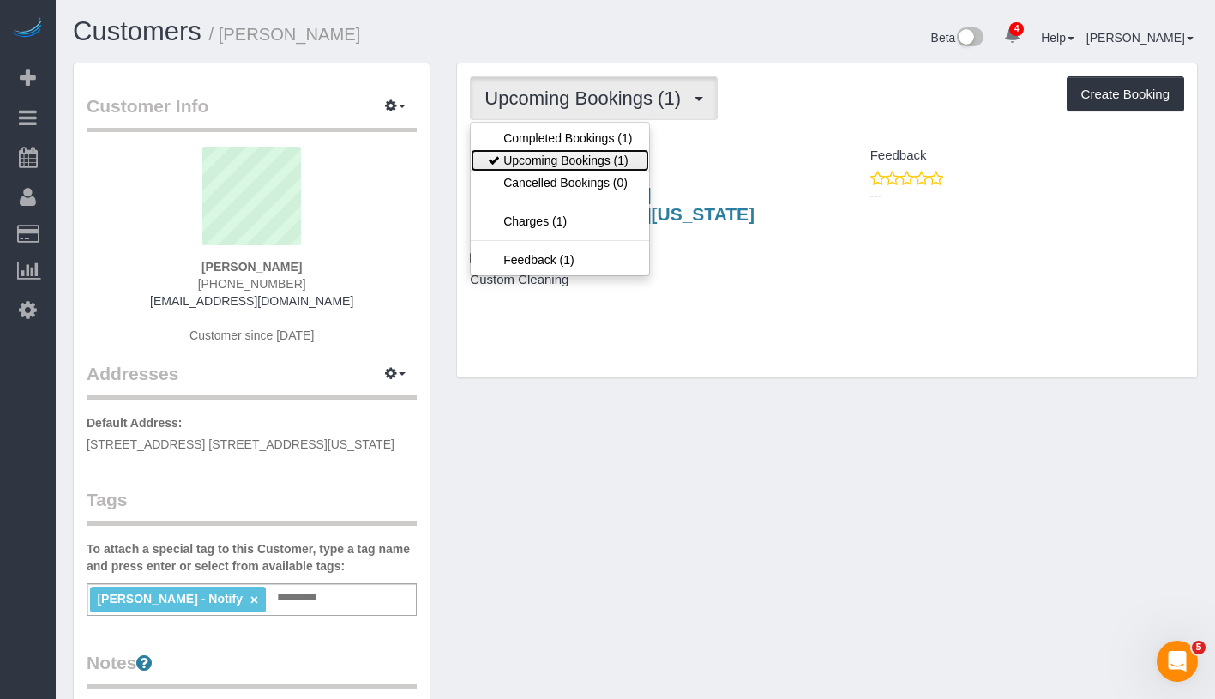
click at [585, 153] on link "Upcoming Bookings (1)" at bounding box center [560, 160] width 178 height 22
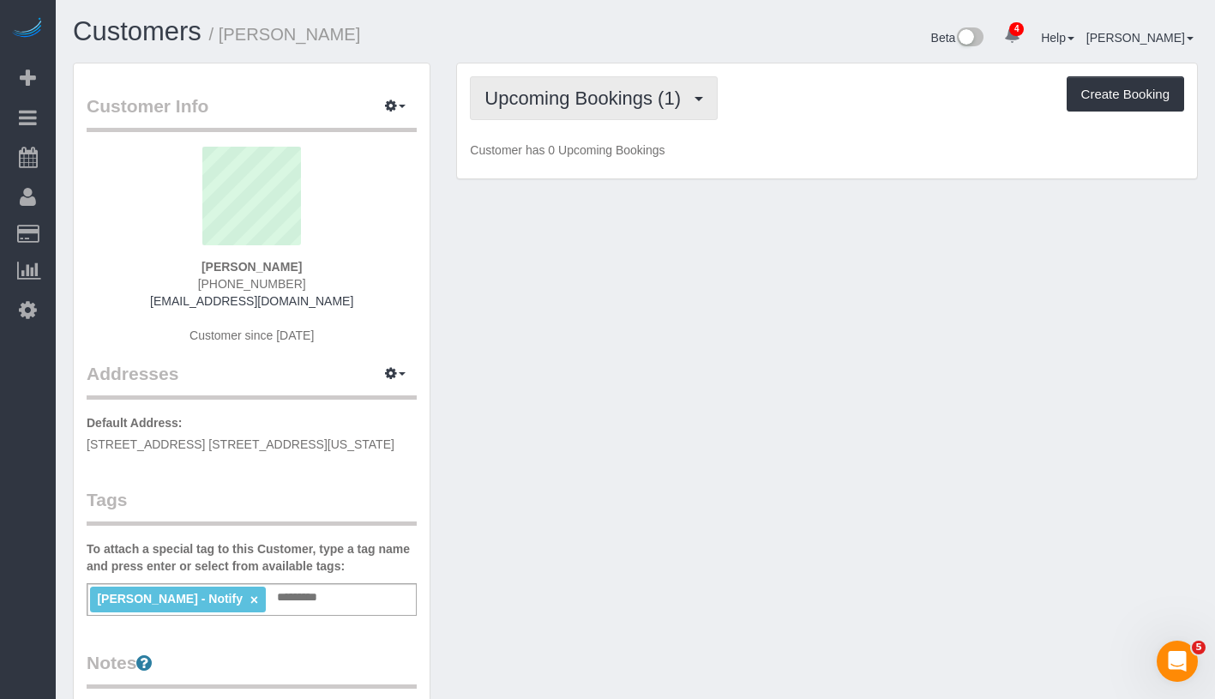
click at [616, 99] on span "Upcoming Bookings (1)" at bounding box center [586, 97] width 205 height 21
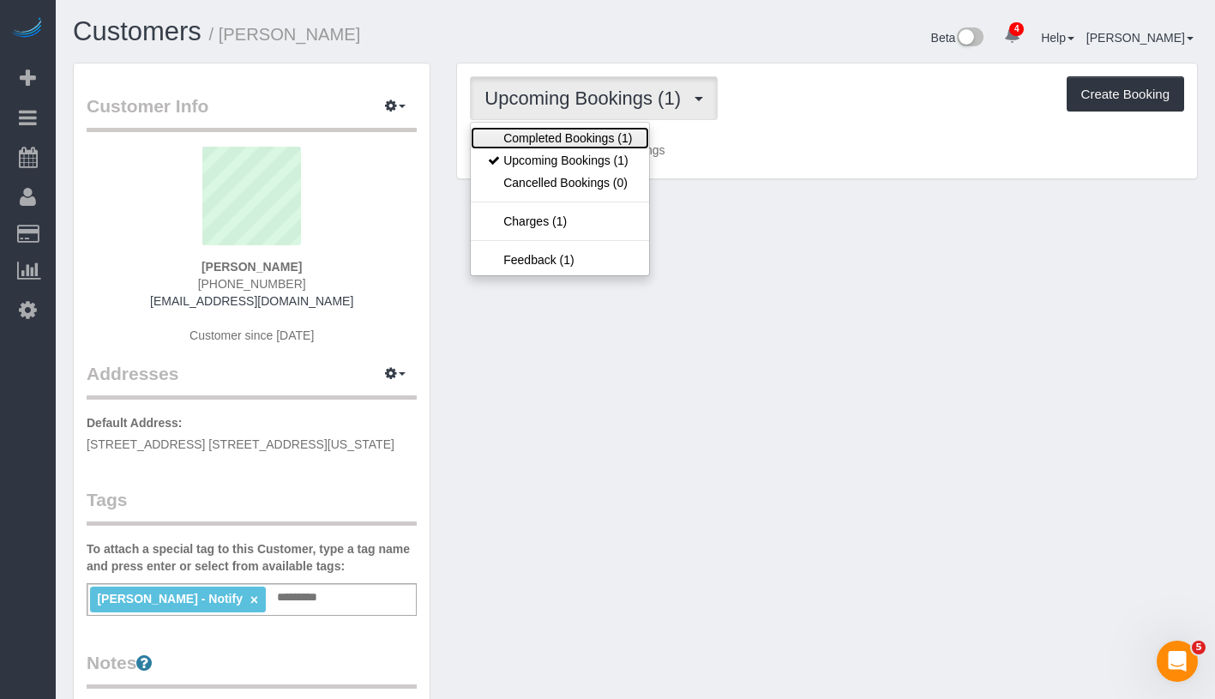
click at [603, 128] on link "Completed Bookings (1)" at bounding box center [560, 138] width 178 height 22
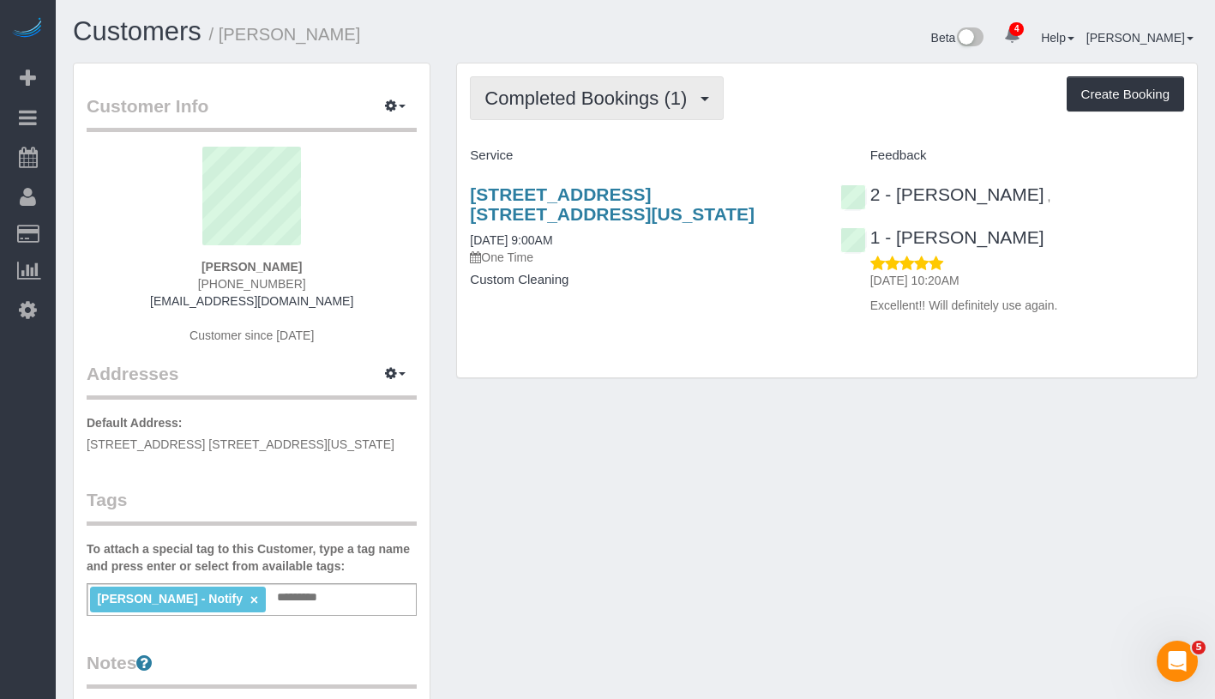
click at [622, 114] on button "Completed Bookings (1)" at bounding box center [597, 98] width 254 height 44
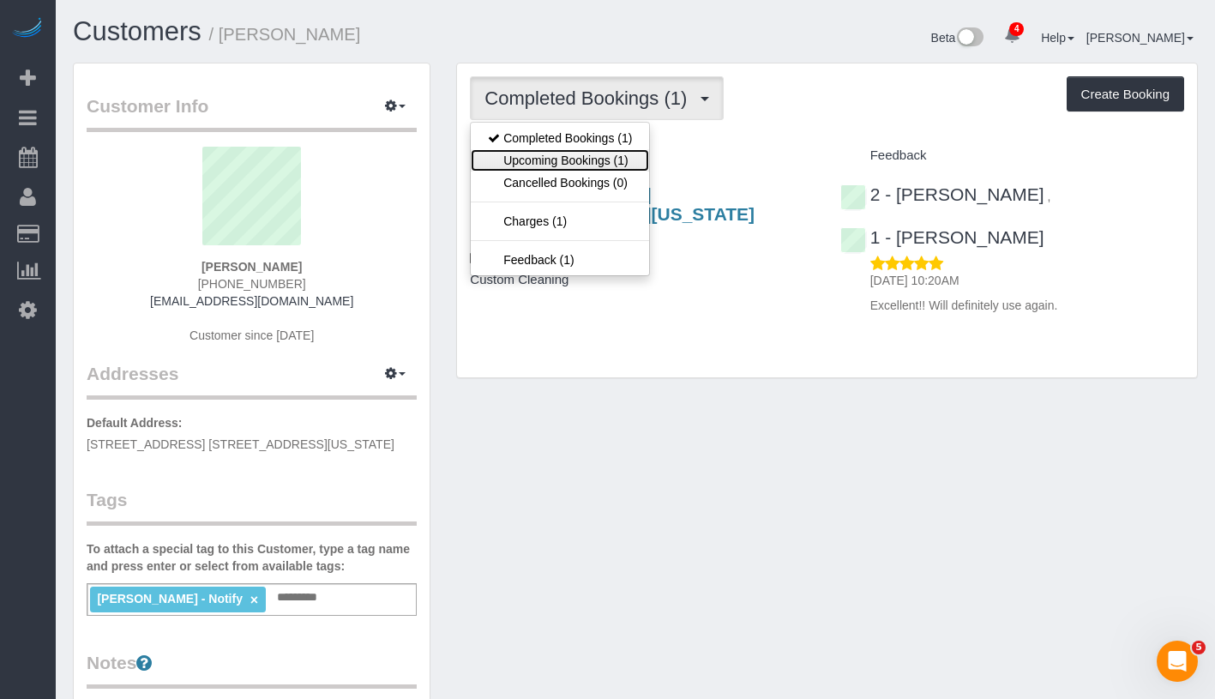
click at [611, 165] on link "Upcoming Bookings (1)" at bounding box center [560, 160] width 178 height 22
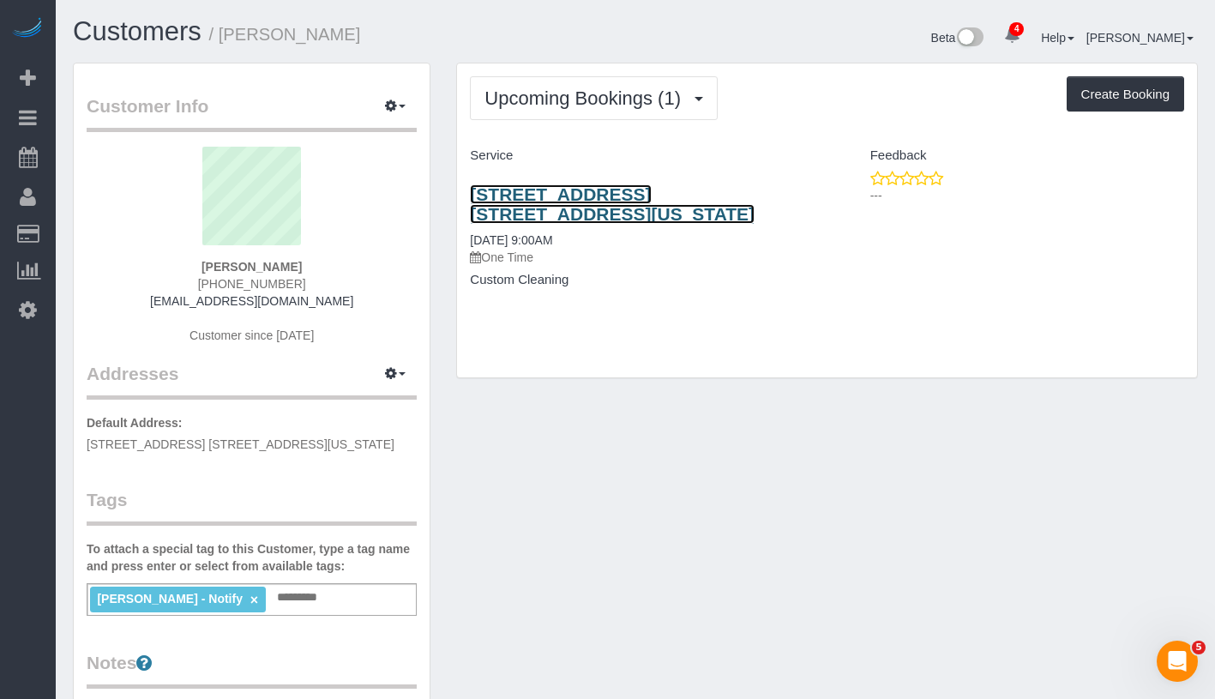
click at [591, 197] on link "415 East 52nd Street, Apt. 8eb, New York, NY 10022" at bounding box center [612, 203] width 285 height 39
click at [289, 604] on div "Jacky Xu - Notify × Add a tag" at bounding box center [252, 599] width 330 height 33
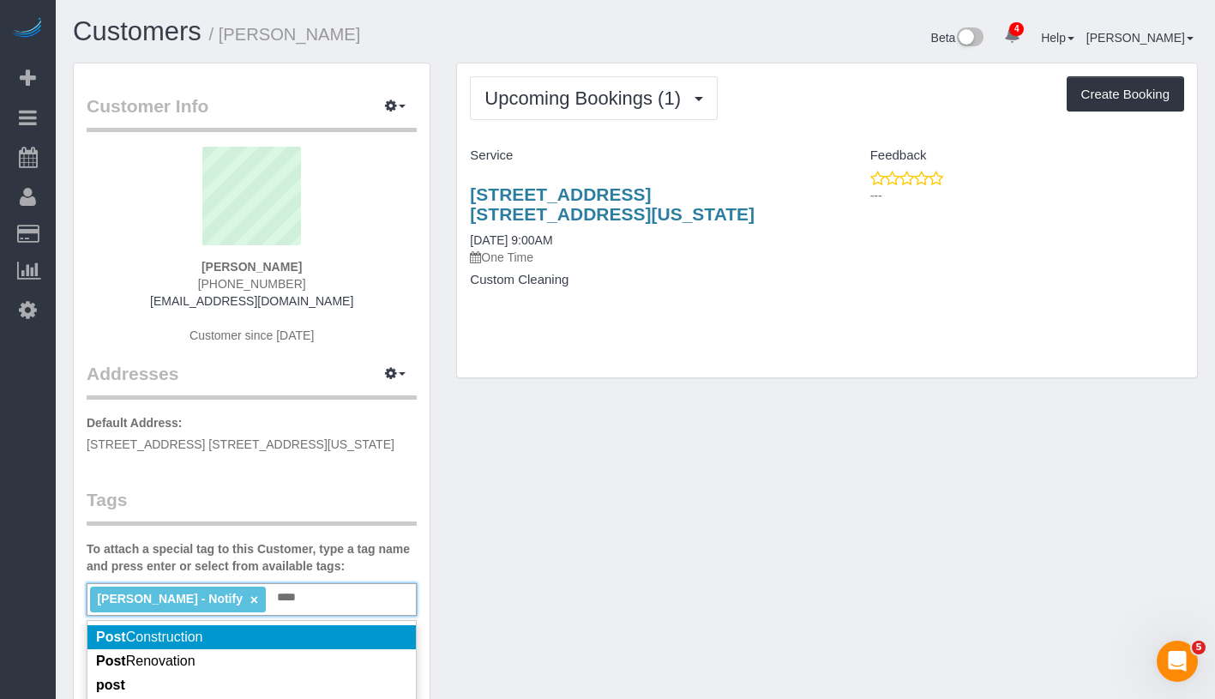
type input "****"
click at [364, 642] on li "Post Construction" at bounding box center [251, 637] width 328 height 24
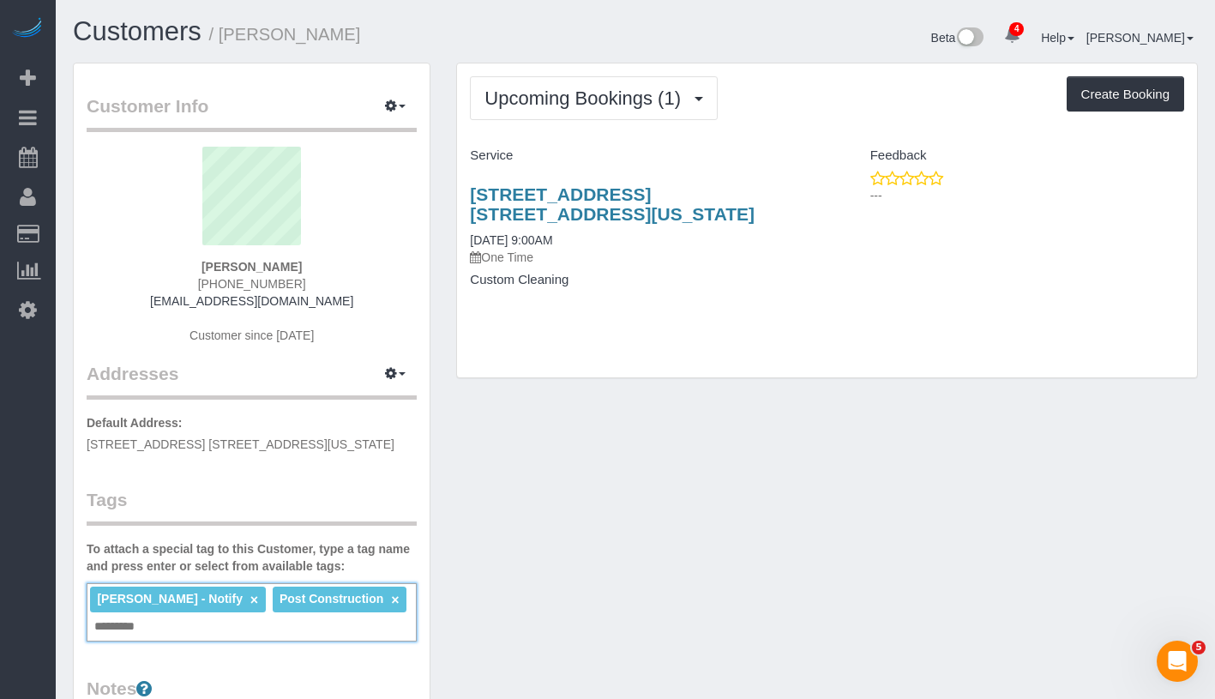
click at [596, 584] on div "Customer Info Edit Contact Info Send Message Email Preferences Special Sales Ta…" at bounding box center [635, 643] width 1151 height 1161
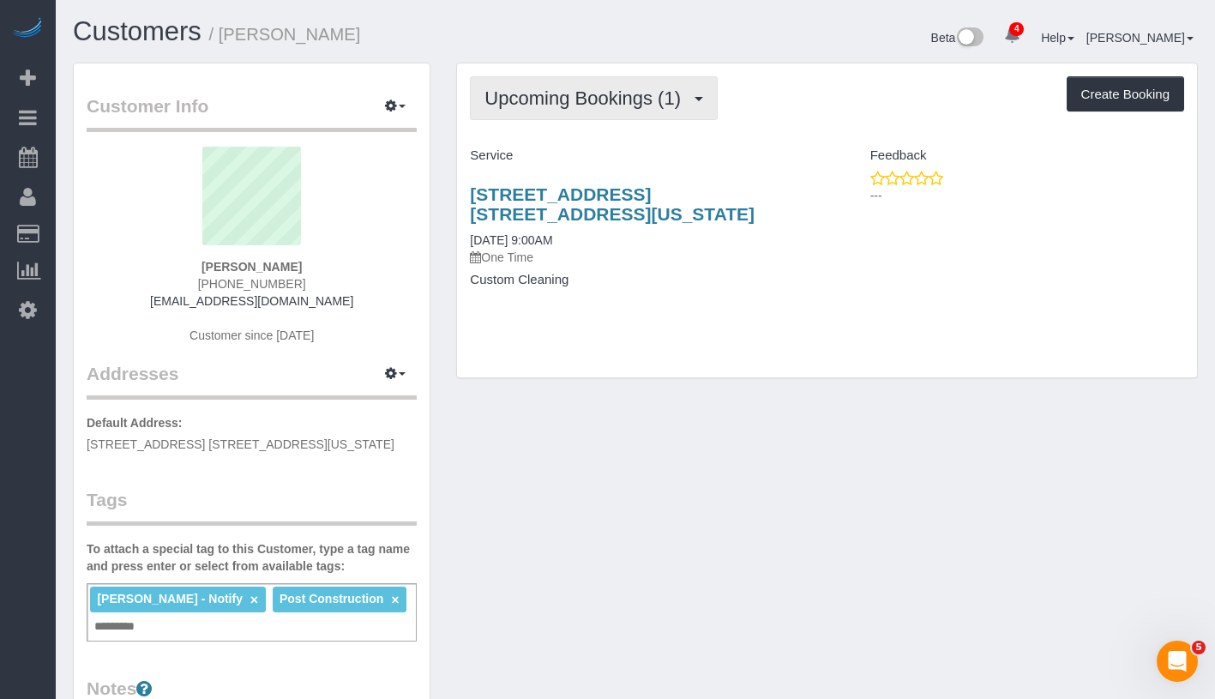
click at [607, 97] on span "Upcoming Bookings (1)" at bounding box center [586, 97] width 205 height 21
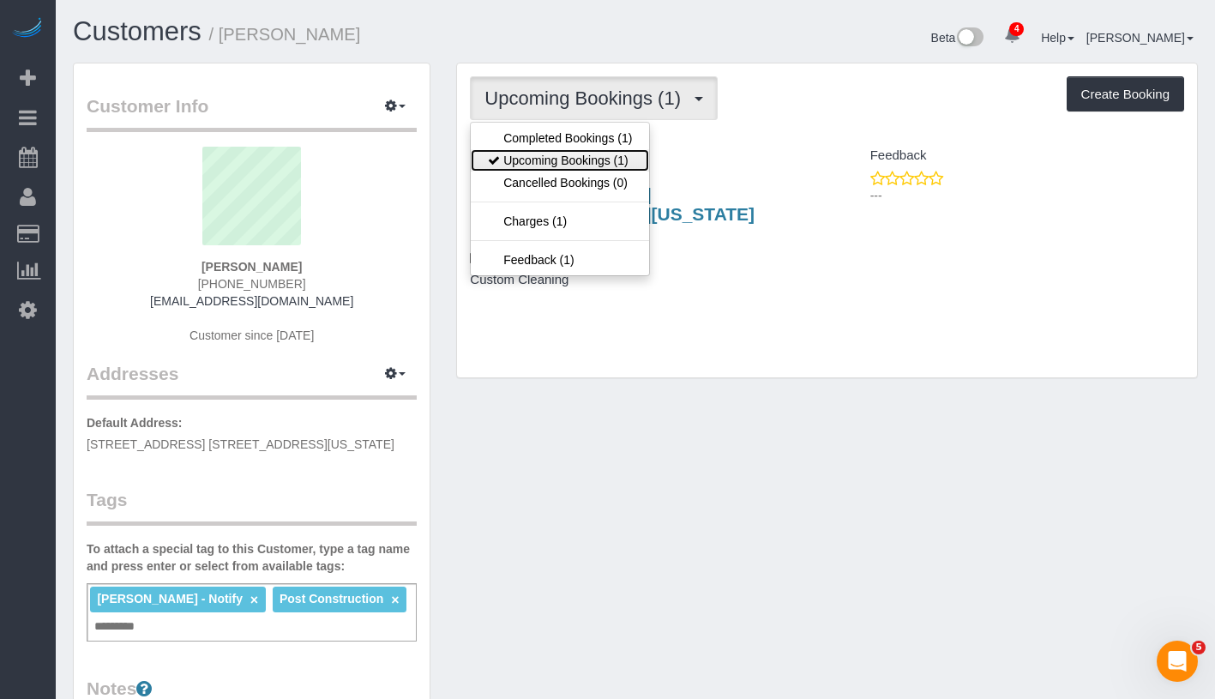
click at [598, 156] on link "Upcoming Bookings (1)" at bounding box center [560, 160] width 178 height 22
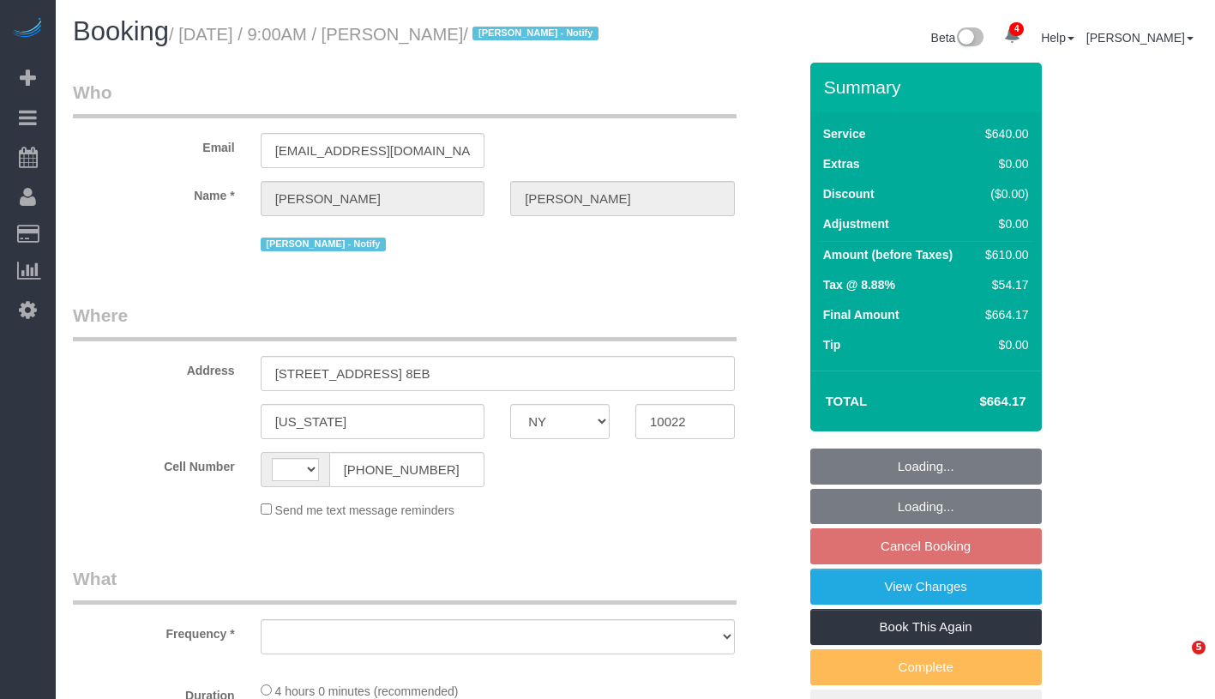
select select "NY"
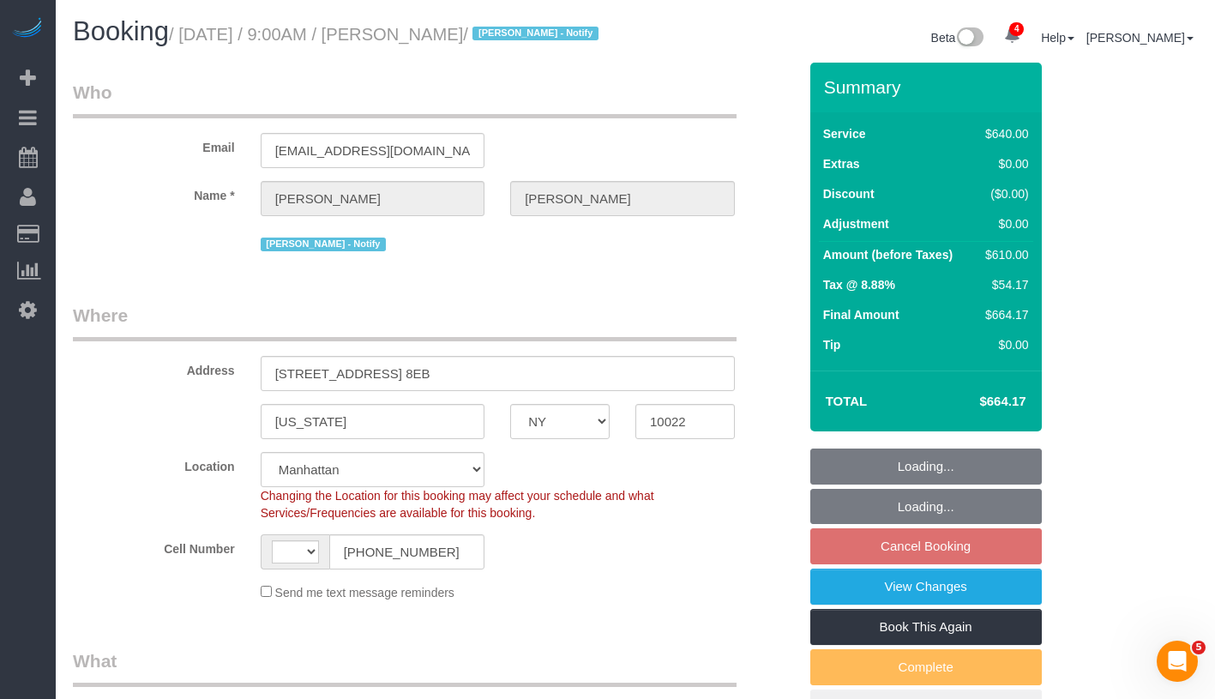
select select "object:397"
select select "string:[GEOGRAPHIC_DATA]"
select select "string:stripe-pm_1S0OB64VGloSiKo77nNujPK3"
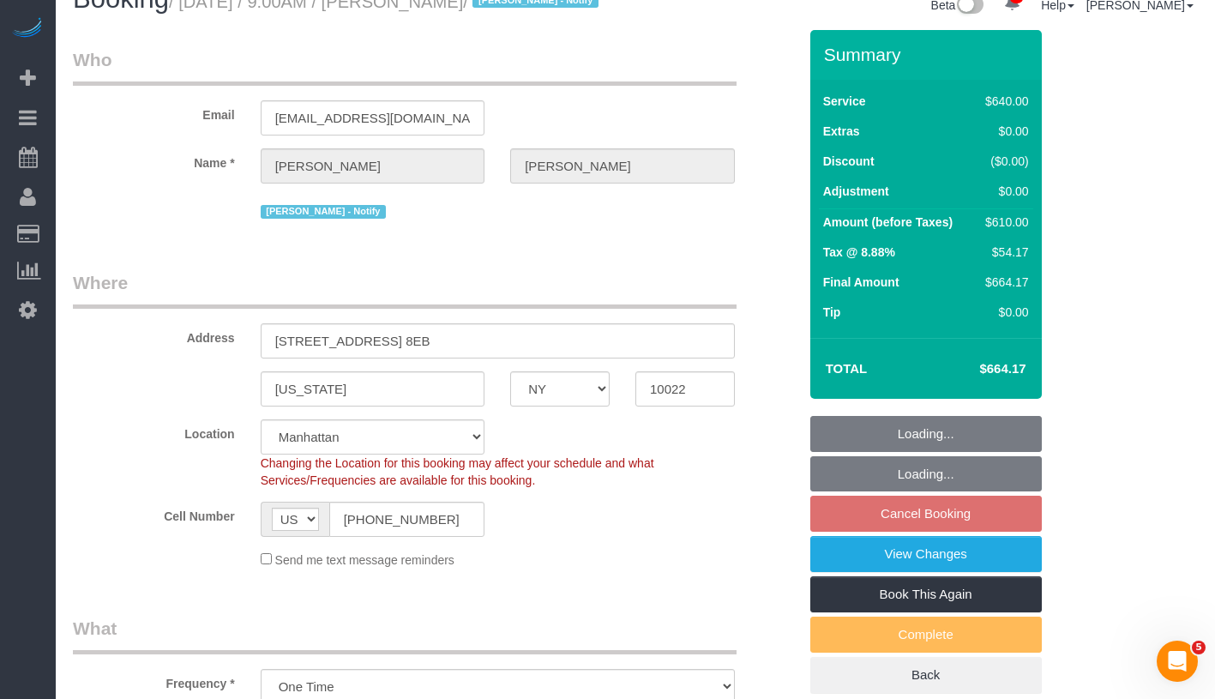
select select "2"
select select "240"
select select "spot2"
select select "number:89"
select select "number:90"
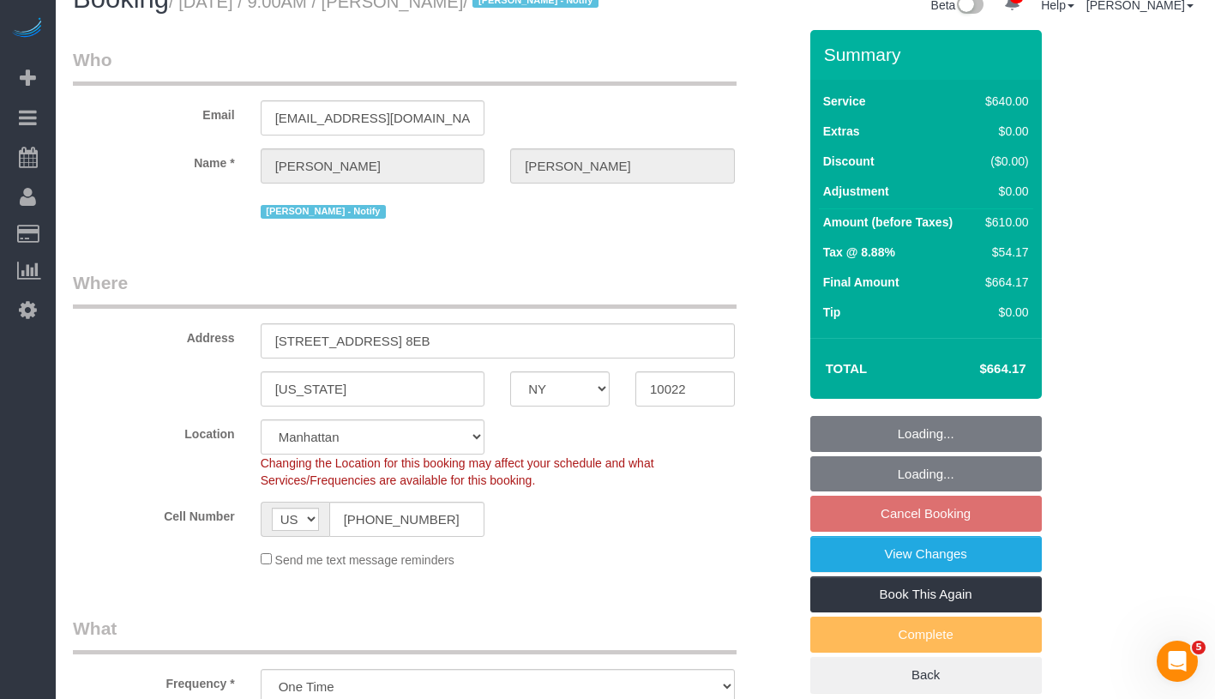
select select "number:15"
select select "number:7"
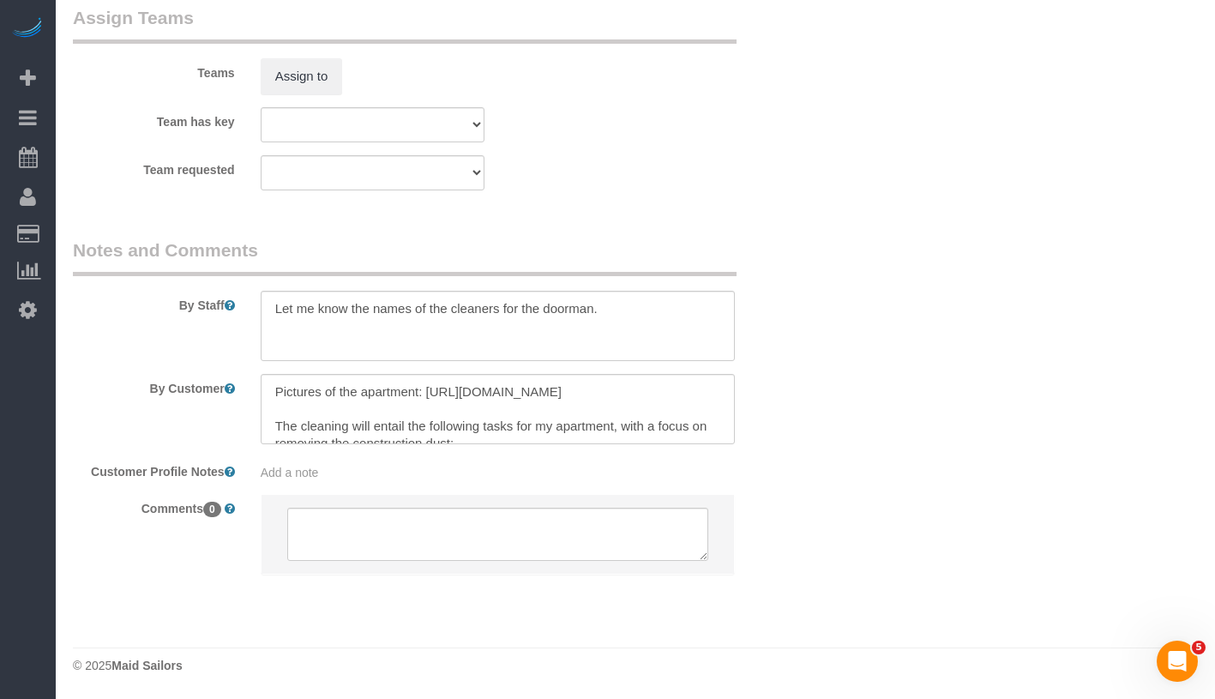
scroll to position [1869, 0]
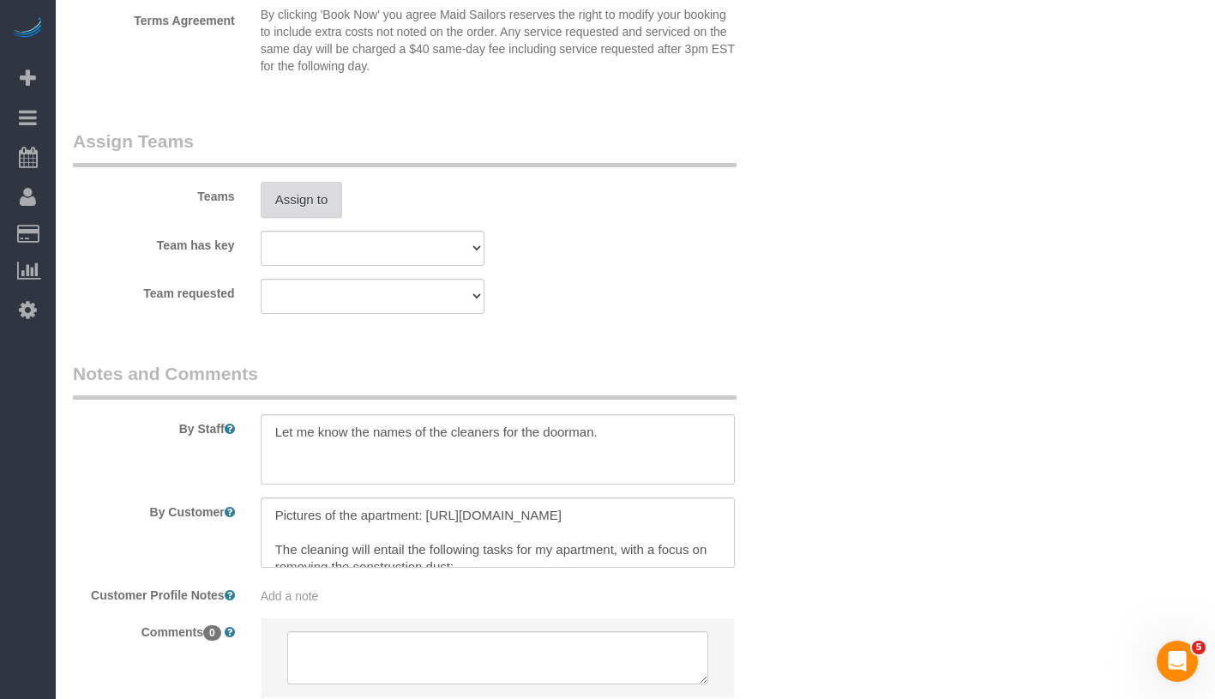
click at [320, 217] on button "Assign to" at bounding box center [302, 200] width 82 height 36
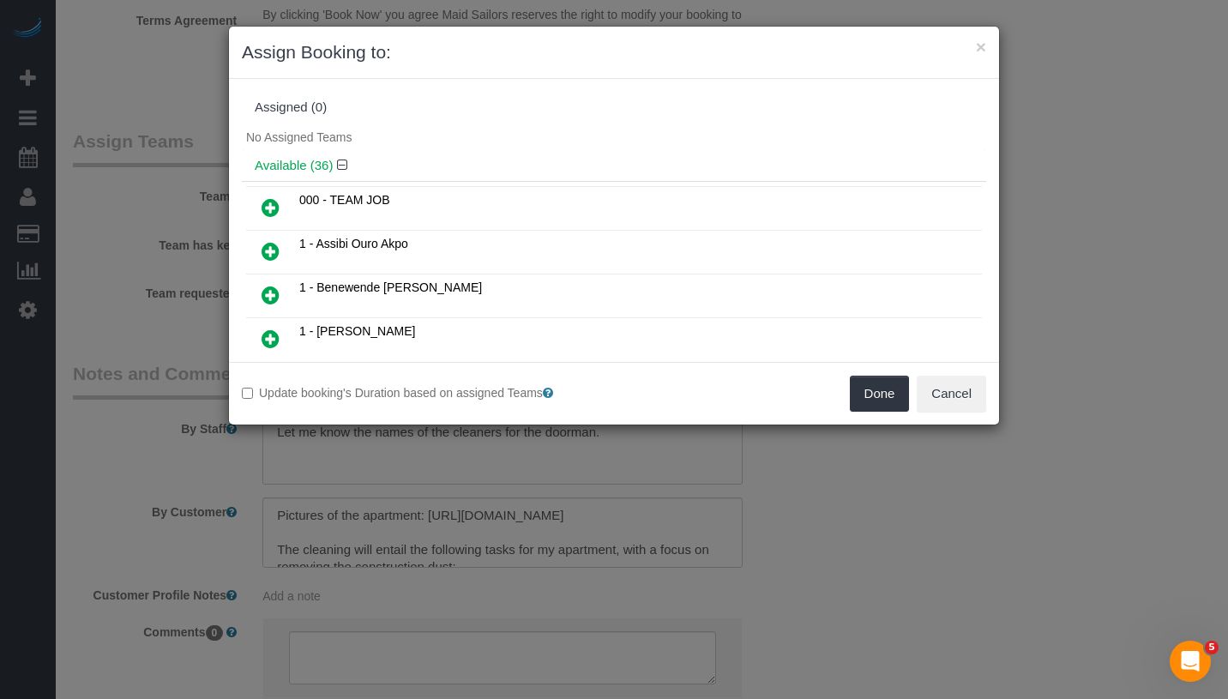
click at [266, 206] on icon at bounding box center [271, 207] width 18 height 21
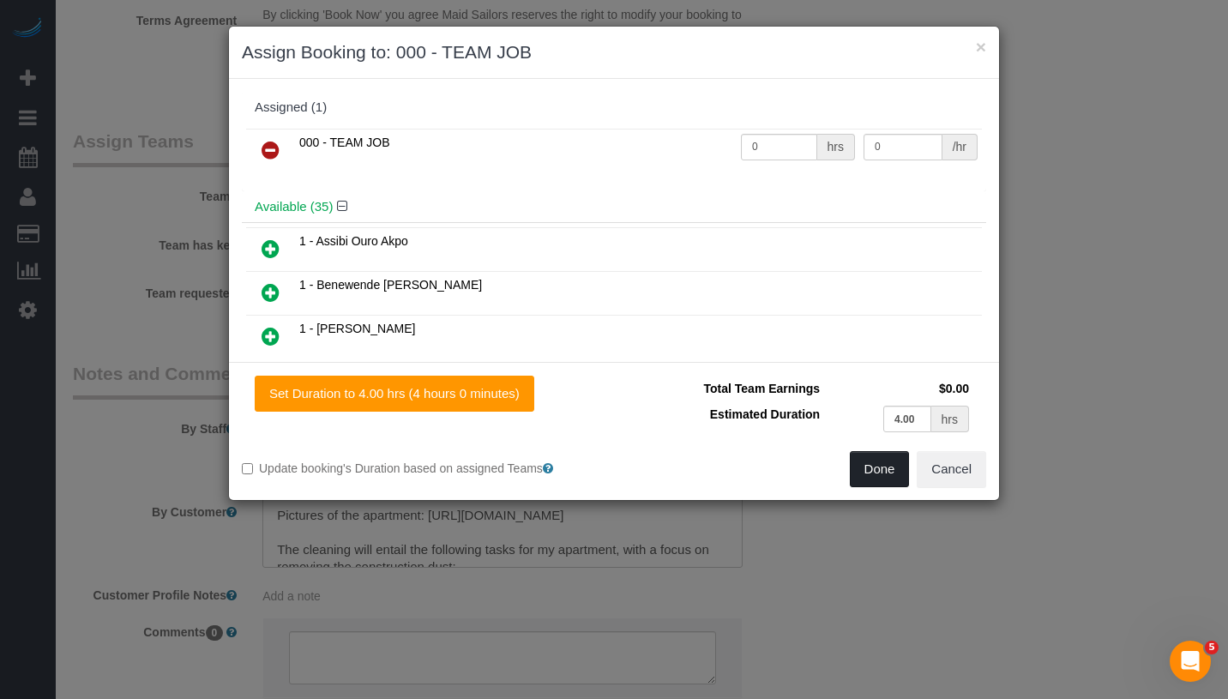
click at [871, 473] on button "Done" at bounding box center [880, 469] width 60 height 36
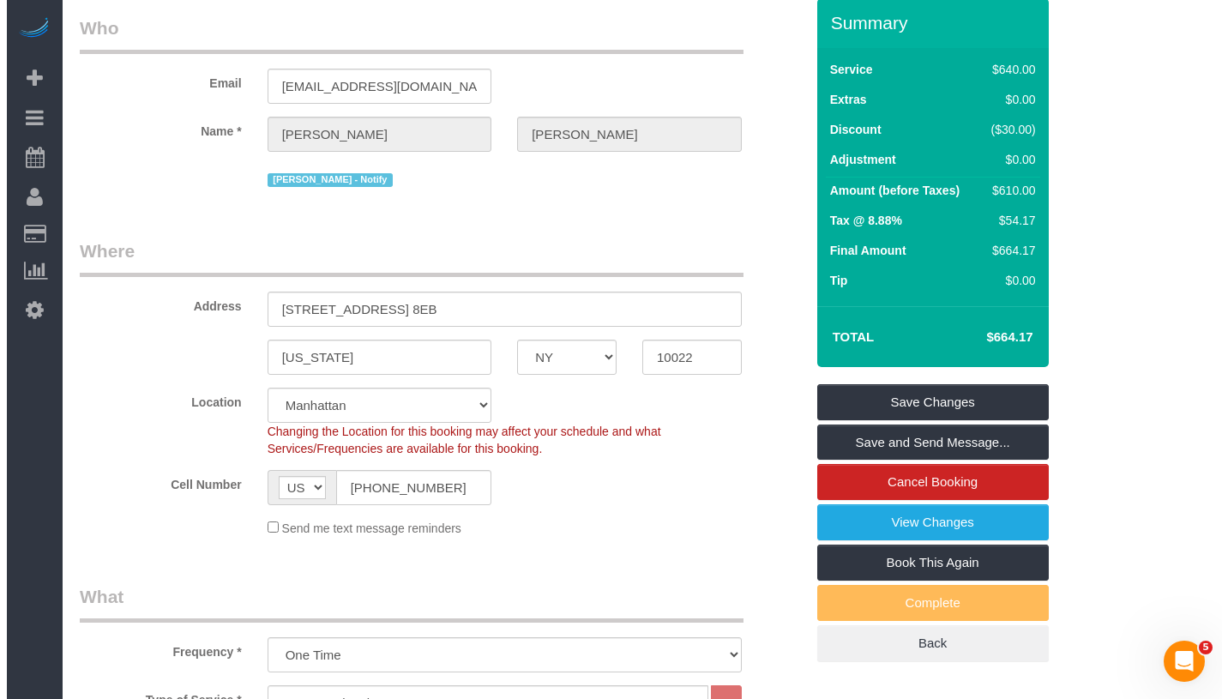
scroll to position [0, 0]
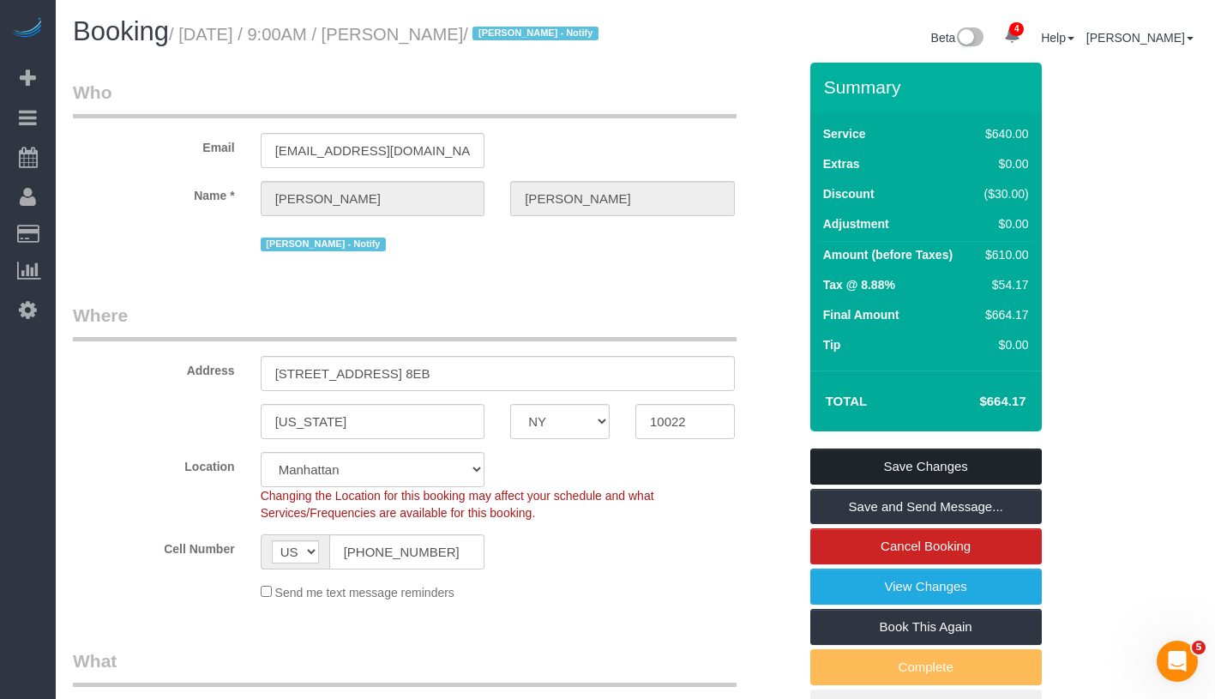
click at [990, 484] on link "Save Changes" at bounding box center [926, 466] width 232 height 36
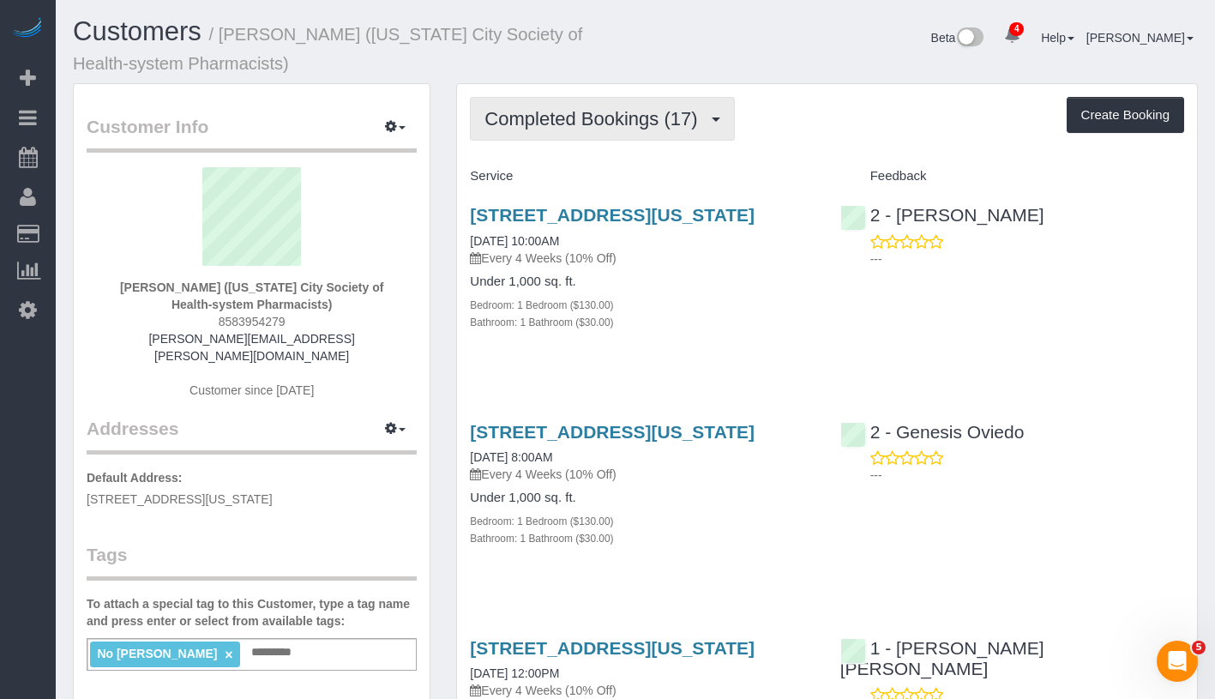
click at [623, 106] on button "Completed Bookings (17)" at bounding box center [602, 119] width 264 height 44
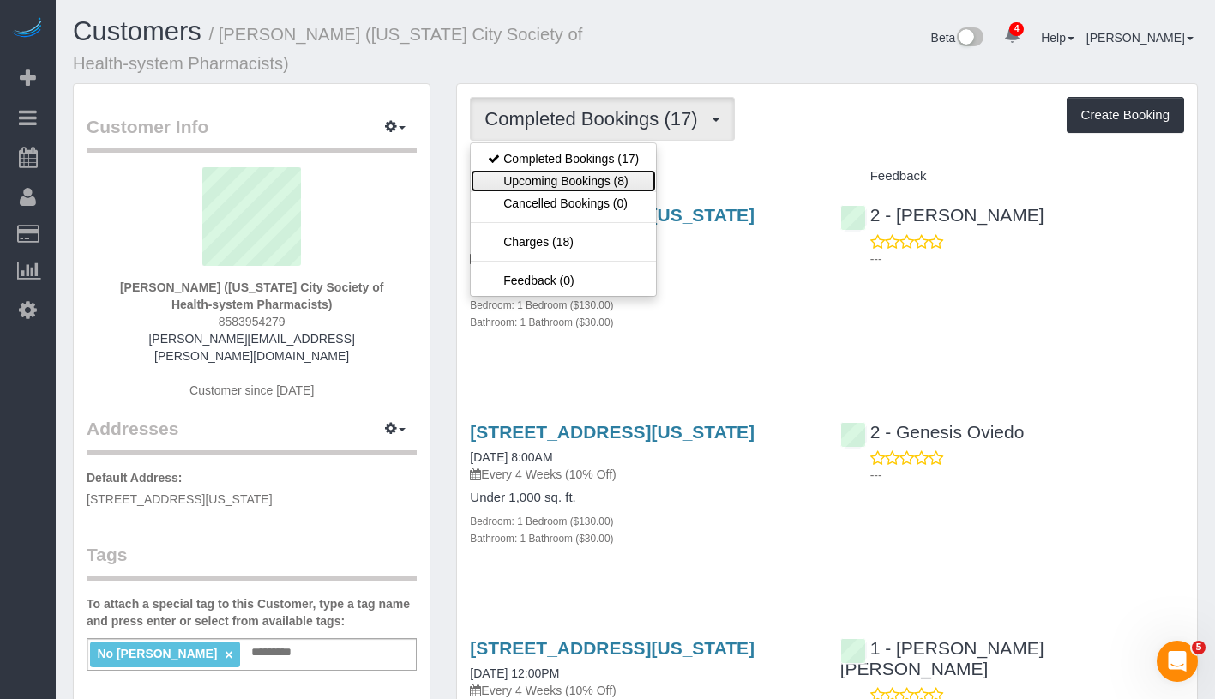
click at [603, 177] on link "Upcoming Bookings (8)" at bounding box center [563, 181] width 185 height 22
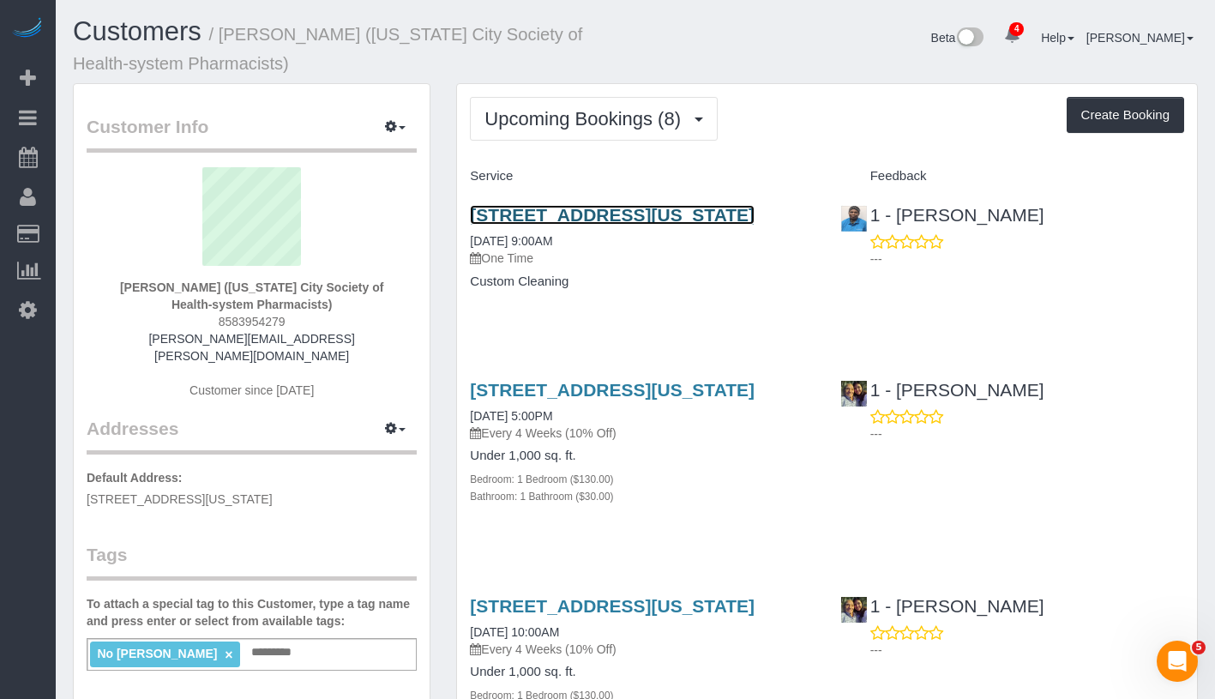
click at [680, 214] on link "[STREET_ADDRESS][US_STATE]" at bounding box center [612, 215] width 285 height 20
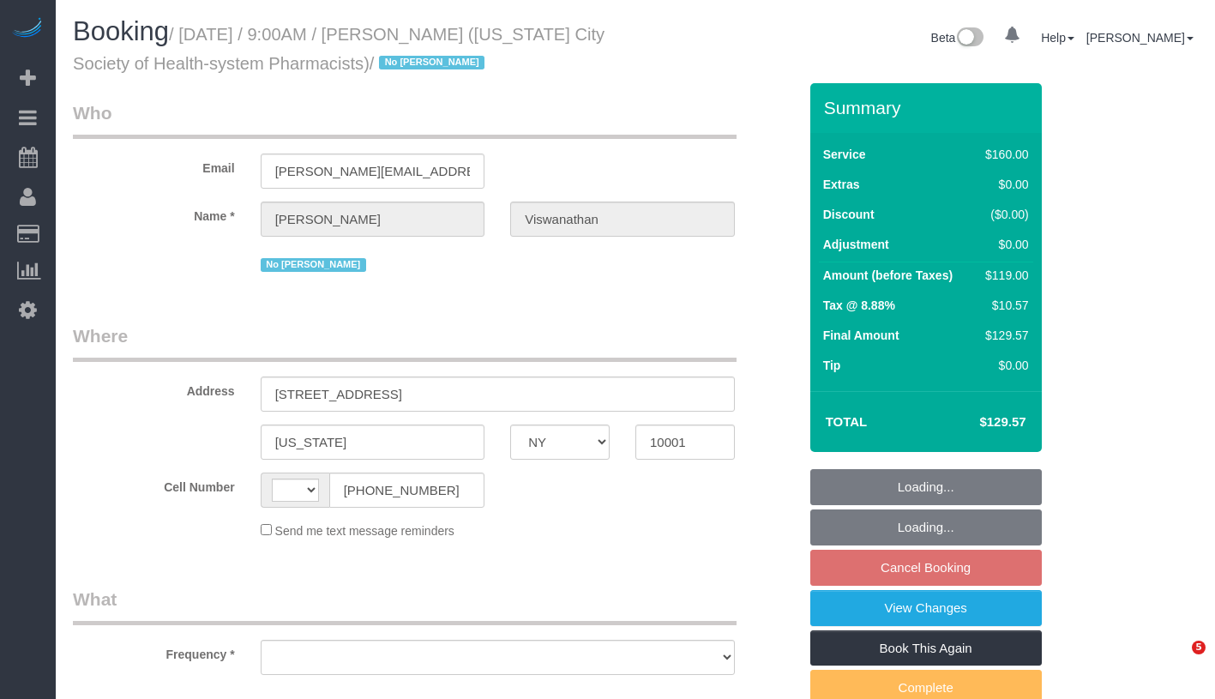
select select "NY"
select select "string:[GEOGRAPHIC_DATA]"
select select "object:1354"
select select "string:stripe-pm_1PH4ys4VGloSiKo7AWBBUlHu"
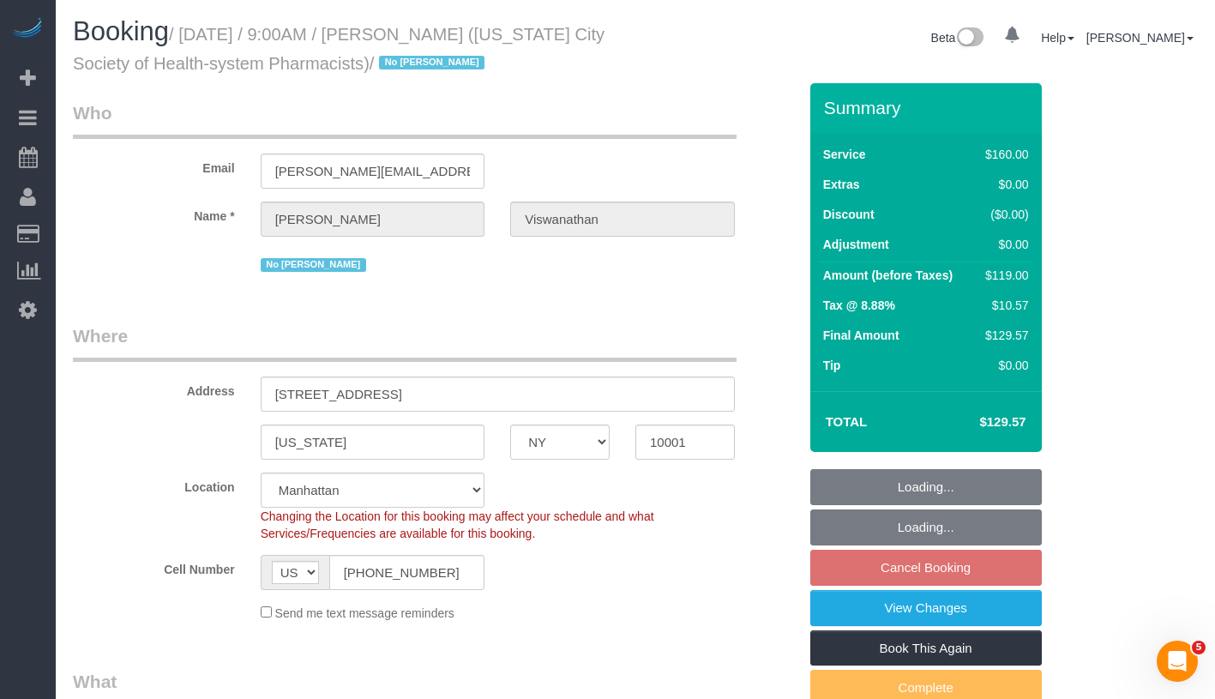
select select "spot2"
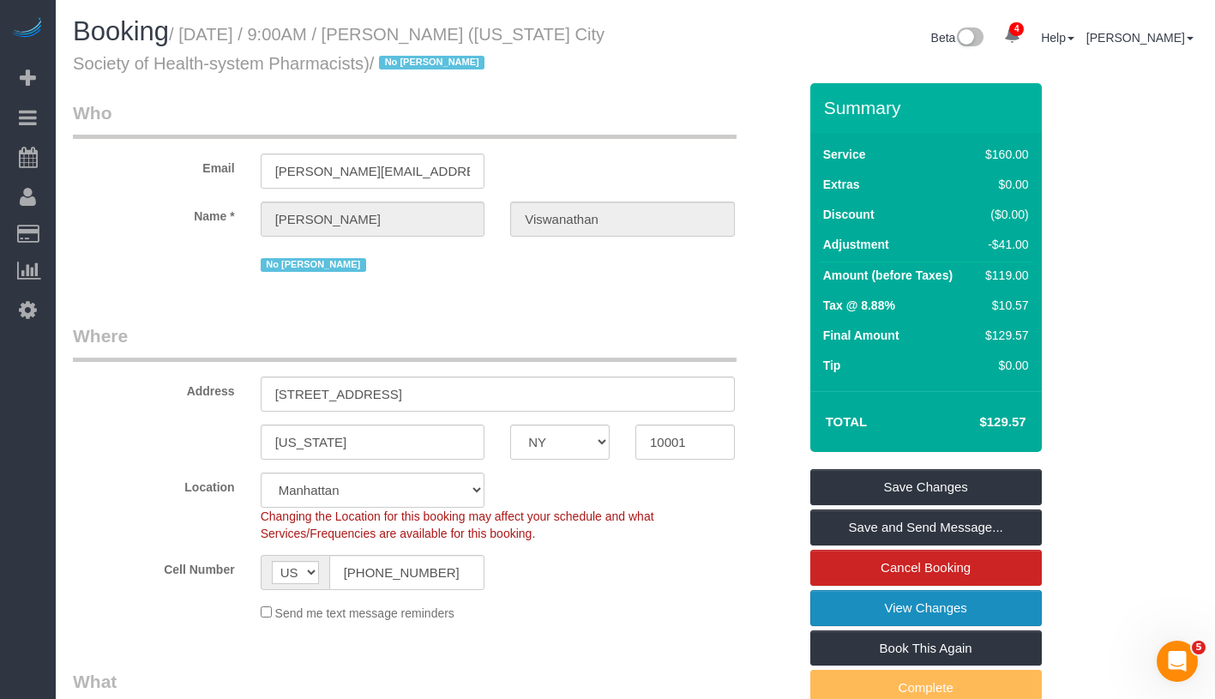
click at [1000, 612] on link "View Changes" at bounding box center [926, 608] width 232 height 36
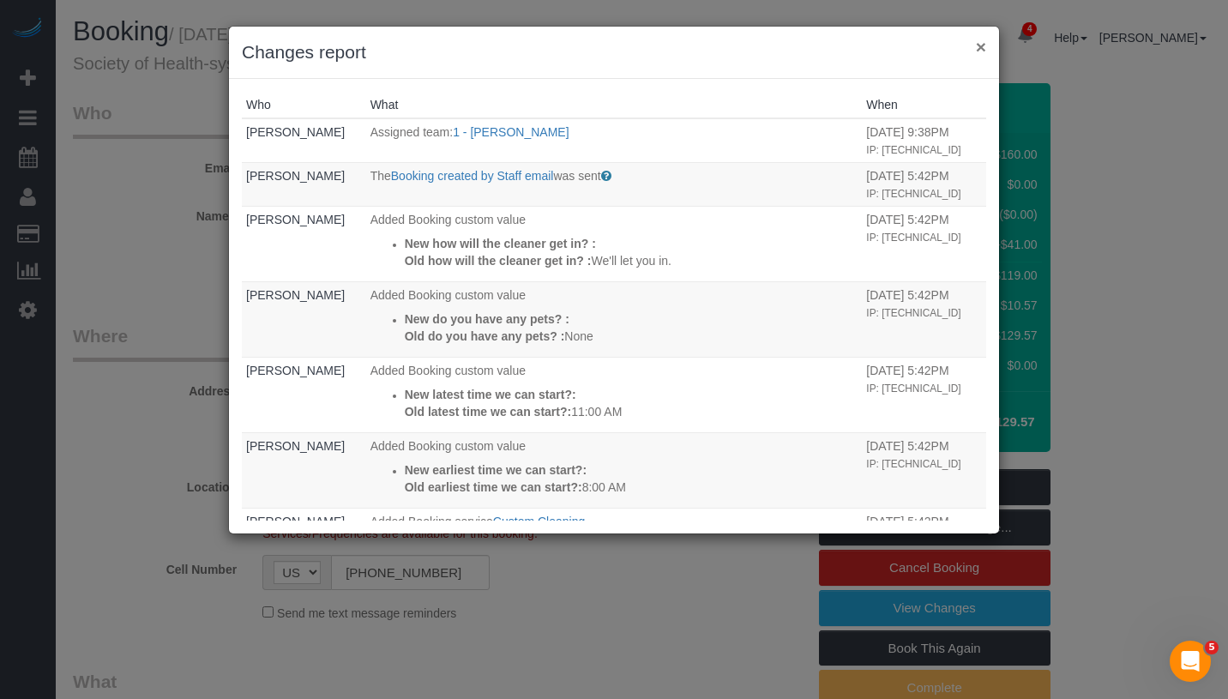
click at [983, 49] on button "×" at bounding box center [981, 47] width 10 height 18
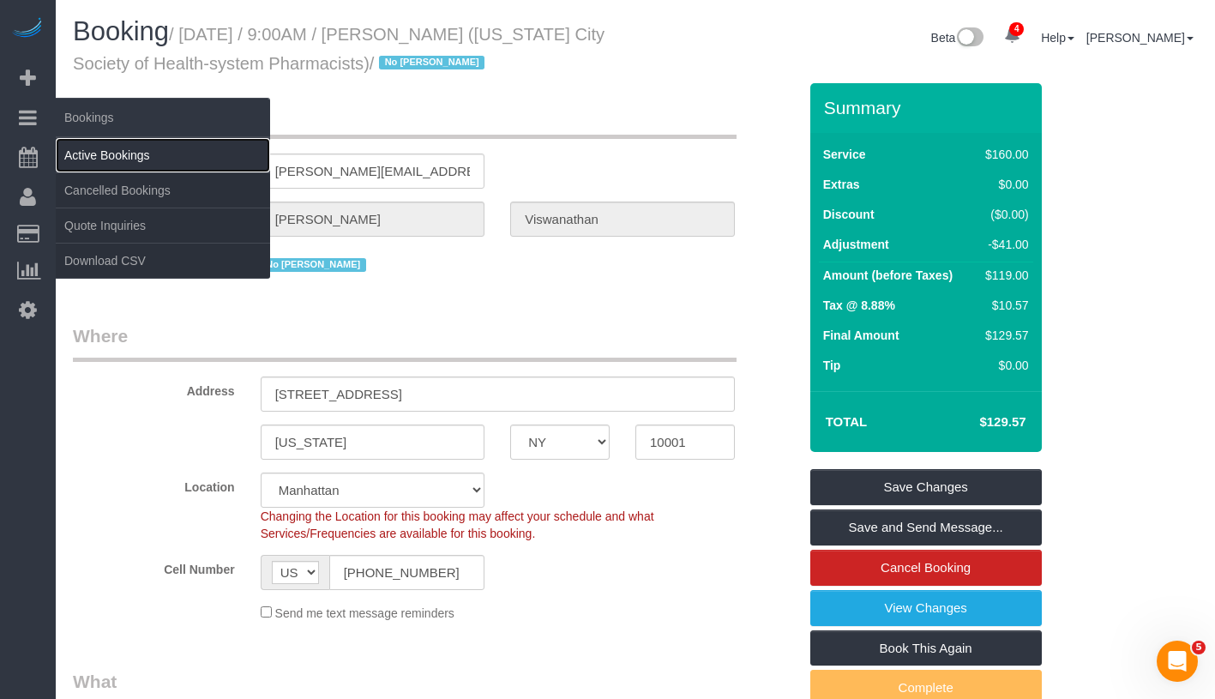
click at [111, 171] on link "Active Bookings" at bounding box center [163, 155] width 214 height 34
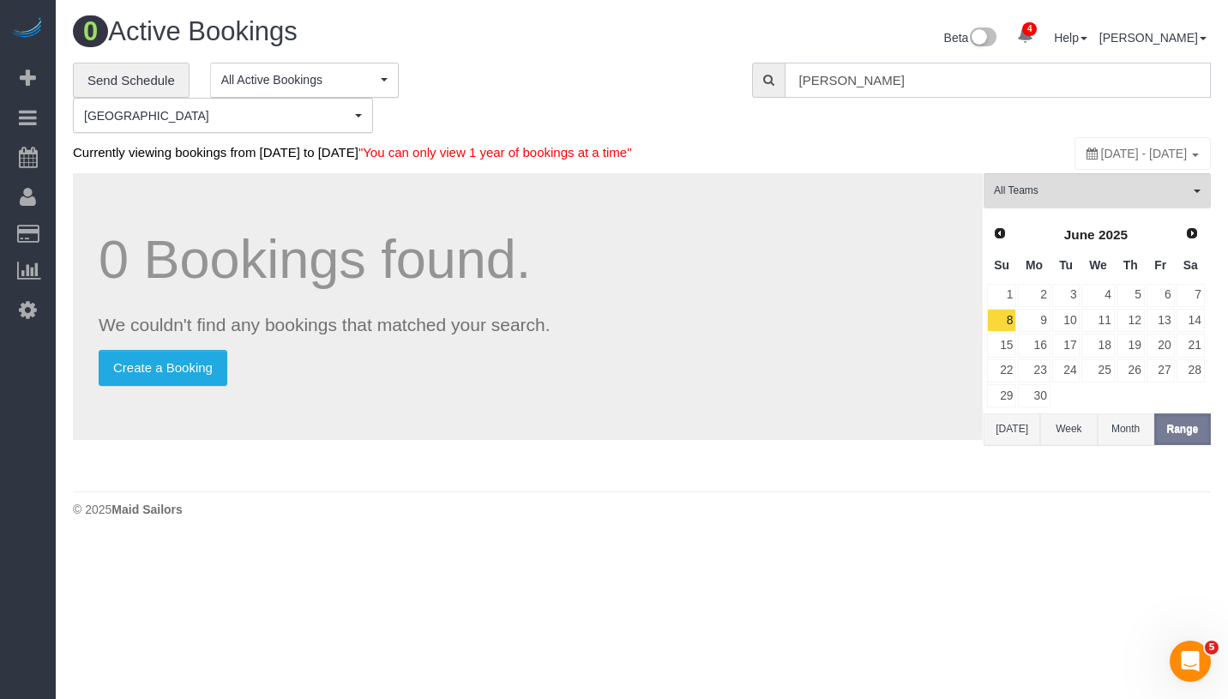
click at [972, 77] on input "Harsha Viswanatha" at bounding box center [998, 80] width 426 height 35
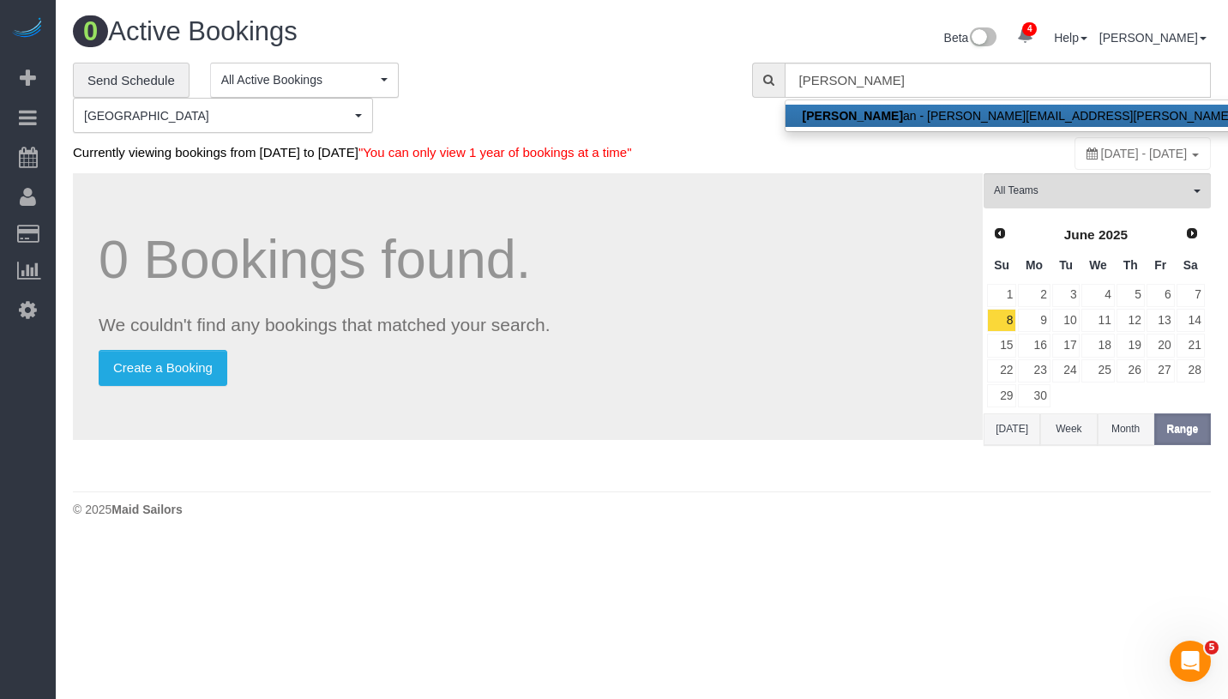
click at [942, 119] on link "Harsha Viswanath an - harsha.viswanathan@gmail.com" at bounding box center [1065, 116] width 560 height 22
type input "harsha.viswanathan@gmail.com"
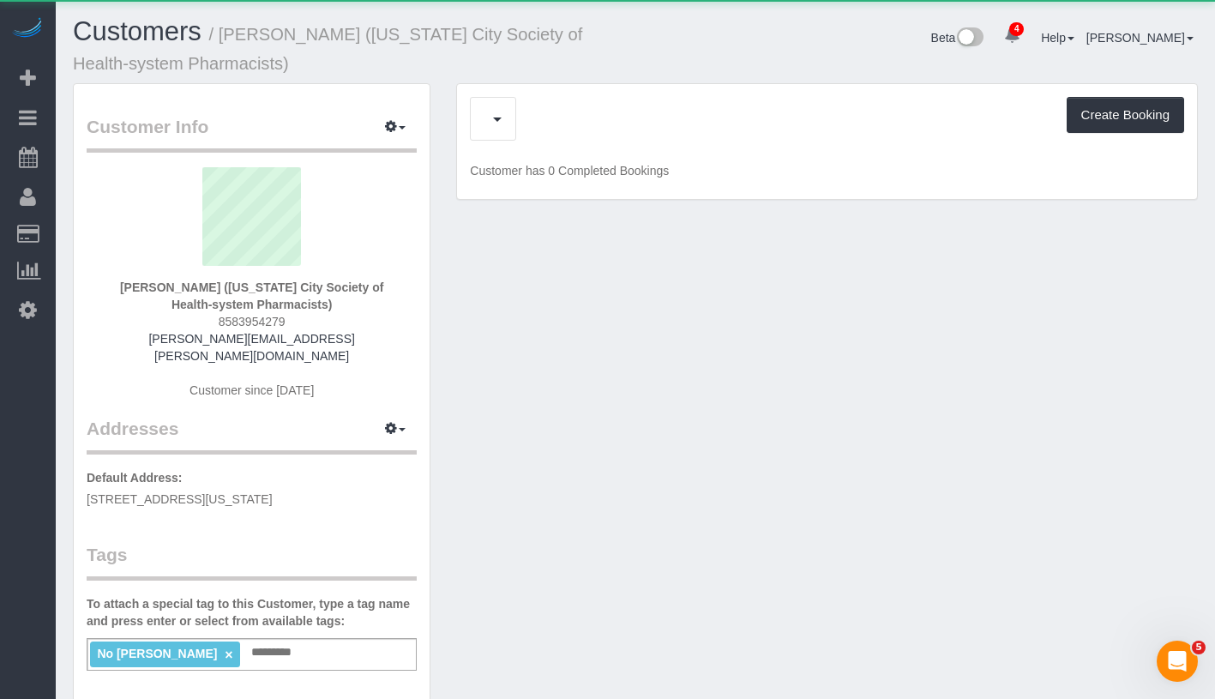
click at [561, 117] on div "Upcoming Bookings (8) Cancelled Bookings (0) Charges (18) Feedback (0) Create B…" at bounding box center [827, 119] width 714 height 44
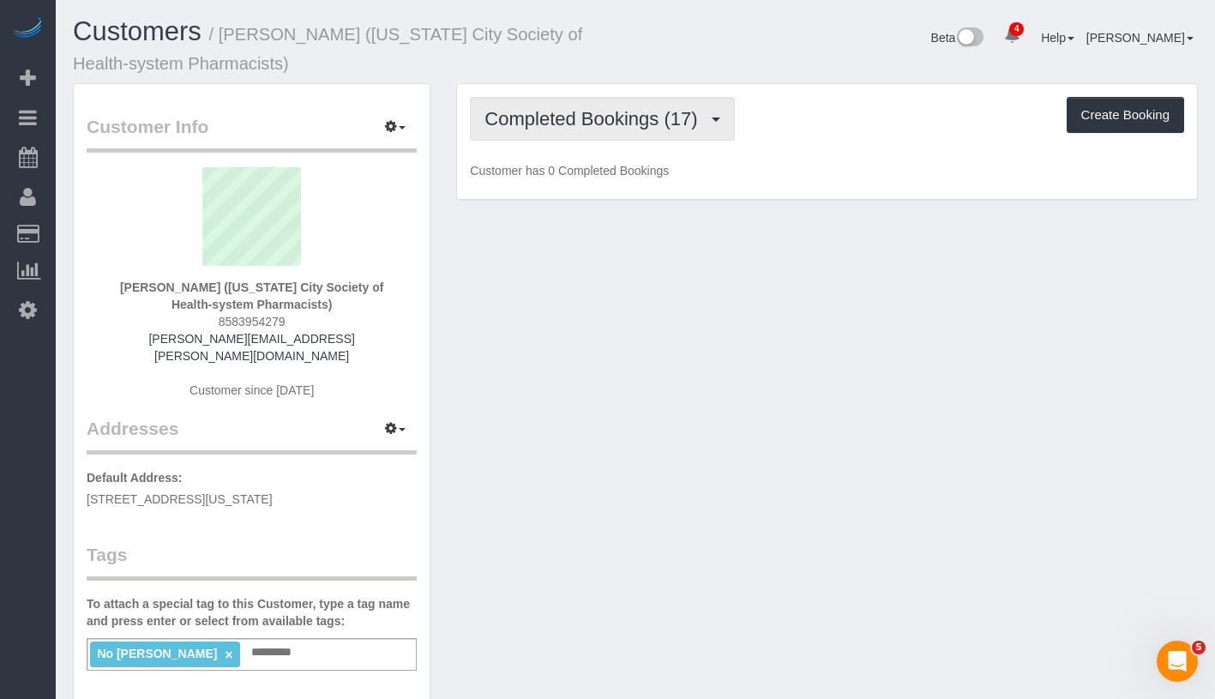
click at [566, 125] on span "Completed Bookings (17)" at bounding box center [594, 118] width 221 height 21
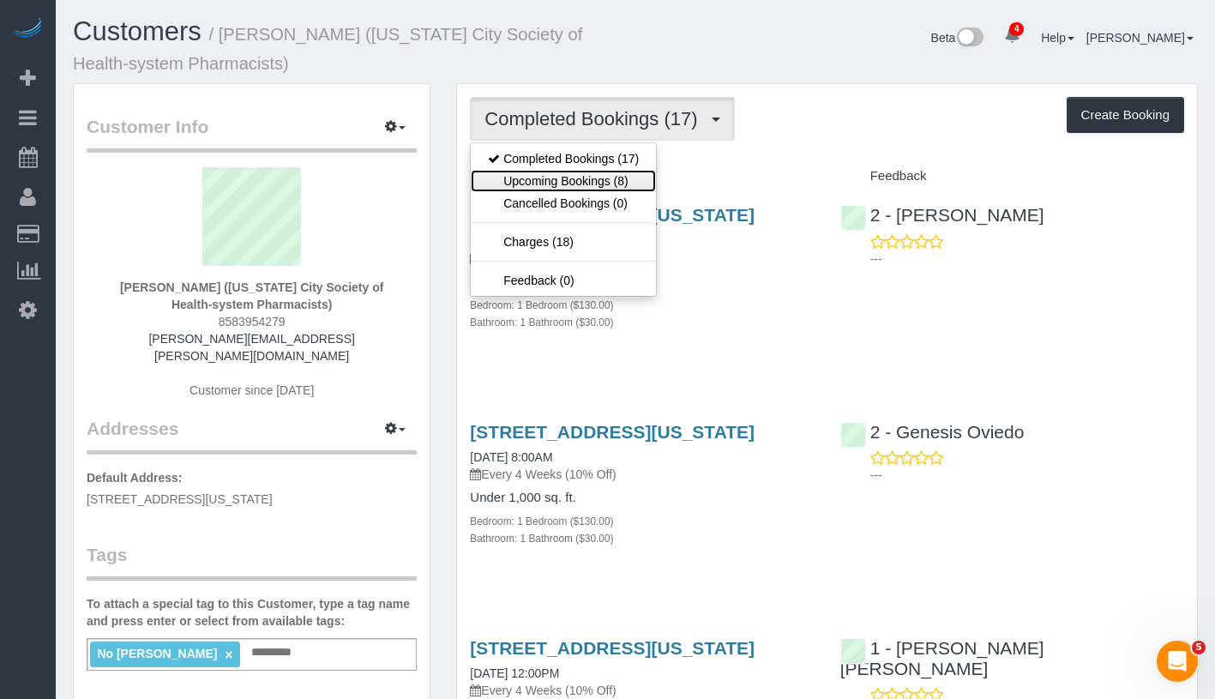
click at [580, 180] on link "Upcoming Bookings (8)" at bounding box center [563, 181] width 185 height 22
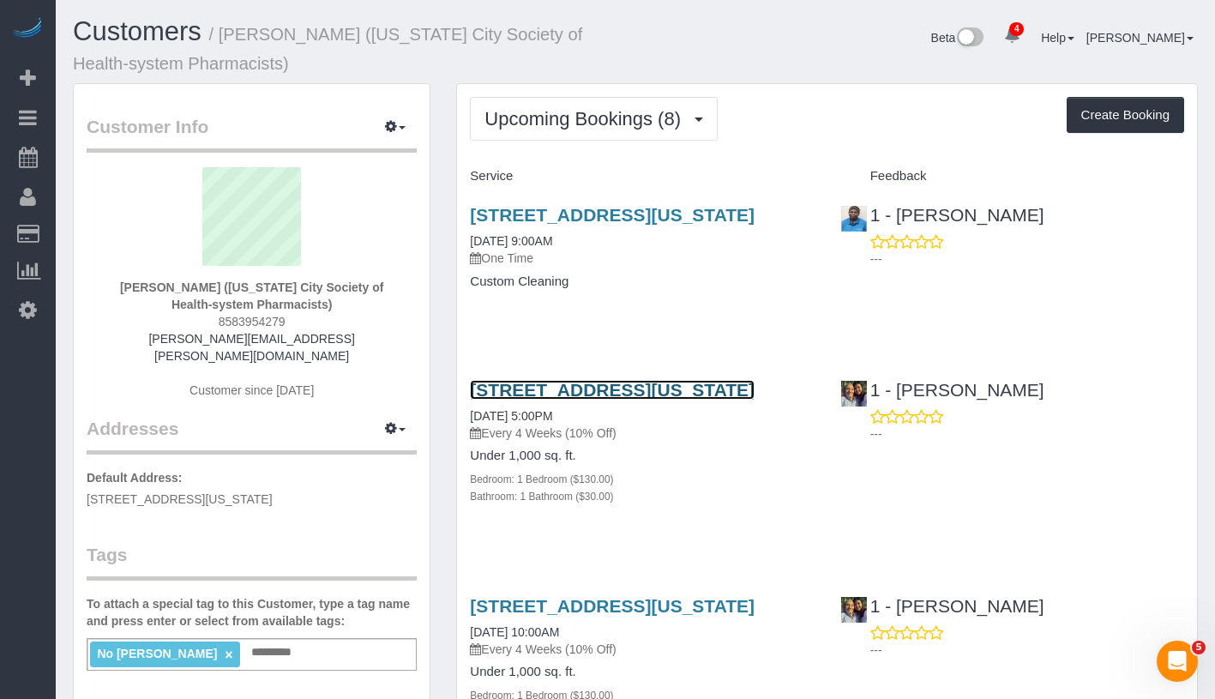
click at [718, 400] on link "200 West 26th Street, Apt. 1108, New York, NY 10001" at bounding box center [612, 390] width 285 height 20
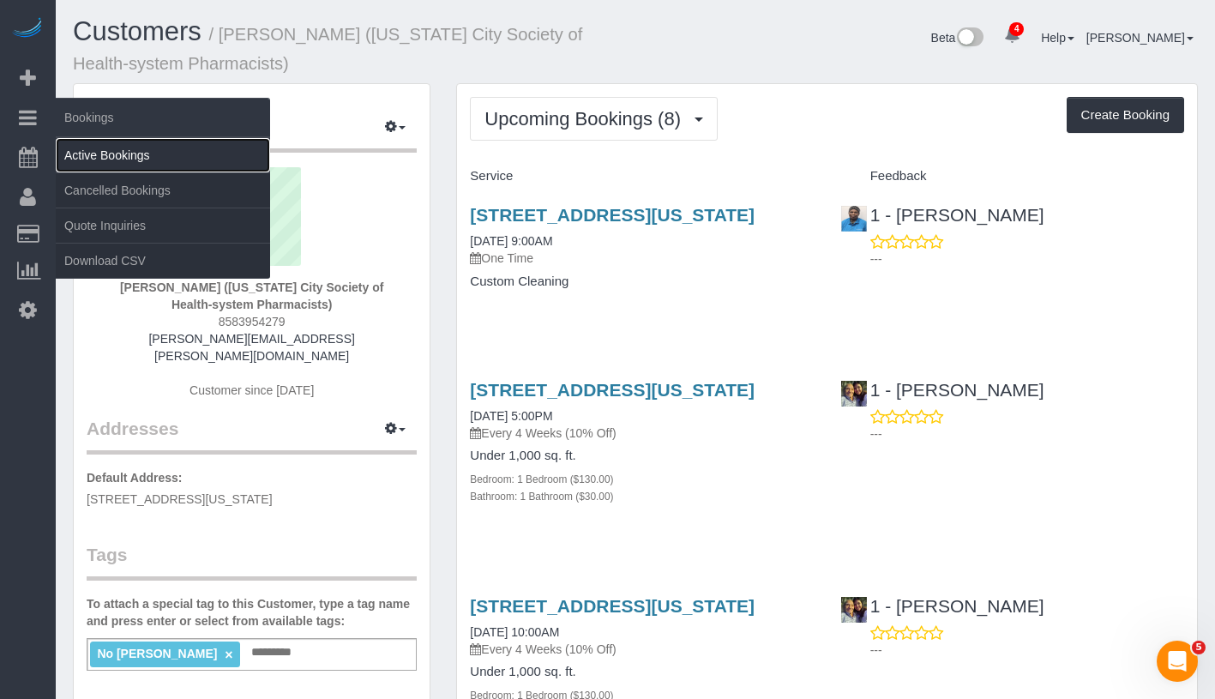
click at [146, 157] on link "Active Bookings" at bounding box center [163, 155] width 214 height 34
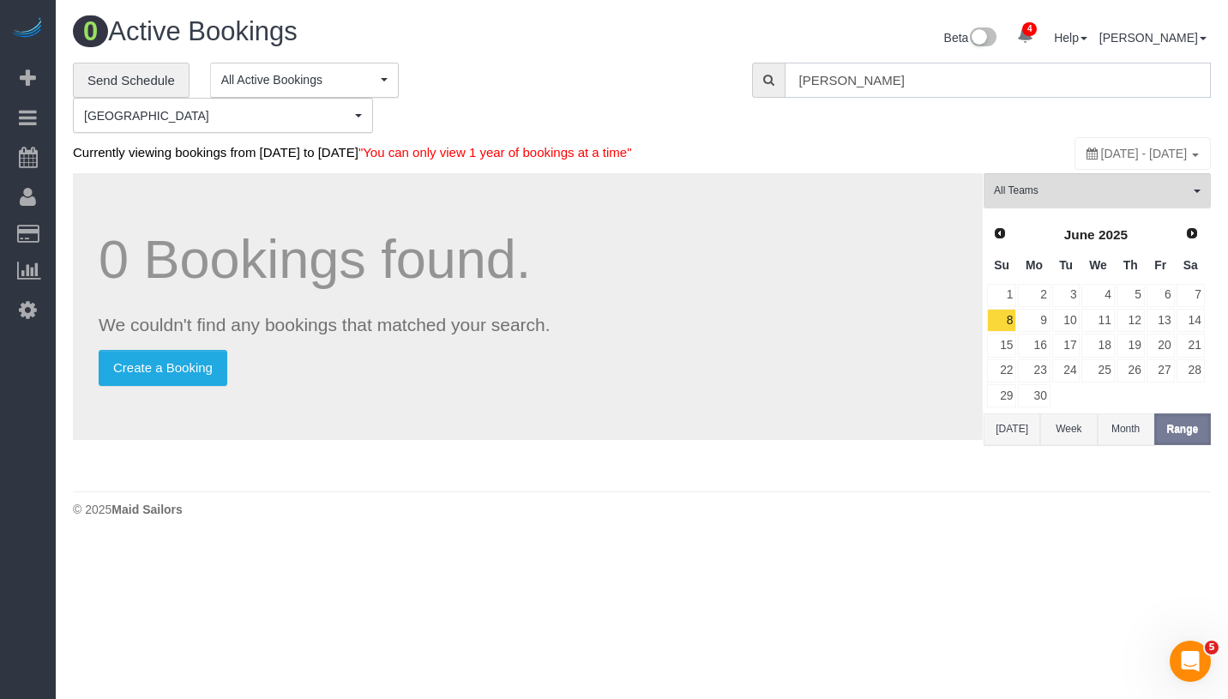
click at [885, 87] on input "Harsha Viswanath" at bounding box center [998, 80] width 426 height 35
paste input "eather Farrell -"
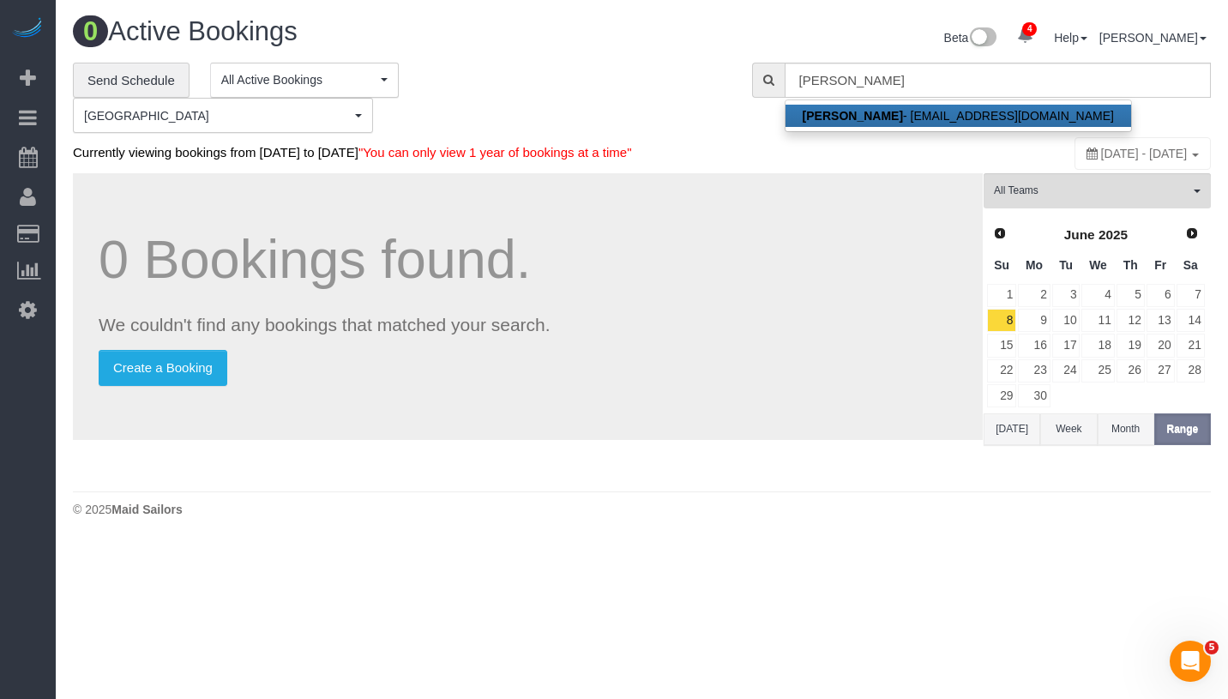
click at [905, 114] on link "Heather Farrell - heathermfarrell@gmail.com" at bounding box center [958, 116] width 346 height 22
type input "[EMAIL_ADDRESS][DOMAIN_NAME]"
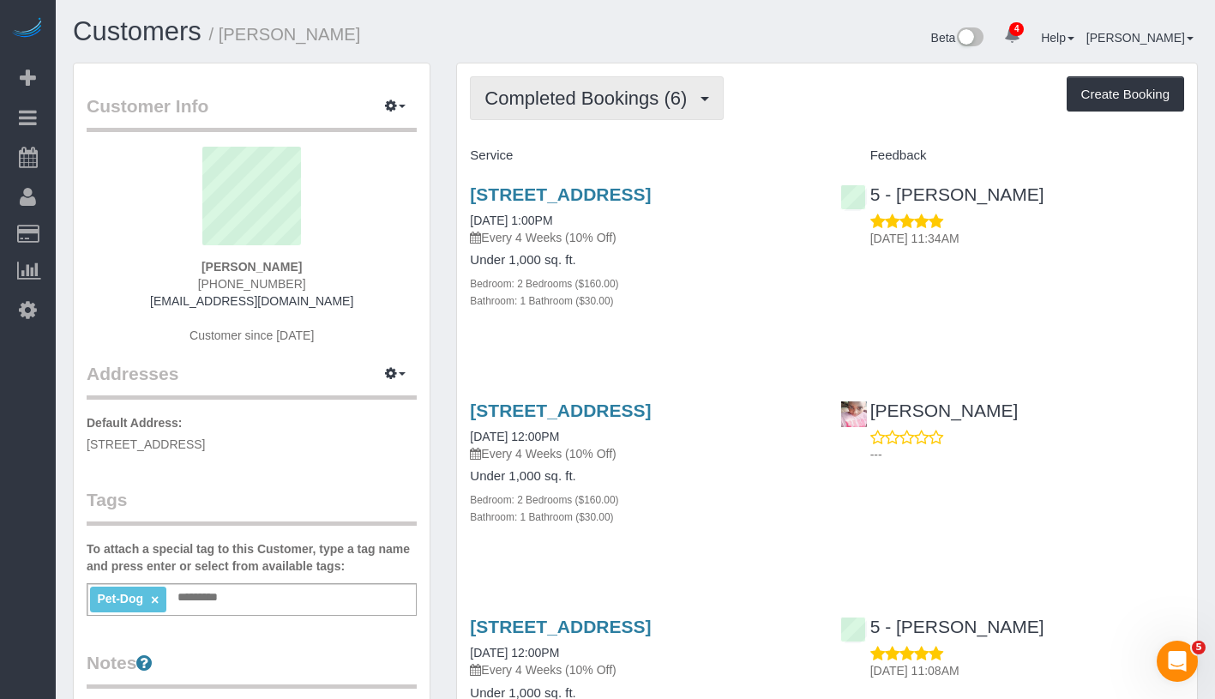
click at [567, 89] on span "Completed Bookings (6)" at bounding box center [589, 97] width 211 height 21
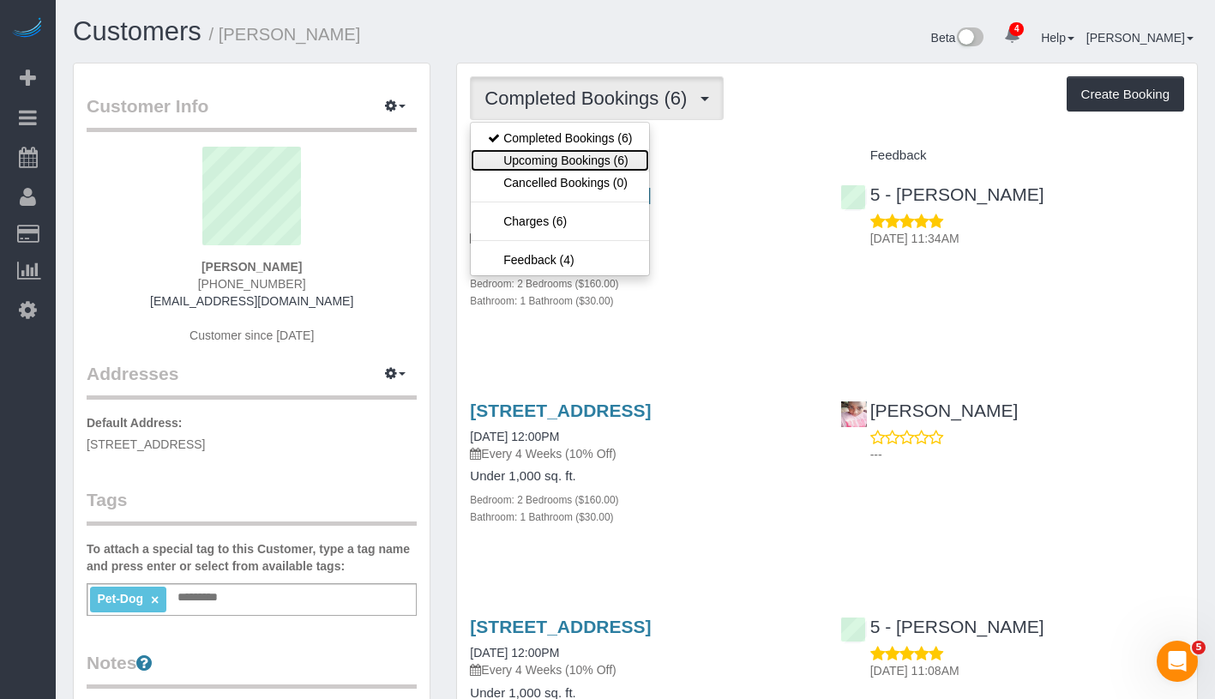
click at [563, 161] on link "Upcoming Bookings (6)" at bounding box center [560, 160] width 178 height 22
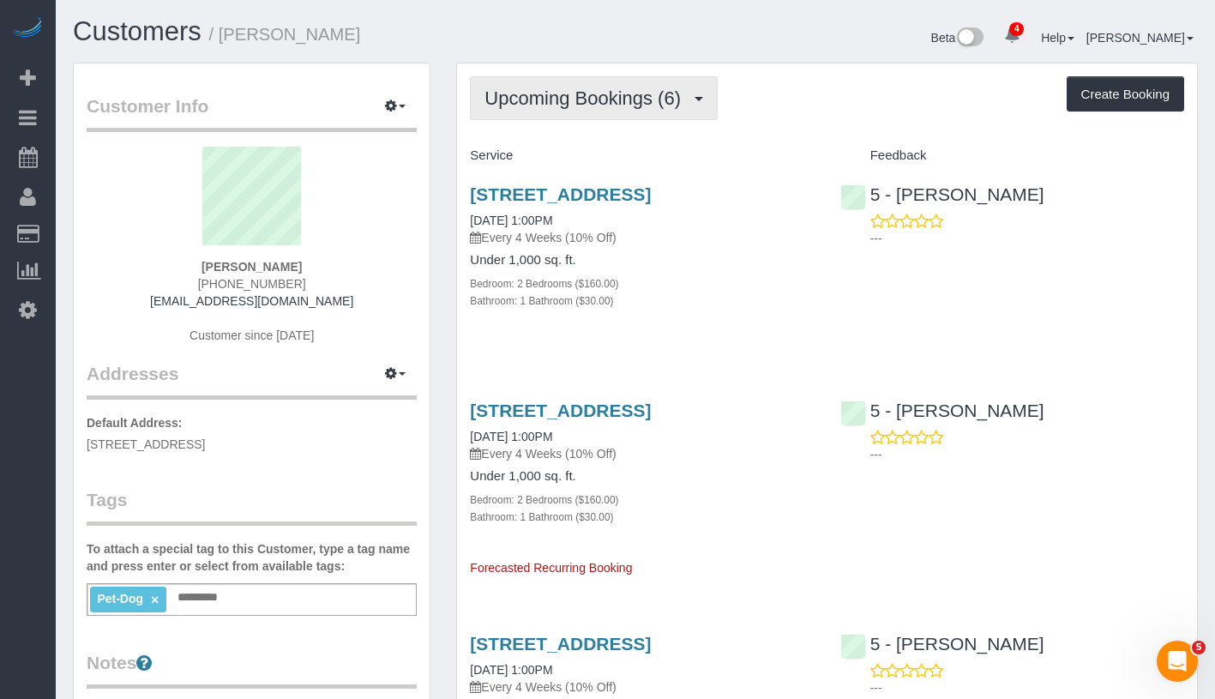
click at [653, 110] on button "Upcoming Bookings (6)" at bounding box center [594, 98] width 248 height 44
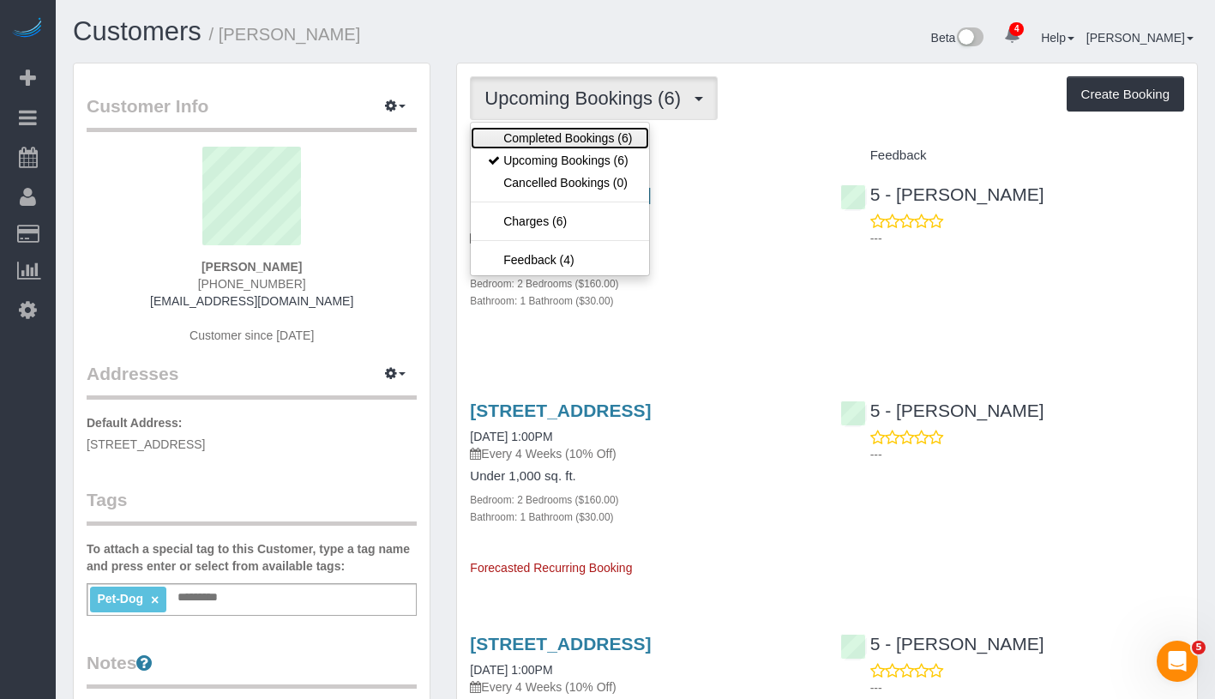
click at [604, 137] on link "Completed Bookings (6)" at bounding box center [560, 138] width 178 height 22
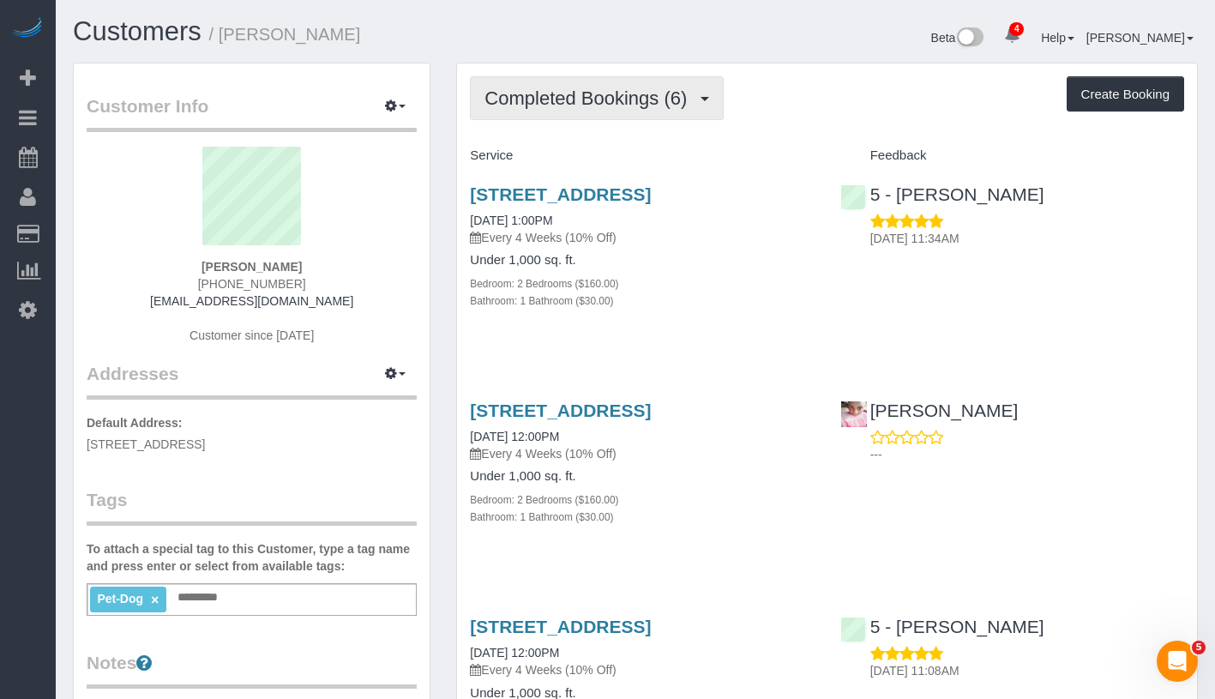
click at [608, 80] on button "Completed Bookings (6)" at bounding box center [597, 98] width 254 height 44
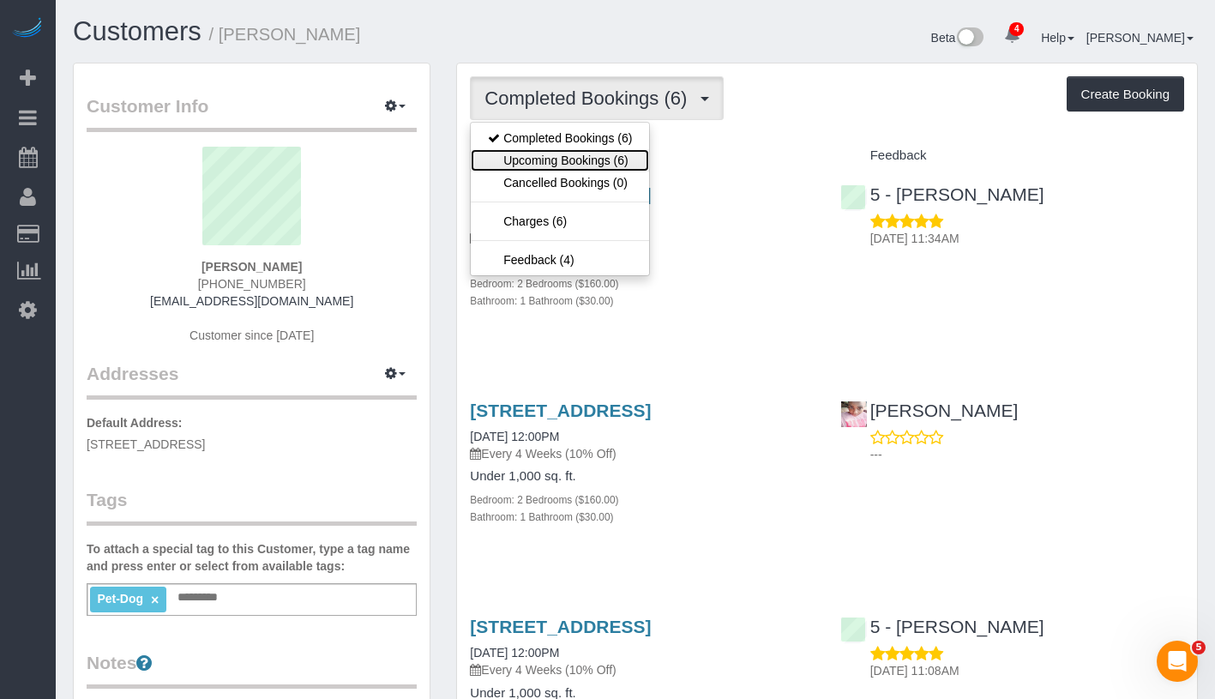
click at [576, 153] on link "Upcoming Bookings (6)" at bounding box center [560, 160] width 178 height 22
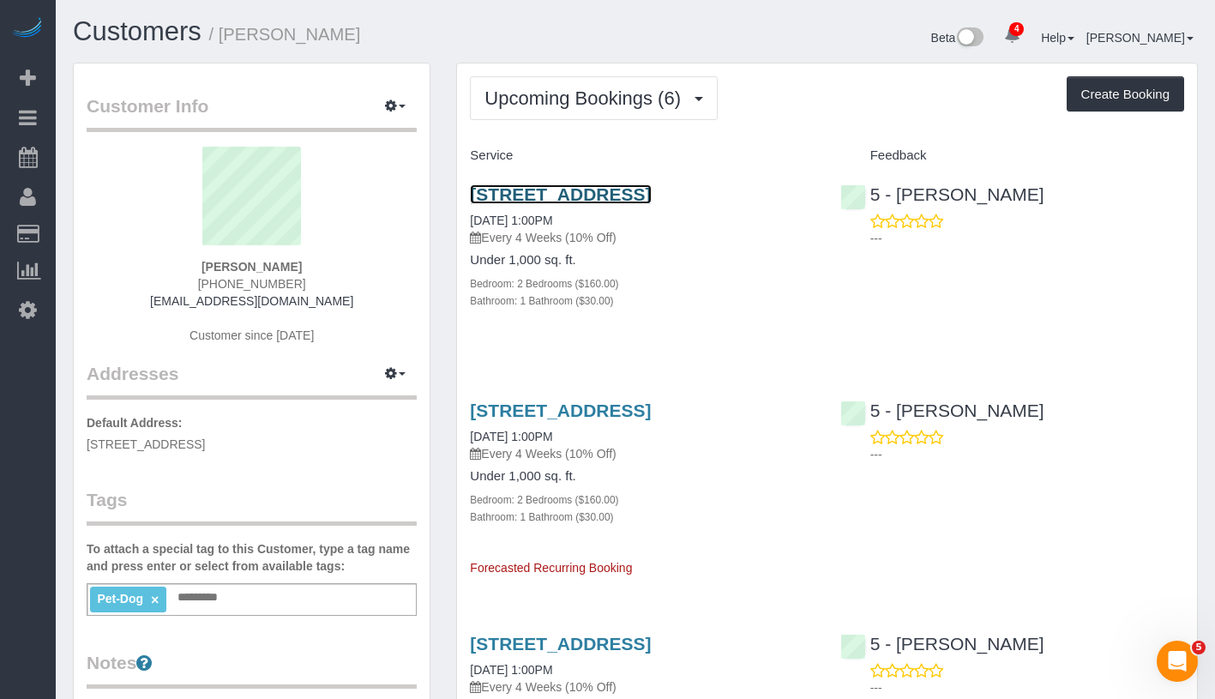
click at [570, 204] on link "[STREET_ADDRESS]" at bounding box center [560, 194] width 181 height 20
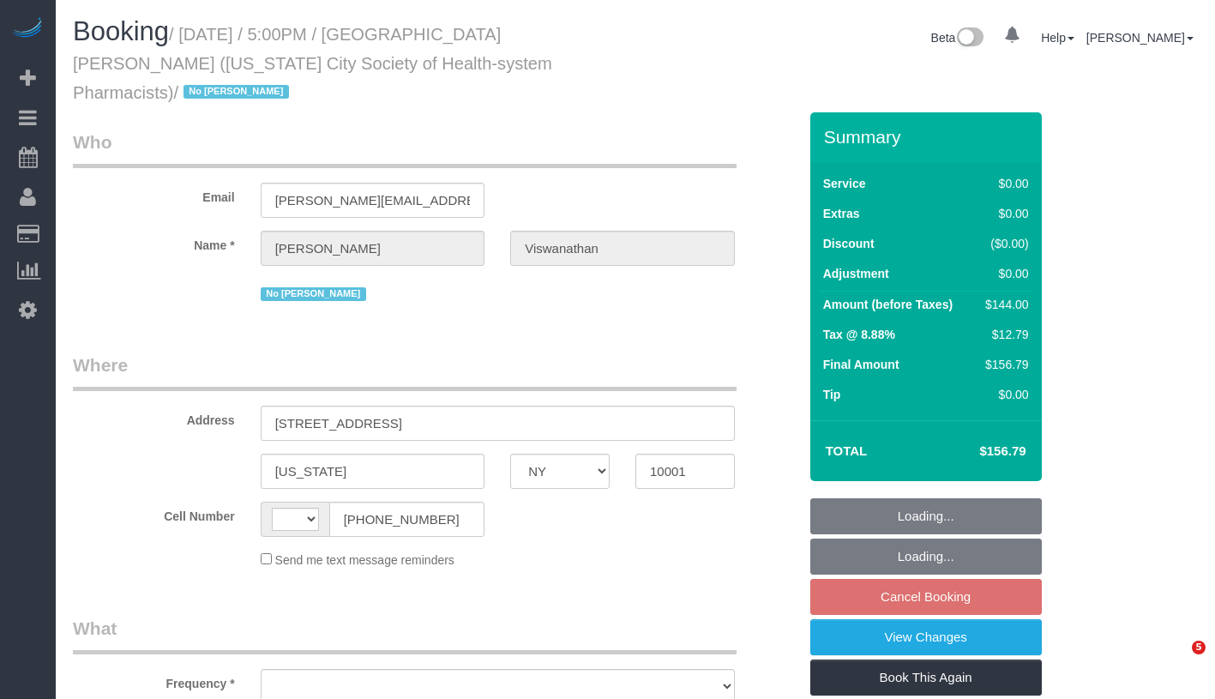
select select "NY"
select select "string:[GEOGRAPHIC_DATA]"
select select "number:89"
select select "number:90"
select select "number:15"
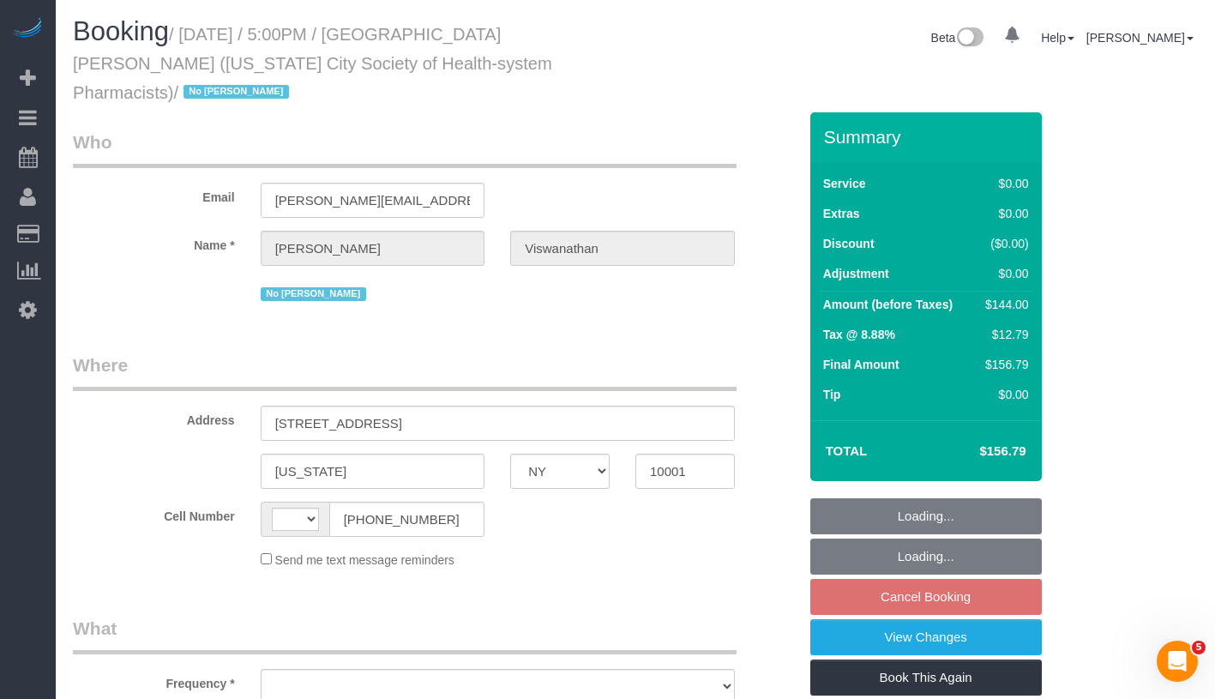
select select "number:5"
select select "object:908"
select select "string:stripe-pm_1PH4ys4VGloSiKo7AWBBUlHu"
select select "1"
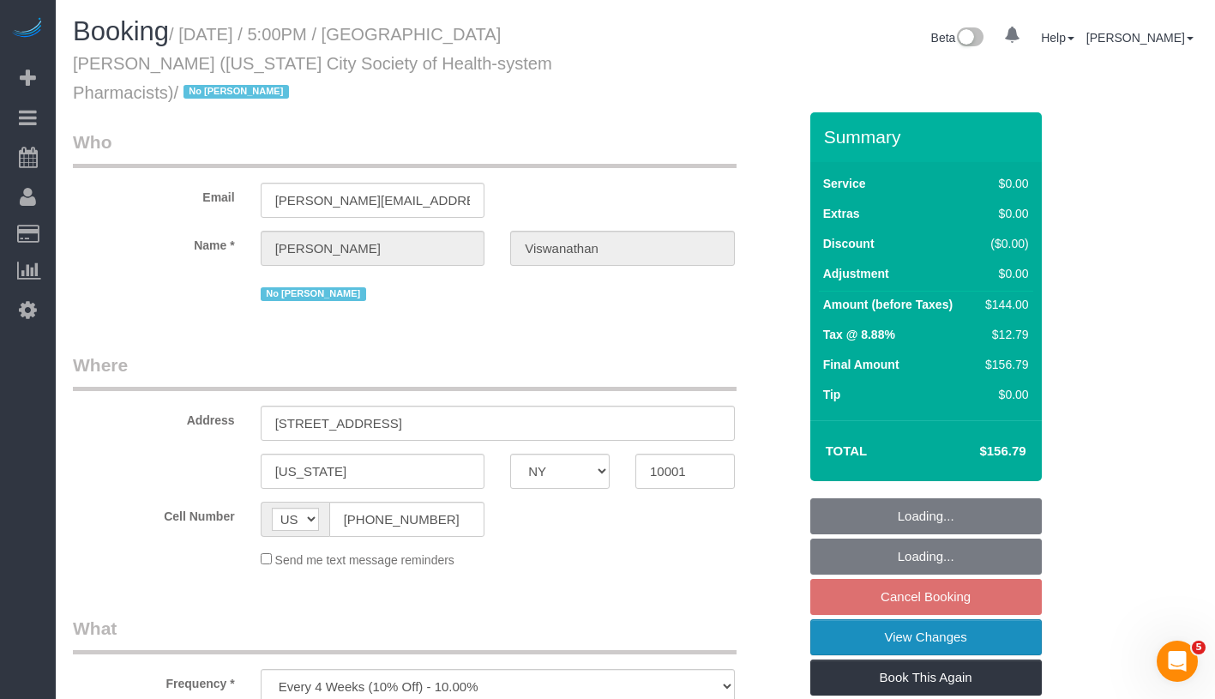
click at [960, 619] on link "View Changes" at bounding box center [926, 637] width 232 height 36
select select "spot10"
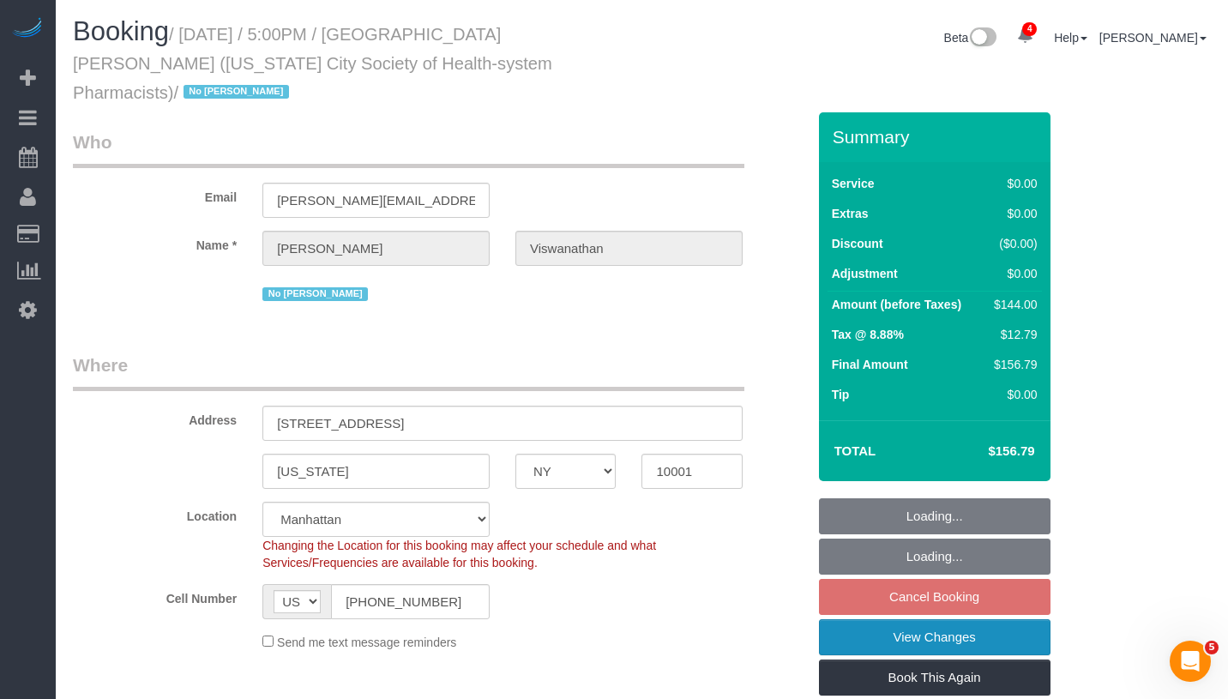
select select "object:1348"
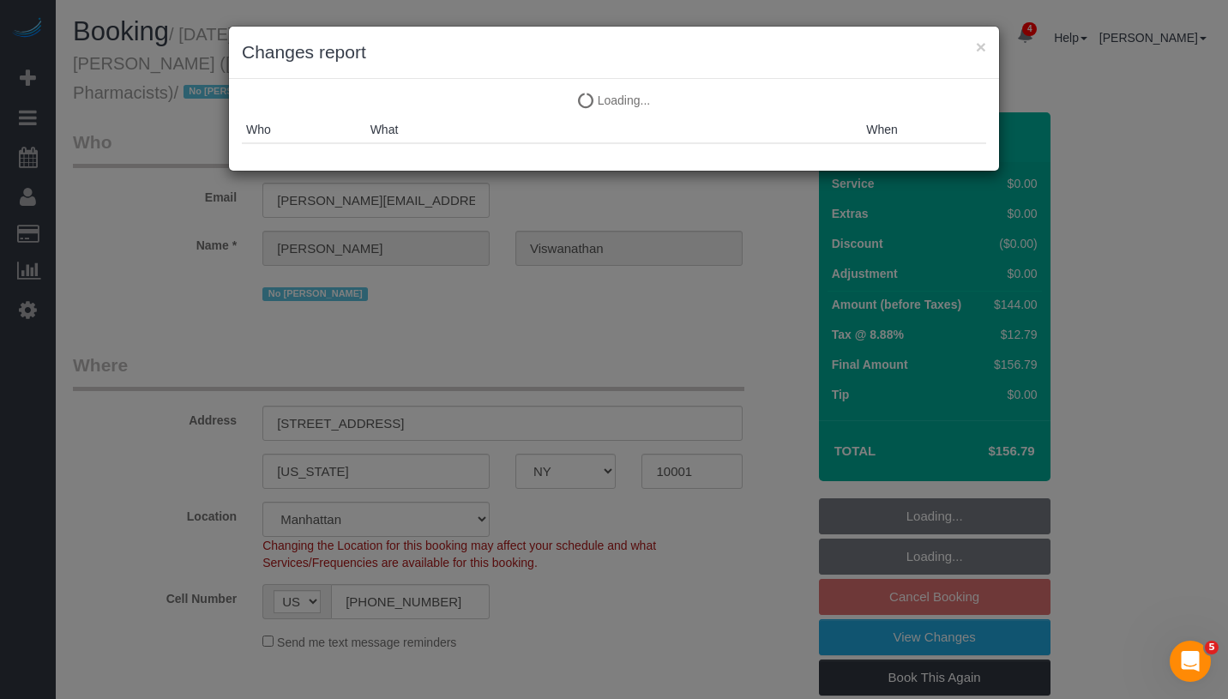
select select "1"
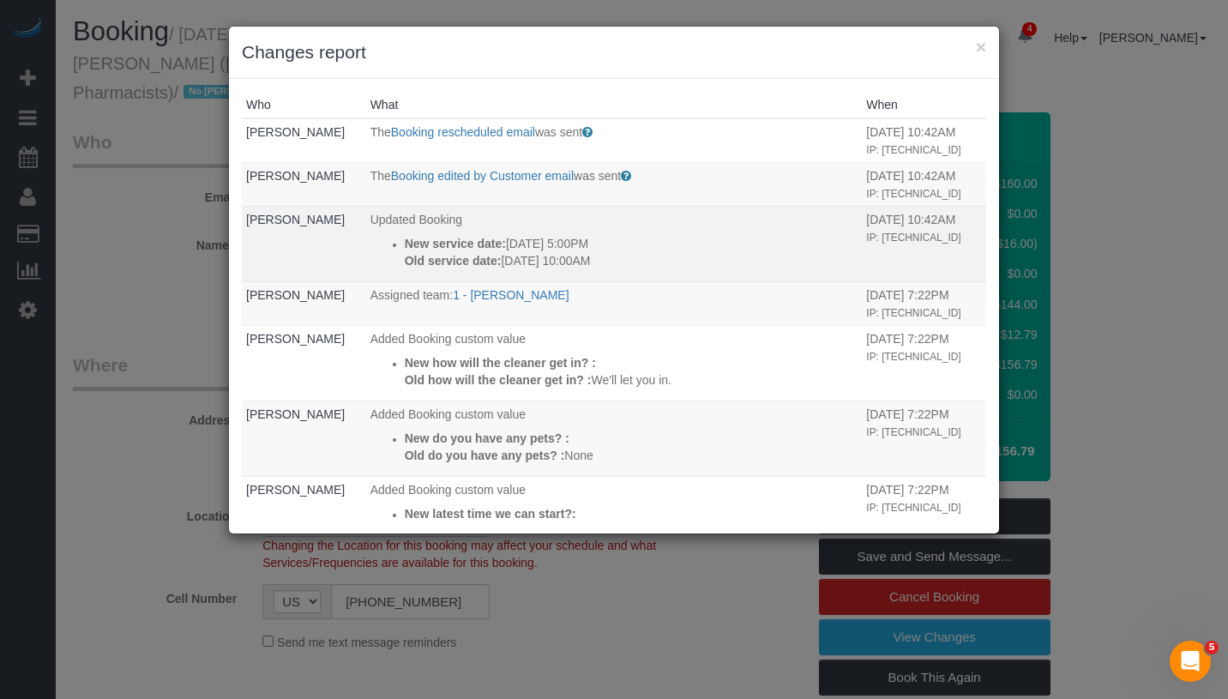
drag, startPoint x: 393, startPoint y: 238, endPoint x: 659, endPoint y: 263, distance: 267.0
click at [659, 263] on li "New service date: 09/01/2025 5:00PM Old service date: 09/07/2025 10:00AM" at bounding box center [632, 252] width 454 height 34
copy div "New service date: 09/01/2025 5:00PM Old service date: 09/07/2025 10:00AM"
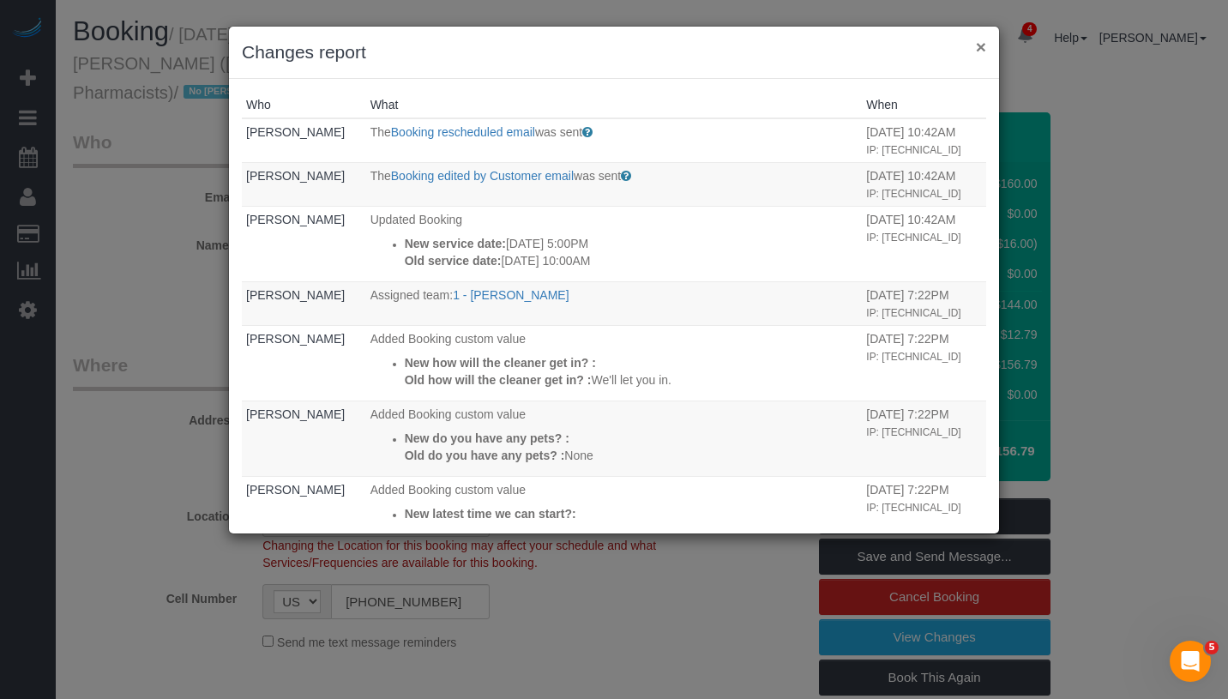
click at [983, 43] on button "×" at bounding box center [981, 47] width 10 height 18
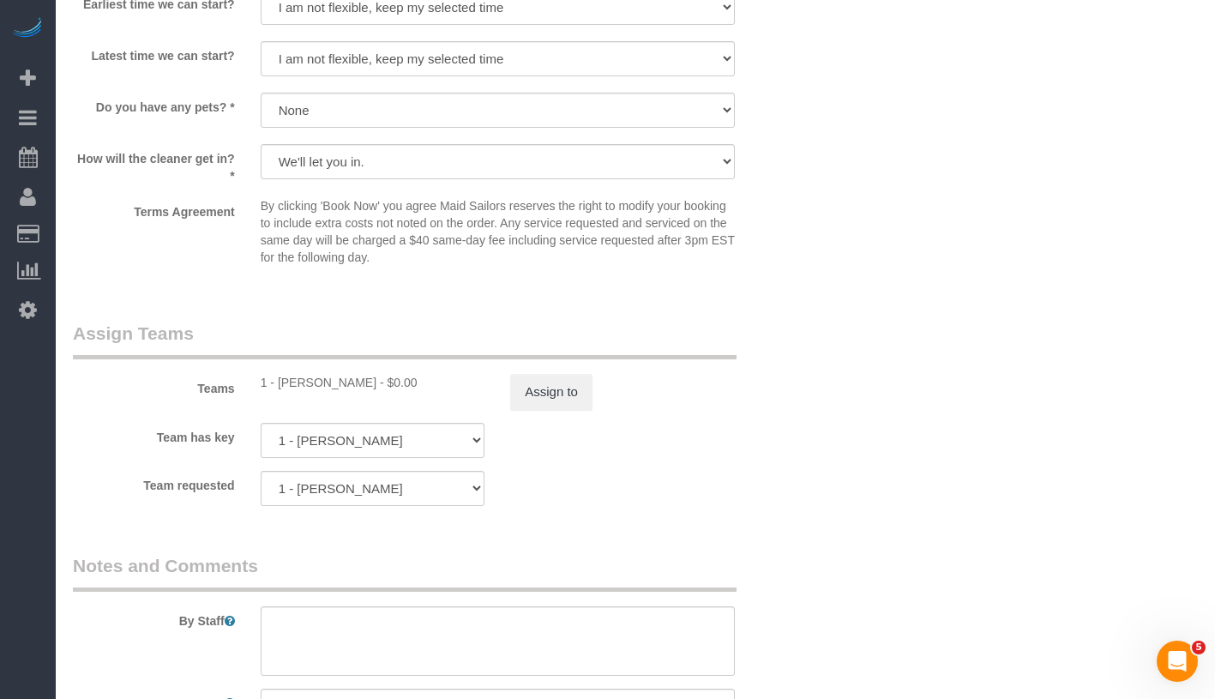
scroll to position [2080, 0]
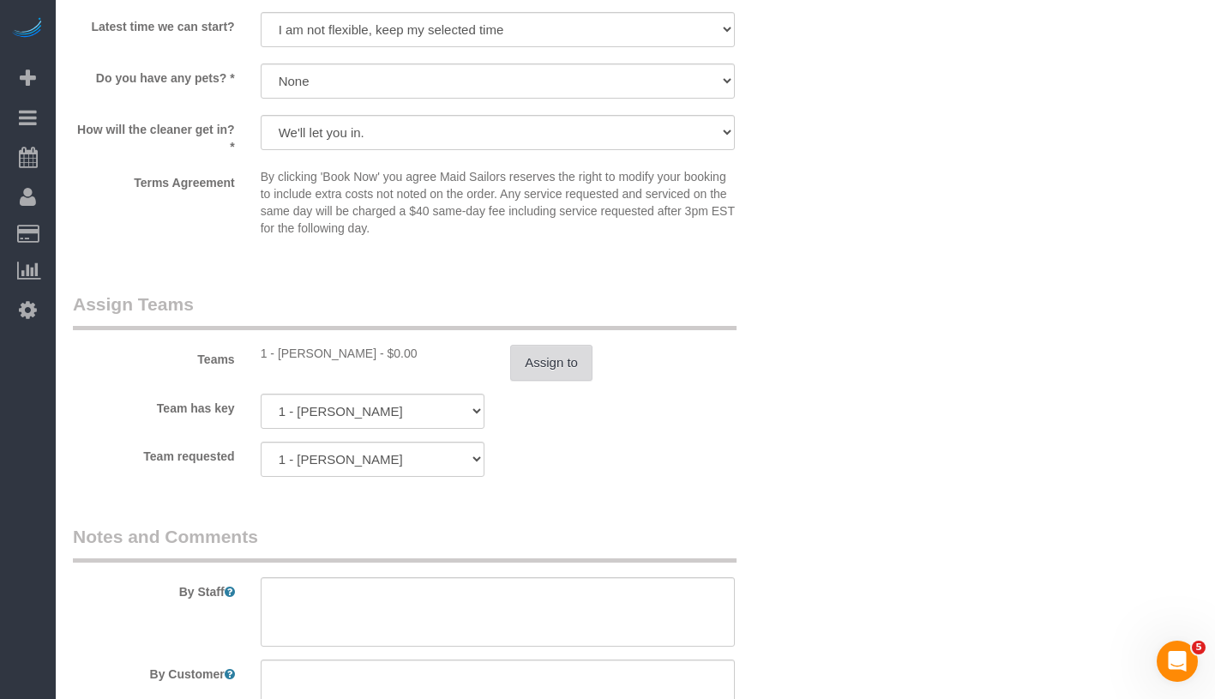
click at [545, 345] on button "Assign to" at bounding box center [551, 363] width 82 height 36
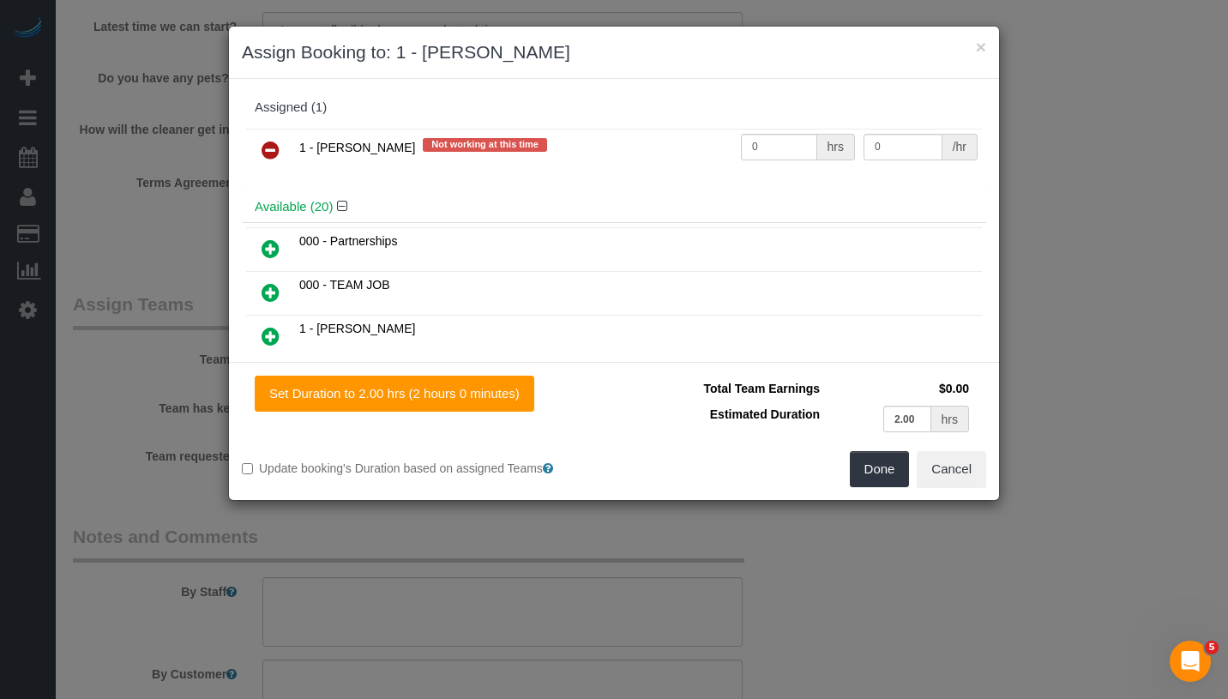
click at [264, 147] on icon at bounding box center [271, 150] width 18 height 21
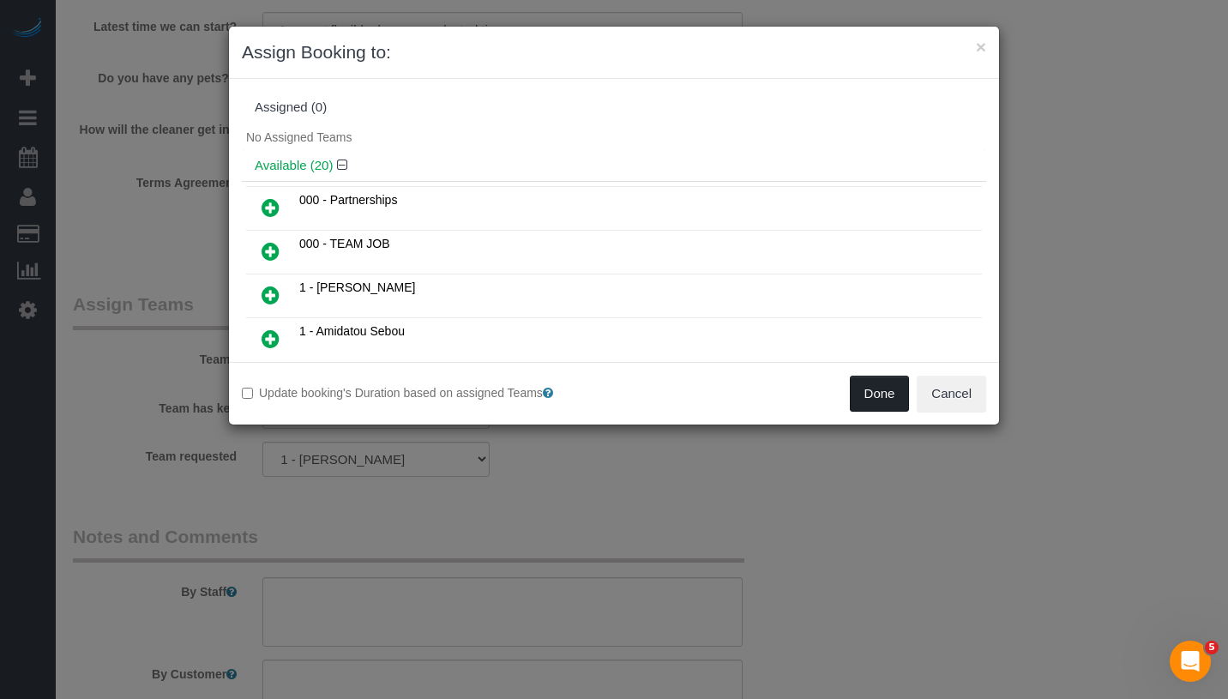
click at [879, 392] on button "Done" at bounding box center [880, 394] width 60 height 36
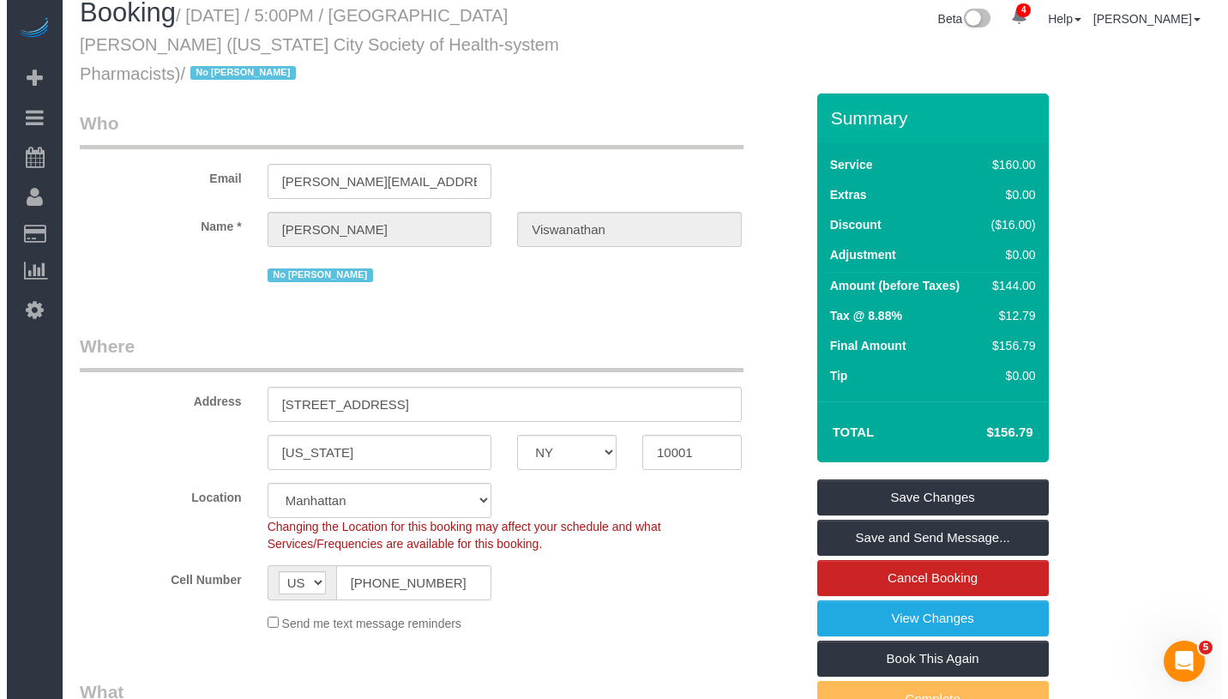
scroll to position [0, 0]
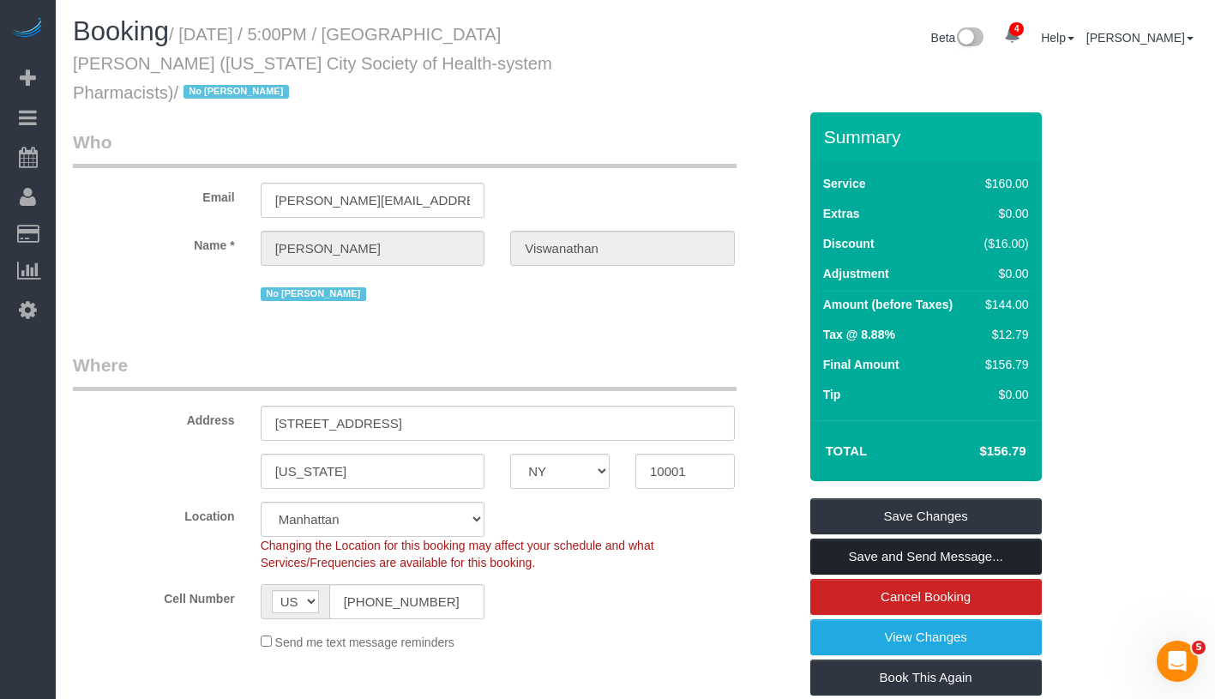
click at [1014, 538] on link "Save and Send Message..." at bounding box center [926, 556] width 232 height 36
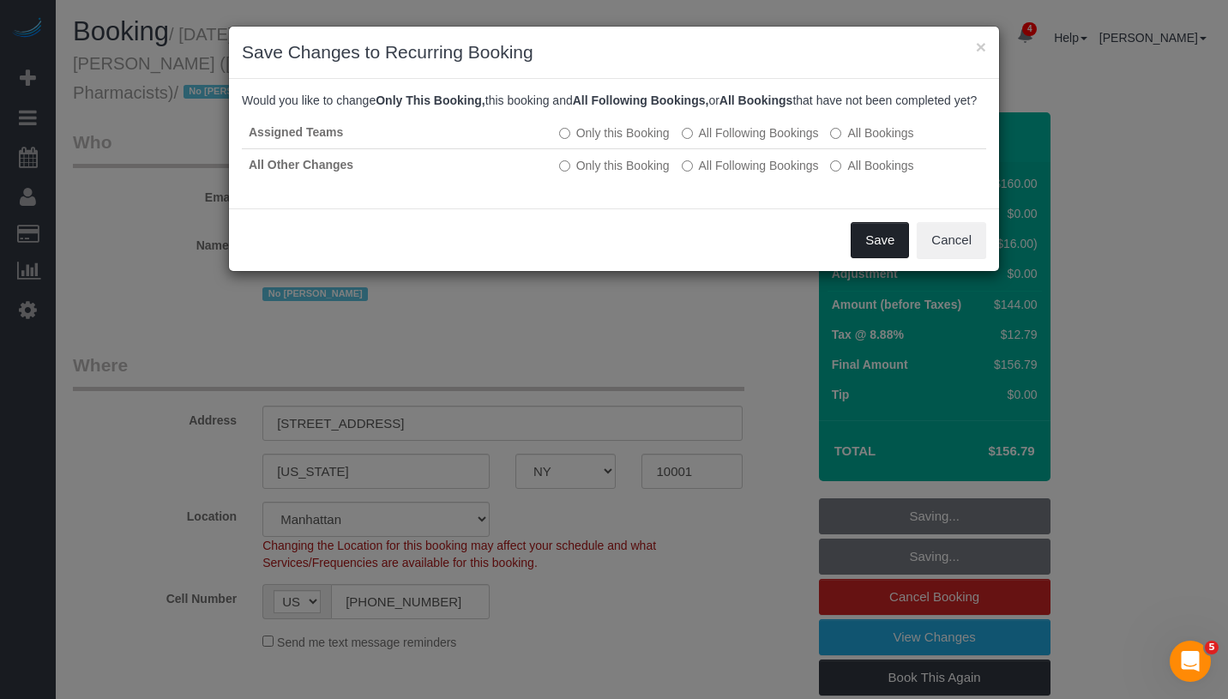
click at [857, 258] on button "Save" at bounding box center [880, 240] width 58 height 36
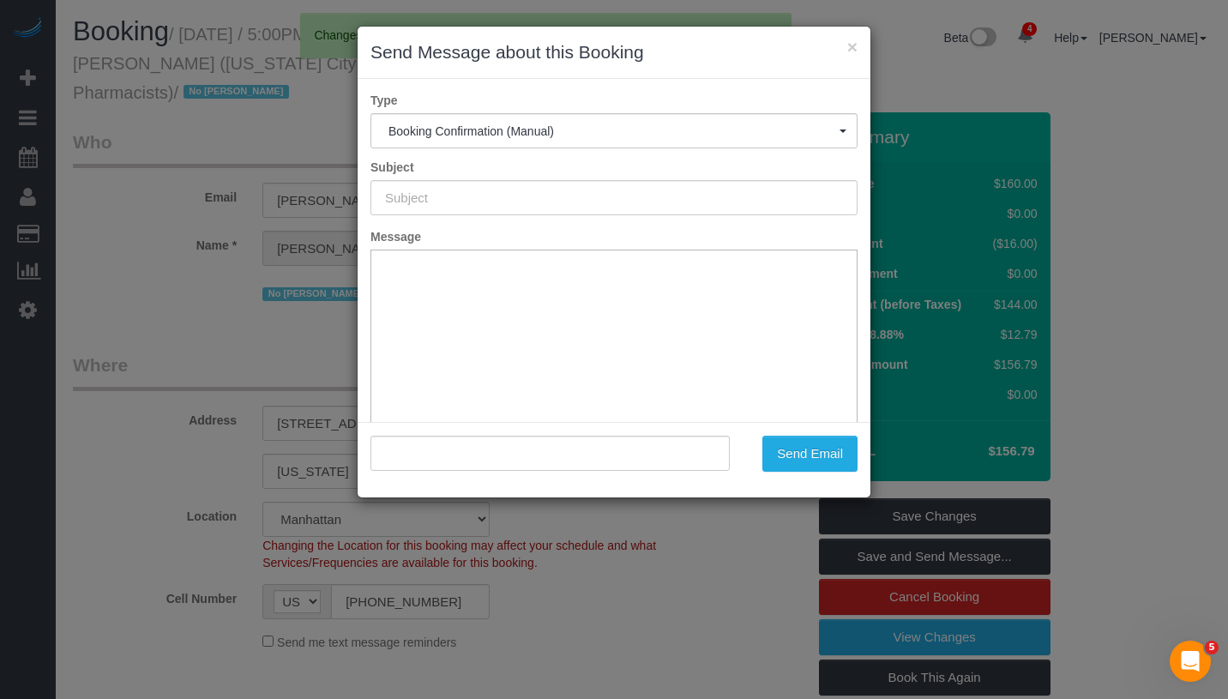
type input "Cleaning Confirmed for 09/01/2025 at 5:00pm"
type input ""Harsha Viswanathan" <harsha.viswanathan@gmail.com>"
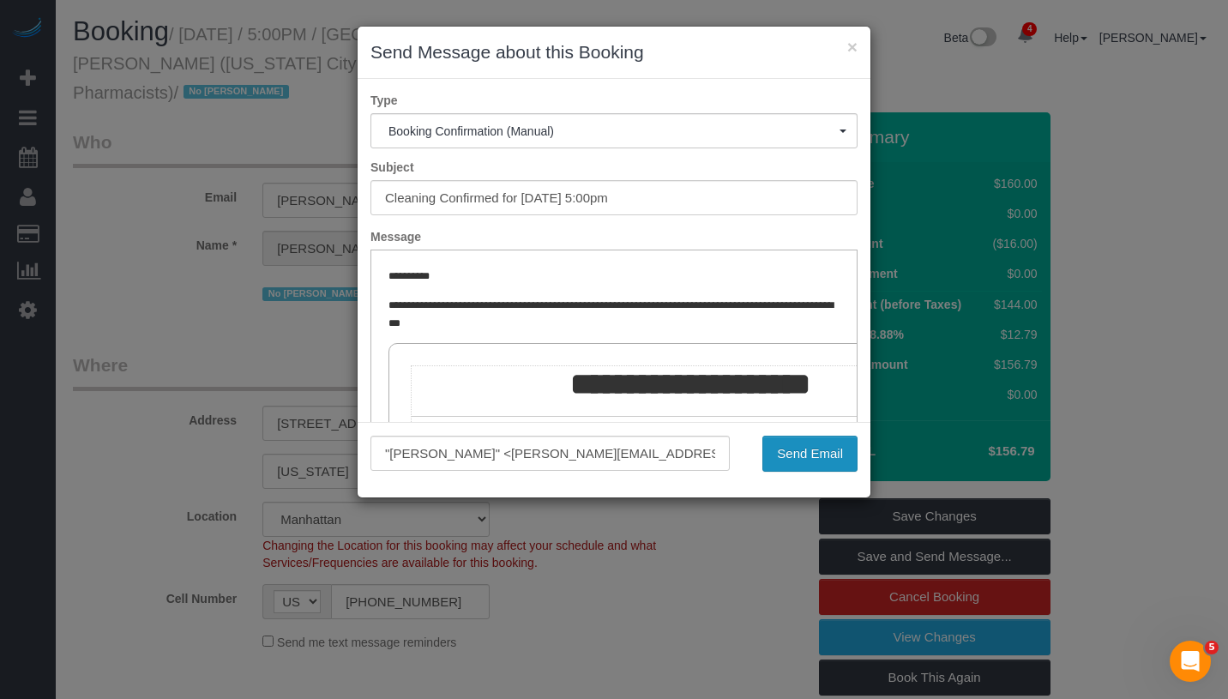
click at [819, 440] on button "Send Email" at bounding box center [809, 454] width 95 height 36
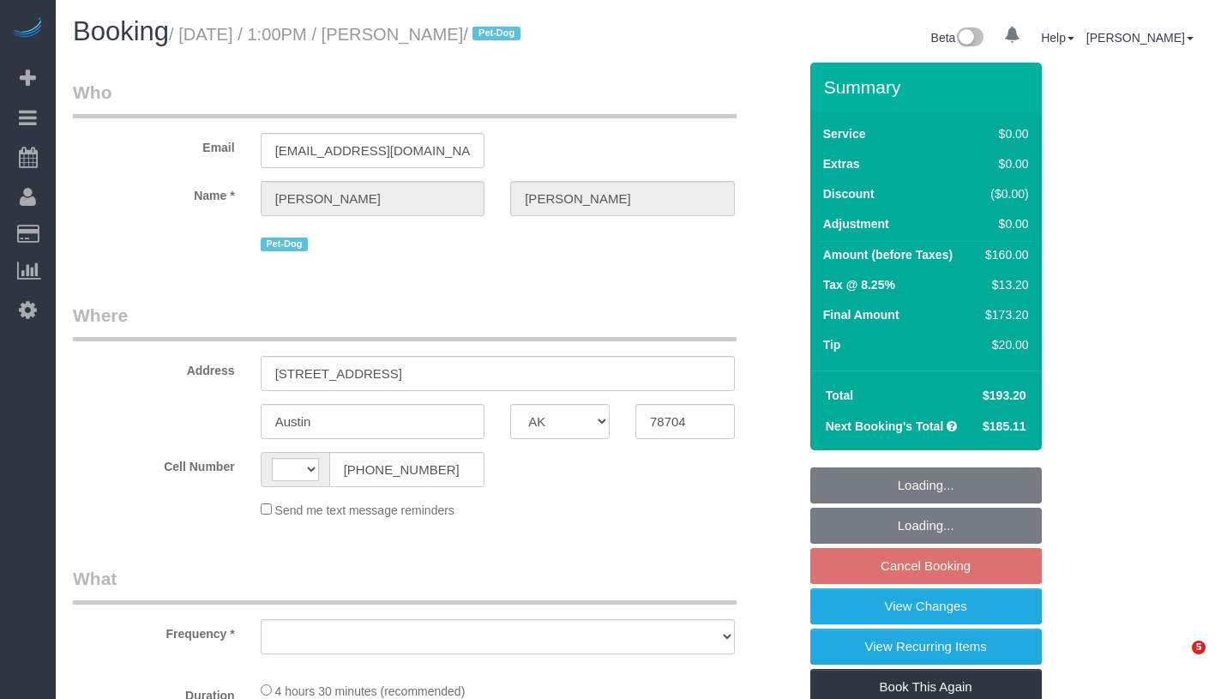
select select "[GEOGRAPHIC_DATA]"
select select "string:[GEOGRAPHIC_DATA]"
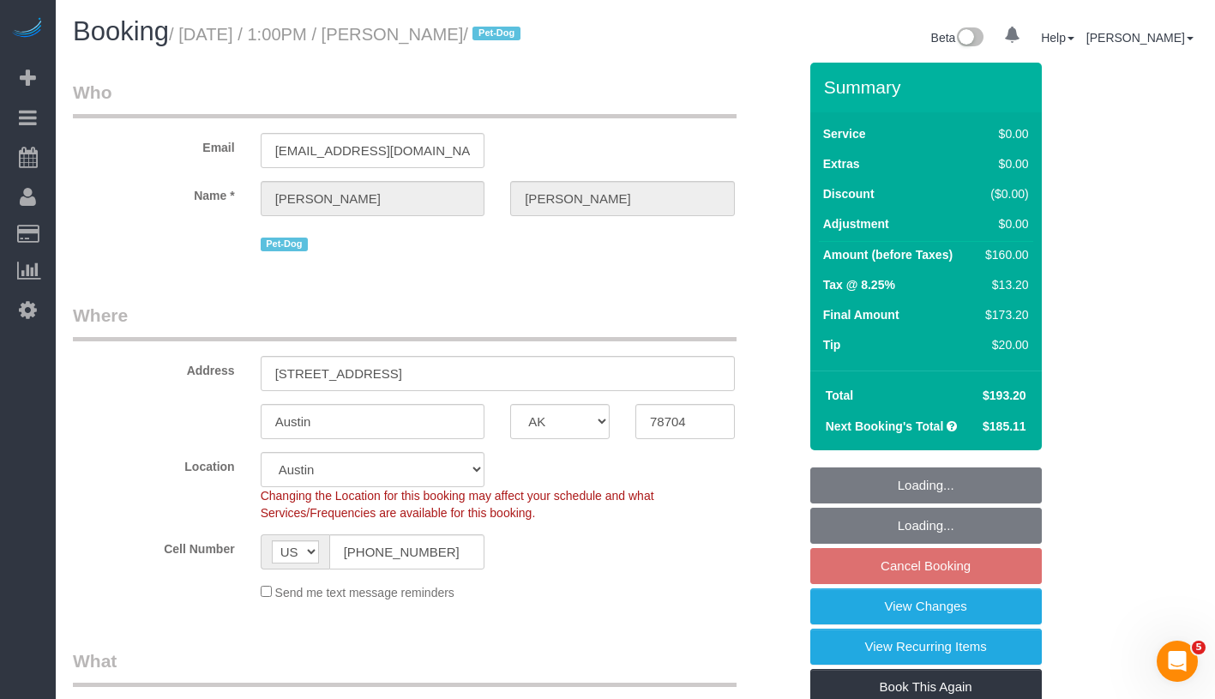
select select "object:766"
select select "2"
select select "spot6"
select select "number:60"
select select "number:74"
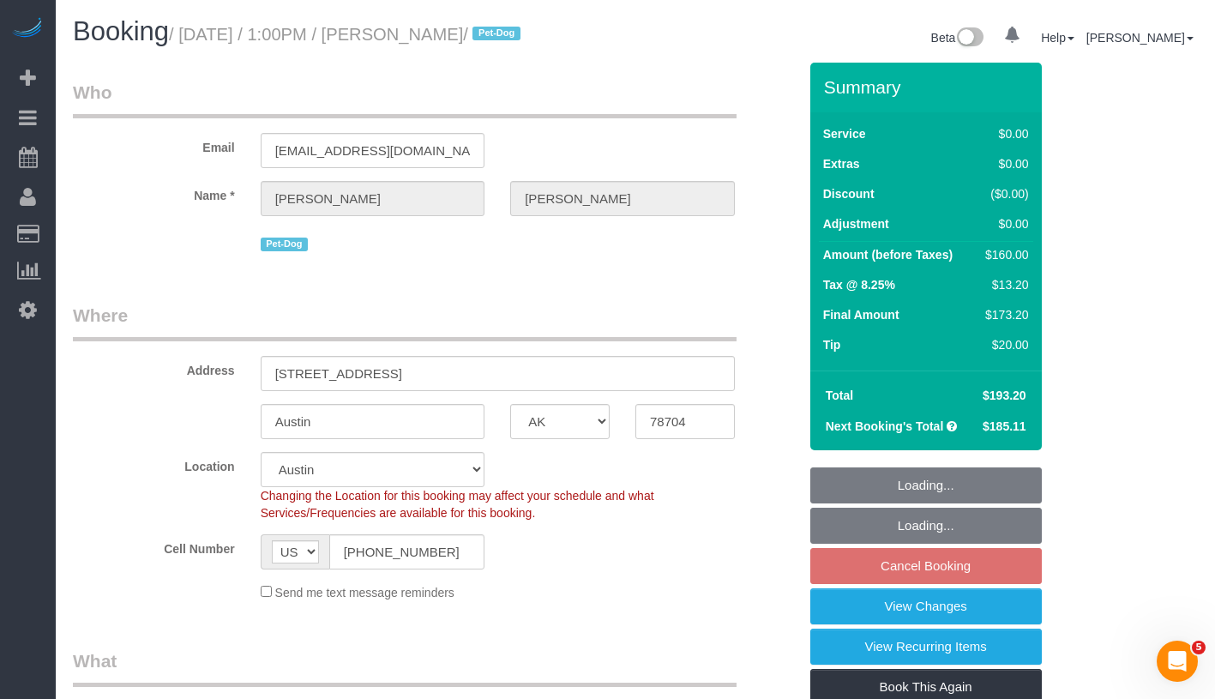
select select "number:13"
select select "number:7"
select select "2"
select select "string:stripe-pm_1QnndV4VGloSiKo7v2zxitHE"
click at [987, 624] on link "View Changes" at bounding box center [926, 606] width 232 height 36
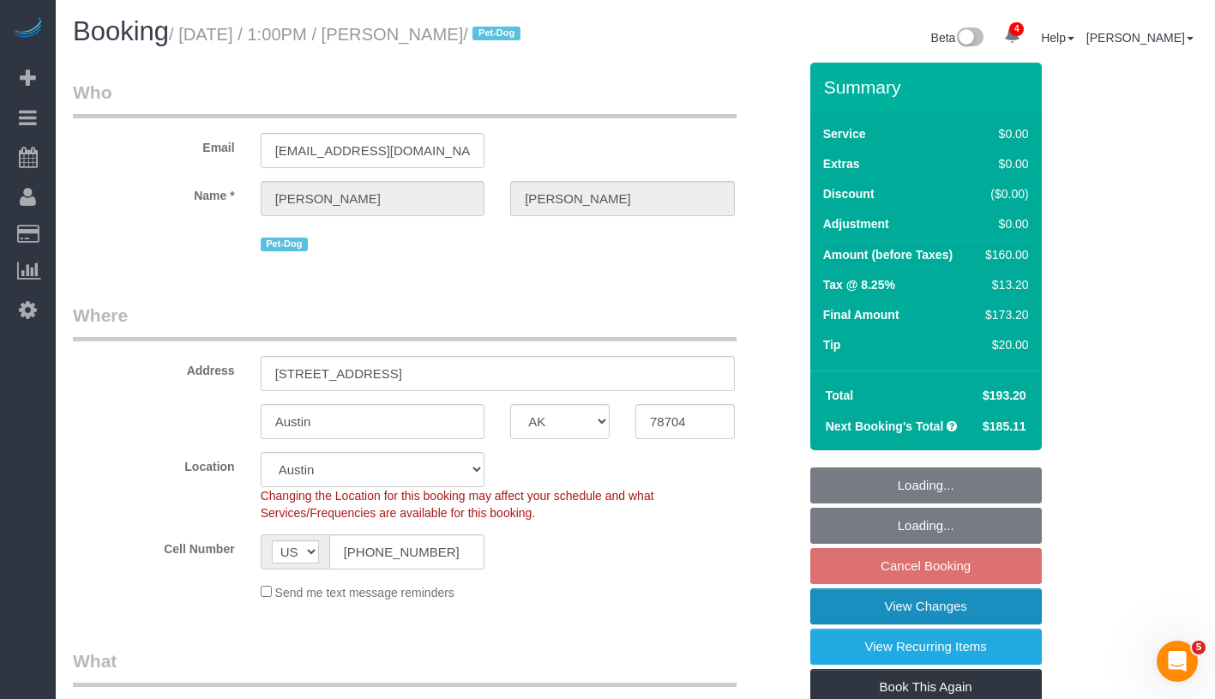
select select "object:1011"
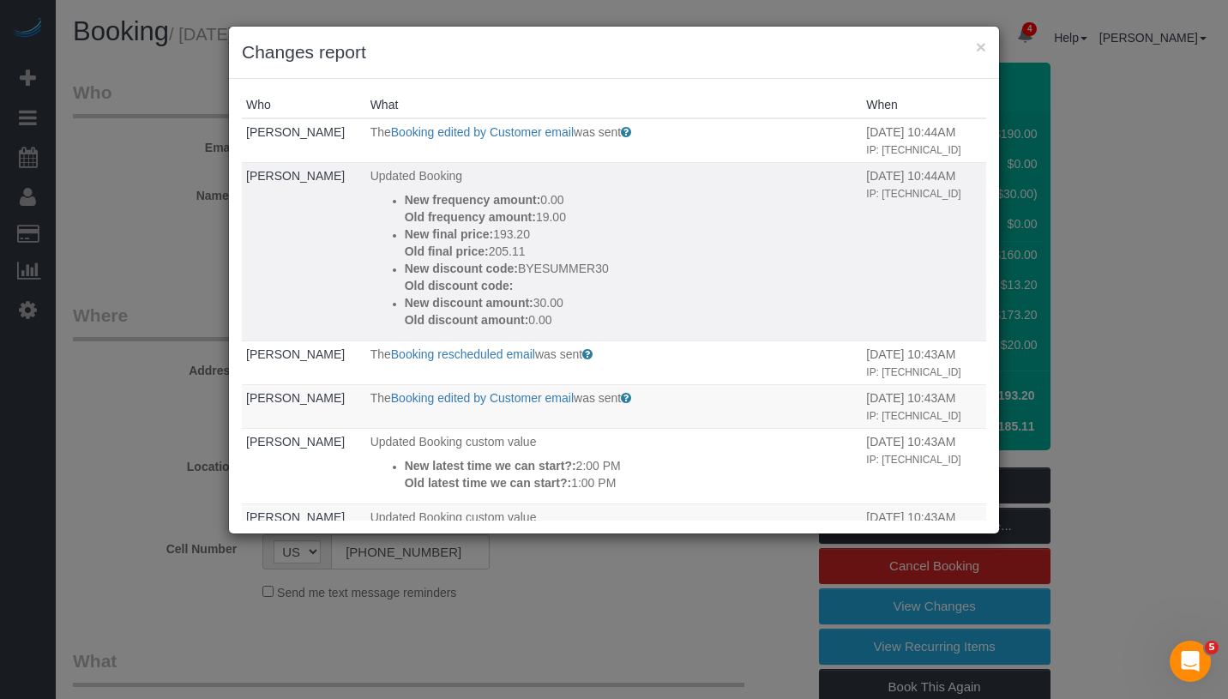
drag, startPoint x: 562, startPoint y: 342, endPoint x: 367, endPoint y: 208, distance: 236.9
click at [370, 208] on ul "New frequency amount: 0.00 Old frequency amount: 19.00 New final price: 193.20 …" at bounding box center [614, 259] width 488 height 137
copy div "New frequency amount: 0.00 Old frequency amount: 19.00 New final price: 193.20 …"
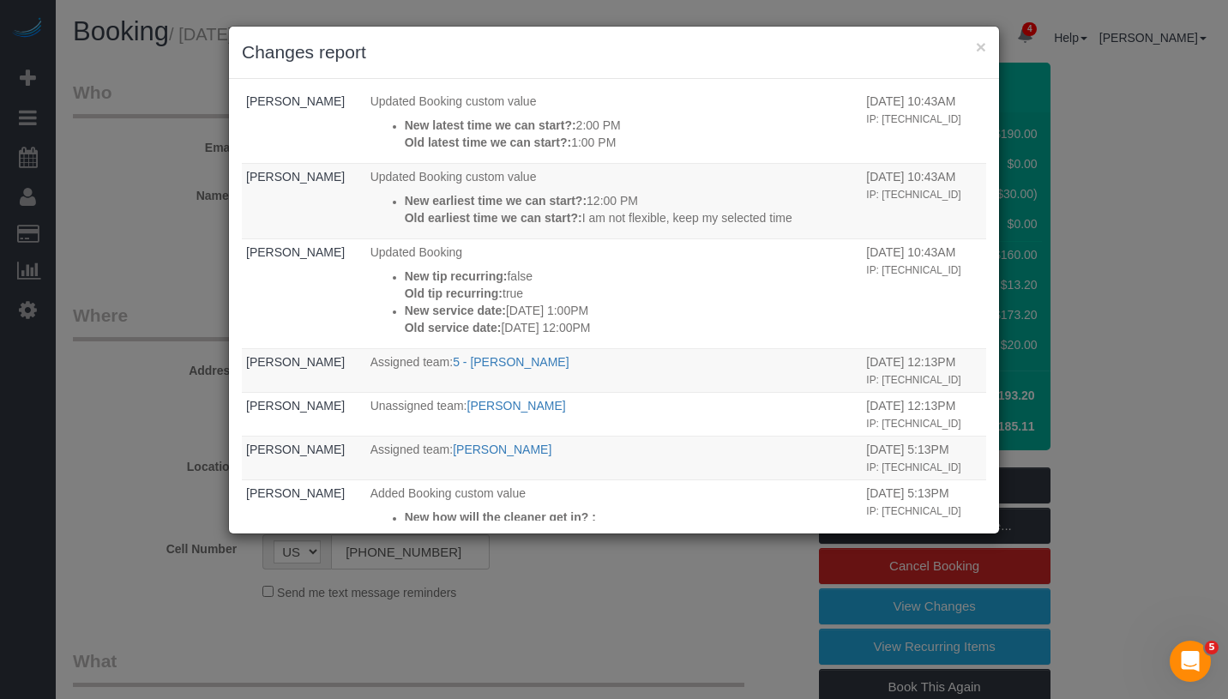
scroll to position [341, 0]
click at [684, 238] on td "Updated Booking custom value New earliest time we can start?: 12:00 PM Old earl…" at bounding box center [614, 199] width 496 height 75
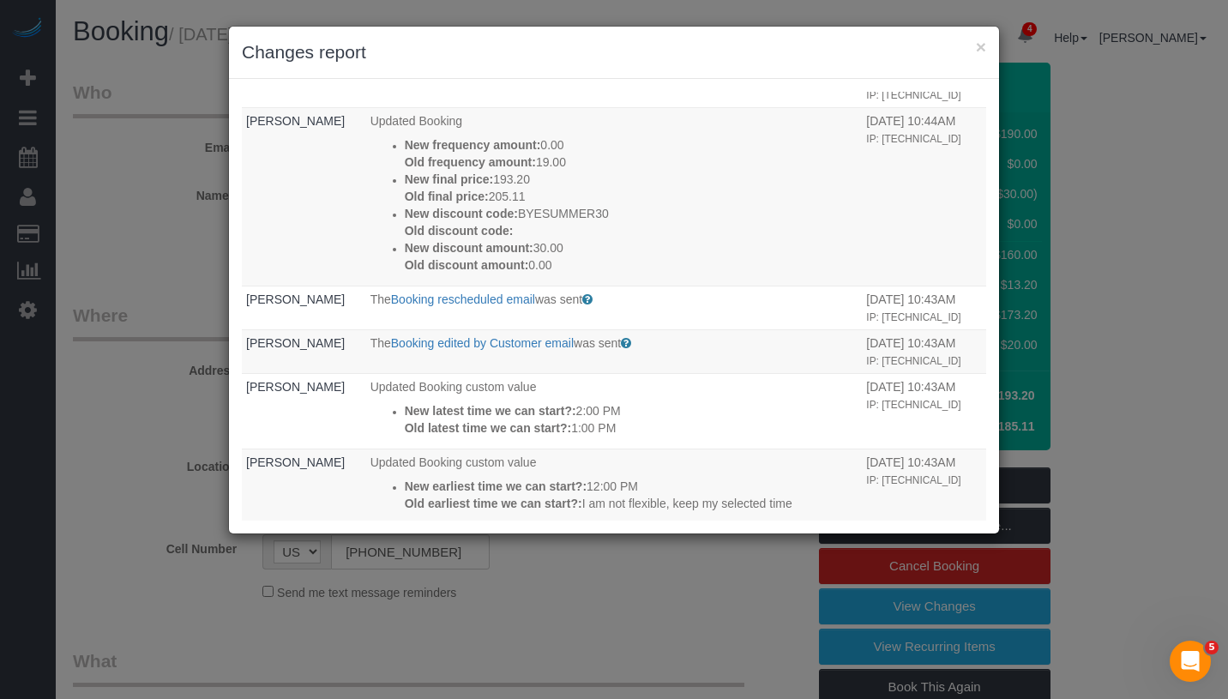
scroll to position [0, 0]
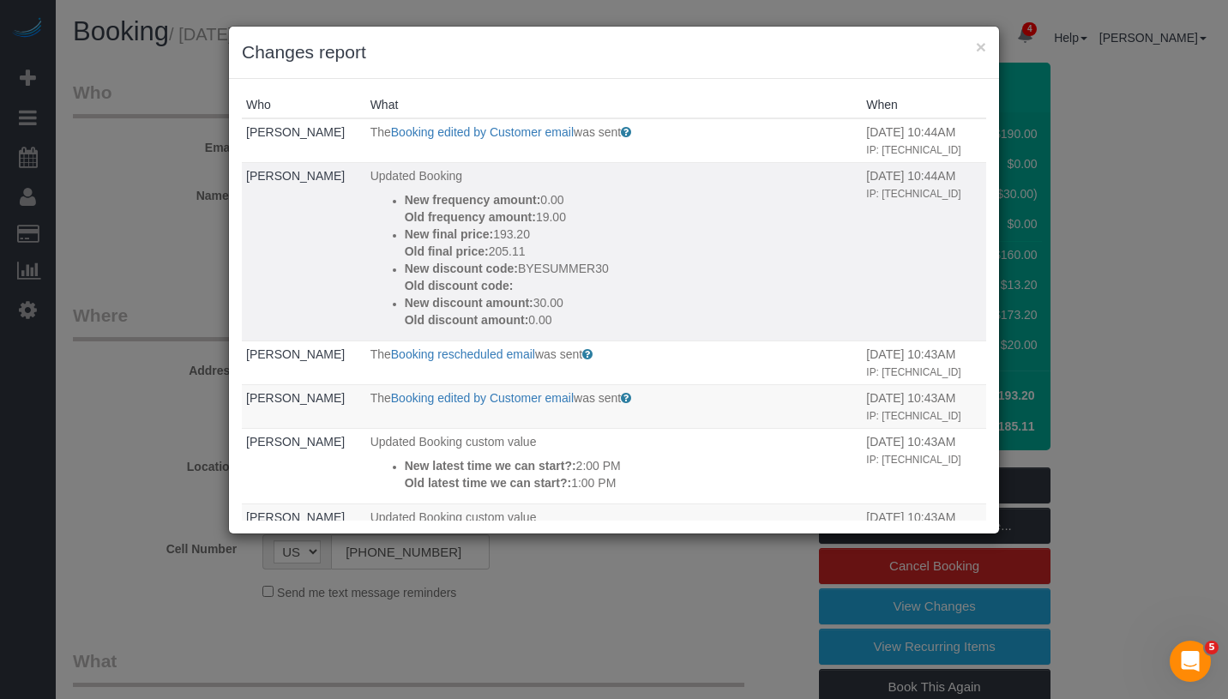
drag, startPoint x: 630, startPoint y: 395, endPoint x: 372, endPoint y: 219, distance: 312.7
copy tbody "New frequency amount: 0.00 Old frequency amount: 19.00 New final price: 193.20 …"
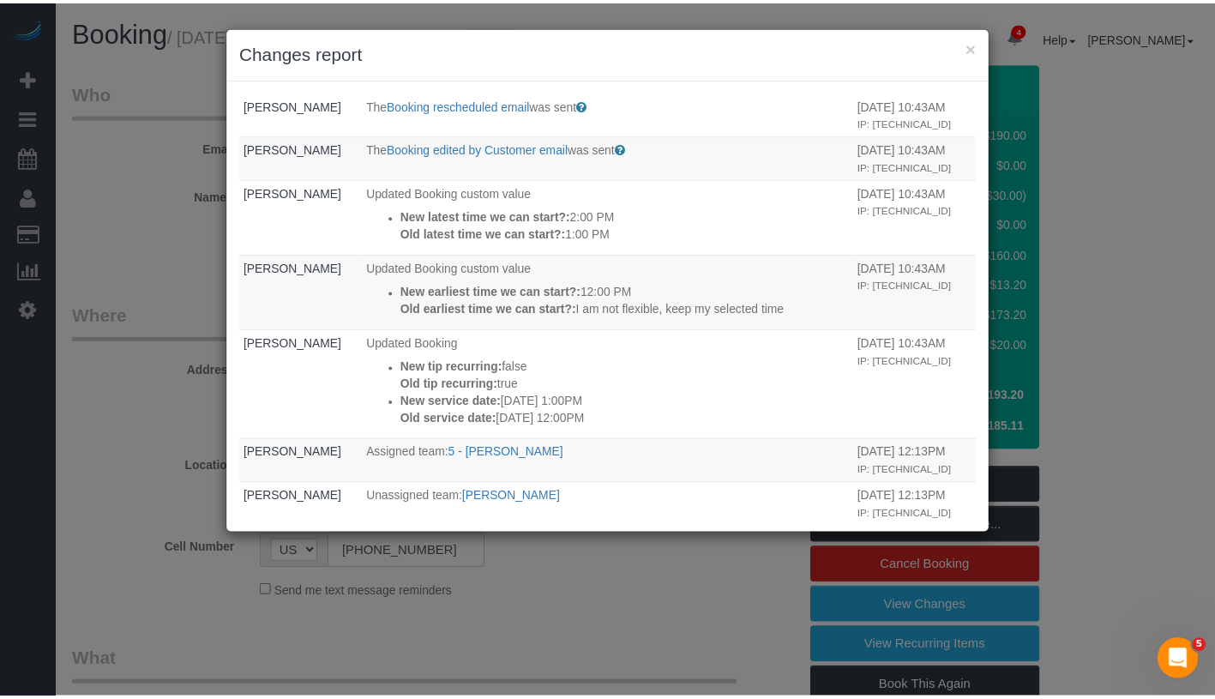
scroll to position [573, 0]
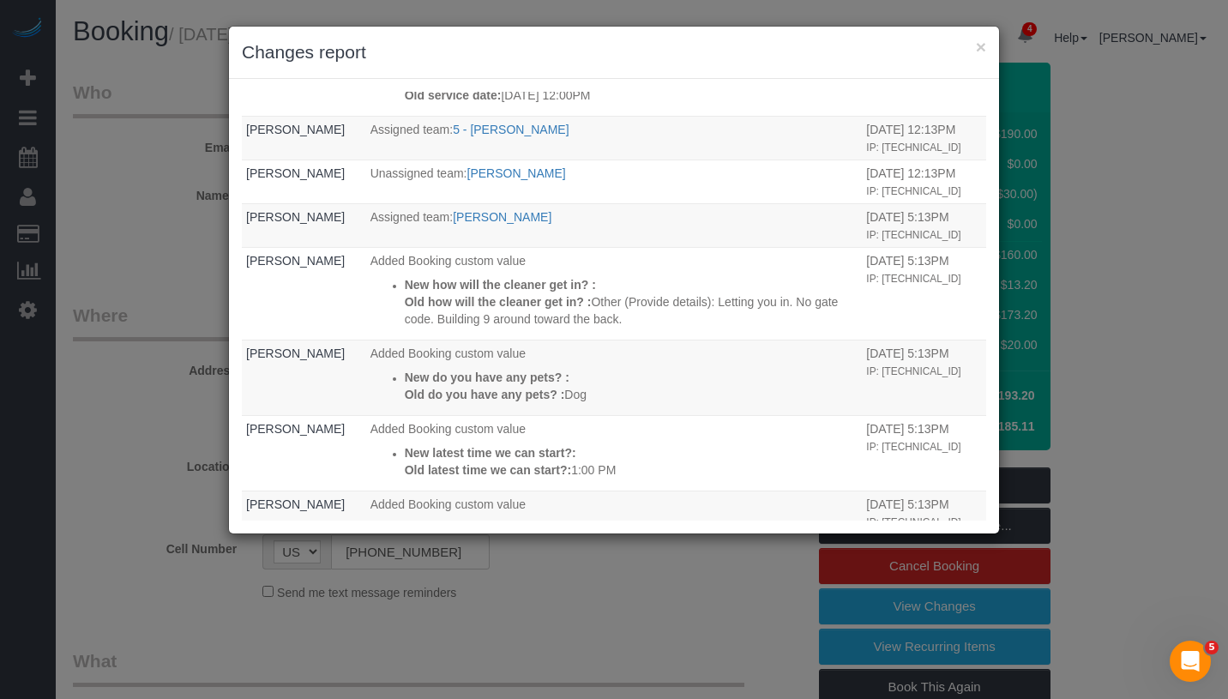
click at [973, 55] on h3 "Changes report" at bounding box center [614, 52] width 744 height 26
click at [979, 50] on button "×" at bounding box center [981, 47] width 10 height 18
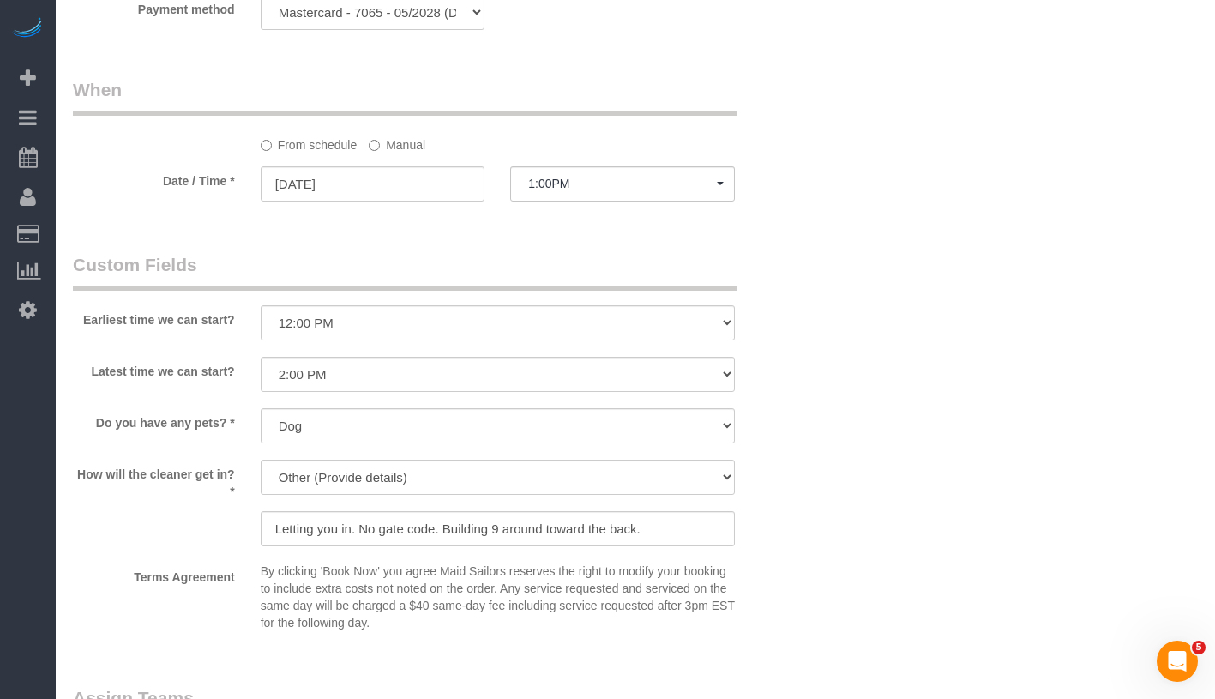
scroll to position [2038, 0]
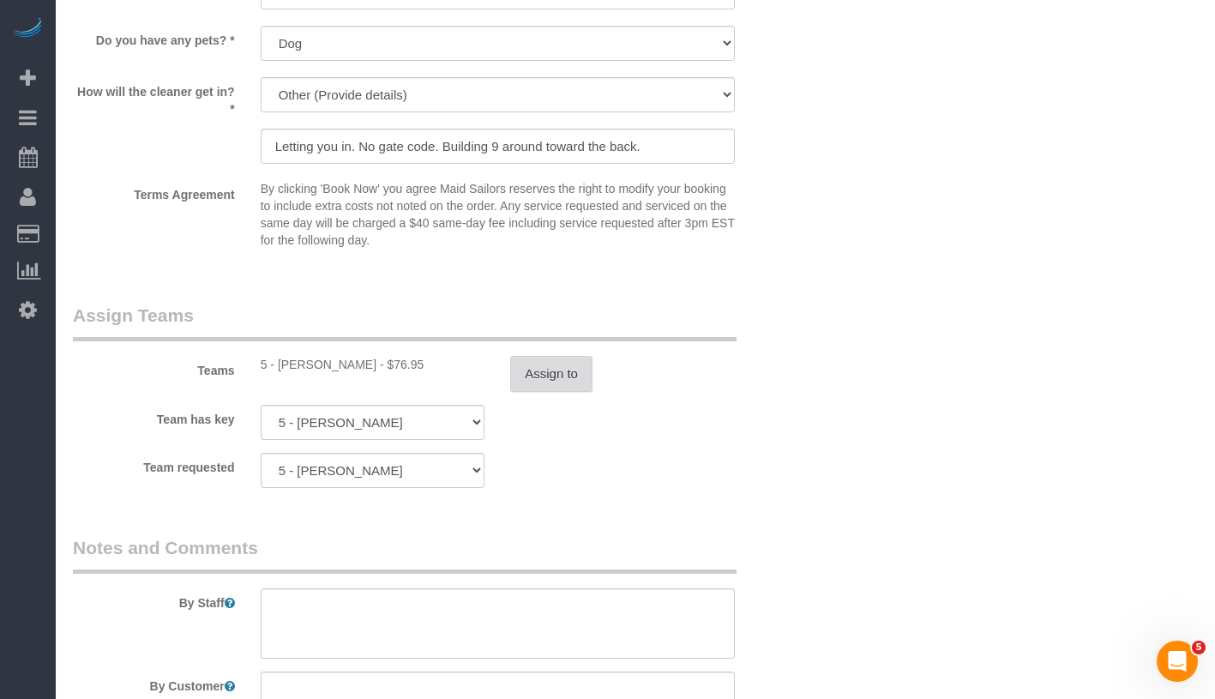
click at [550, 392] on button "Assign to" at bounding box center [551, 374] width 82 height 36
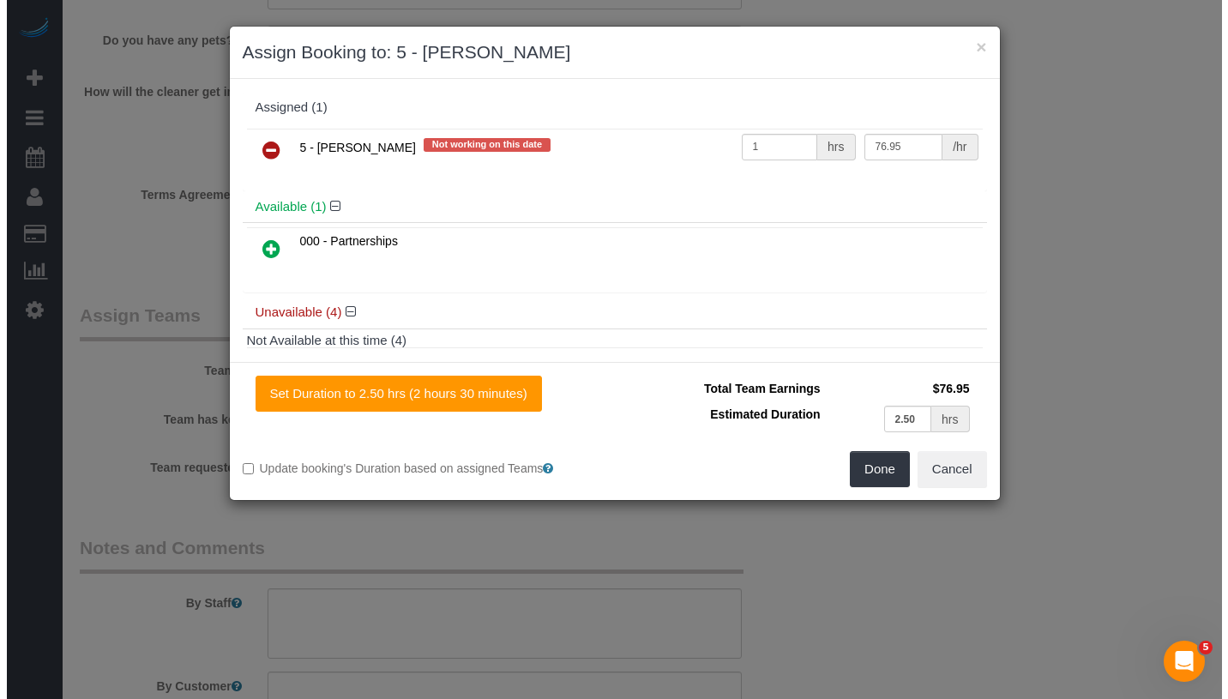
scroll to position [2018, 0]
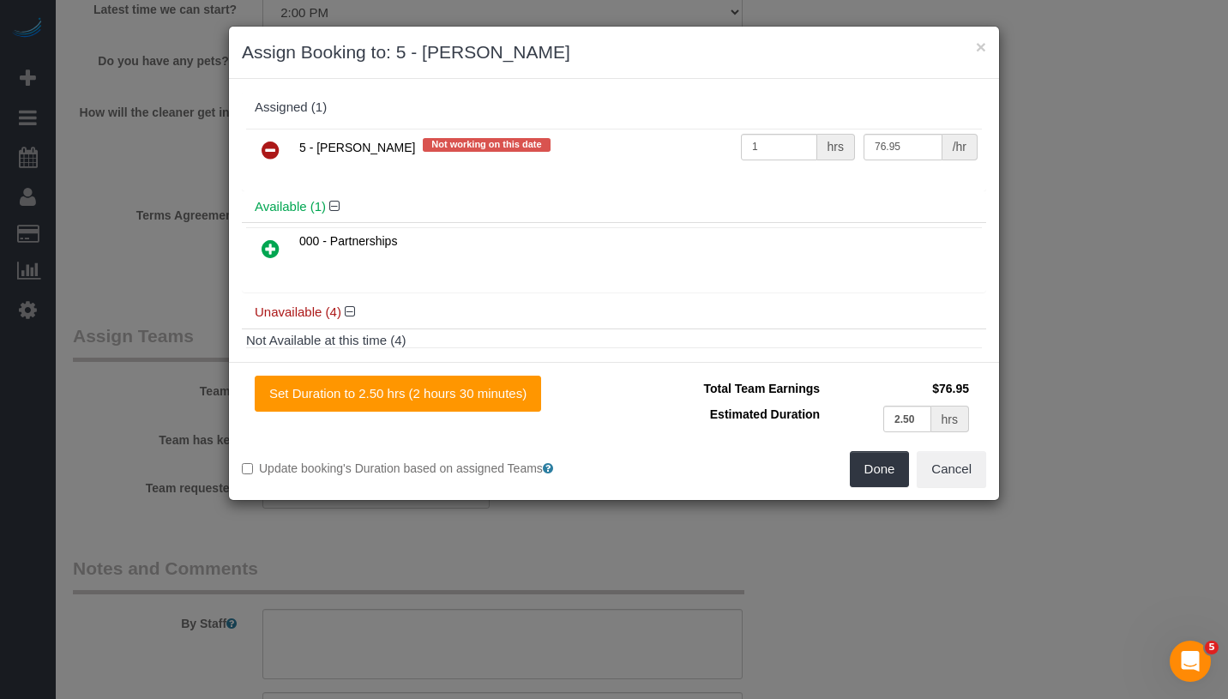
click at [266, 152] on icon at bounding box center [271, 150] width 18 height 21
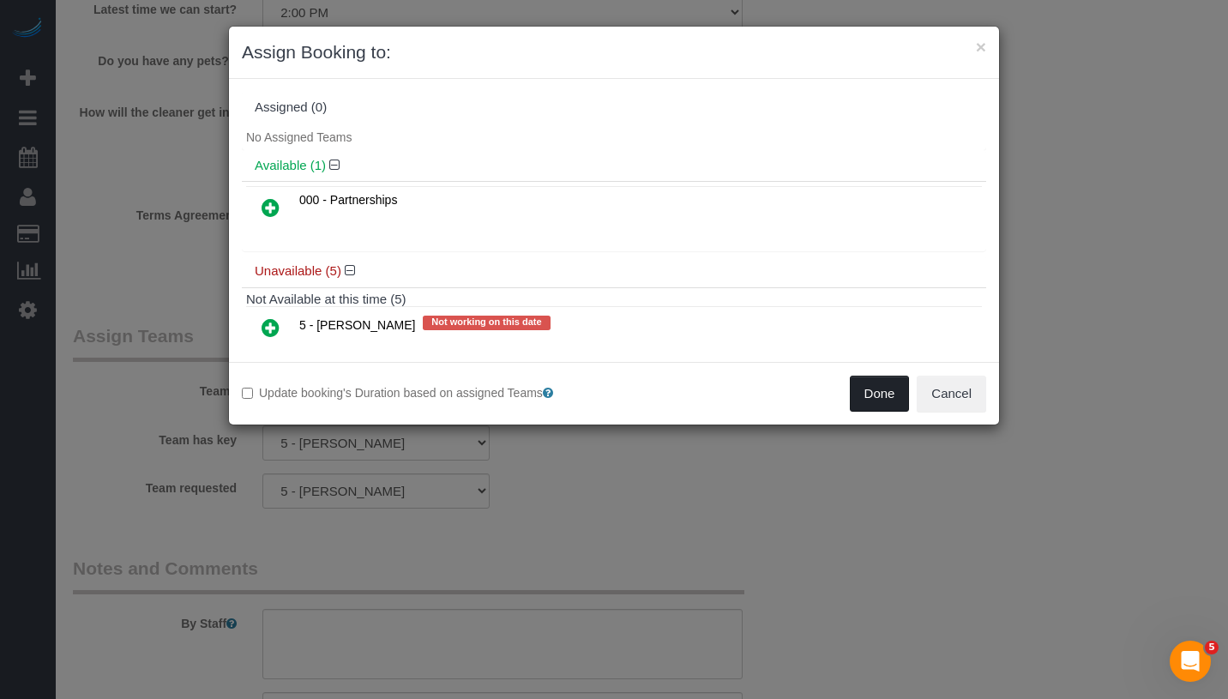
click at [886, 390] on button "Done" at bounding box center [880, 394] width 60 height 36
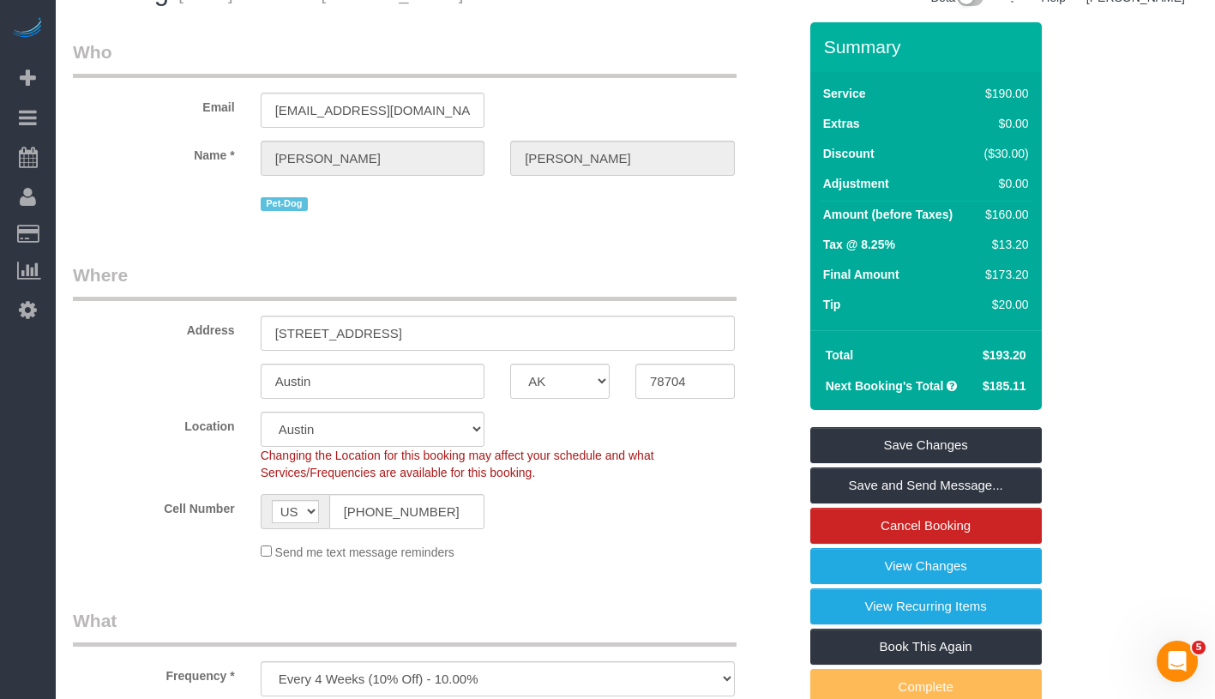
scroll to position [0, 0]
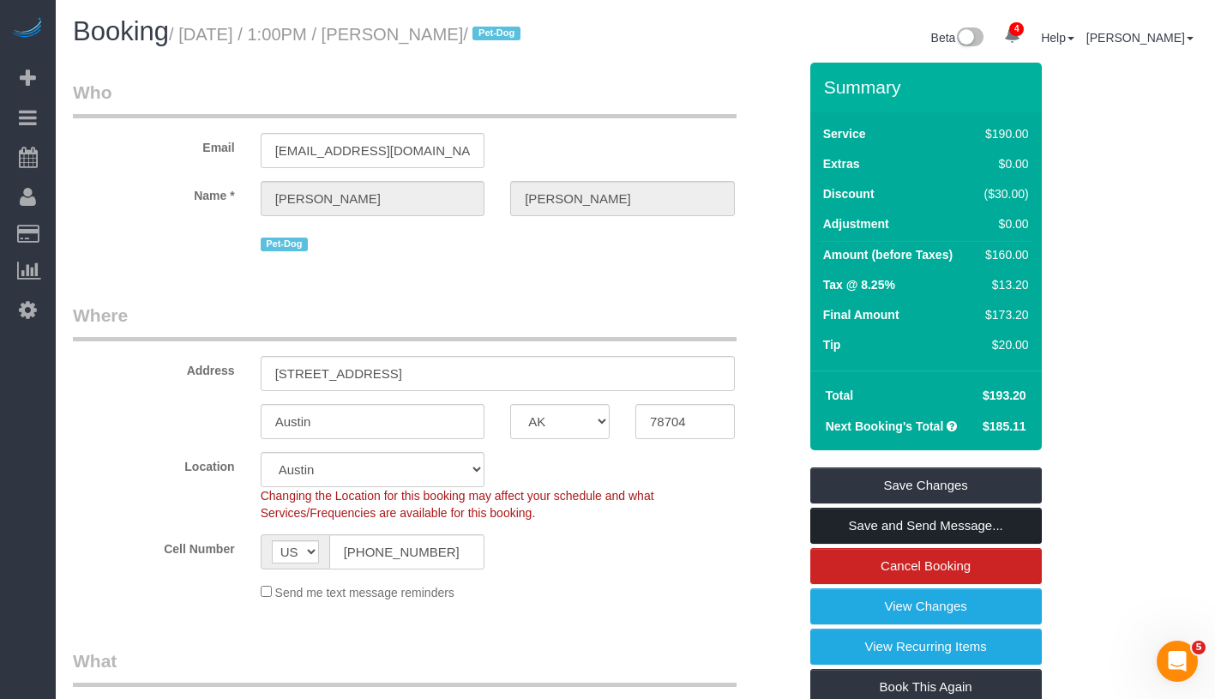
click at [1009, 544] on link "Save and Send Message..." at bounding box center [926, 526] width 232 height 36
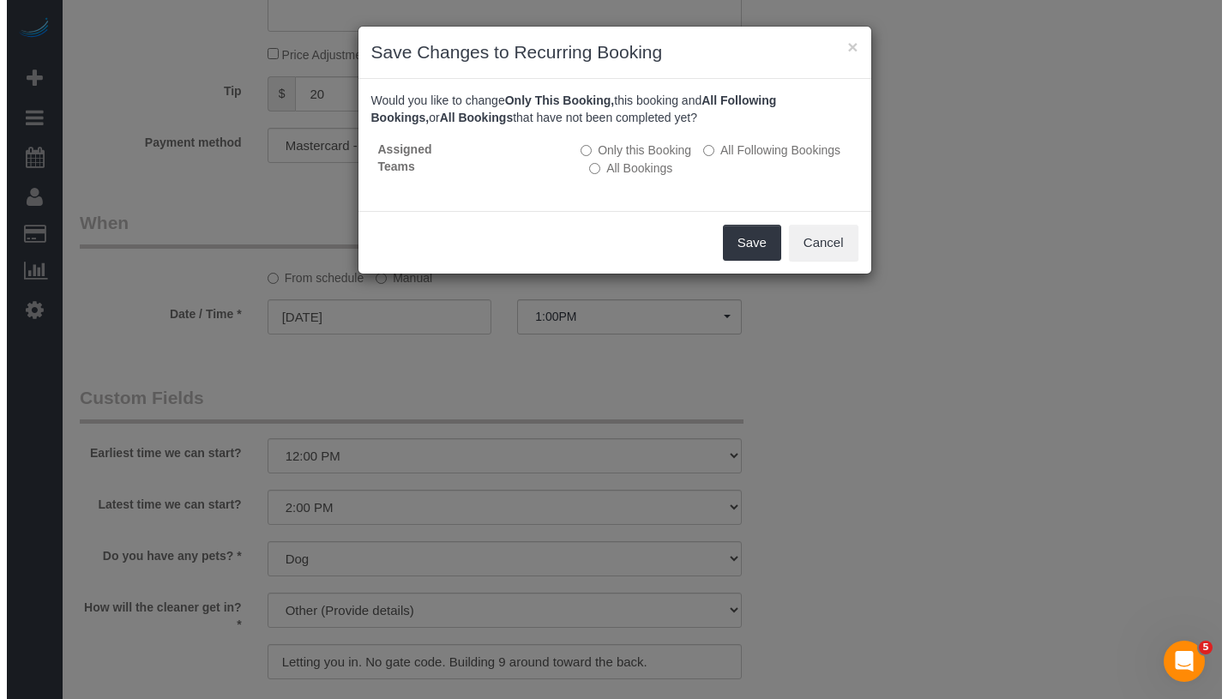
scroll to position [2236, 0]
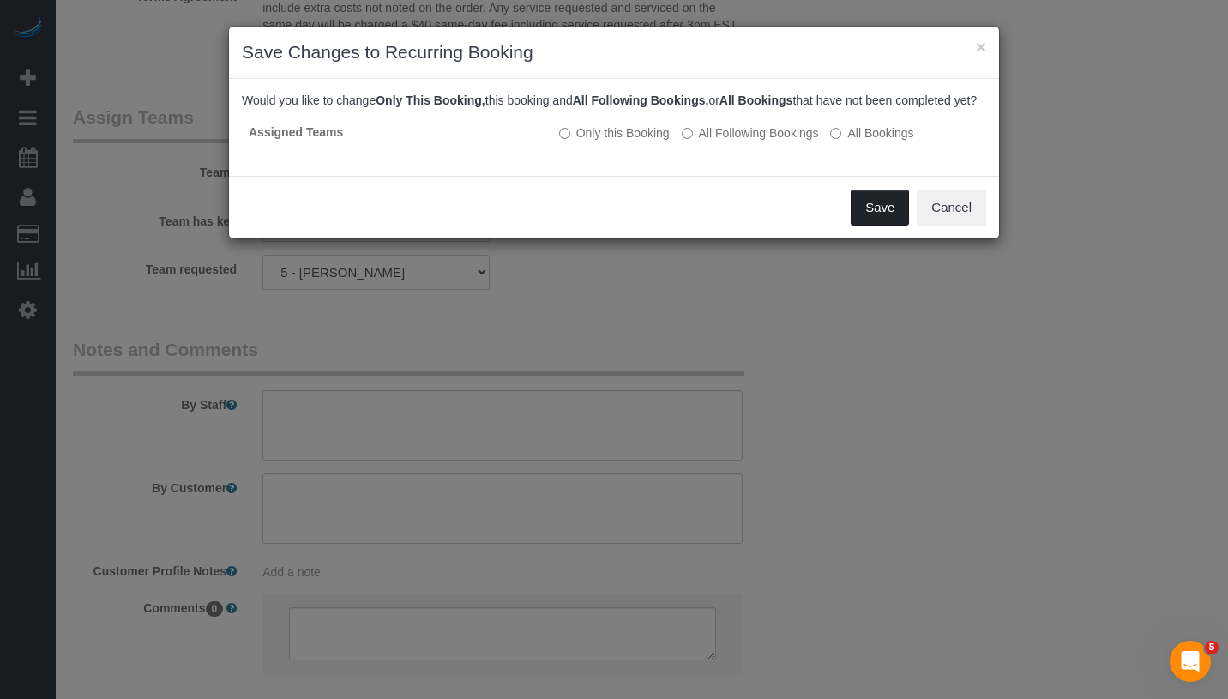
click at [856, 220] on button "Save" at bounding box center [880, 207] width 58 height 36
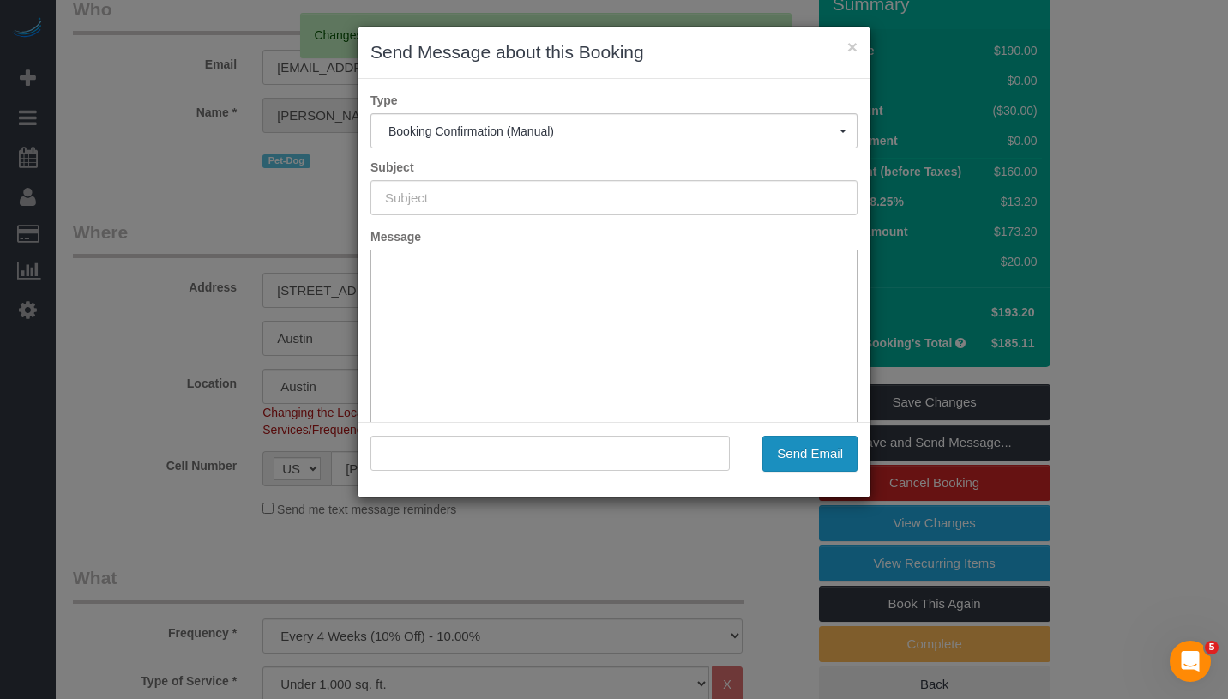
scroll to position [0, 0]
type input "Cleaning Confirmed for 09/05/2025 at 1:00pm"
type input ""Heather Farrell" <heathermfarrell@gmail.com>"
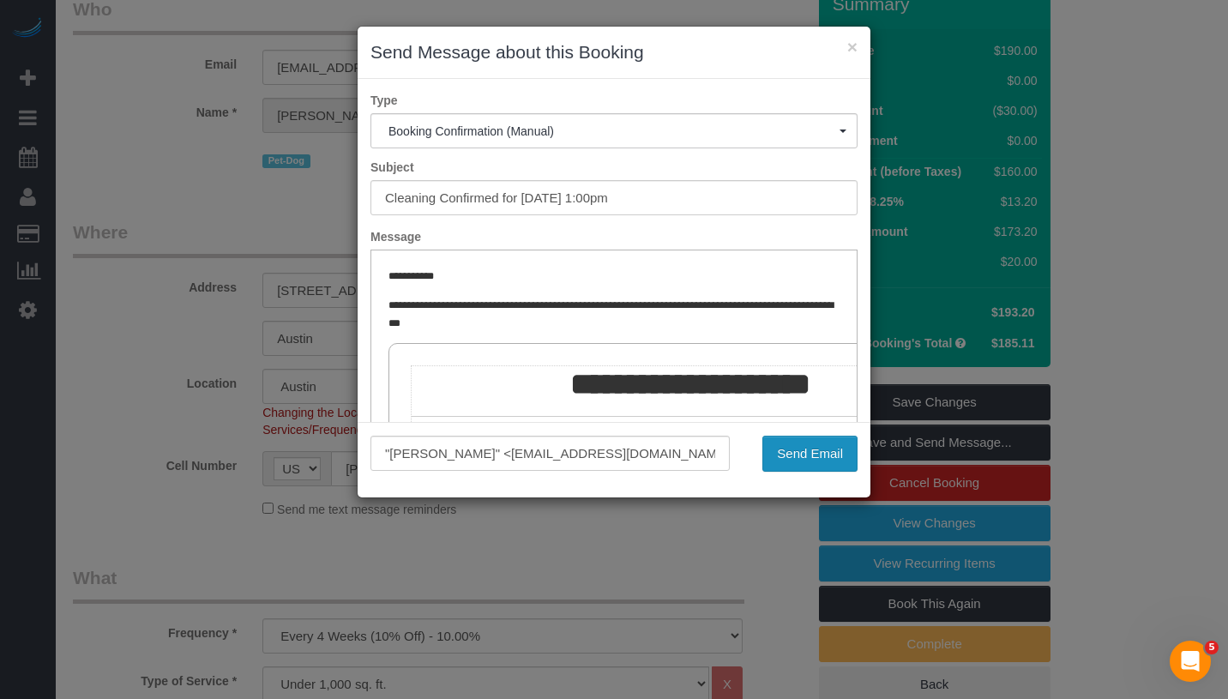
click at [816, 454] on button "Send Email" at bounding box center [809, 454] width 95 height 36
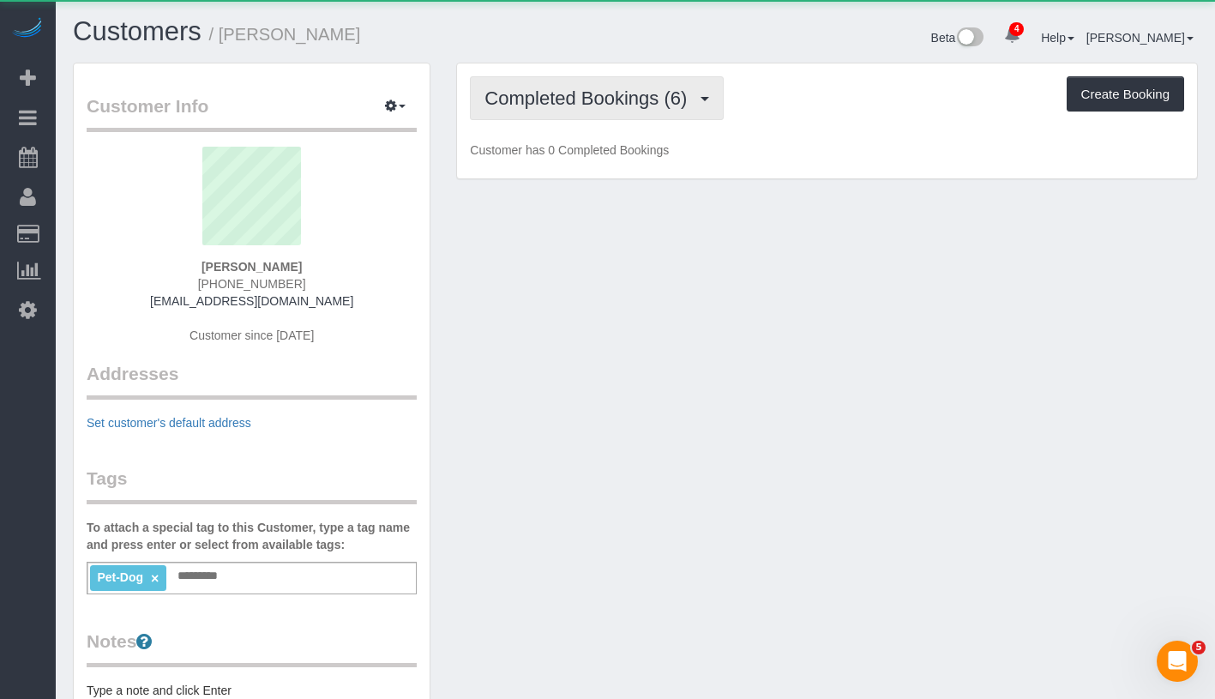
click at [562, 107] on span "Completed Bookings (6)" at bounding box center [589, 97] width 211 height 21
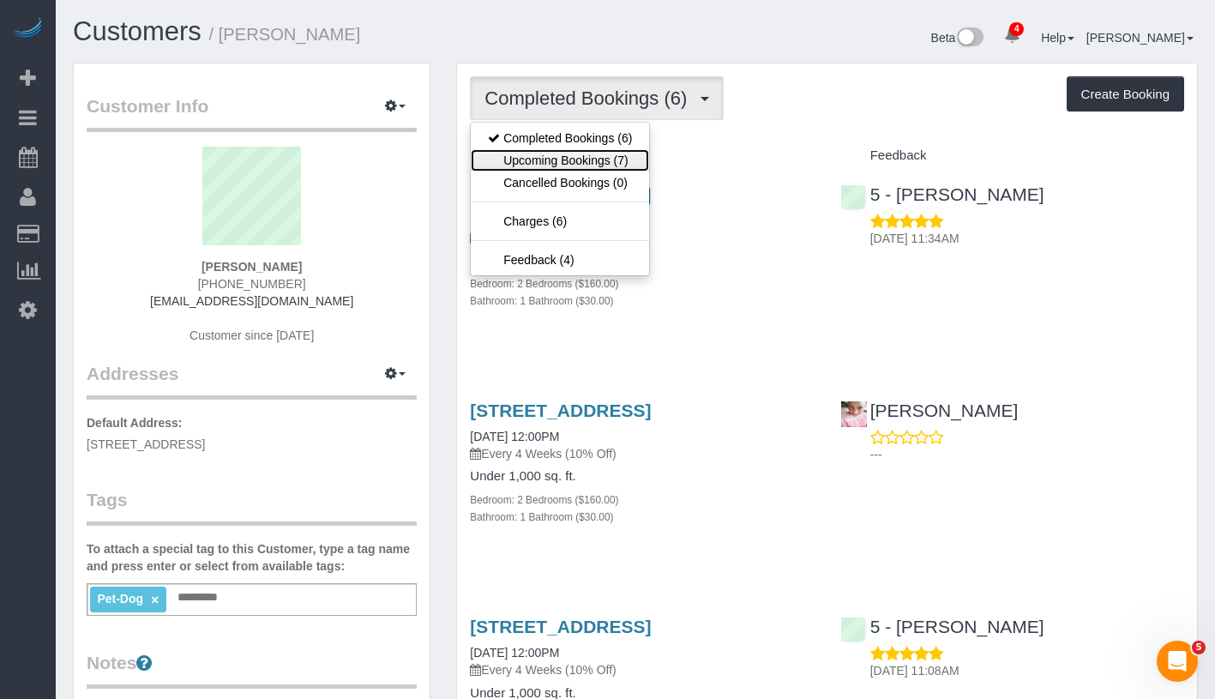
click at [567, 158] on link "Upcoming Bookings (7)" at bounding box center [560, 160] width 178 height 22
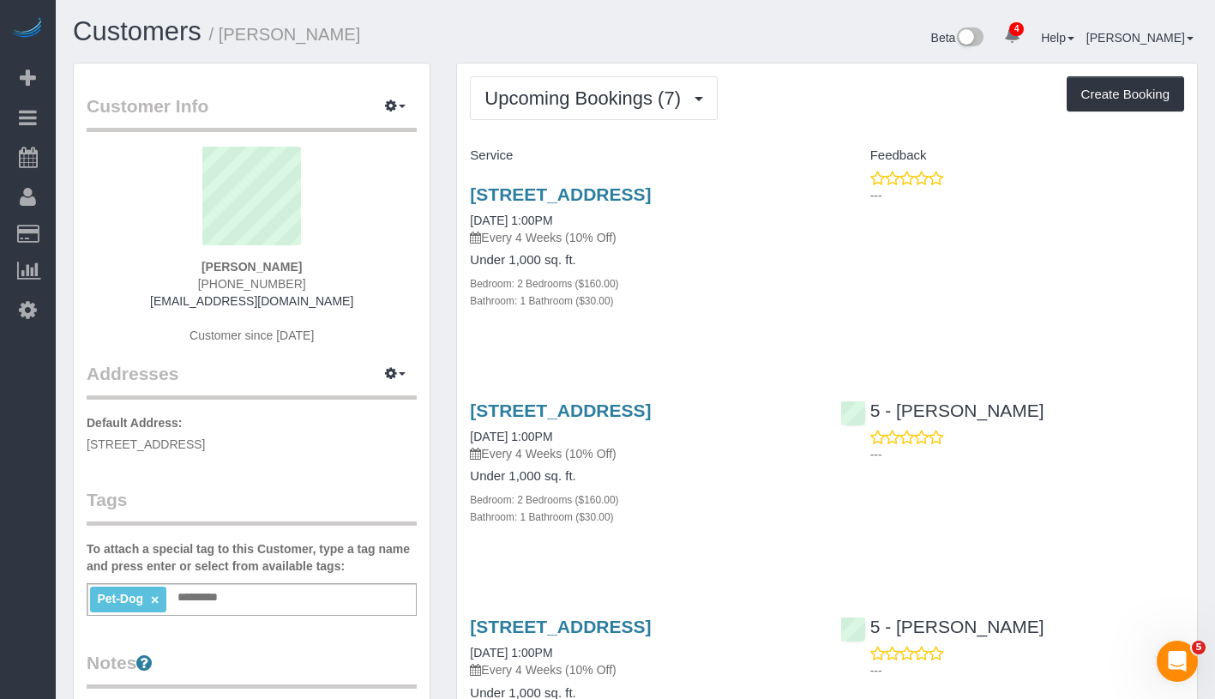
click at [651, 190] on link "1824 Ih 35 S, Apt #153, Austin, TX 78704" at bounding box center [560, 194] width 181 height 20
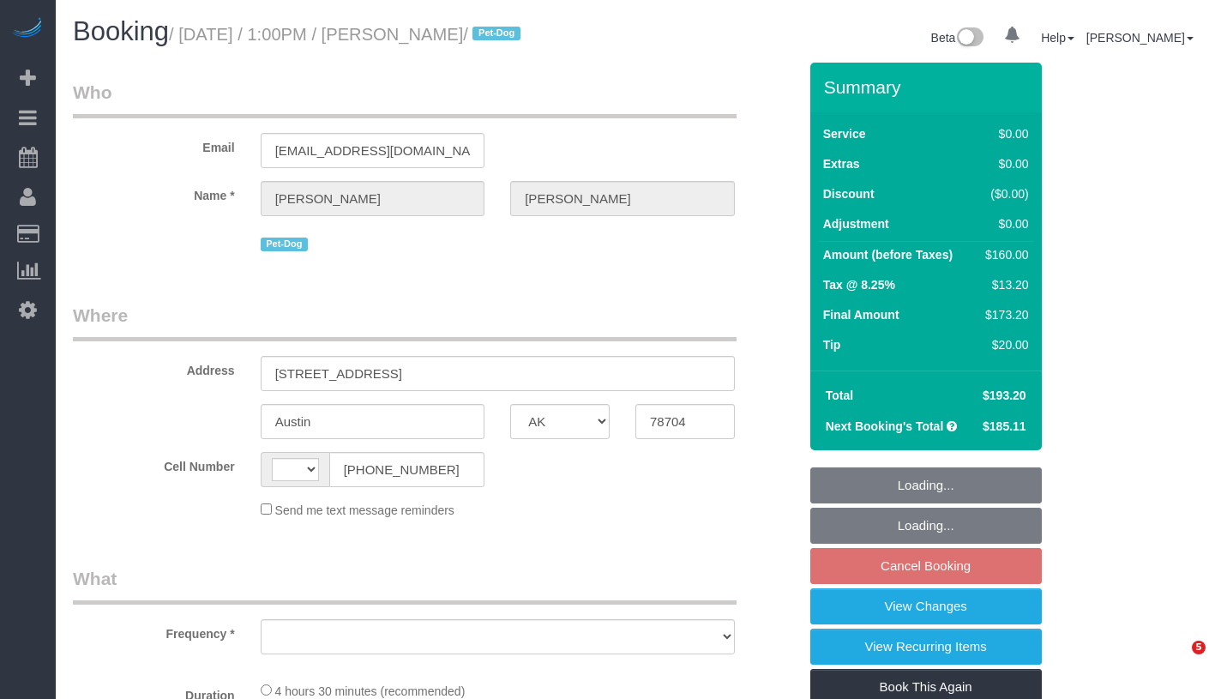
select select "[GEOGRAPHIC_DATA]"
select select "string:[GEOGRAPHIC_DATA]"
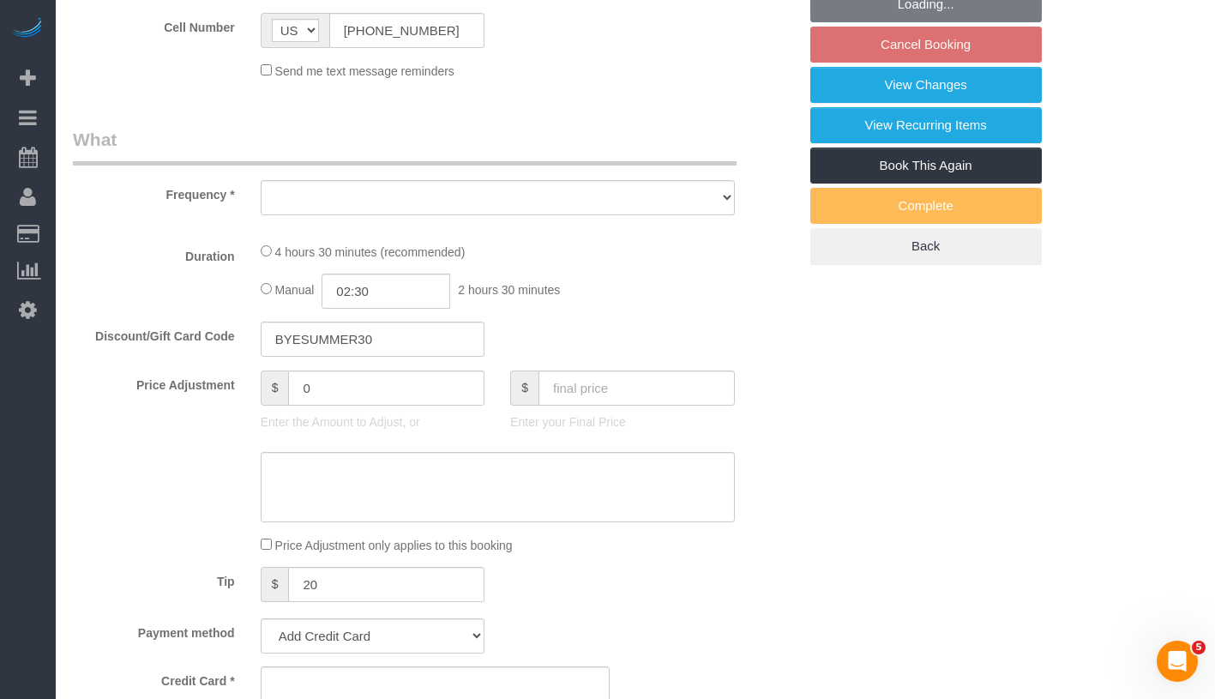
select select "object:662"
select select "spot6"
select select "number:60"
select select "number:74"
select select "number:13"
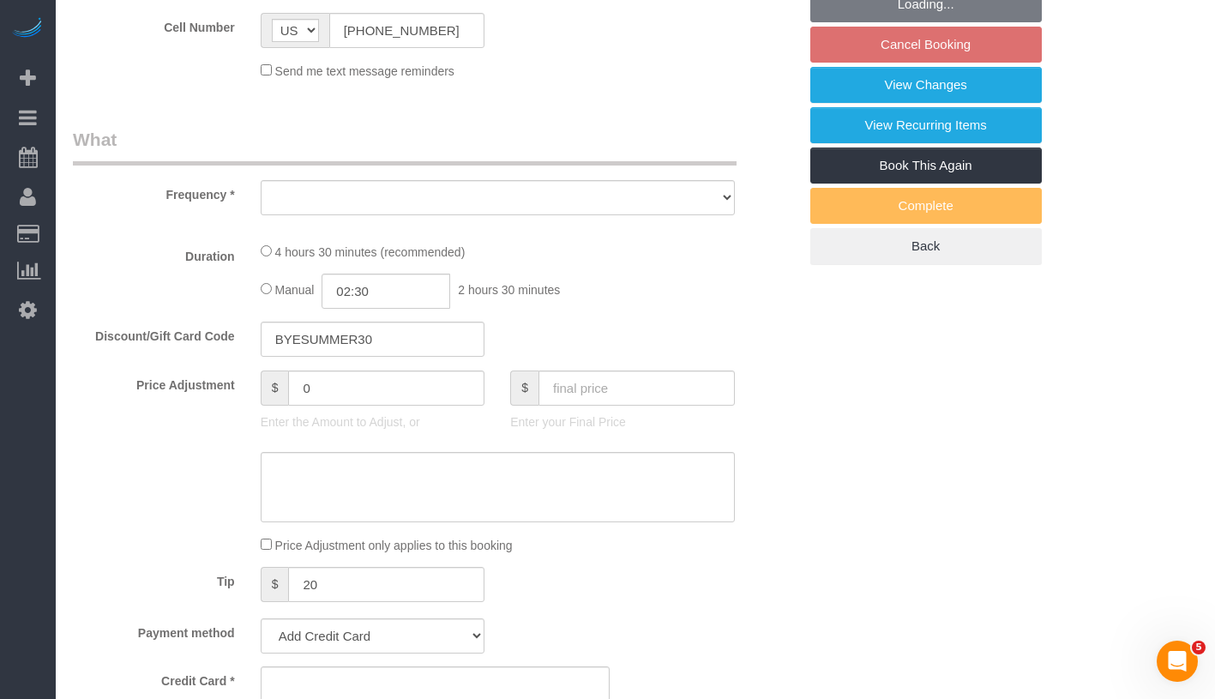
select select "number:7"
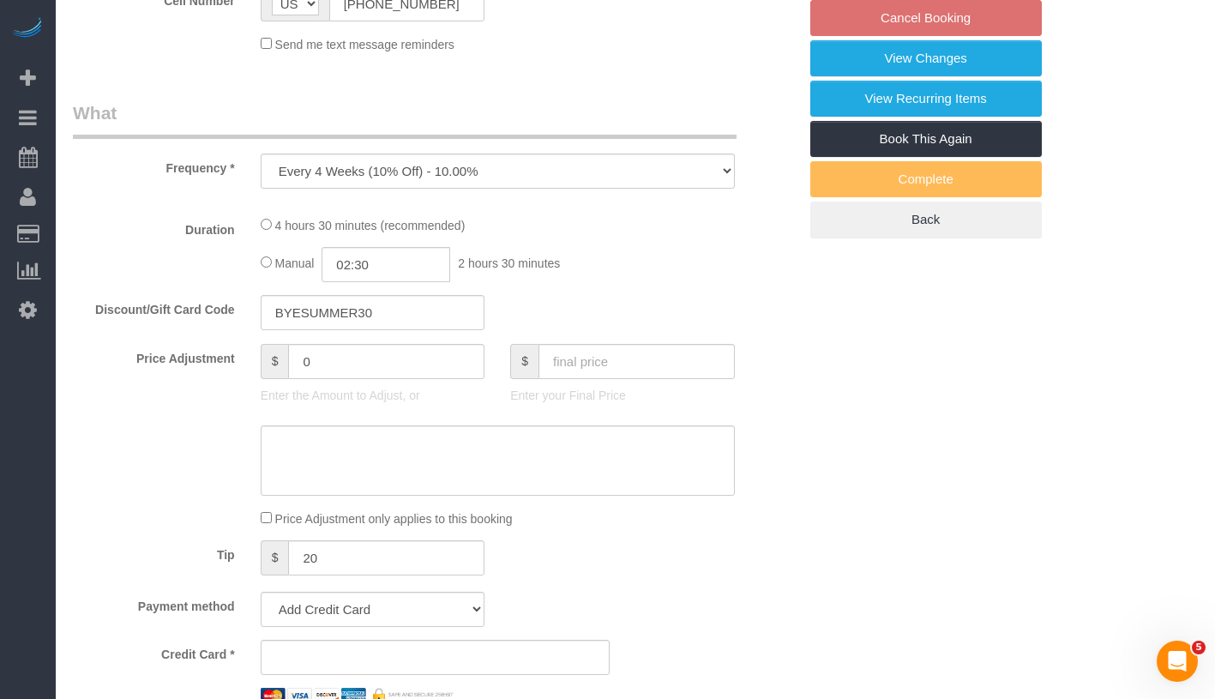
select select "object:953"
select select "string:stripe-pm_1QnndV4VGloSiKo7v2zxitHE"
select select "2"
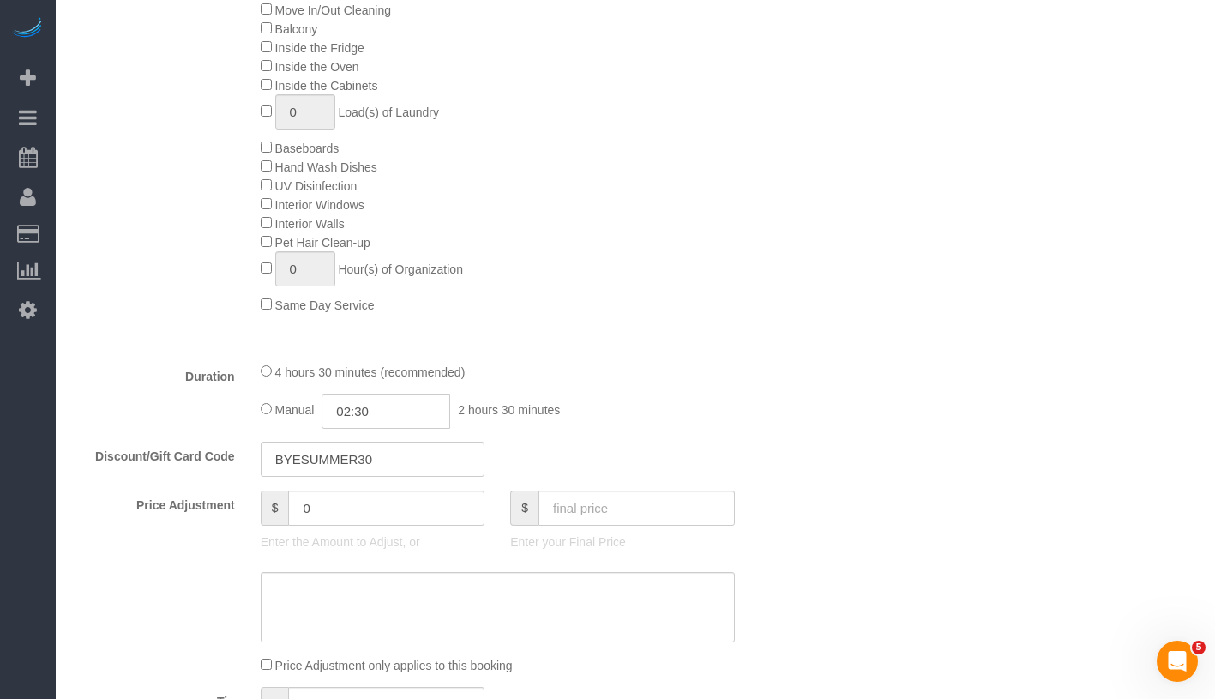
select select "2"
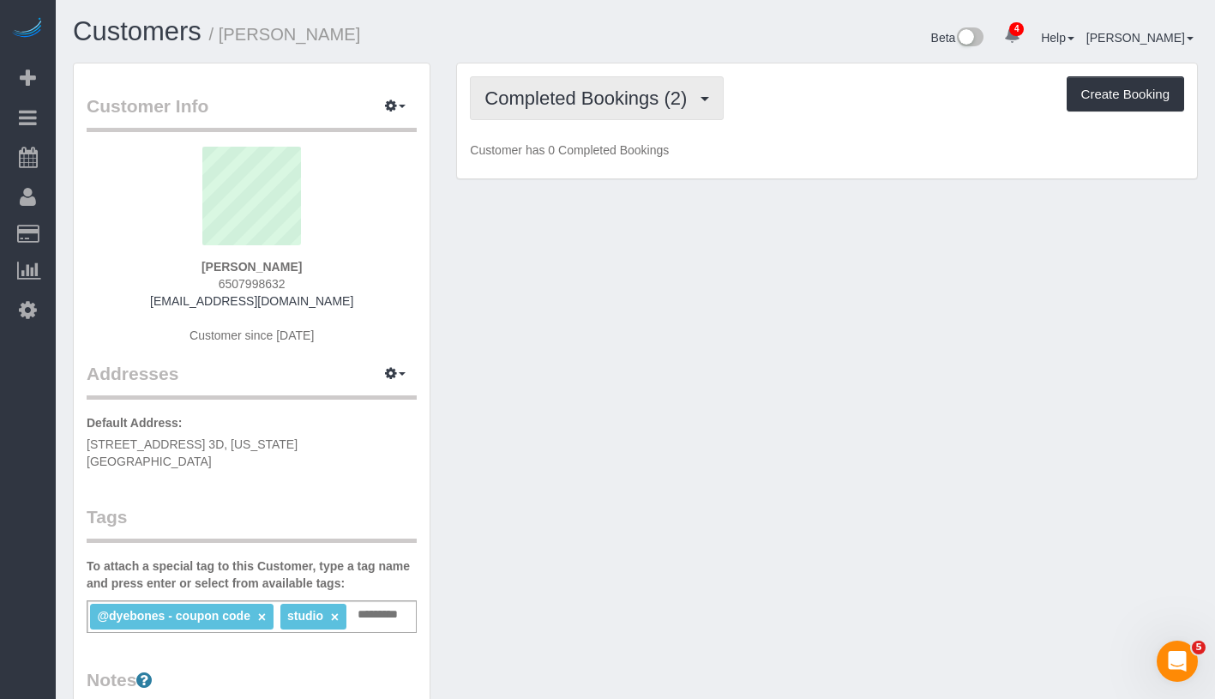
click at [549, 114] on button "Completed Bookings (2)" at bounding box center [597, 98] width 254 height 44
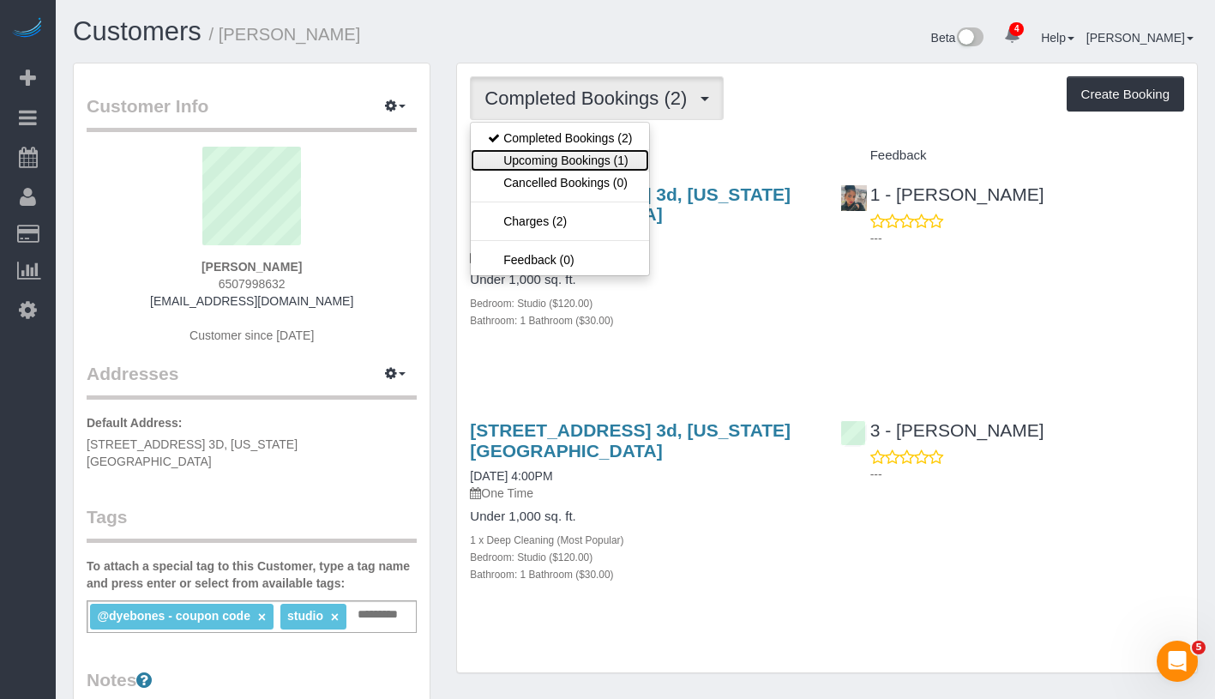
click at [547, 160] on link "Upcoming Bookings (1)" at bounding box center [560, 160] width 178 height 22
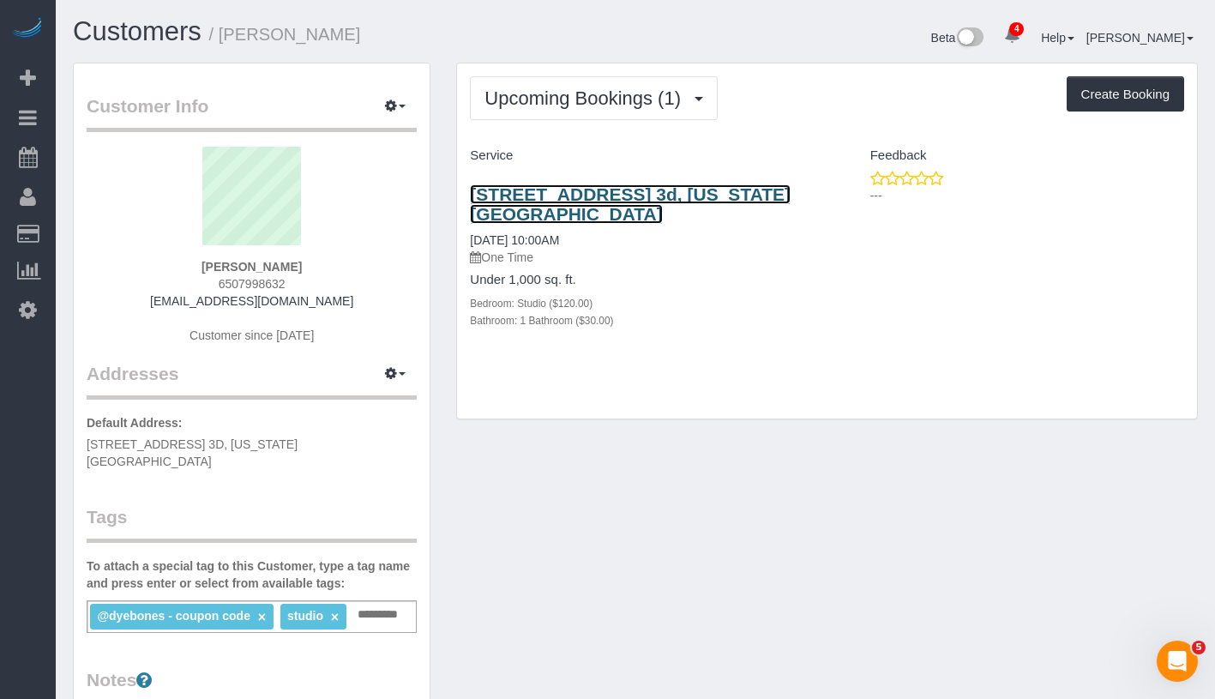
click at [547, 201] on link "353 East 53rd Street, Apt. 3d, New York, NY 10022" at bounding box center [630, 203] width 321 height 39
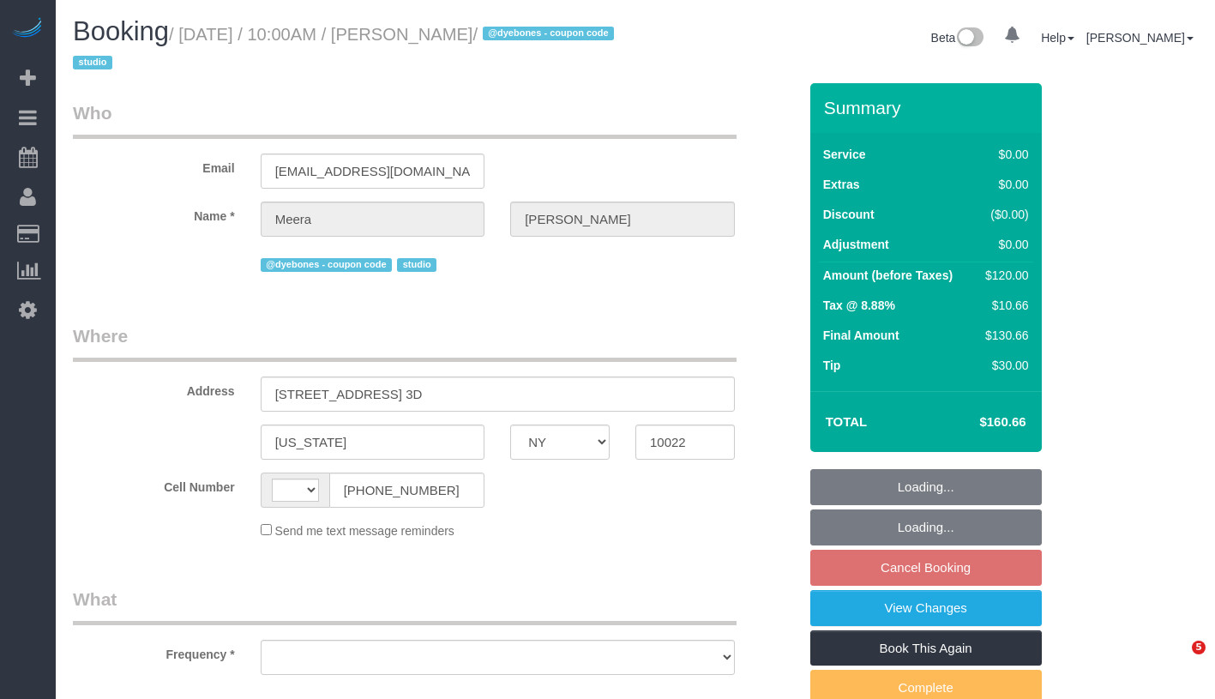
select select "NY"
select select "string:[GEOGRAPHIC_DATA]"
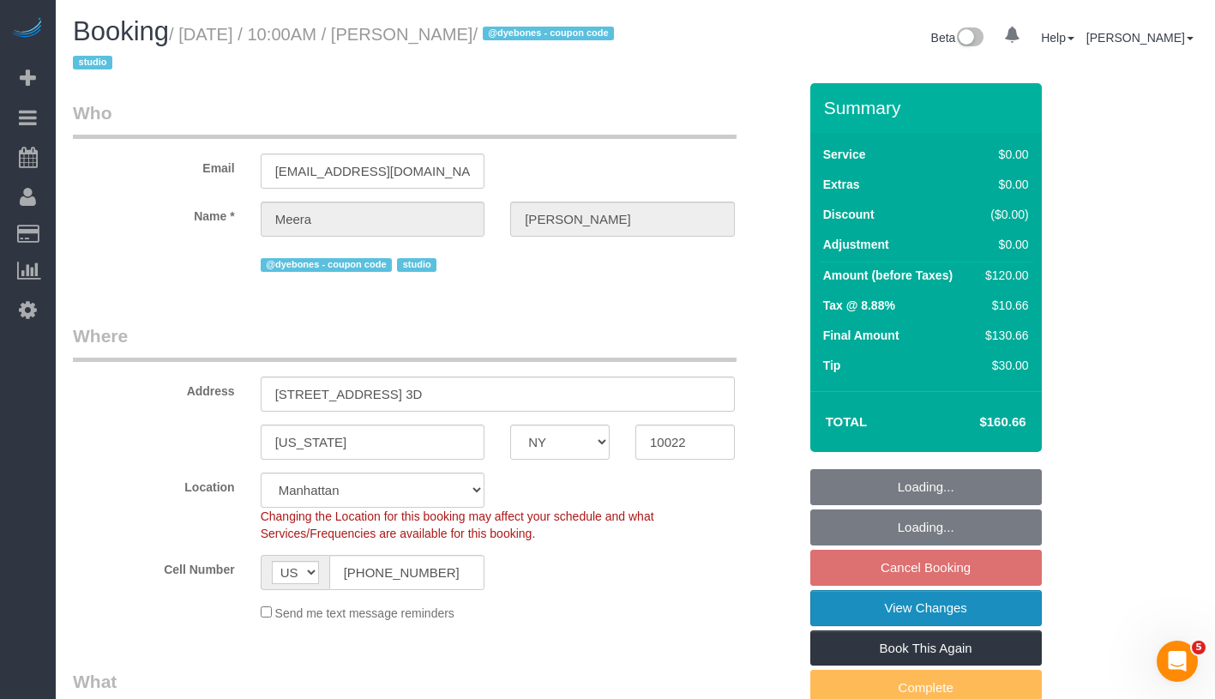
select select "object:656"
select select "number:58"
select select "number:75"
select select "number:15"
select select "number:5"
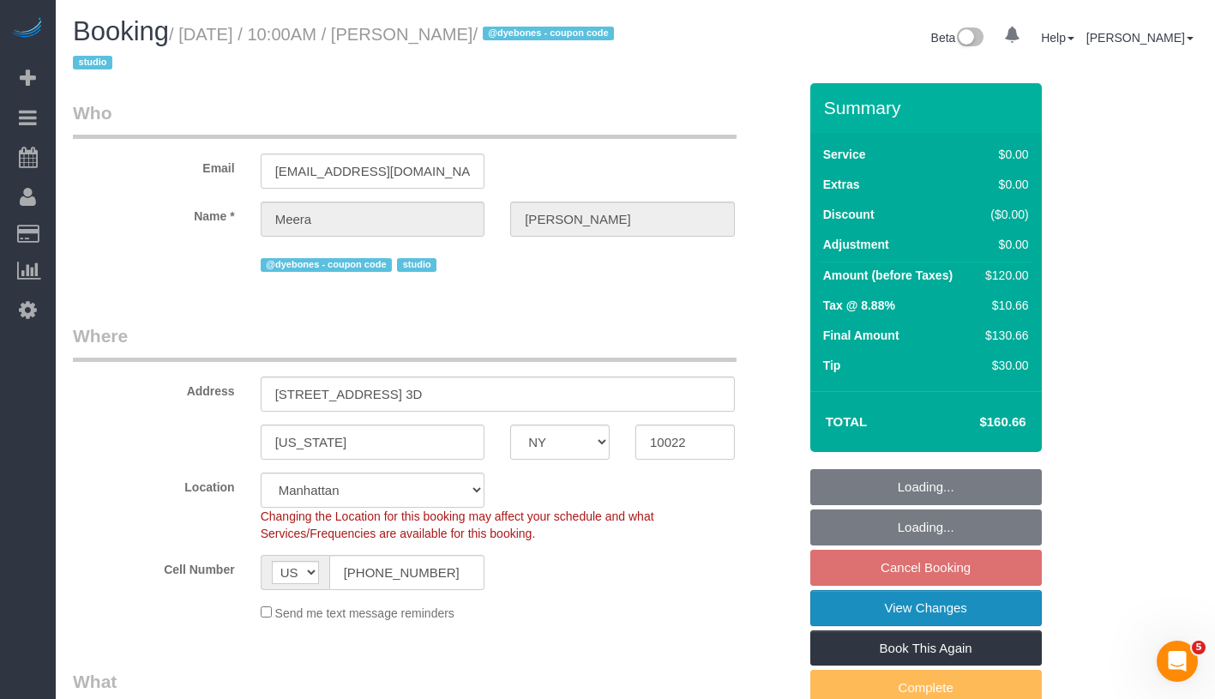
select select "object:908"
select select "string:stripe-pm_1RnOvs4VGloSiKo7fVbCzDxd"
select select "spot3"
click at [999, 610] on link "View Changes" at bounding box center [926, 608] width 232 height 36
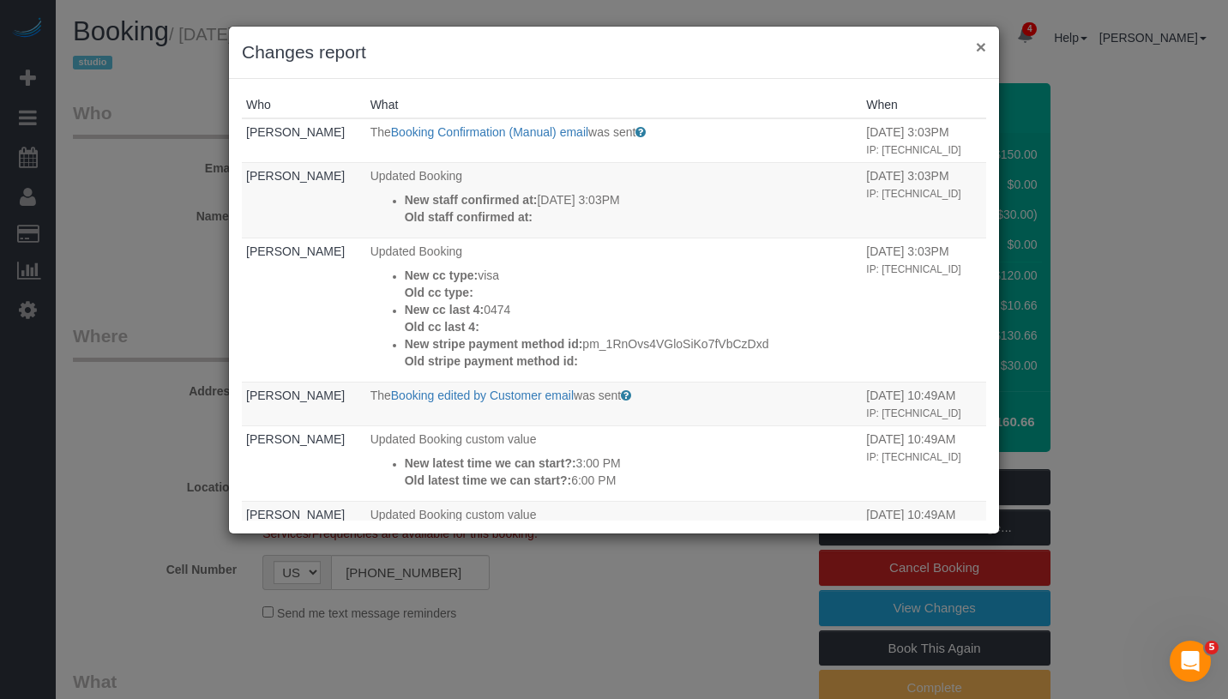
click at [982, 49] on button "×" at bounding box center [981, 47] width 10 height 18
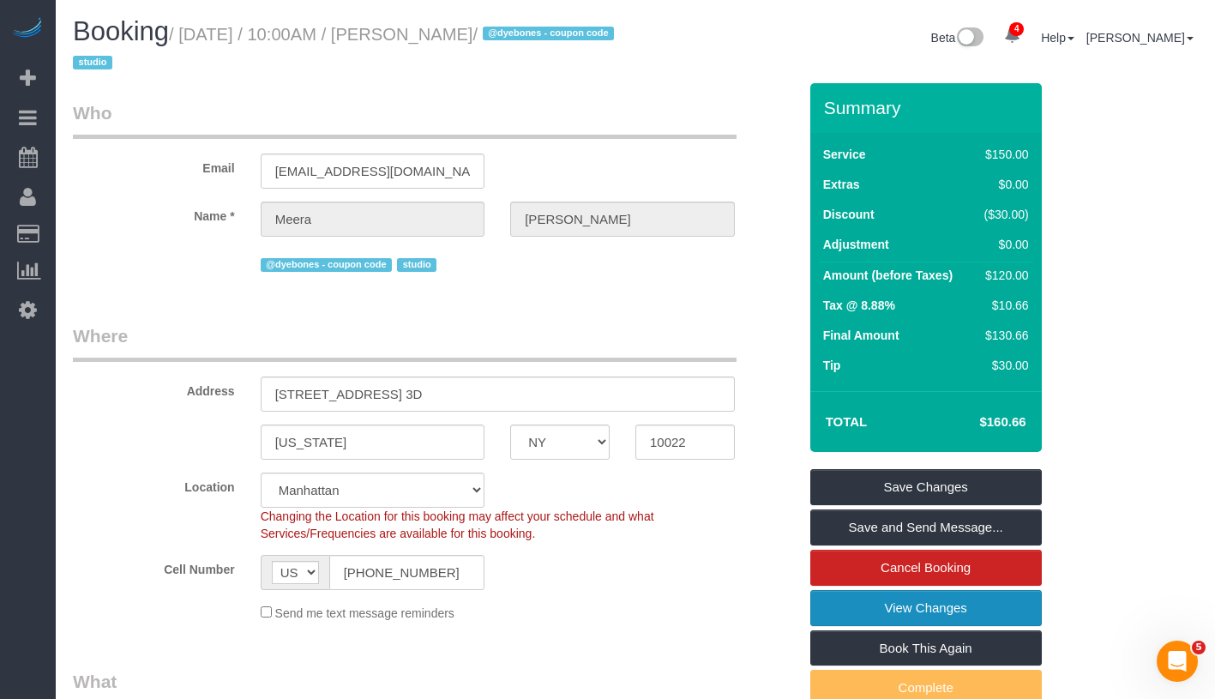
click at [963, 610] on link "View Changes" at bounding box center [926, 608] width 232 height 36
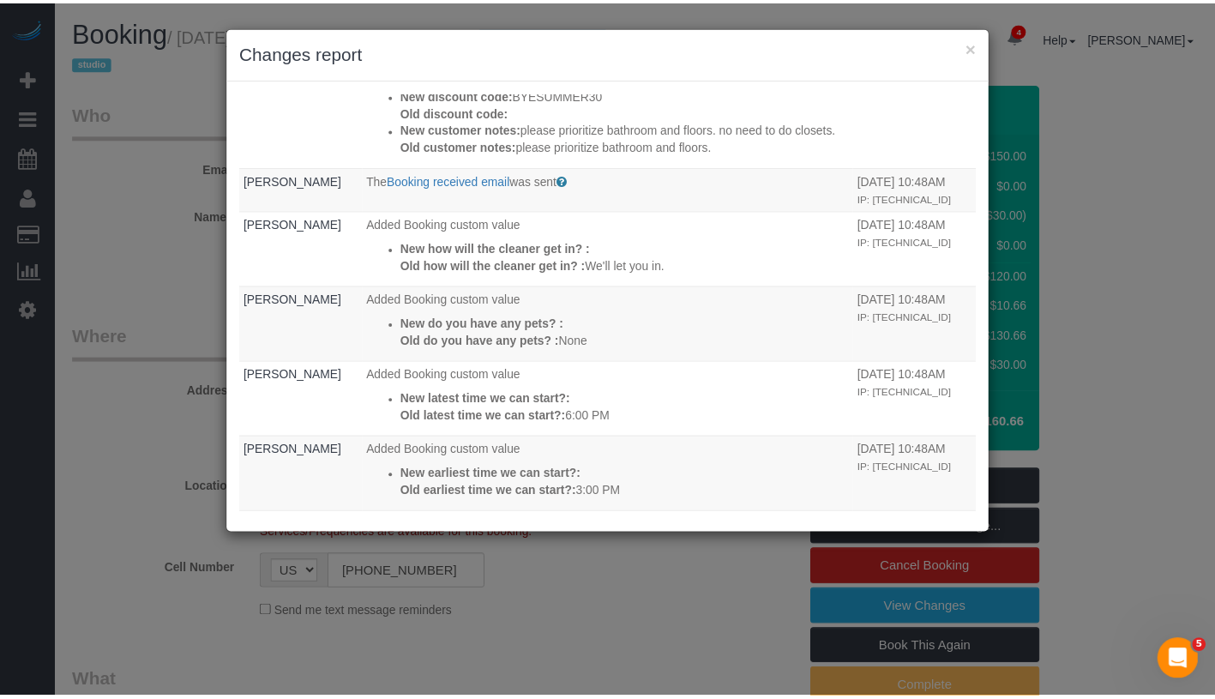
scroll to position [829, 0]
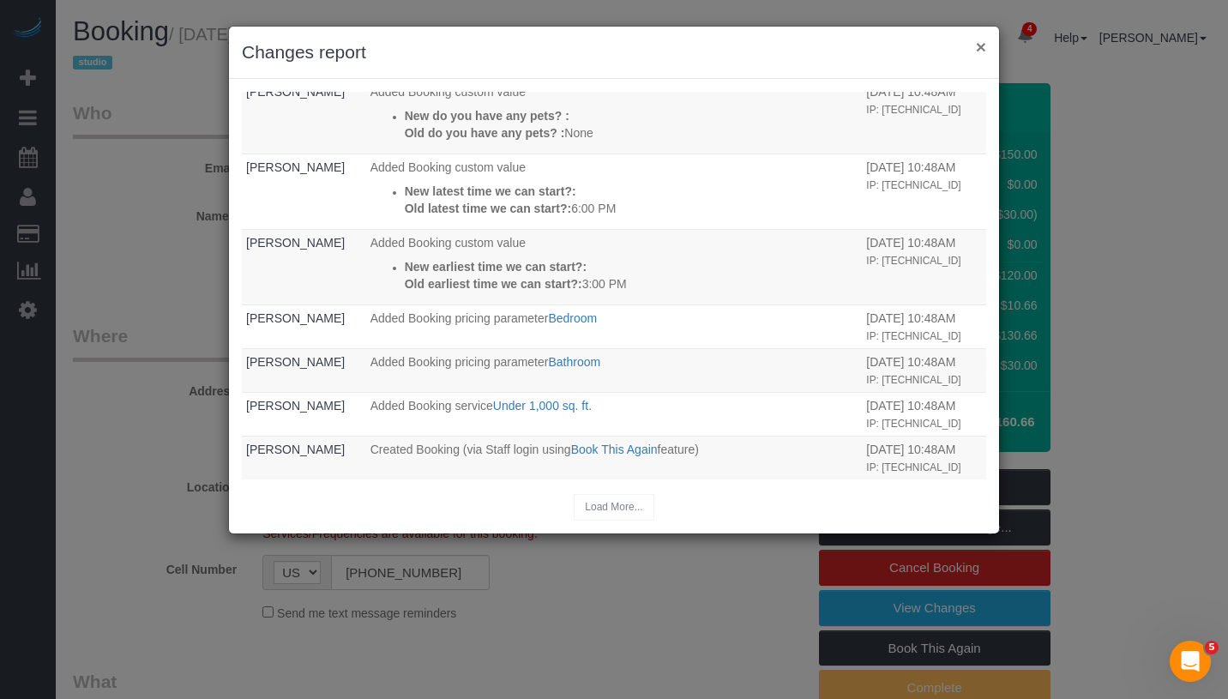
click at [978, 51] on button "×" at bounding box center [981, 47] width 10 height 18
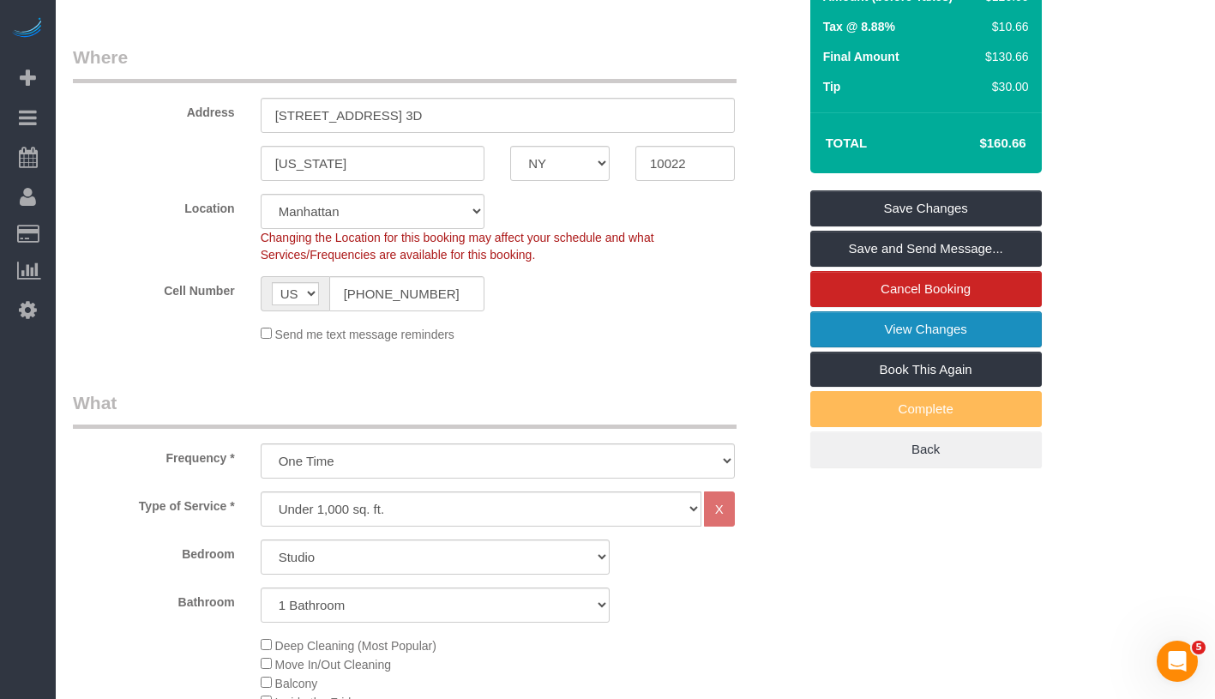
scroll to position [0, 0]
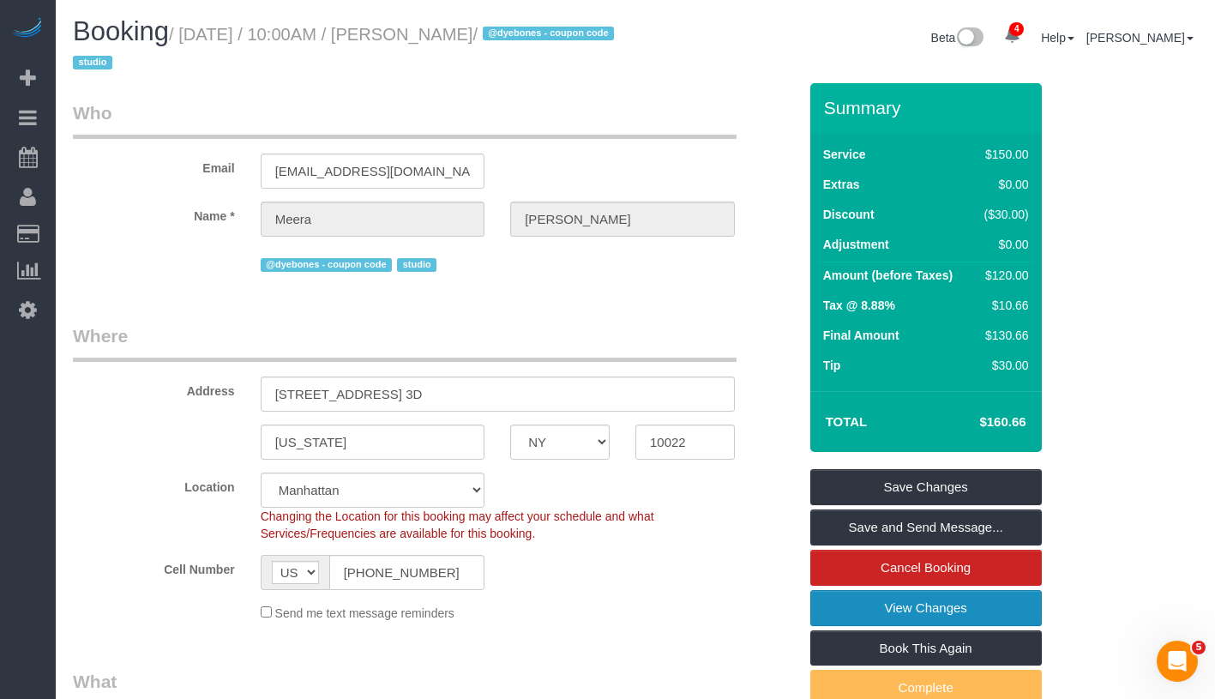
click at [966, 612] on link "View Changes" at bounding box center [926, 608] width 232 height 36
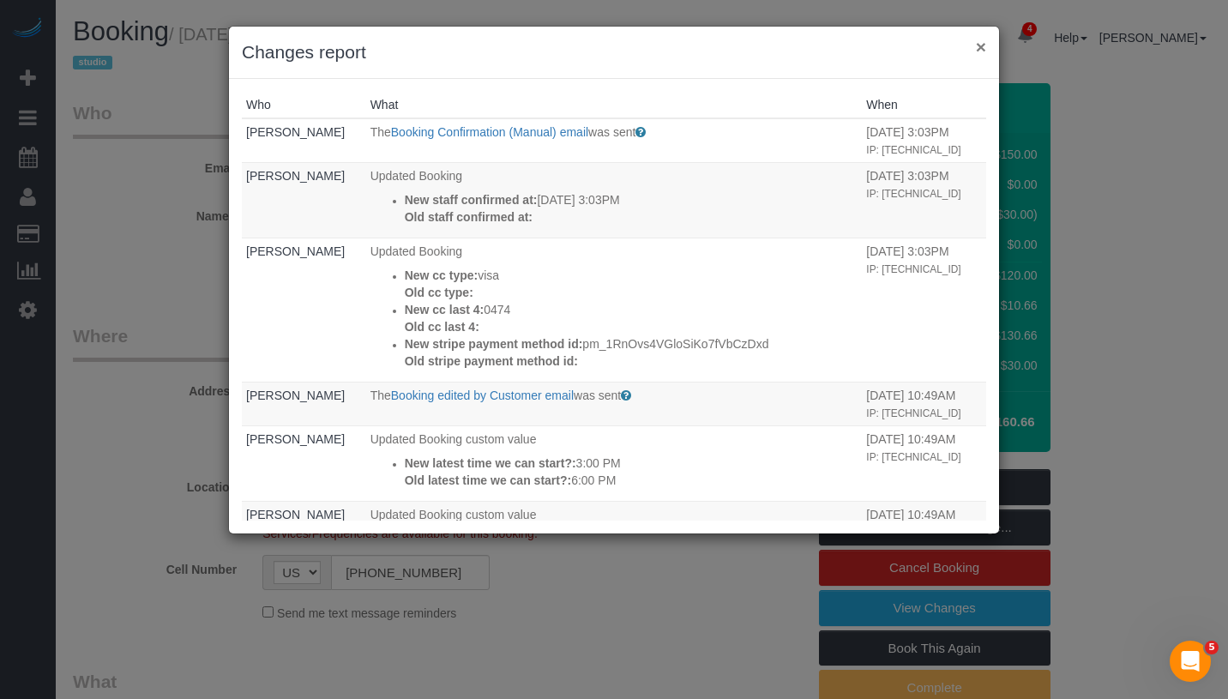
click at [981, 48] on button "×" at bounding box center [981, 47] width 10 height 18
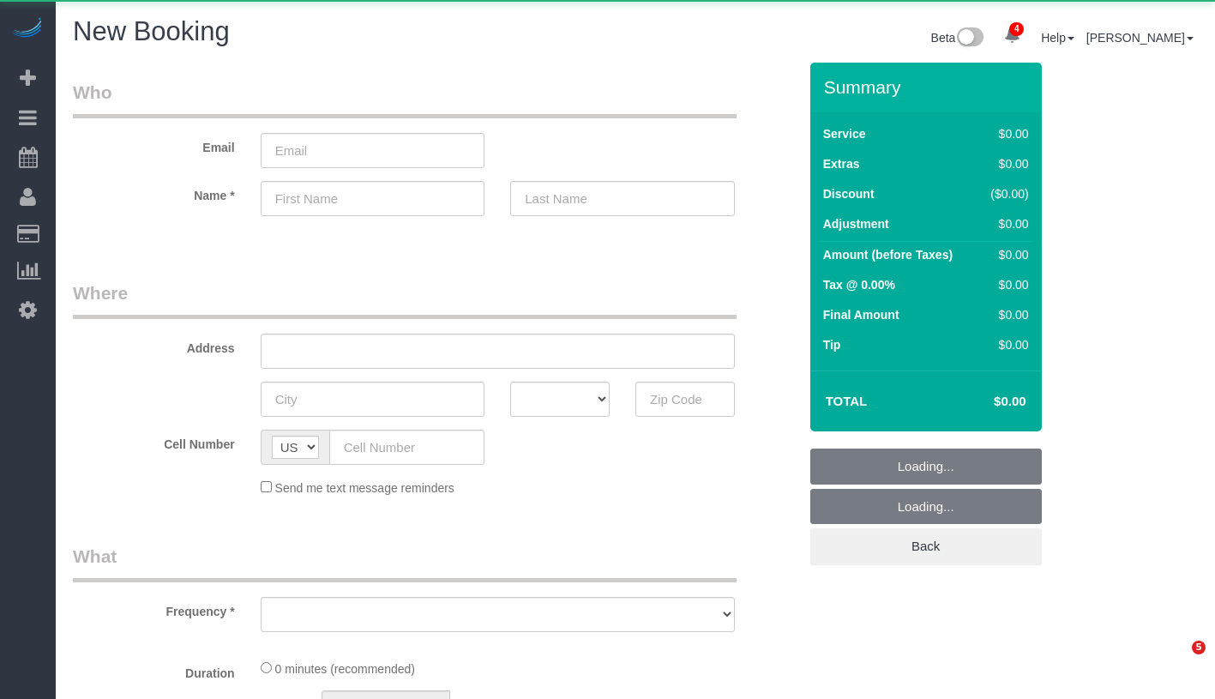
select select "number:89"
select select "number:90"
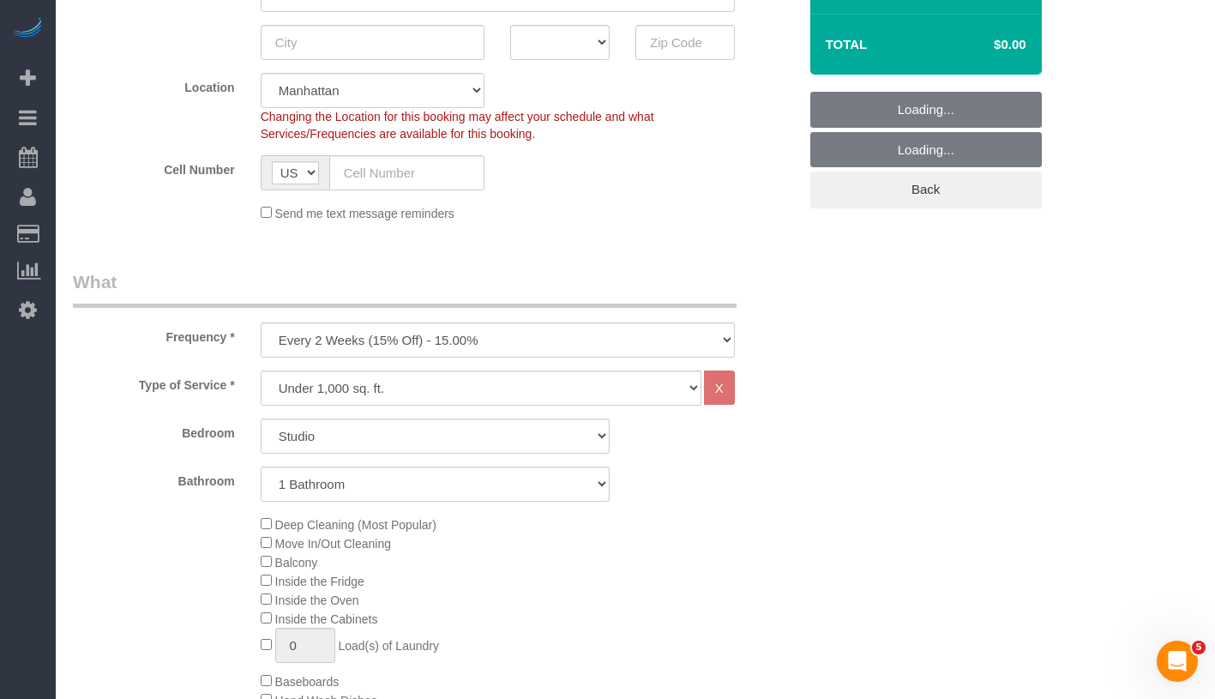
scroll to position [383, 0]
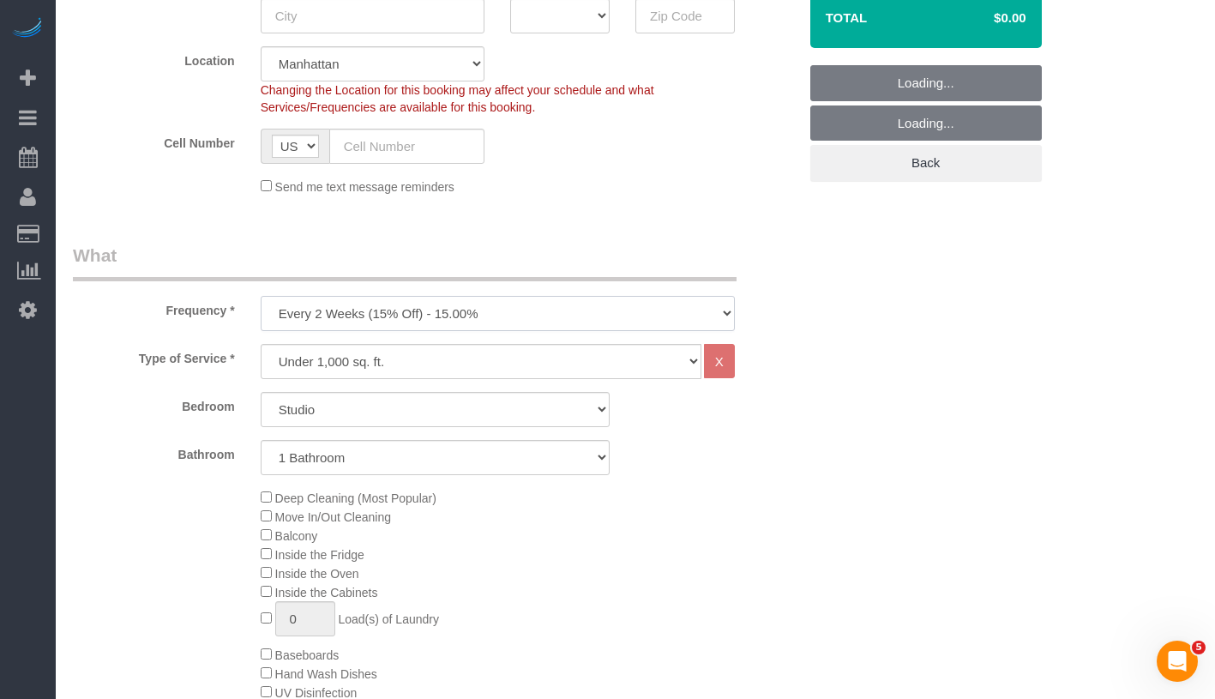
click at [449, 297] on select "One Time Weekly (20% Off) - 20.00% Every 2 Weeks (15% Off) - 15.00% Every 4 Wee…" at bounding box center [498, 313] width 474 height 35
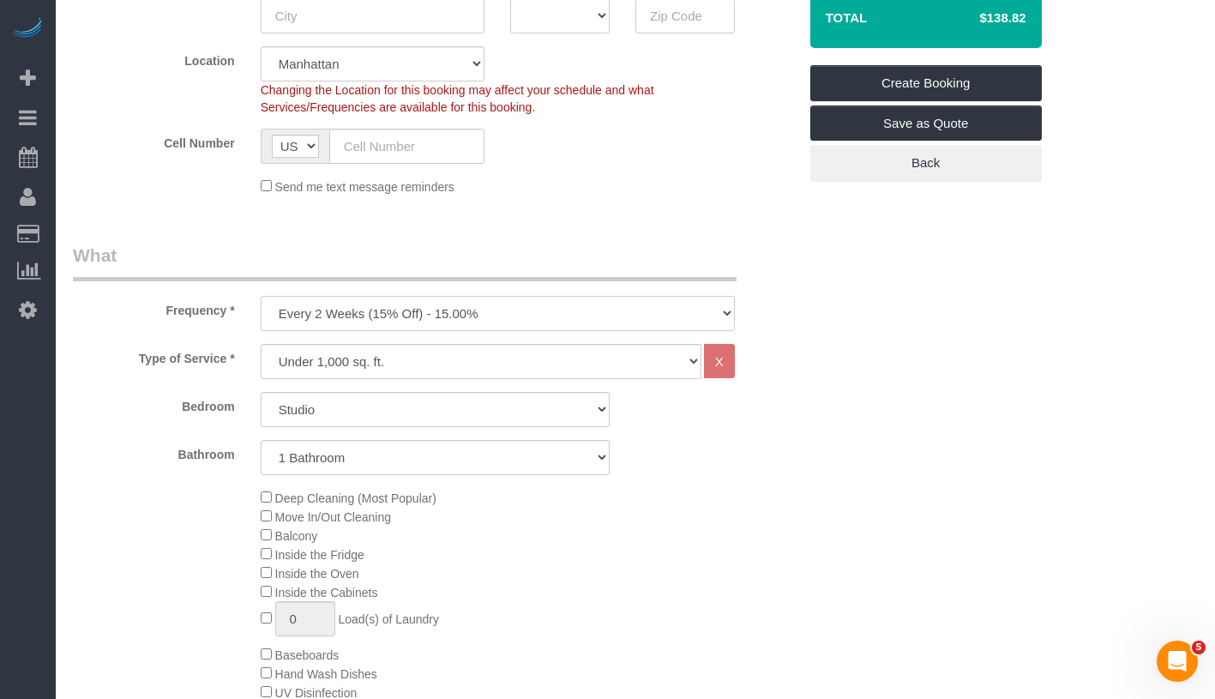
select select "object:1069"
click at [370, 412] on select "Studio 1 Bedroom 2 Bedrooms 3 Bedrooms" at bounding box center [435, 409] width 349 height 35
select select "1"
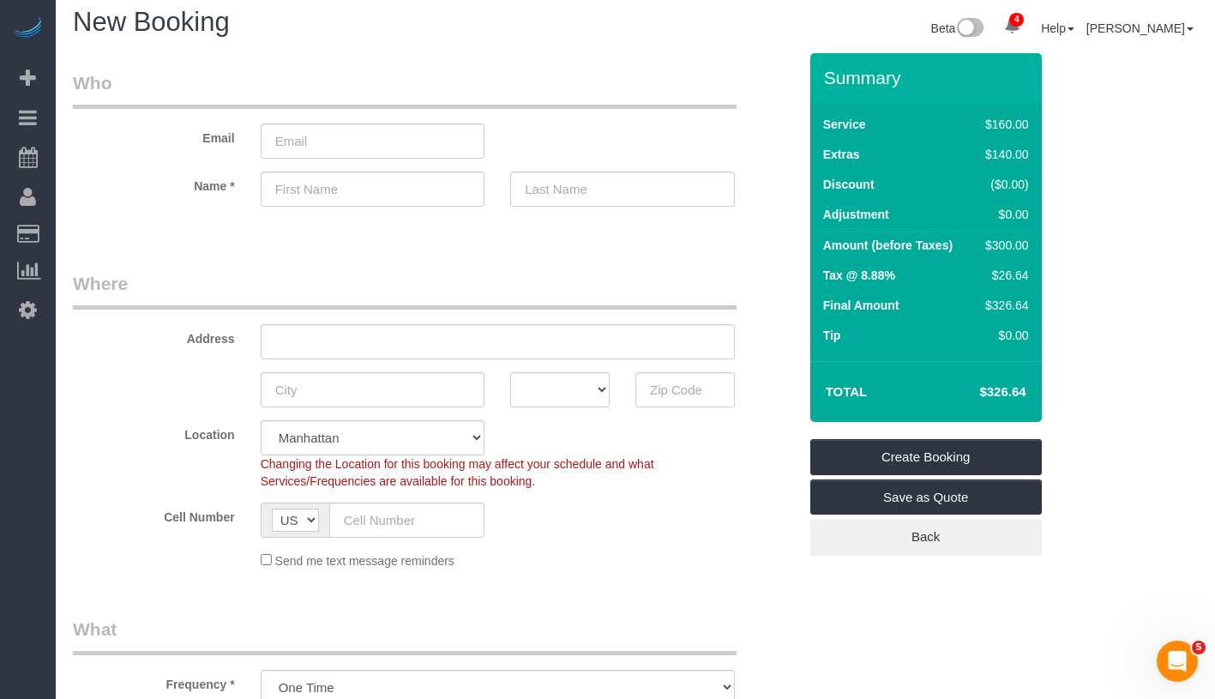
scroll to position [0, 0]
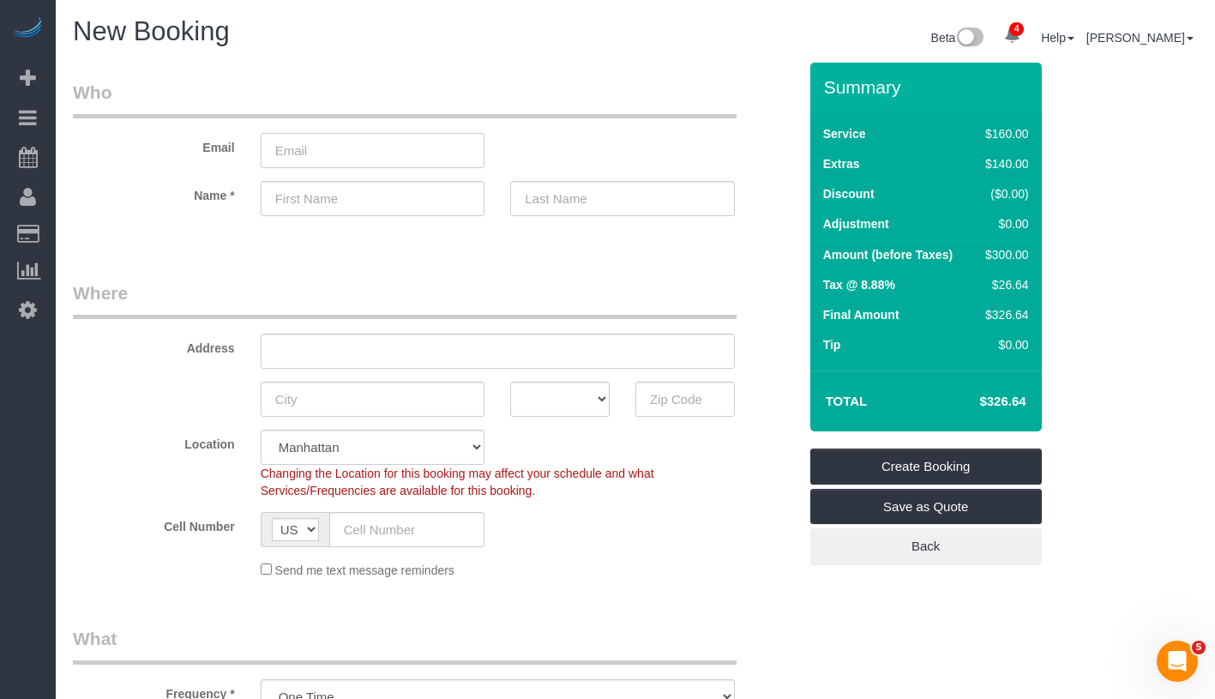
click at [403, 156] on input "email" at bounding box center [373, 150] width 225 height 35
click at [394, 156] on input "email" at bounding box center [373, 150] width 225 height 35
type input "[PERSON_NAME][EMAIL_ADDRESS][DOMAIN_NAME]"
type input "[PERSON_NAME]"
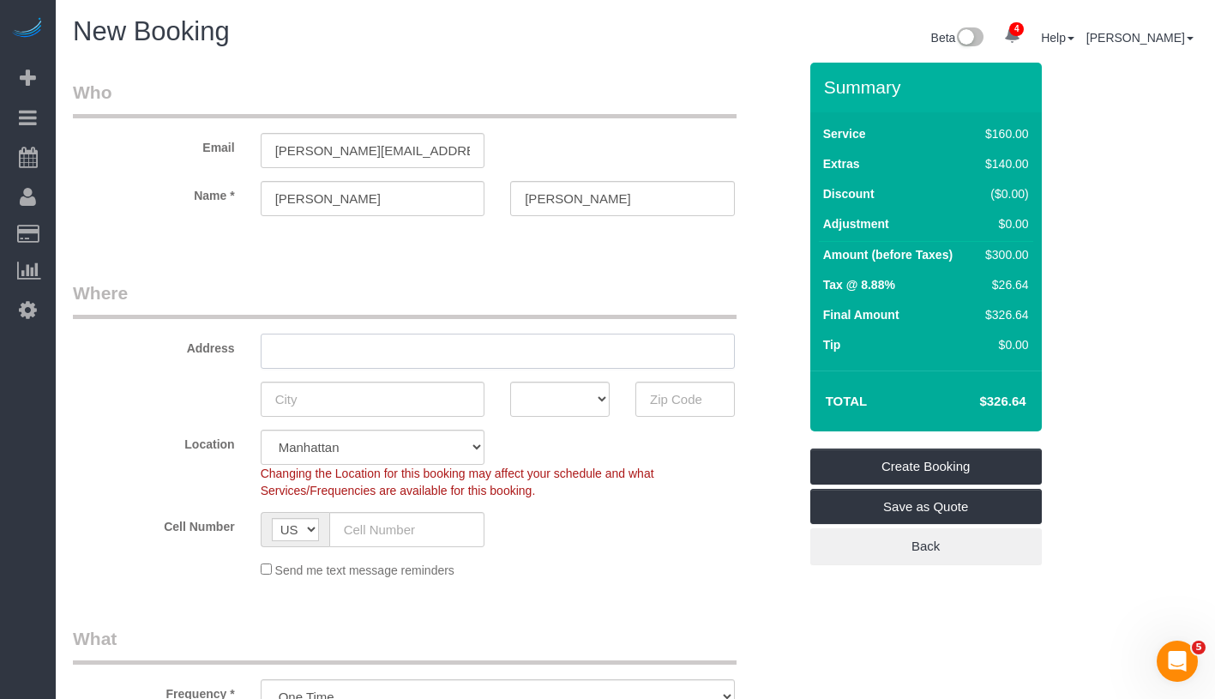
click at [521, 340] on input "text" at bounding box center [498, 351] width 474 height 35
type input "[STREET_ADDRESS][PERSON_NAME]"
click at [436, 400] on input "text" at bounding box center [373, 399] width 225 height 35
type input "[GEOGRAPHIC_DATA]"
click at [591, 404] on select "AK AL AR AZ CA CO CT DC DE FL GA HI IA ID IL IN KS KY LA MA MD ME MI MN MO MS M…" at bounding box center [559, 399] width 99 height 35
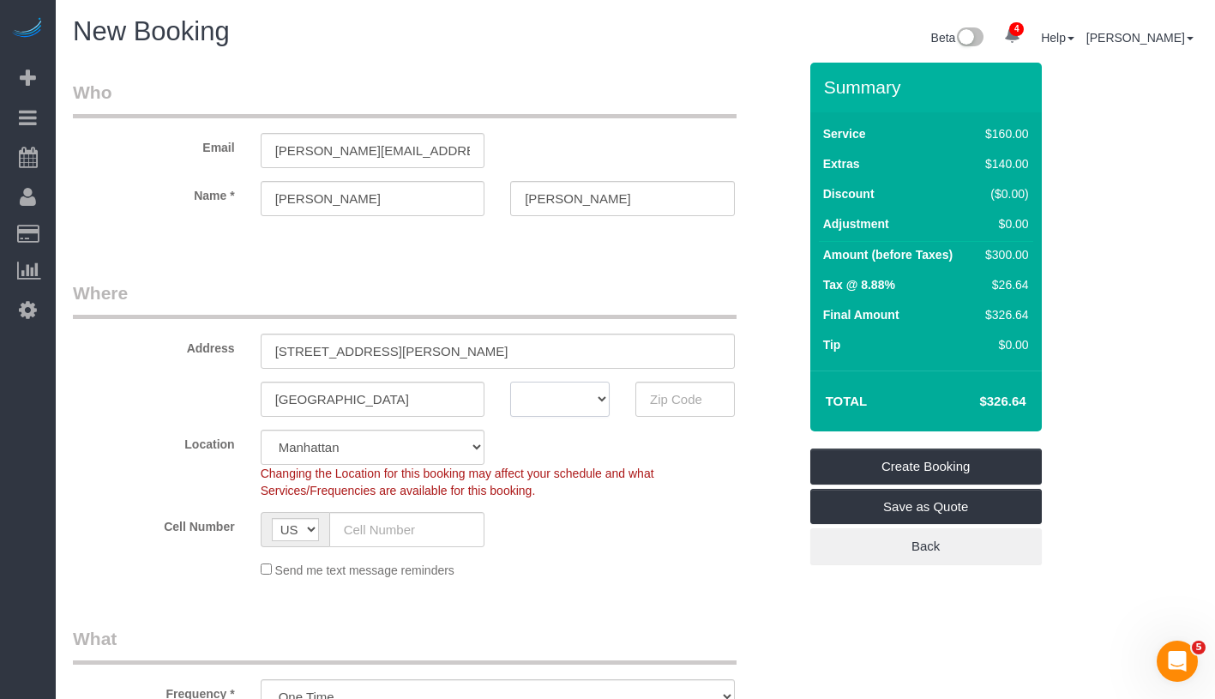
select select "NY"
click at [662, 412] on input "text" at bounding box center [684, 399] width 99 height 35
type input "11225"
click at [372, 451] on select "Manhattan Austin Boston Bronx Brooklyn Charlotte Denver New Jersey Portland Que…" at bounding box center [373, 447] width 225 height 35
select select "6"
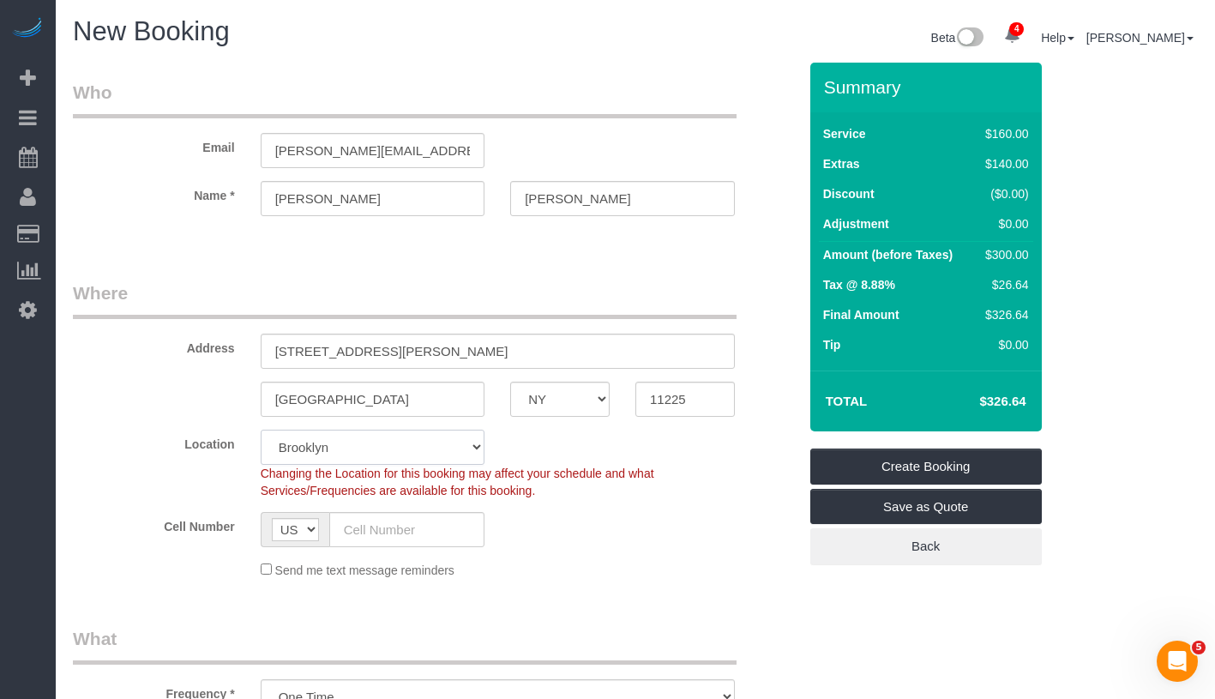
select select "object:1832"
select select "1"
click at [402, 539] on input "text" at bounding box center [407, 529] width 156 height 35
paste input "1 (718) 877-3277"
drag, startPoint x: 353, startPoint y: 531, endPoint x: 307, endPoint y: 526, distance: 46.5
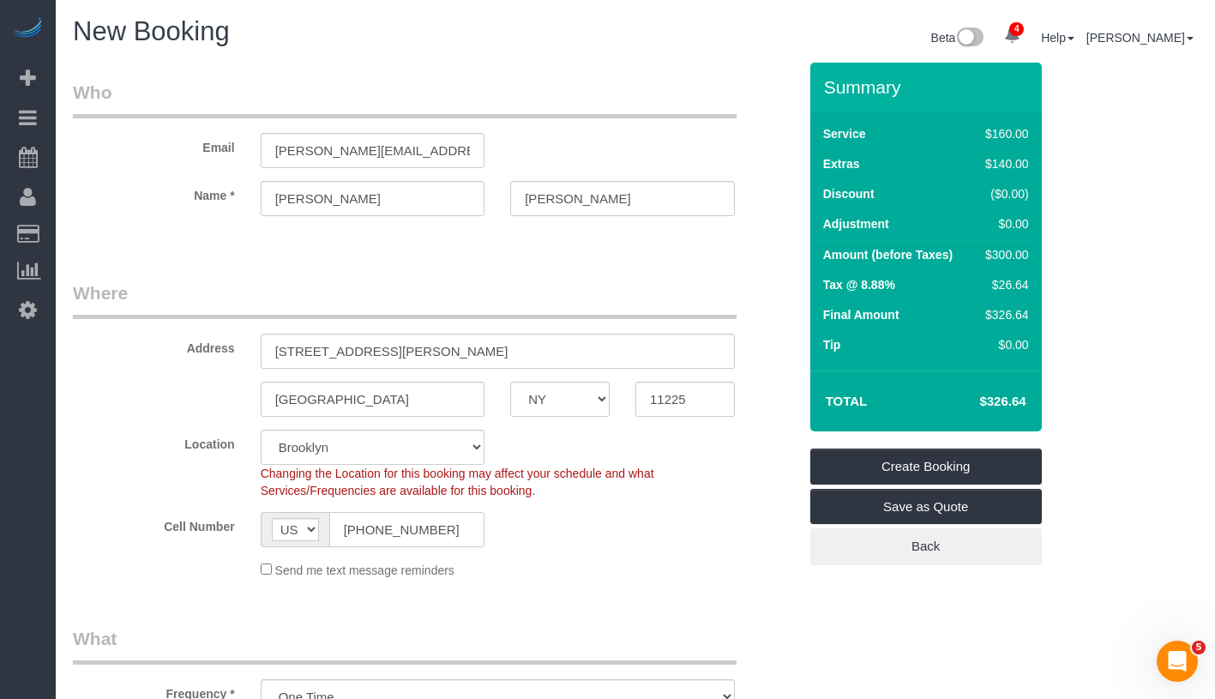
click at [307, 526] on div "AF AL DZ AD AO AI AQ AG AR AM AW AU AT AZ BS BH BD BB BY BE BZ BJ BM BT BO BA B…" at bounding box center [373, 529] width 225 height 35
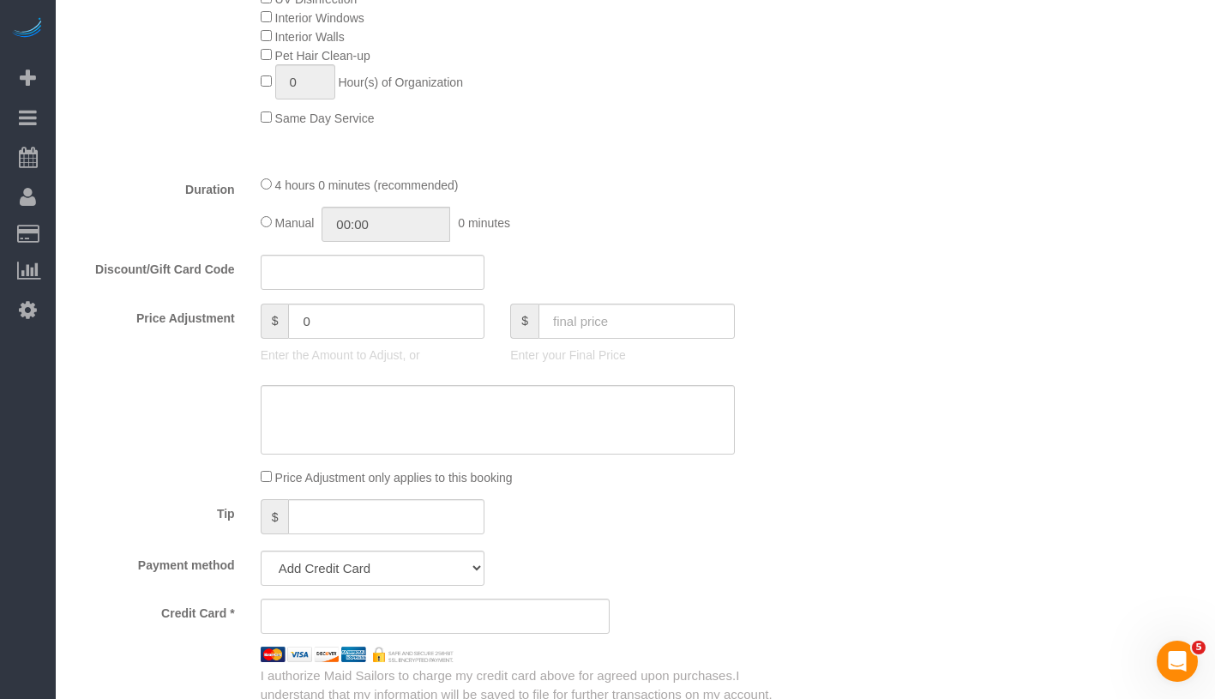
scroll to position [1078, 0]
type input "[PHONE_NUMBER]"
click at [259, 222] on div "4 hours 0 minutes (recommended) Manual 00:00 0 minutes" at bounding box center [498, 207] width 500 height 67
type input "04:00"
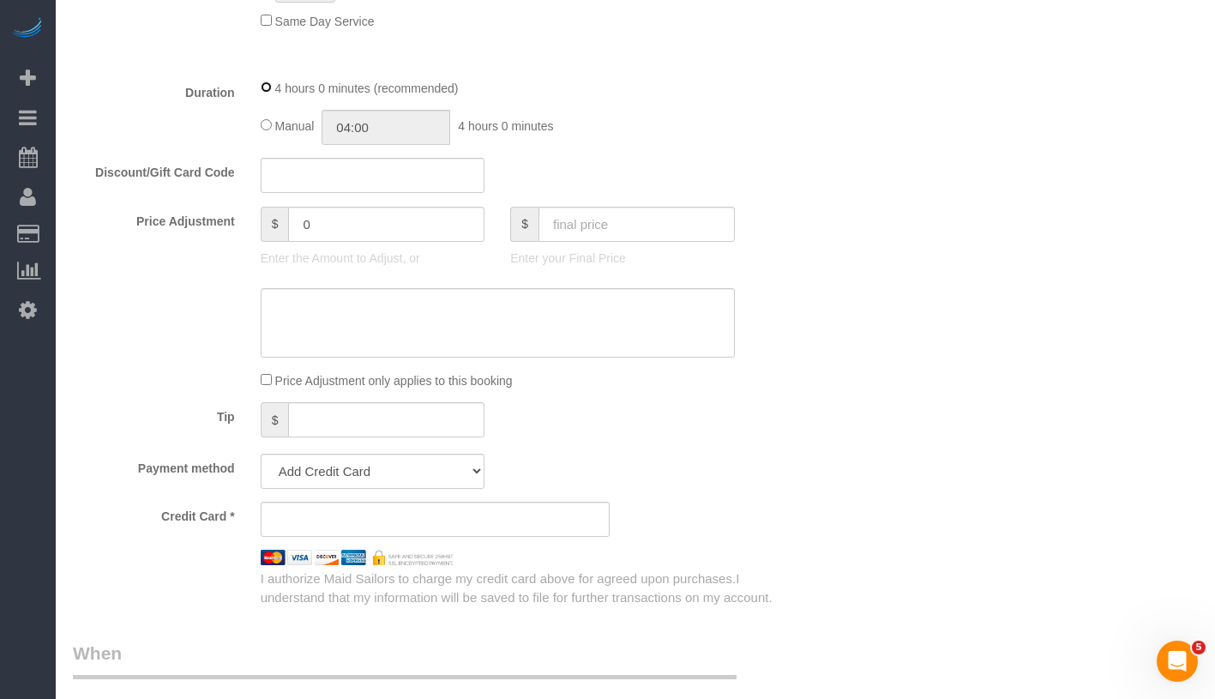
scroll to position [1242, 0]
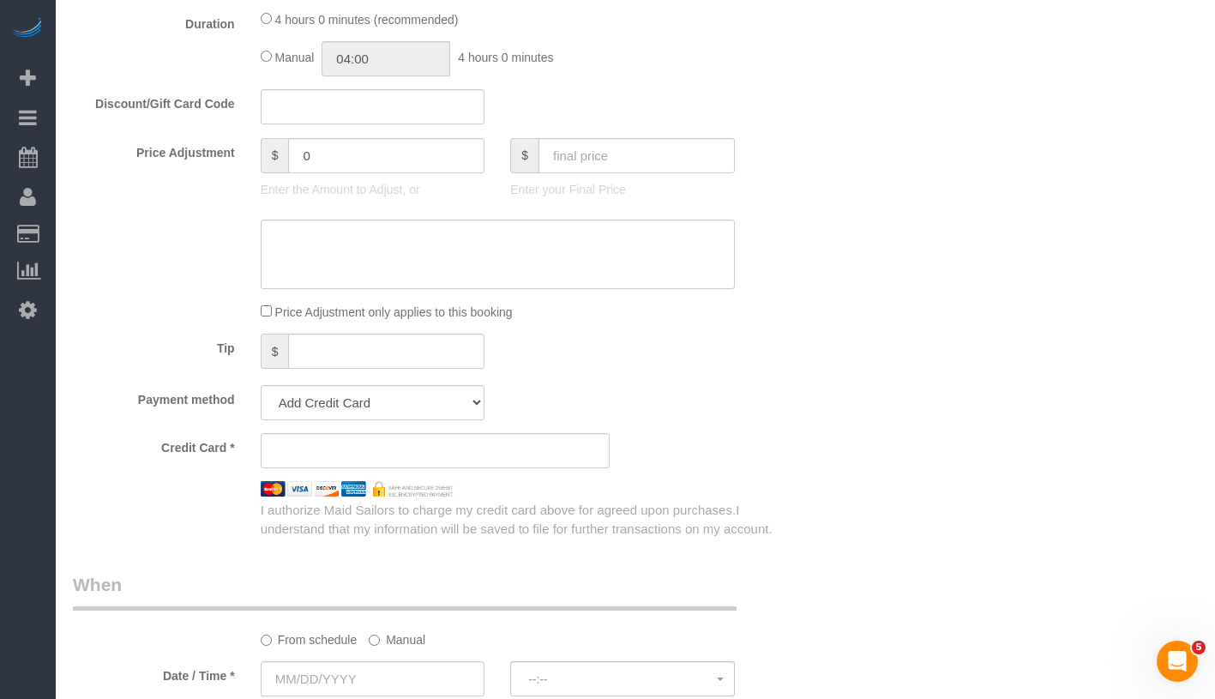
click at [398, 643] on label "Manual" at bounding box center [397, 636] width 57 height 23
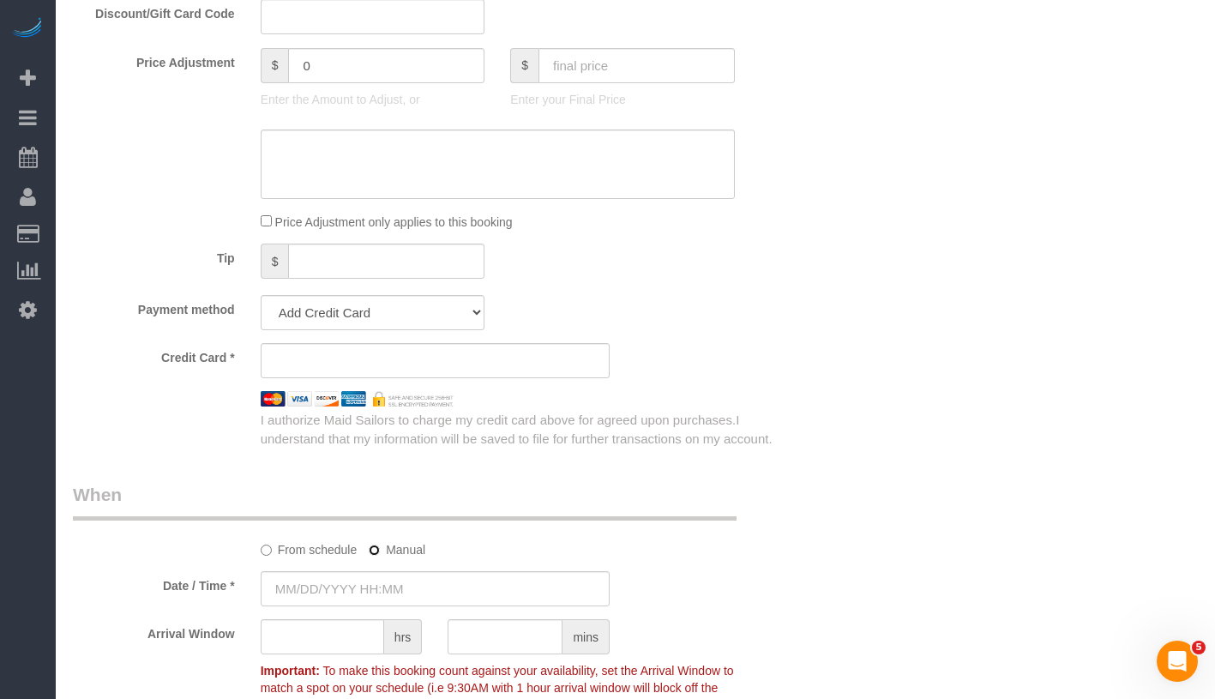
scroll to position [1401, 0]
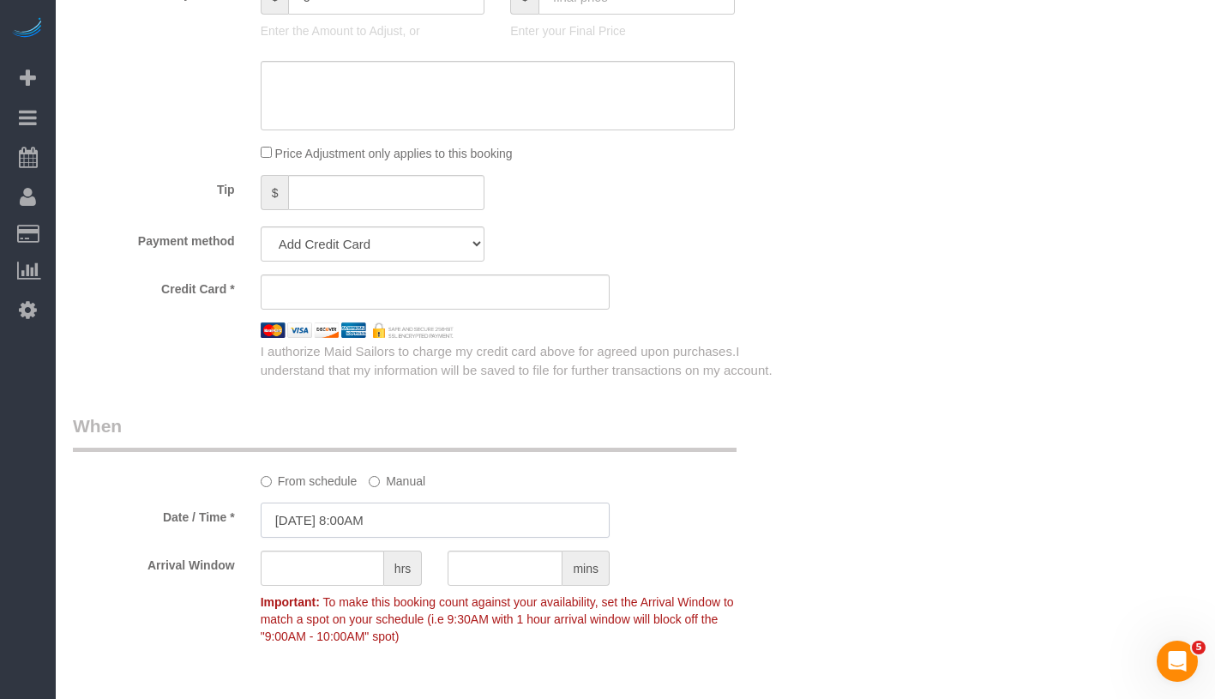
click at [388, 520] on input "08/26/2025 8:00AM" at bounding box center [435, 519] width 349 height 35
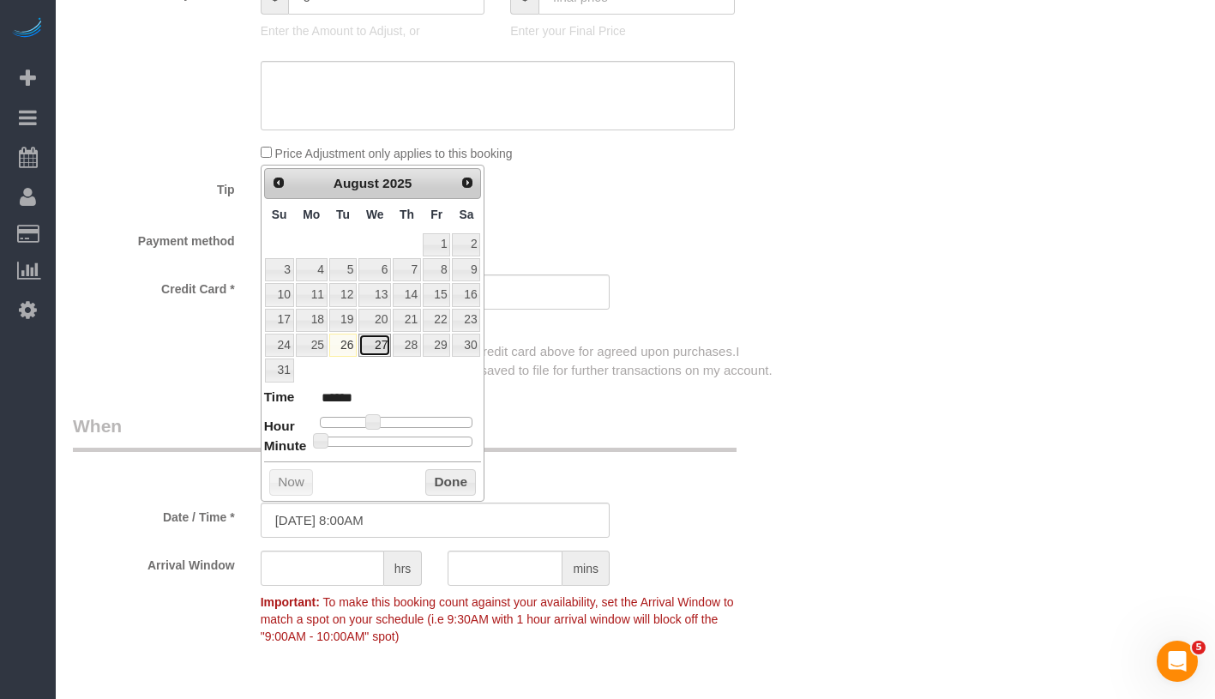
click at [378, 347] on link "27" at bounding box center [374, 345] width 33 height 23
type input "08/27/2025 9:00AM"
type input "******"
click at [380, 426] on span at bounding box center [379, 421] width 15 height 15
click at [452, 483] on button "Done" at bounding box center [450, 482] width 51 height 27
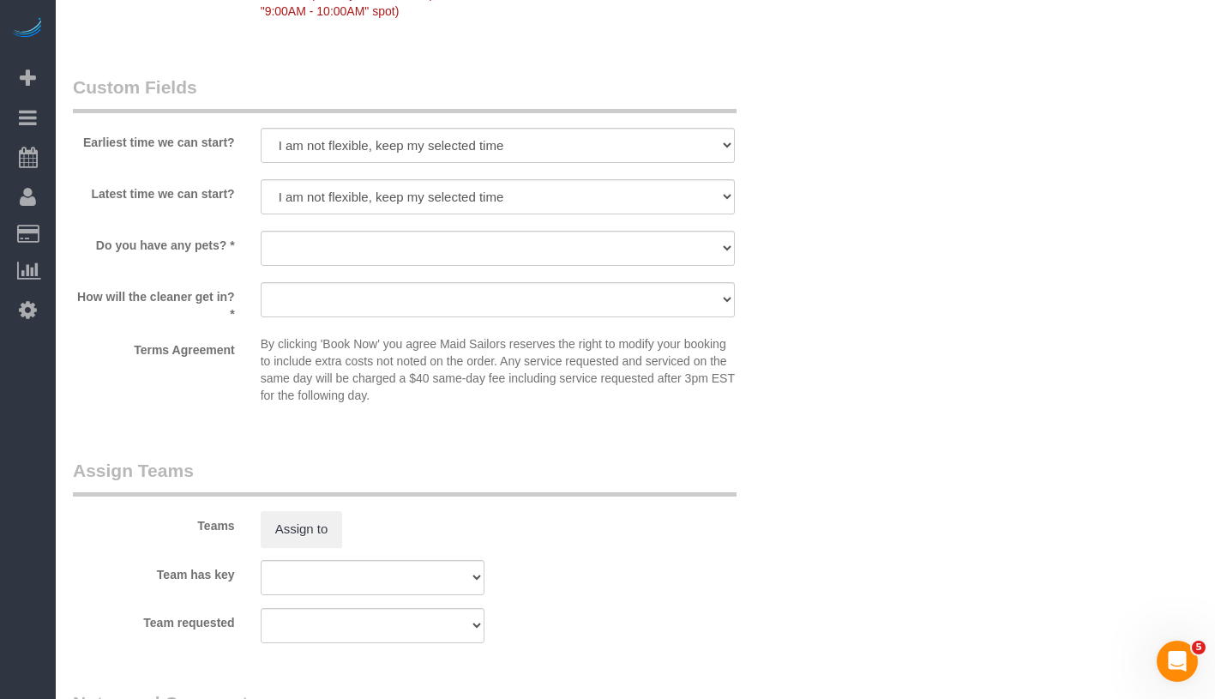
scroll to position [2027, 0]
click at [487, 127] on select "I am not flexible, keep my selected time 8:00 AM 9:00 AM 10:00 AM 11:00 AM 12:0…" at bounding box center [498, 144] width 474 height 35
click at [388, 237] on select "Dog Cat None" at bounding box center [498, 247] width 474 height 35
select select "number:15"
click at [400, 298] on select "We'll let you in. Doorman/Front Desk has the key. Other (Provide details)" at bounding box center [498, 298] width 474 height 35
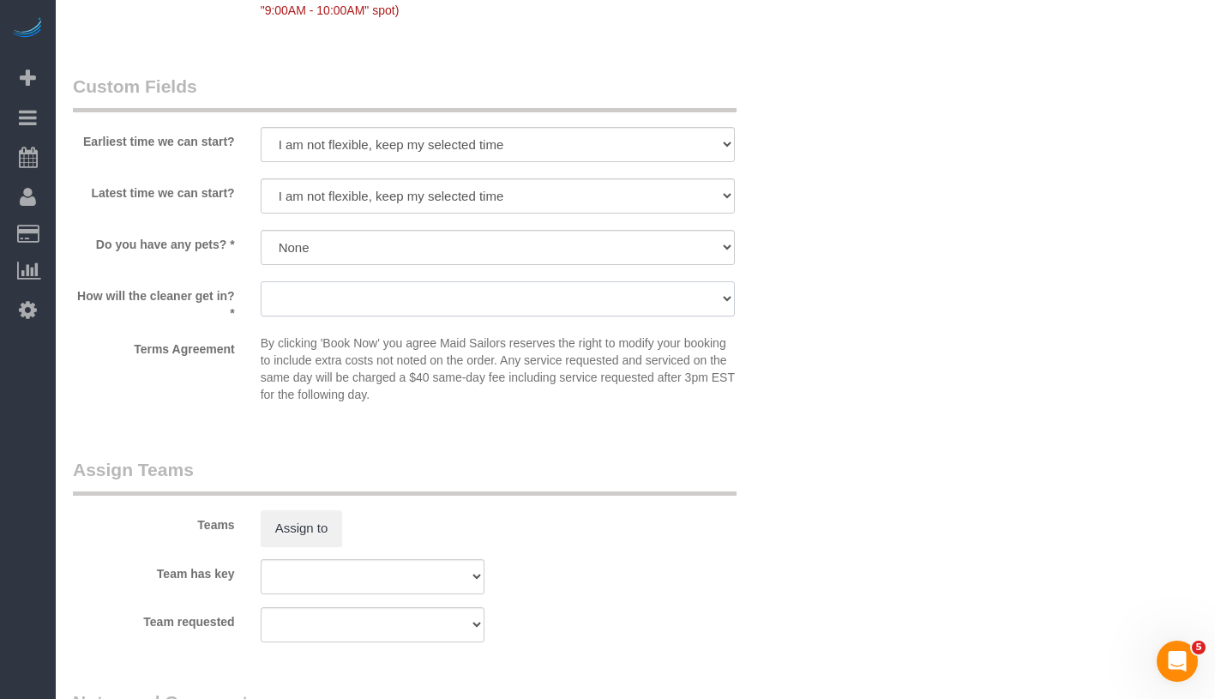
select select "number:5"
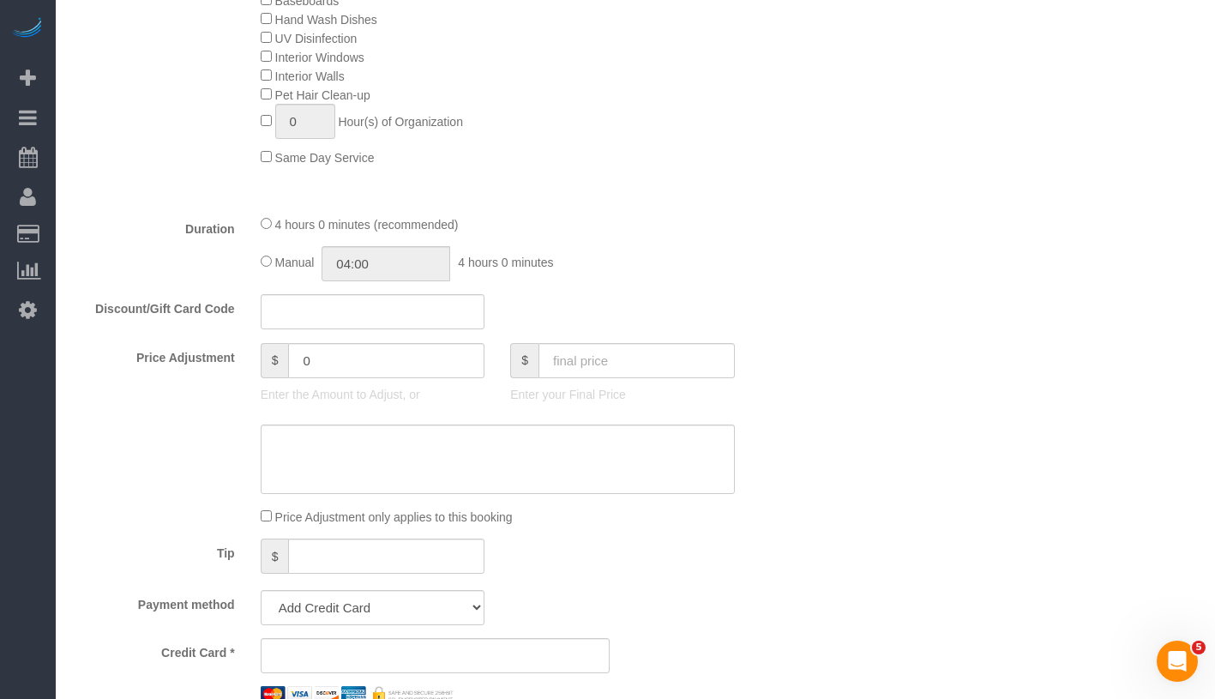
scroll to position [1283, 0]
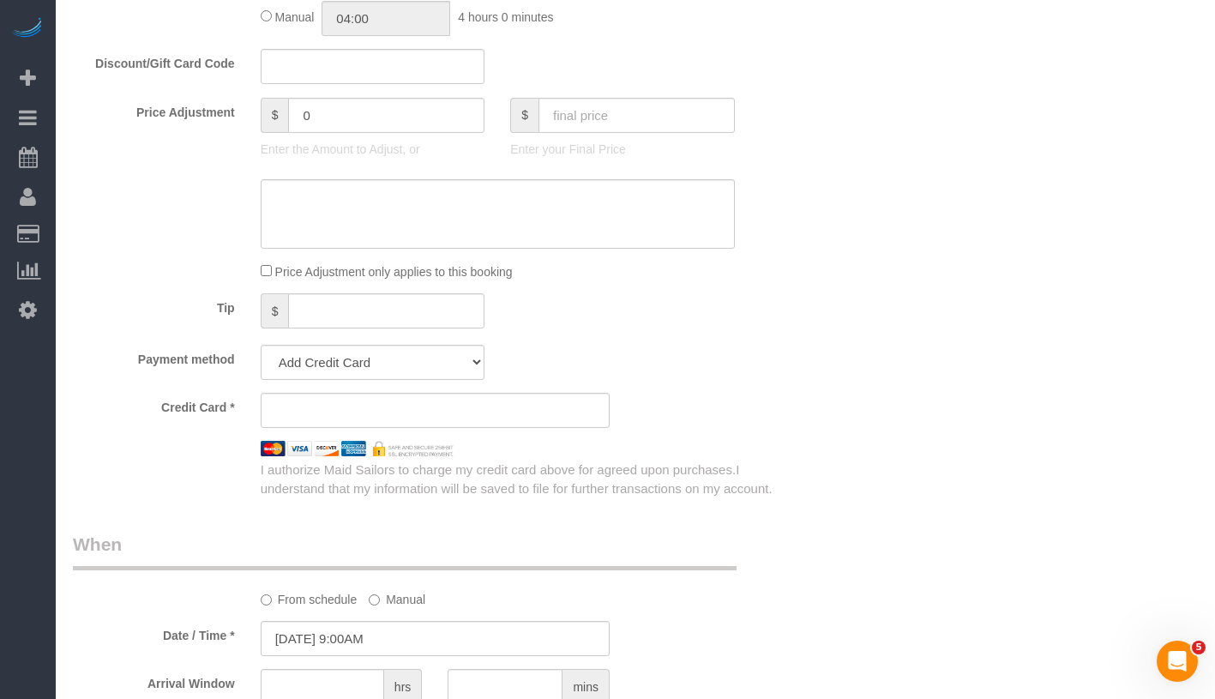
click at [530, 421] on sui-stripe-card at bounding box center [435, 410] width 349 height 35
click at [829, 382] on div "Who Email daniel.torres7790@gmail.com Name * Daniel Torres Where Address 344 Fe…" at bounding box center [635, 234] width 1125 height 2908
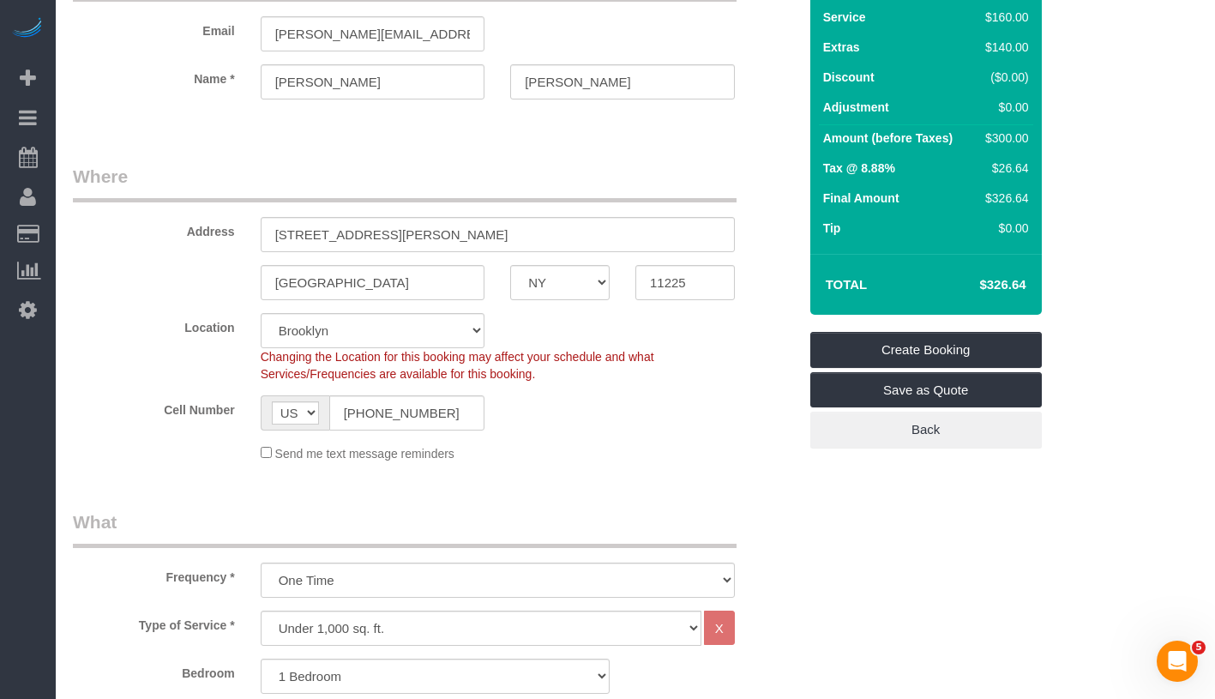
scroll to position [0, 0]
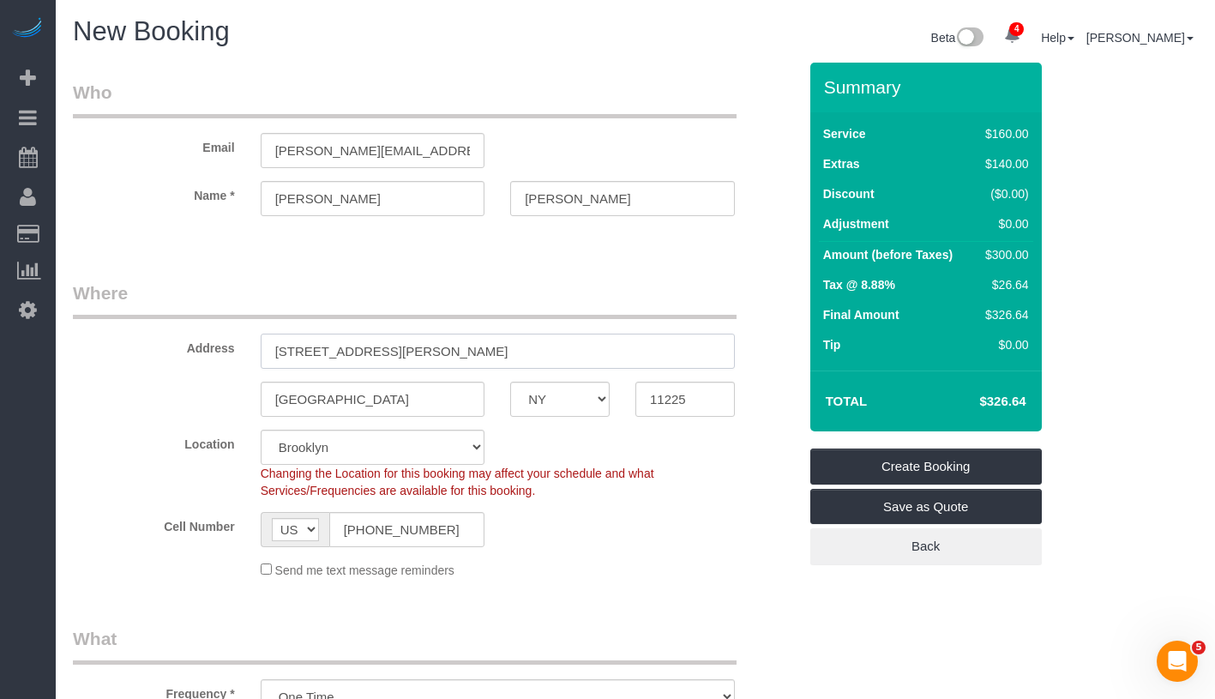
drag, startPoint x: 270, startPoint y: 350, endPoint x: 490, endPoint y: 350, distance: 219.5
click at [490, 350] on input "[STREET_ADDRESS][PERSON_NAME]" at bounding box center [498, 351] width 474 height 35
click at [1016, 466] on link "Create Booking" at bounding box center [926, 466] width 232 height 36
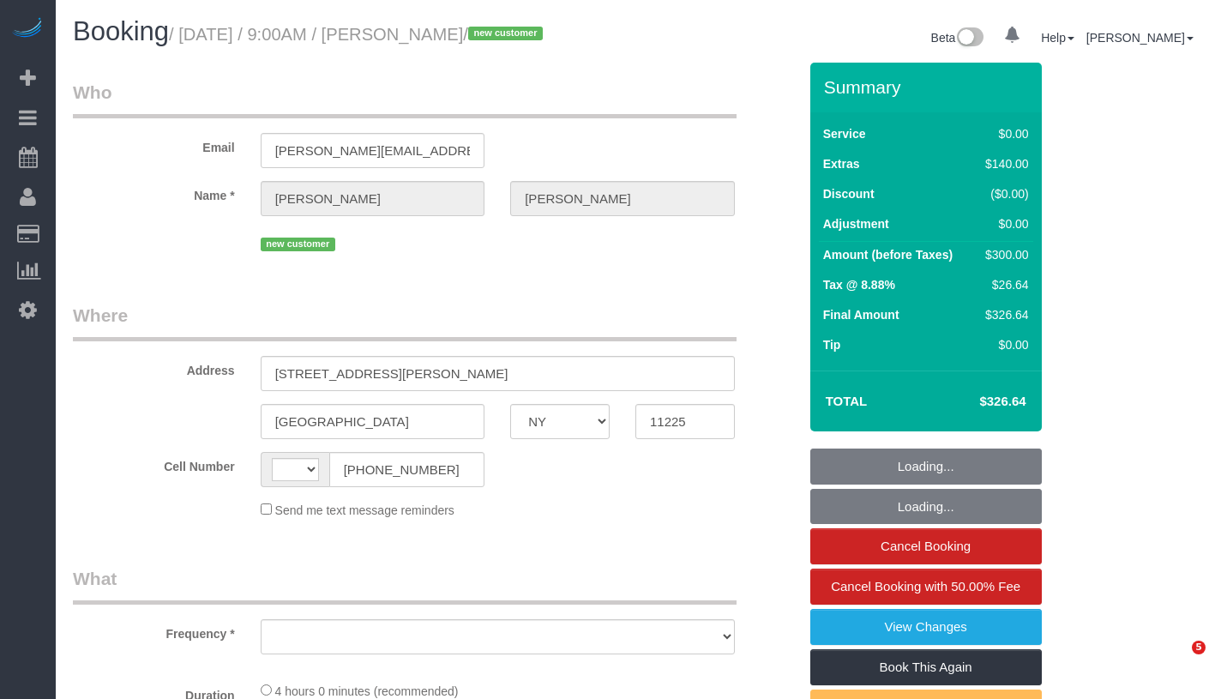
select select "NY"
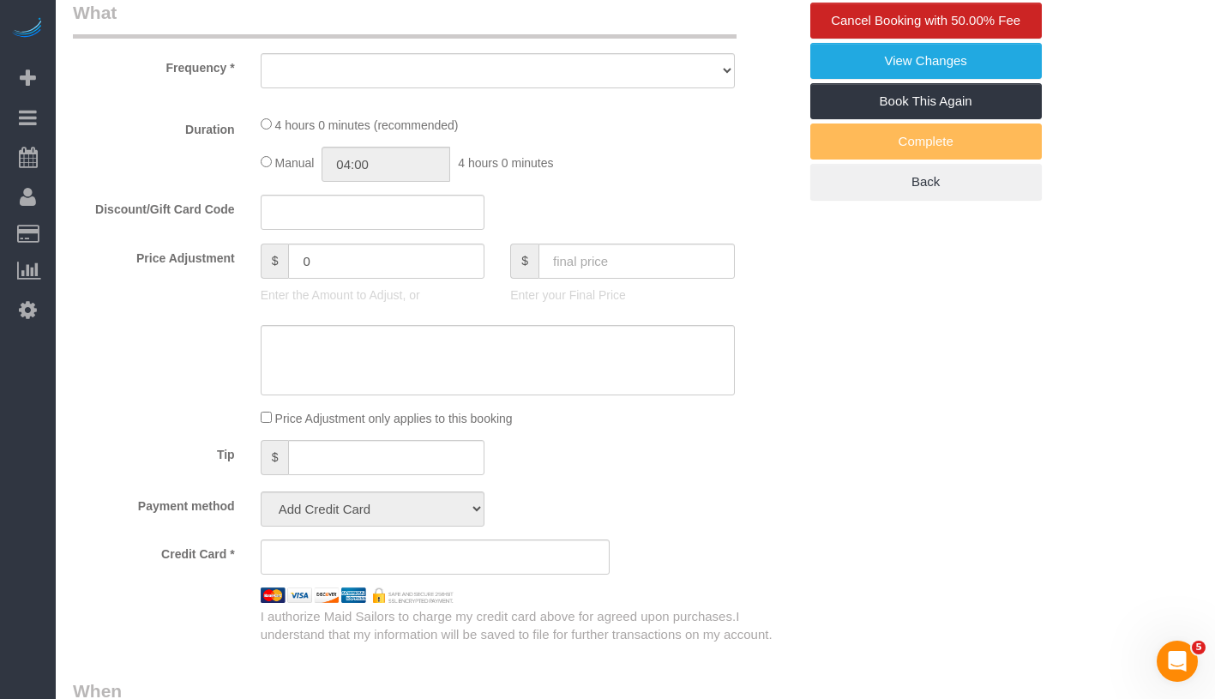
select select "string:[GEOGRAPHIC_DATA]"
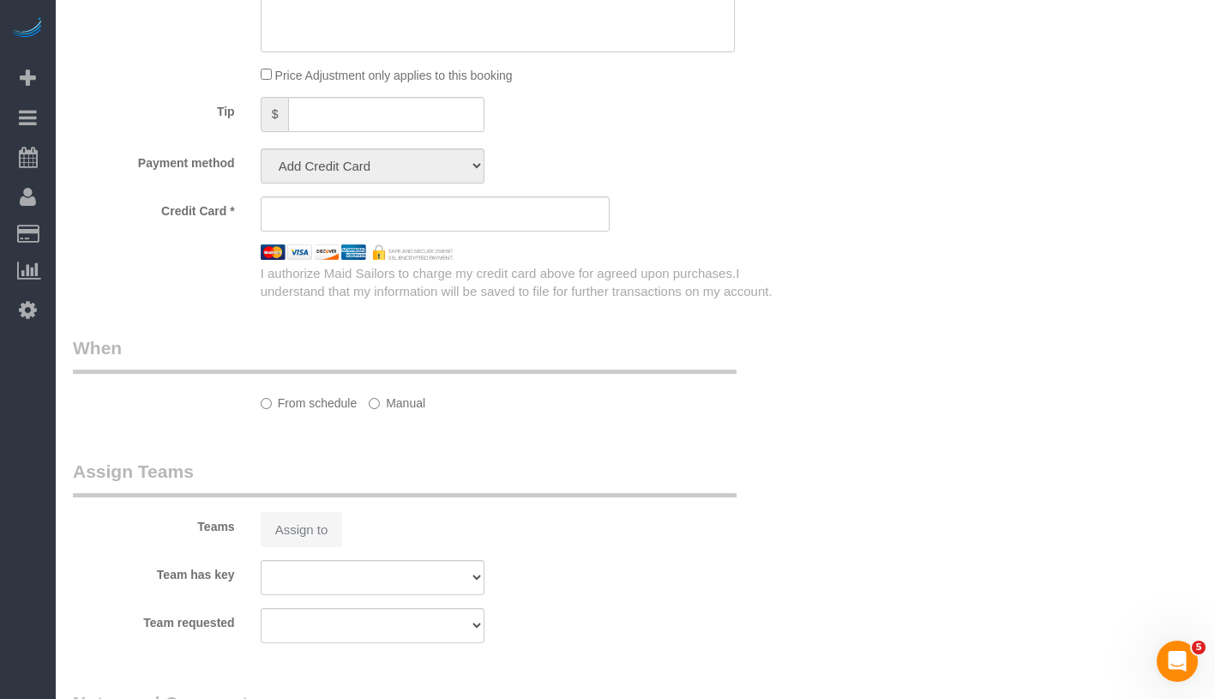
select select "object:763"
select select "string:stripe-pm_1S0Pya4VGloSiKo7jMSVnvsk"
select select "1"
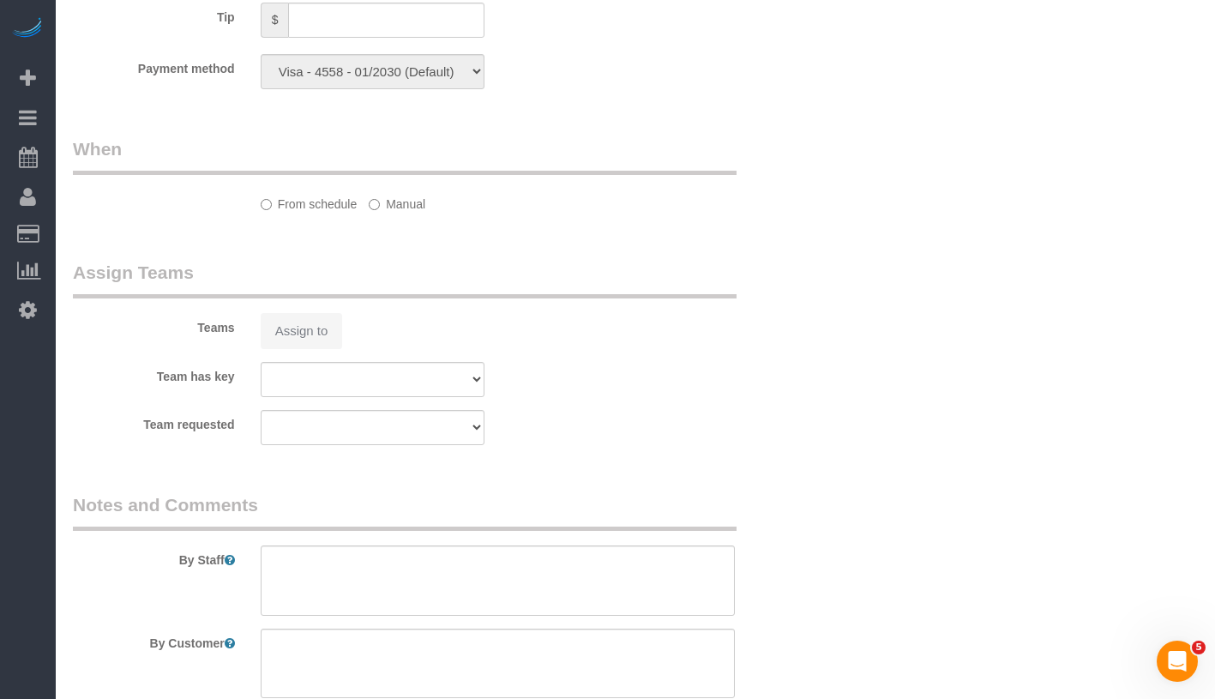
select select "spot1"
select select "number:89"
select select "number:90"
select select "number:15"
select select "number:5"
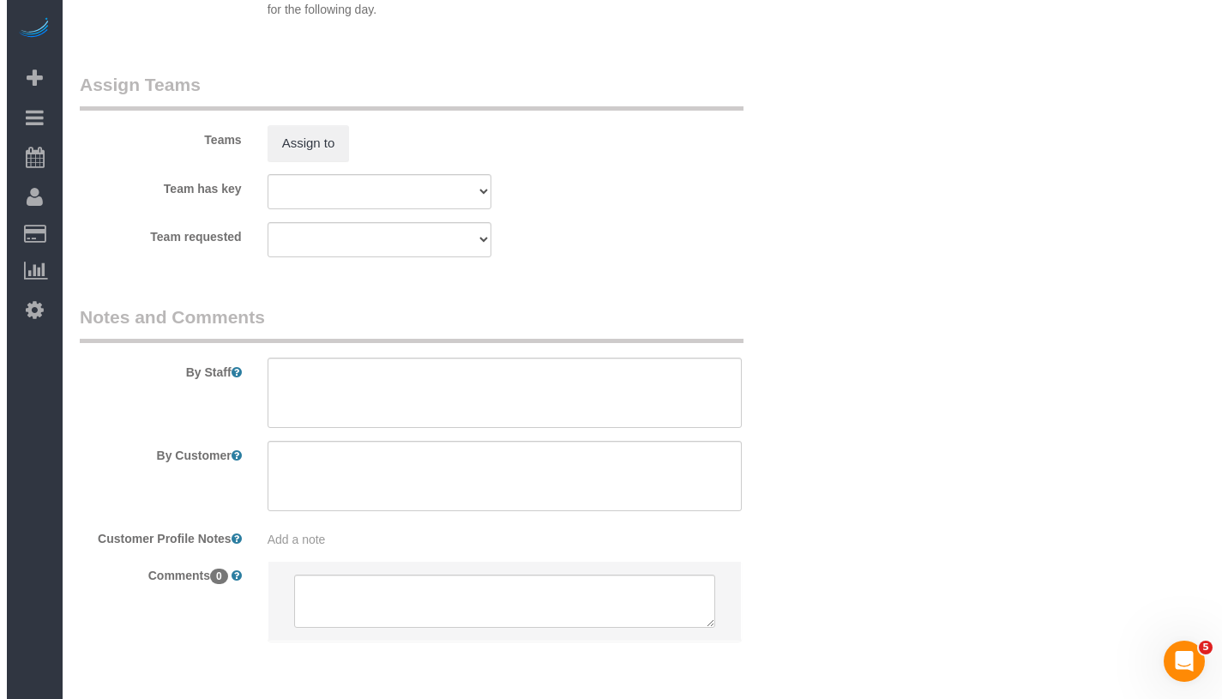
scroll to position [2285, 0]
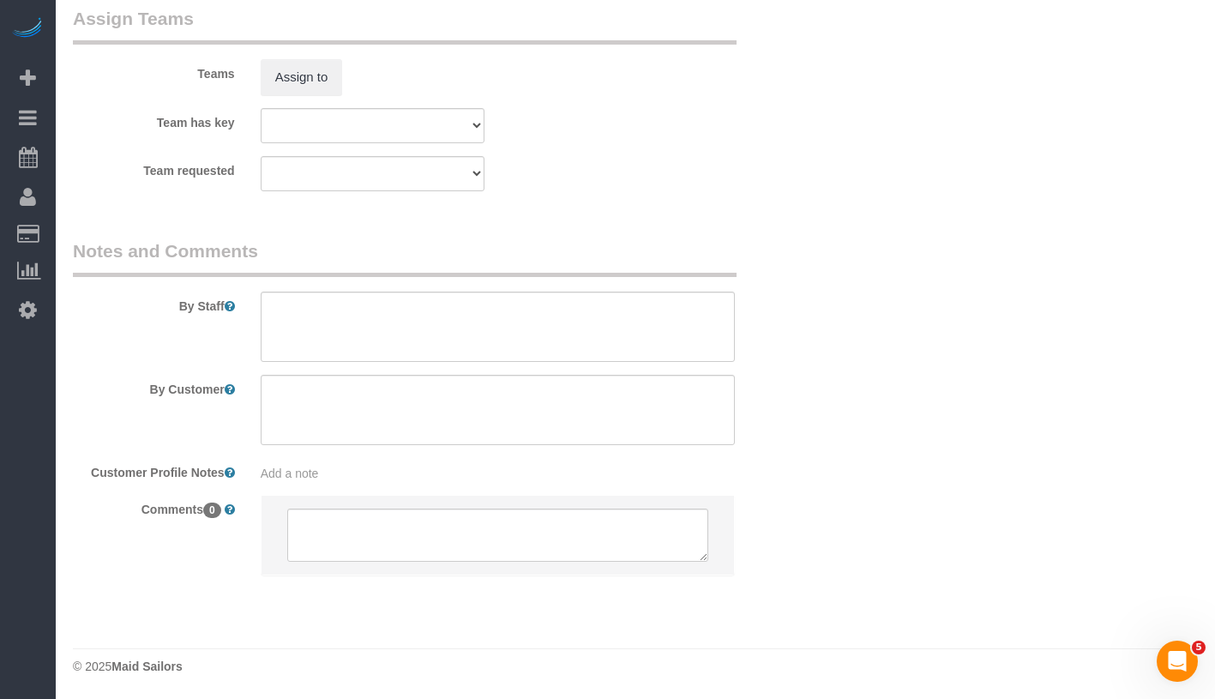
select select "1"
click at [298, 81] on button "Assign to" at bounding box center [302, 77] width 82 height 36
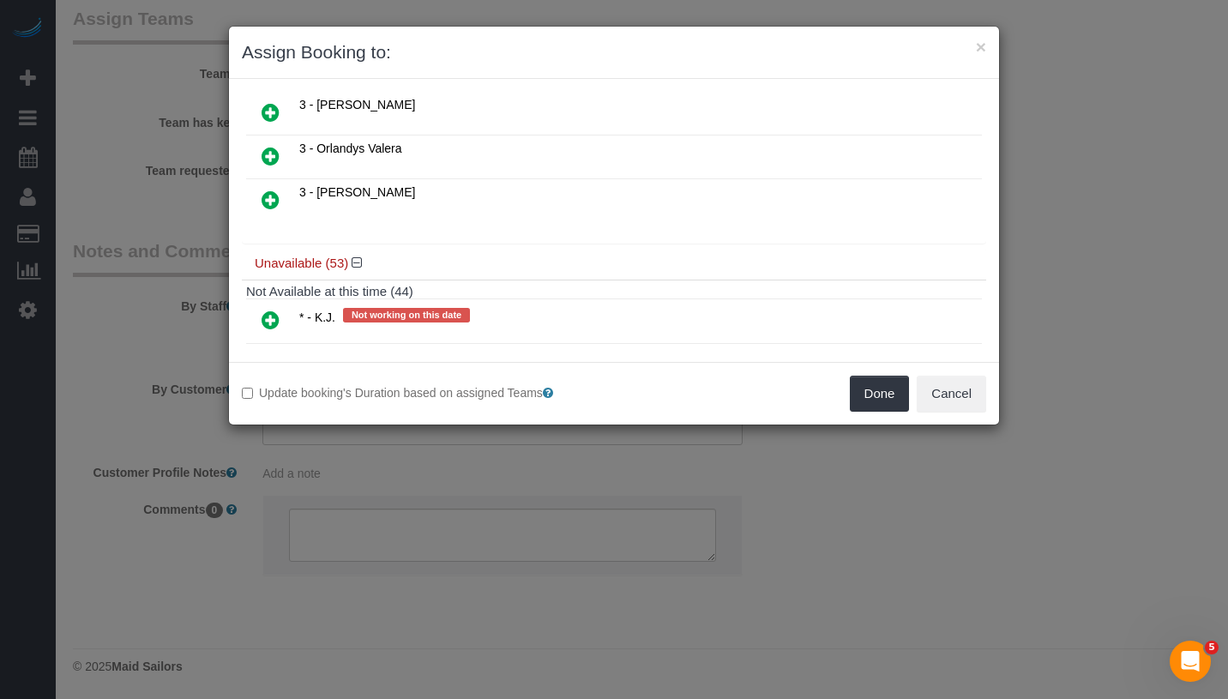
scroll to position [1191, 0]
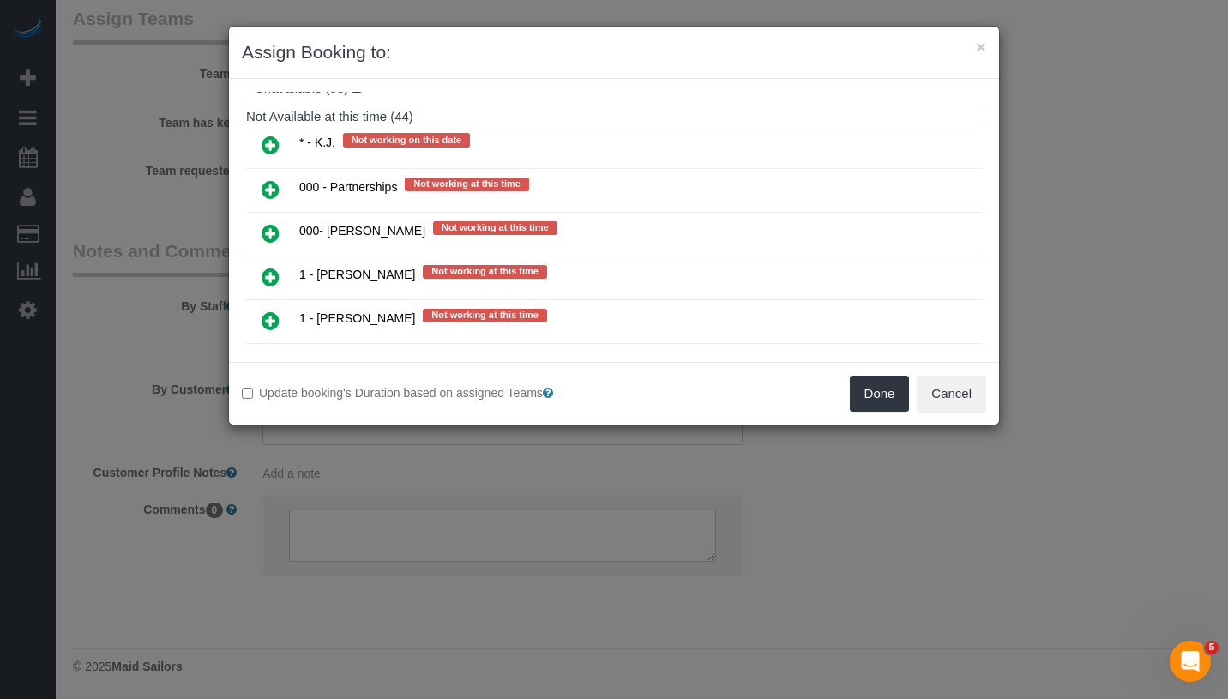
click at [267, 135] on icon at bounding box center [271, 145] width 18 height 21
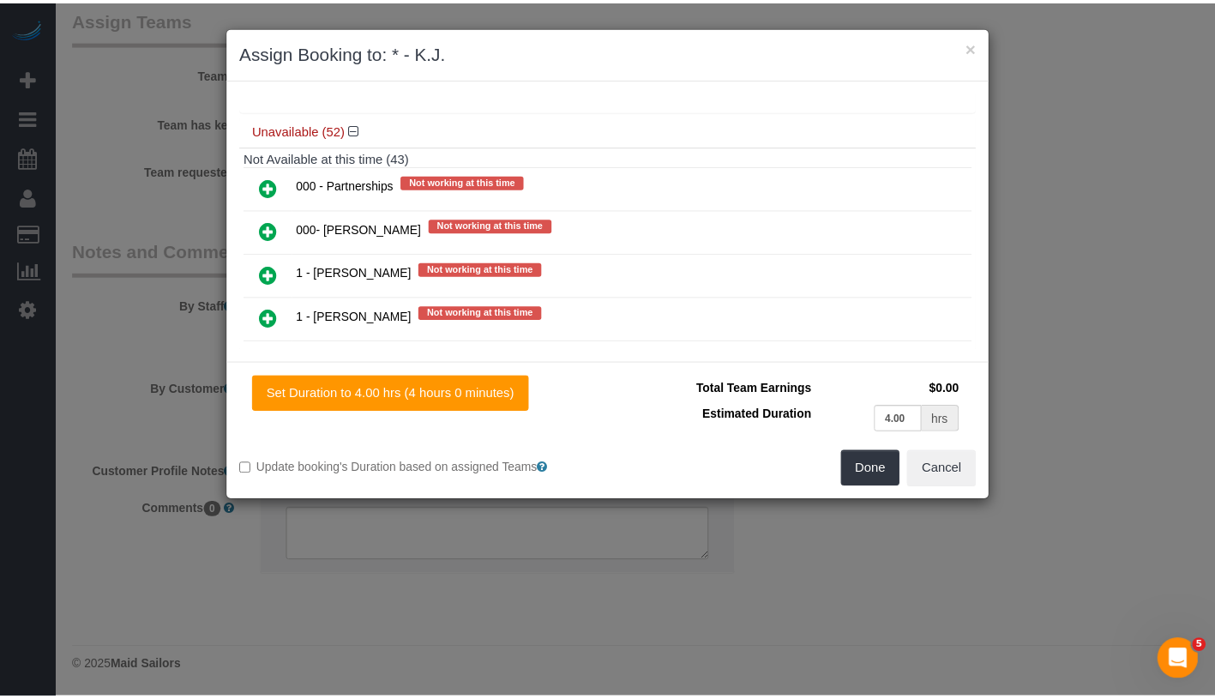
scroll to position [1231, 0]
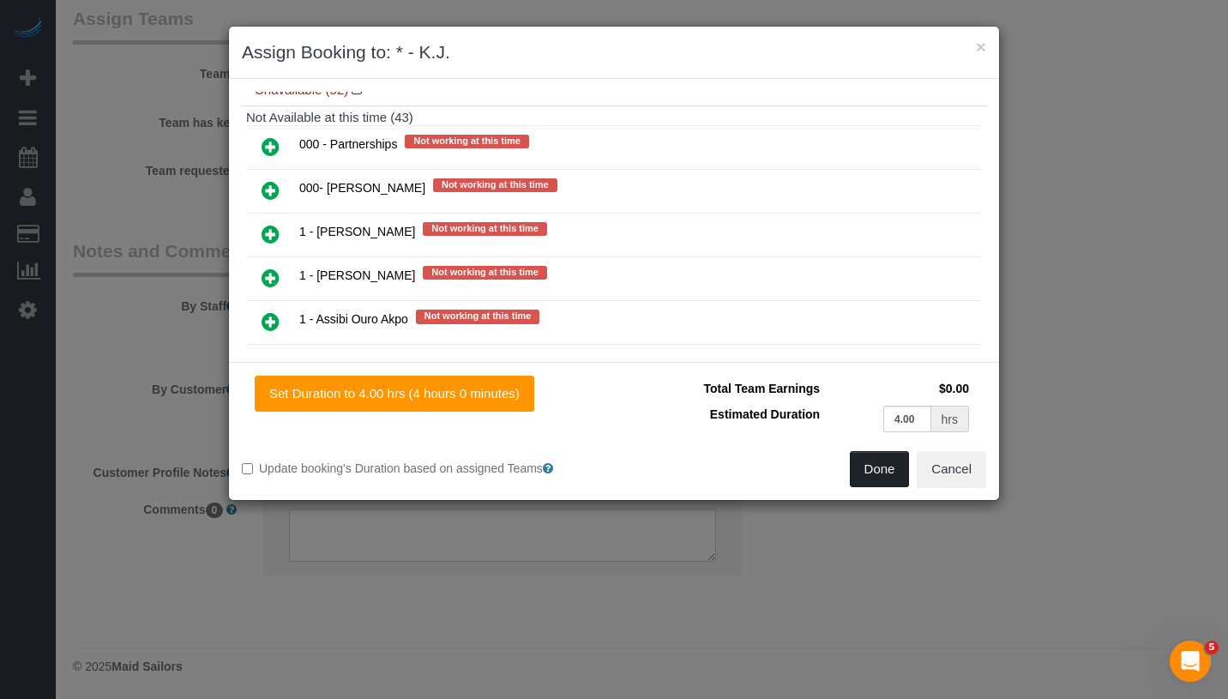
click at [889, 484] on button "Done" at bounding box center [880, 469] width 60 height 36
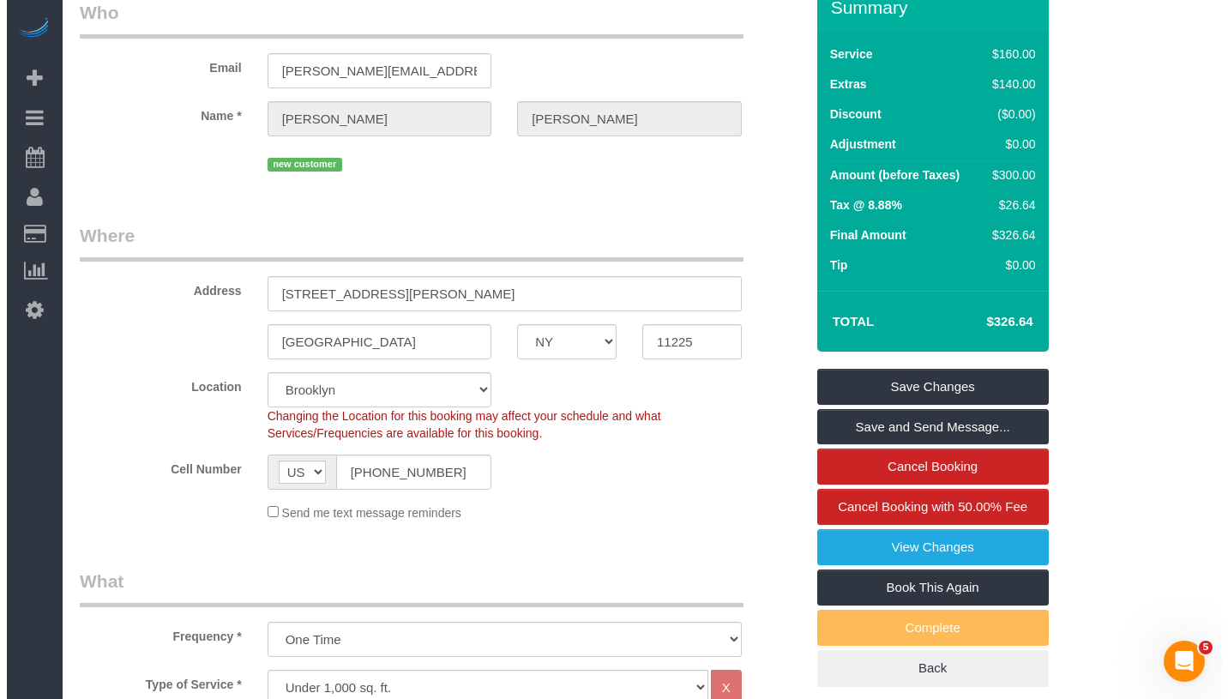
scroll to position [0, 0]
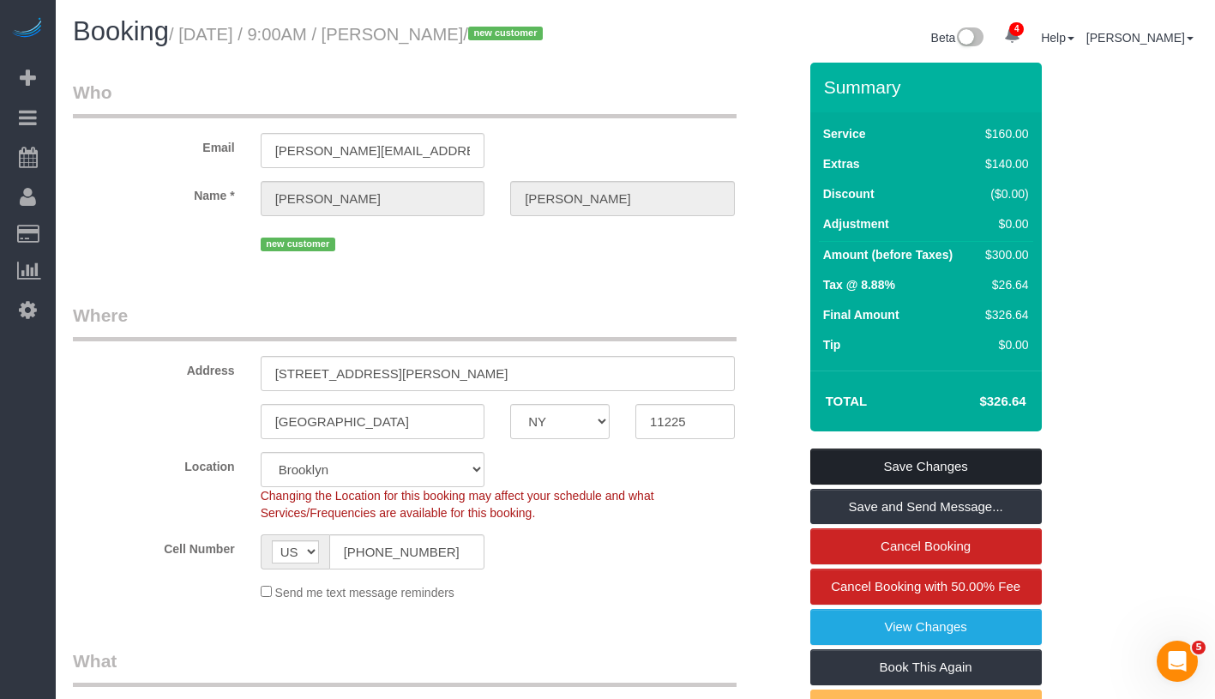
click at [995, 455] on link "Save Changes" at bounding box center [926, 466] width 232 height 36
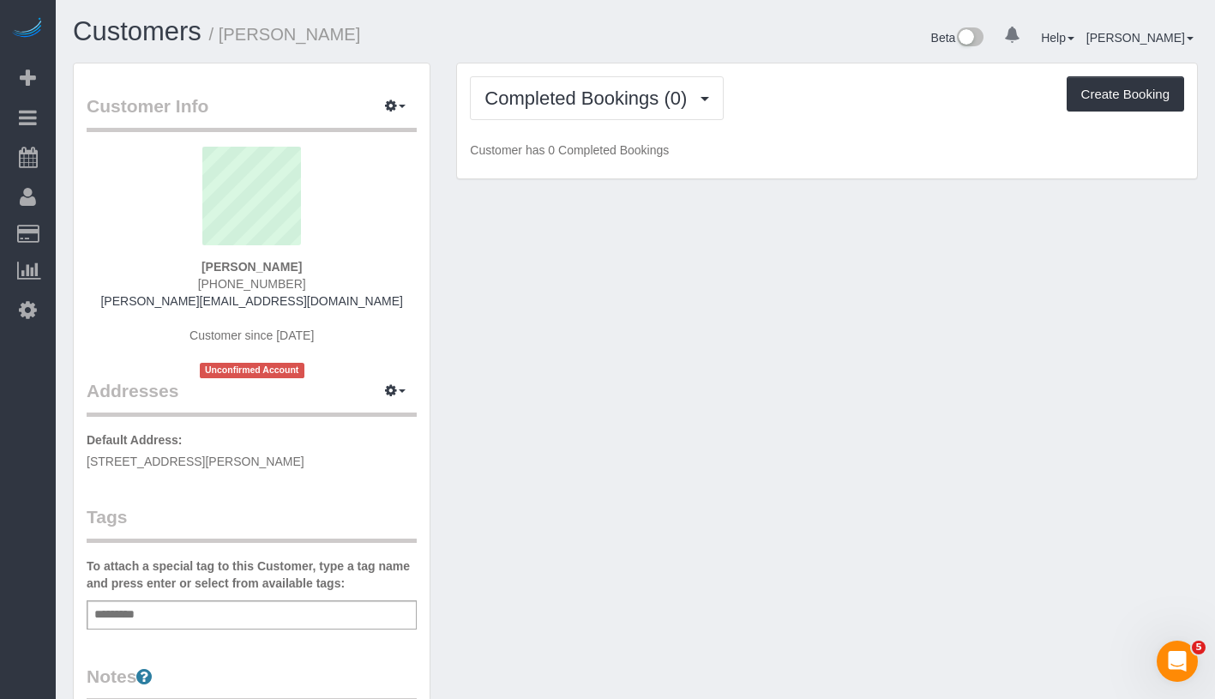
click at [284, 598] on div "To attach a special tag to this Customer, type a tag name and press enter or se…" at bounding box center [252, 593] width 330 height 72
click at [274, 610] on div "Add a tag" at bounding box center [252, 614] width 330 height 29
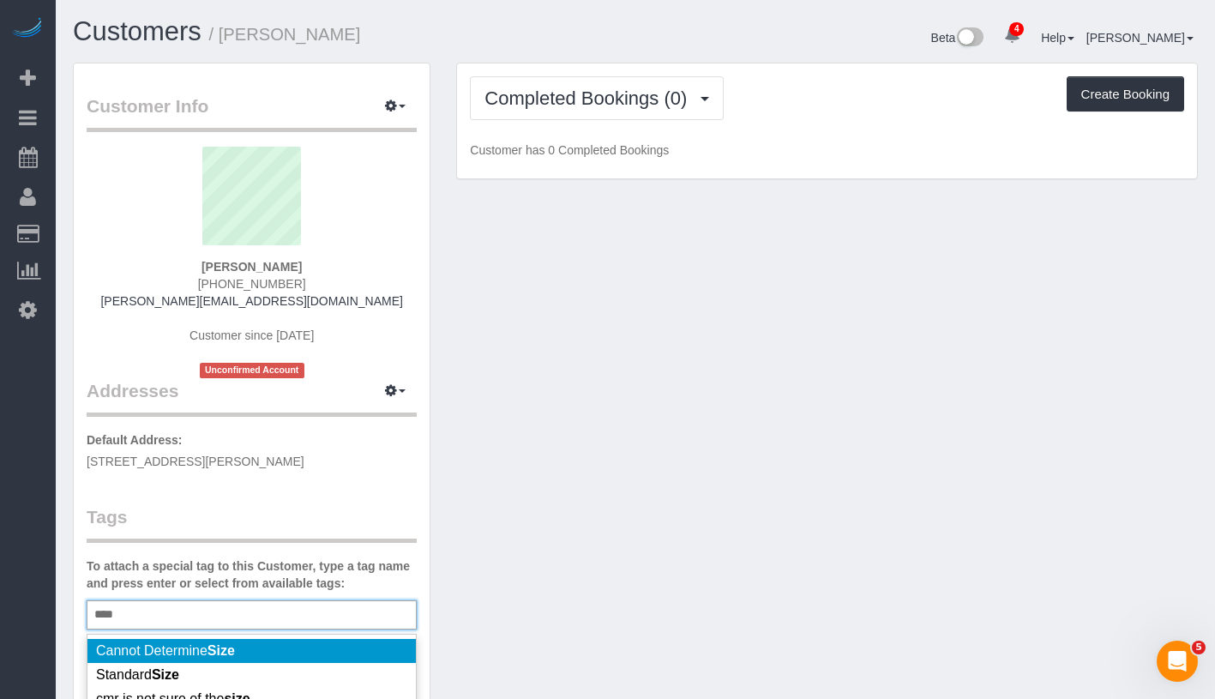
type input "****"
click at [285, 651] on li "Cannot Determine Size" at bounding box center [251, 651] width 328 height 24
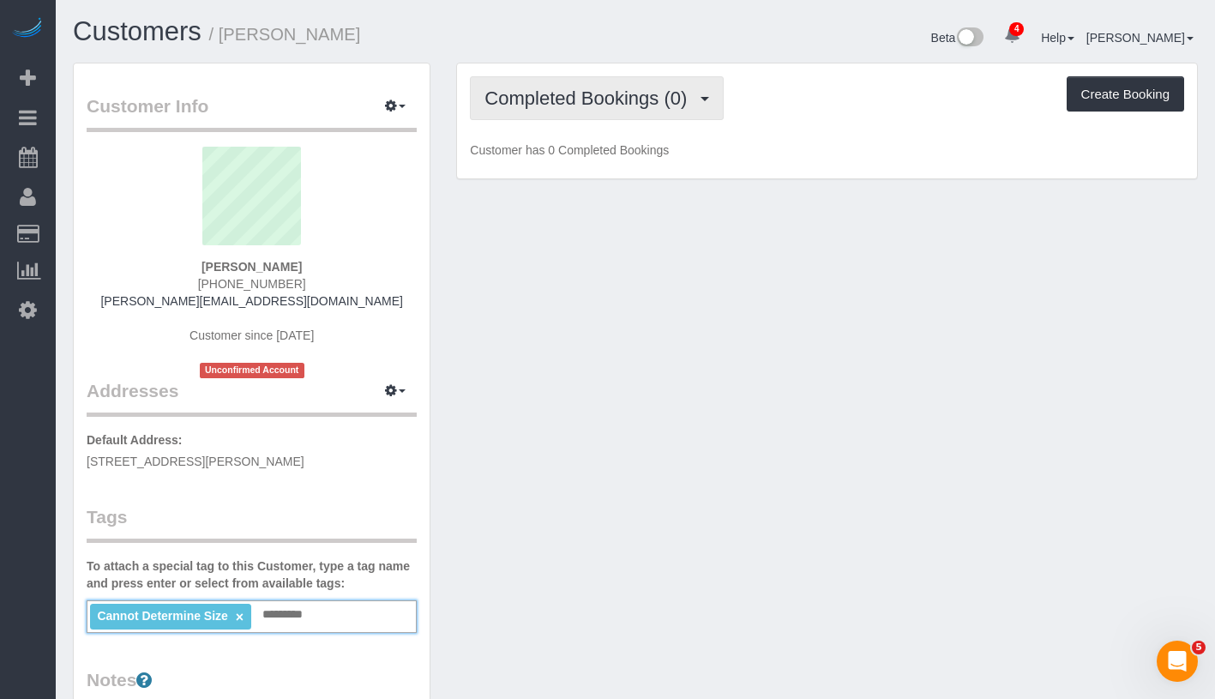
click at [513, 93] on span "Completed Bookings (0)" at bounding box center [589, 97] width 211 height 21
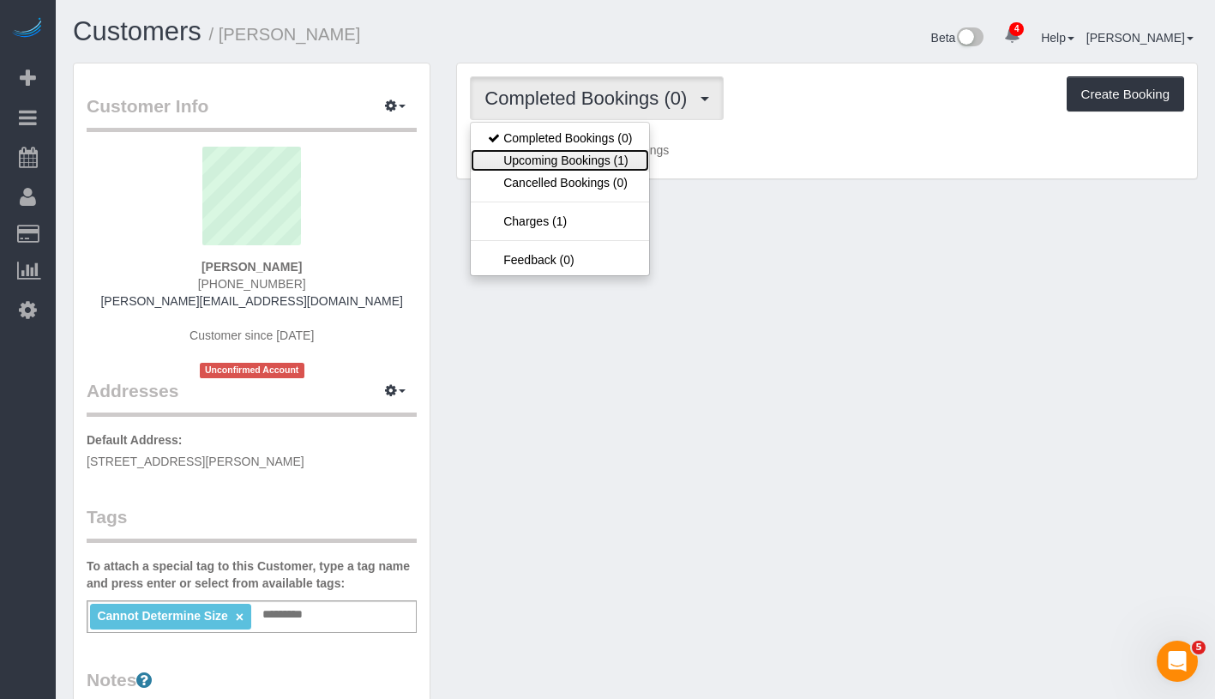
click at [527, 159] on link "Upcoming Bookings (1)" at bounding box center [560, 160] width 178 height 22
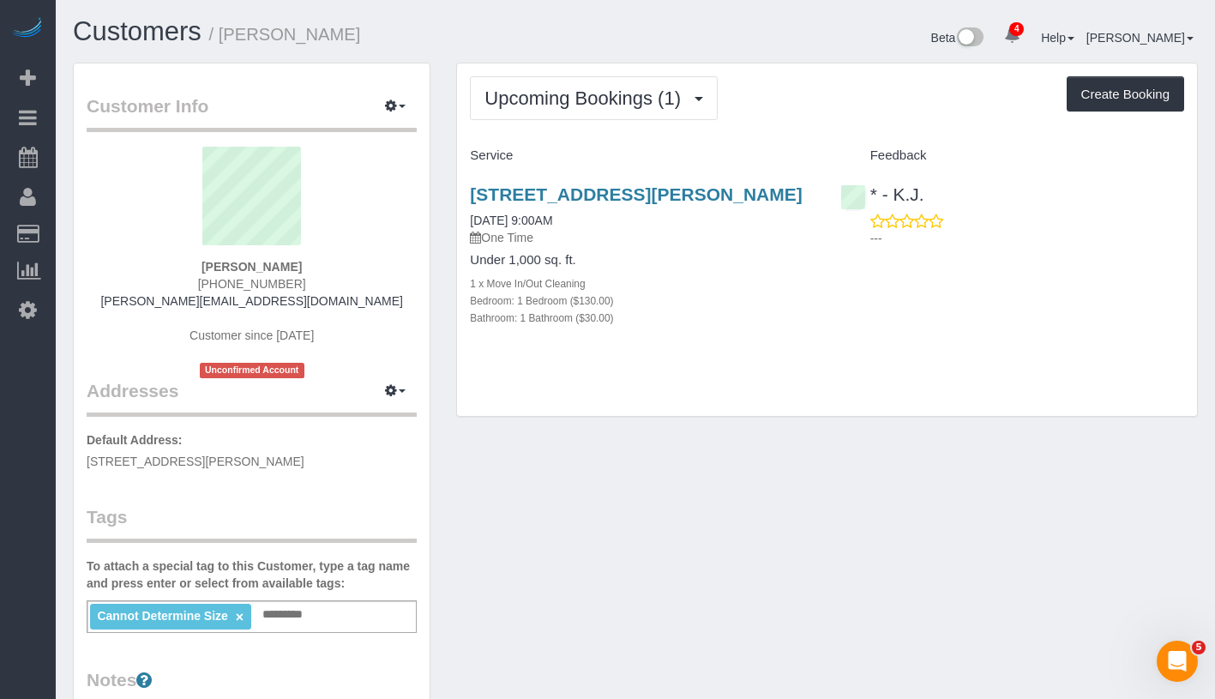
click at [821, 110] on div "Upcoming Bookings (1) Completed Bookings (0) Upcoming Bookings (1) Cancelled Bo…" at bounding box center [827, 98] width 714 height 44
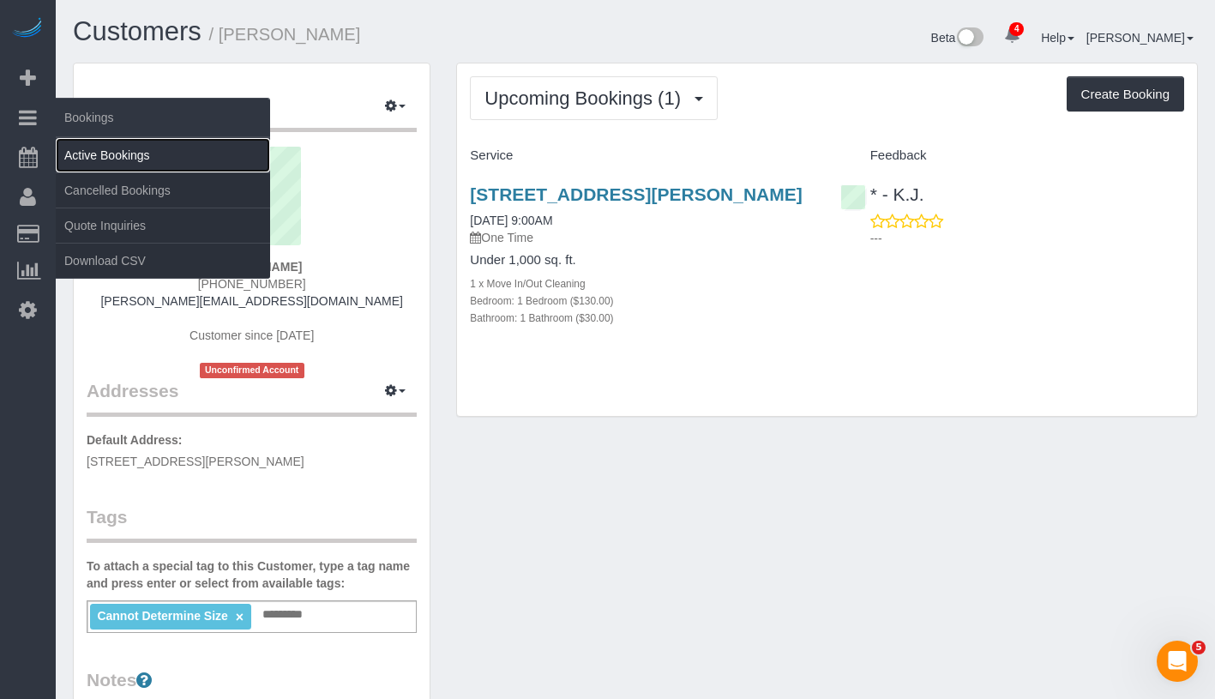
click at [110, 147] on link "Active Bookings" at bounding box center [163, 155] width 214 height 34
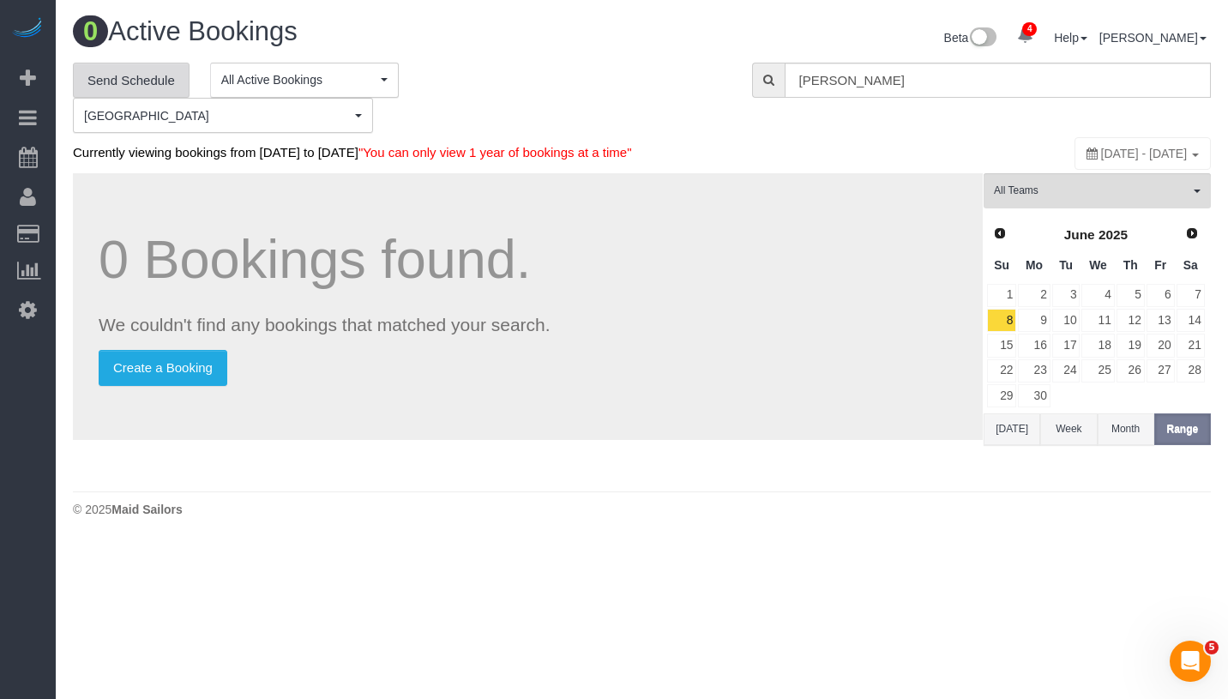
click at [159, 74] on link "Send Schedule" at bounding box center [131, 81] width 117 height 36
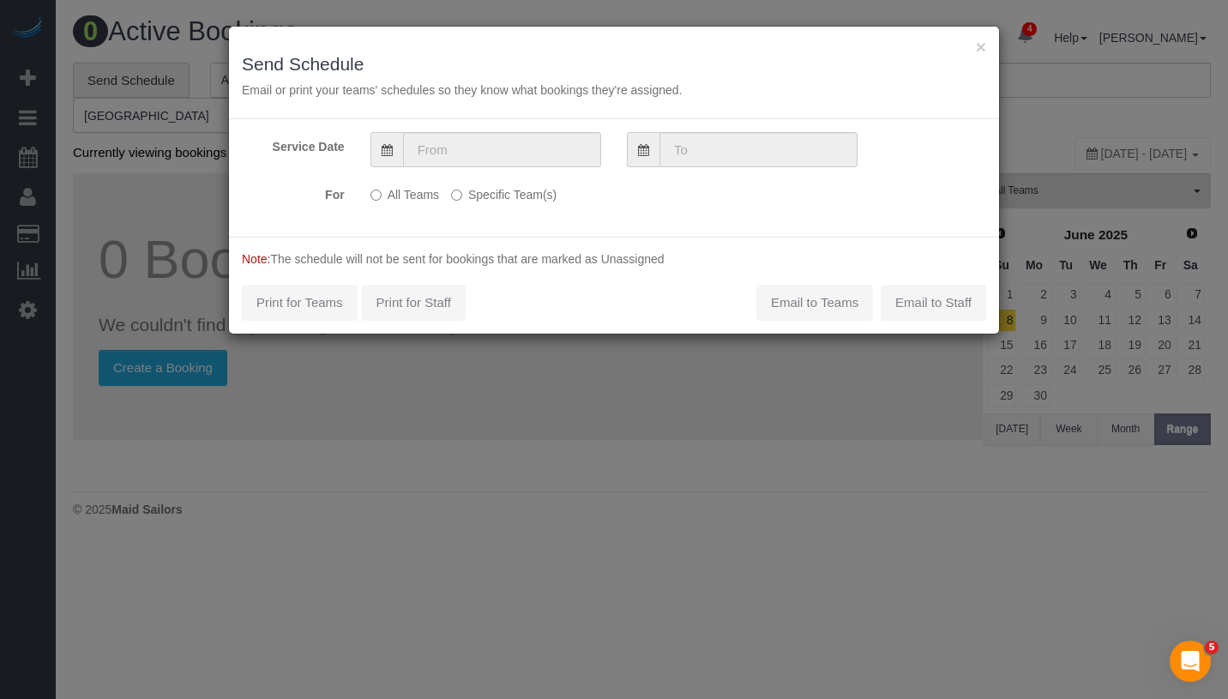
click at [463, 195] on label "Specific Team(s)" at bounding box center [503, 191] width 105 height 23
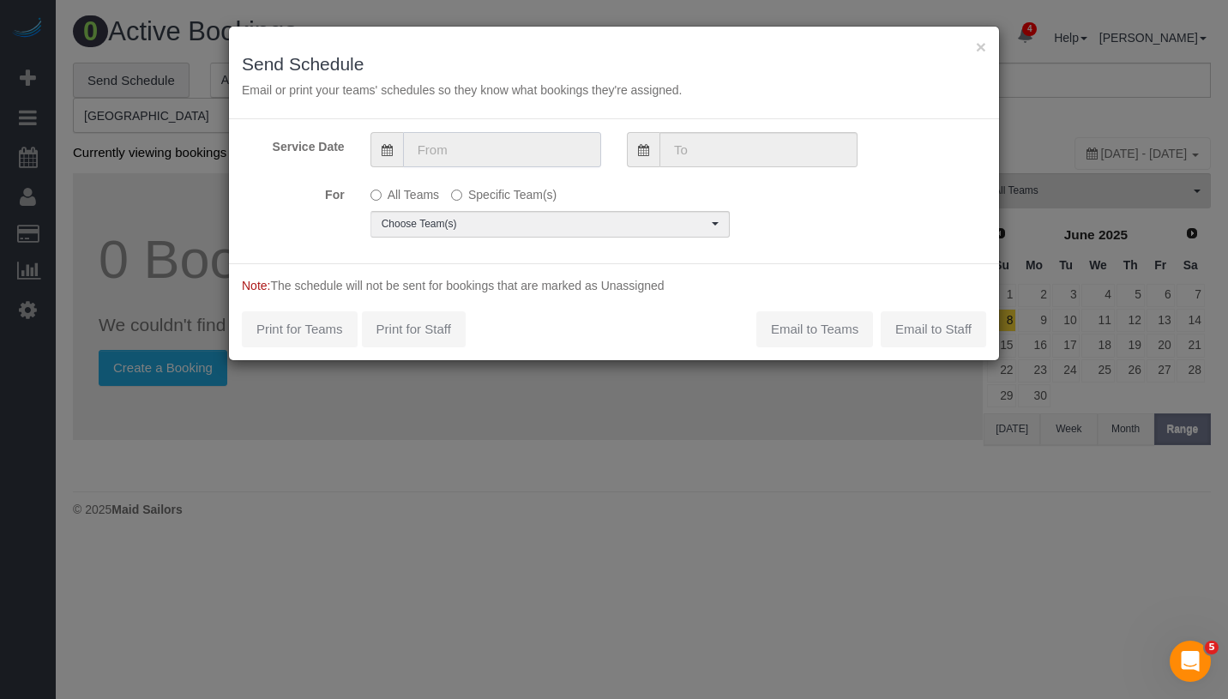
click at [496, 157] on input "text" at bounding box center [502, 149] width 198 height 35
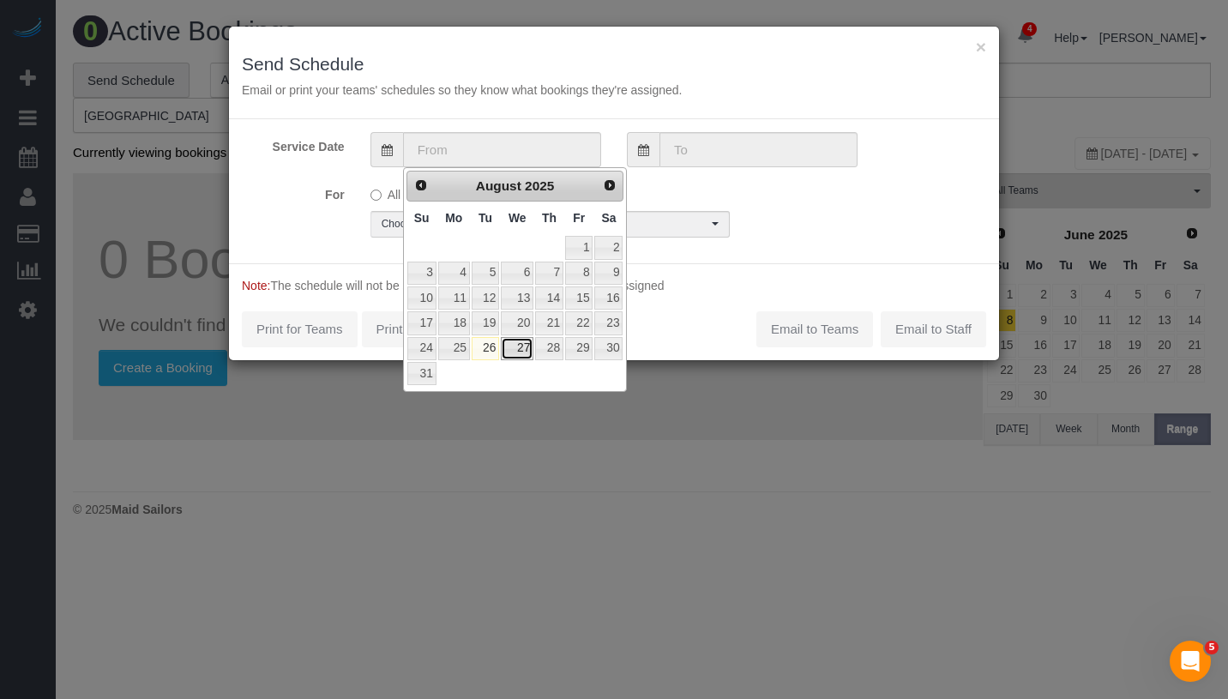
click at [516, 346] on link "27" at bounding box center [517, 348] width 33 height 23
type input "[DATE]"
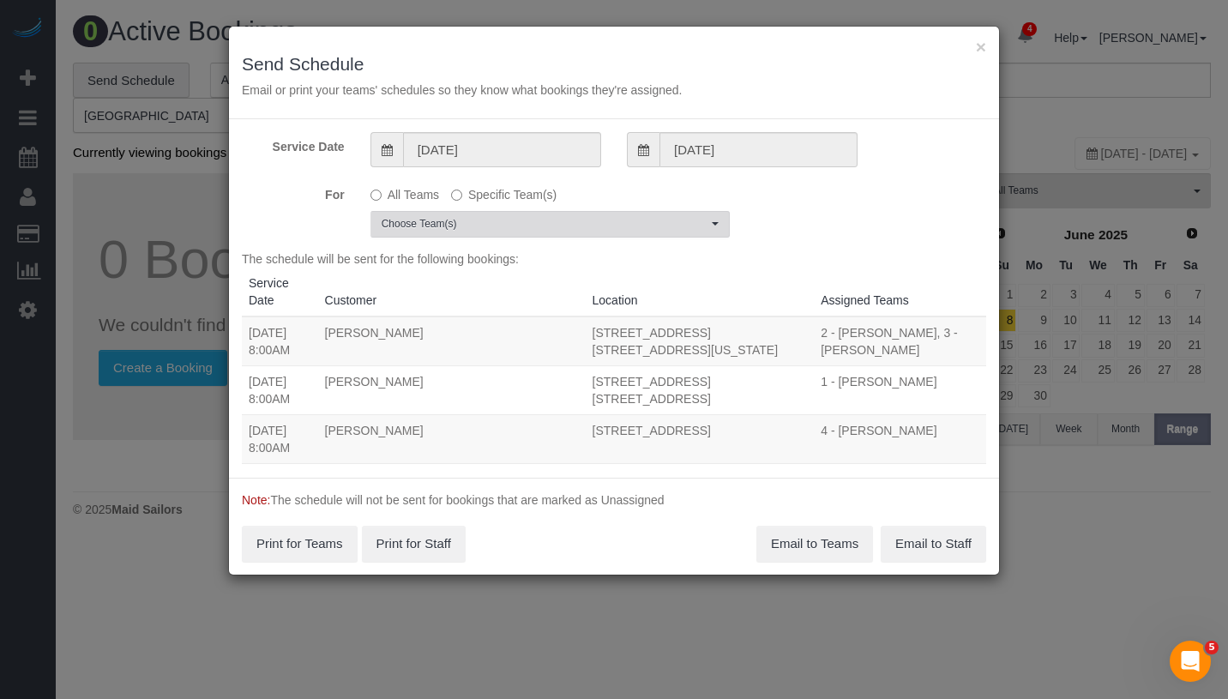
click at [597, 218] on span "Choose Team(s)" at bounding box center [545, 224] width 326 height 15
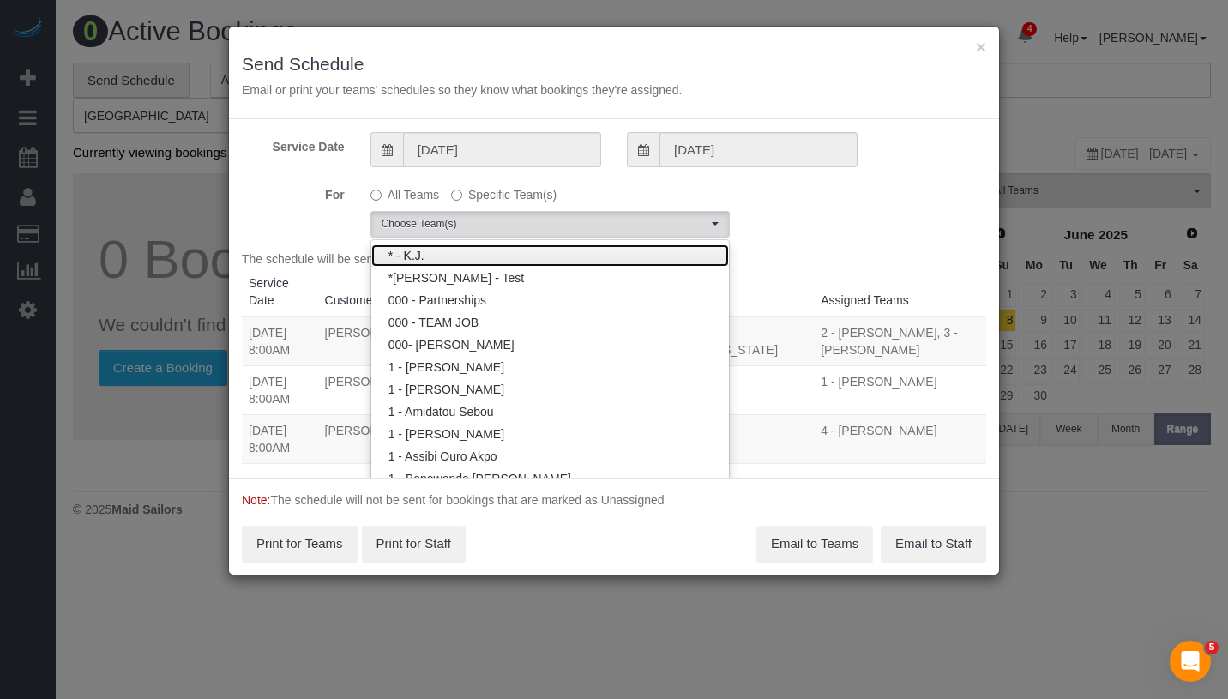
click at [538, 257] on link "* - K.J." at bounding box center [550, 255] width 358 height 22
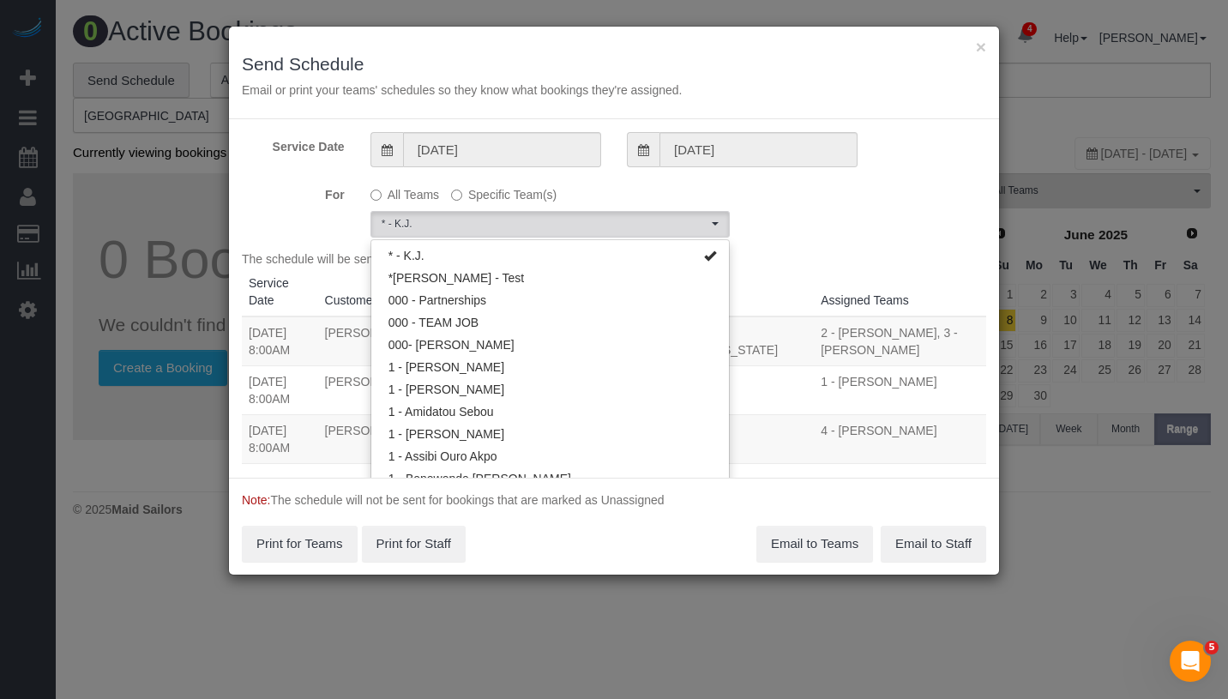
click at [793, 214] on div "For All Teams Specific Team(s) * - K.J. Choose Team(s) * - K.J. *Irene Flores -…" at bounding box center [614, 208] width 770 height 57
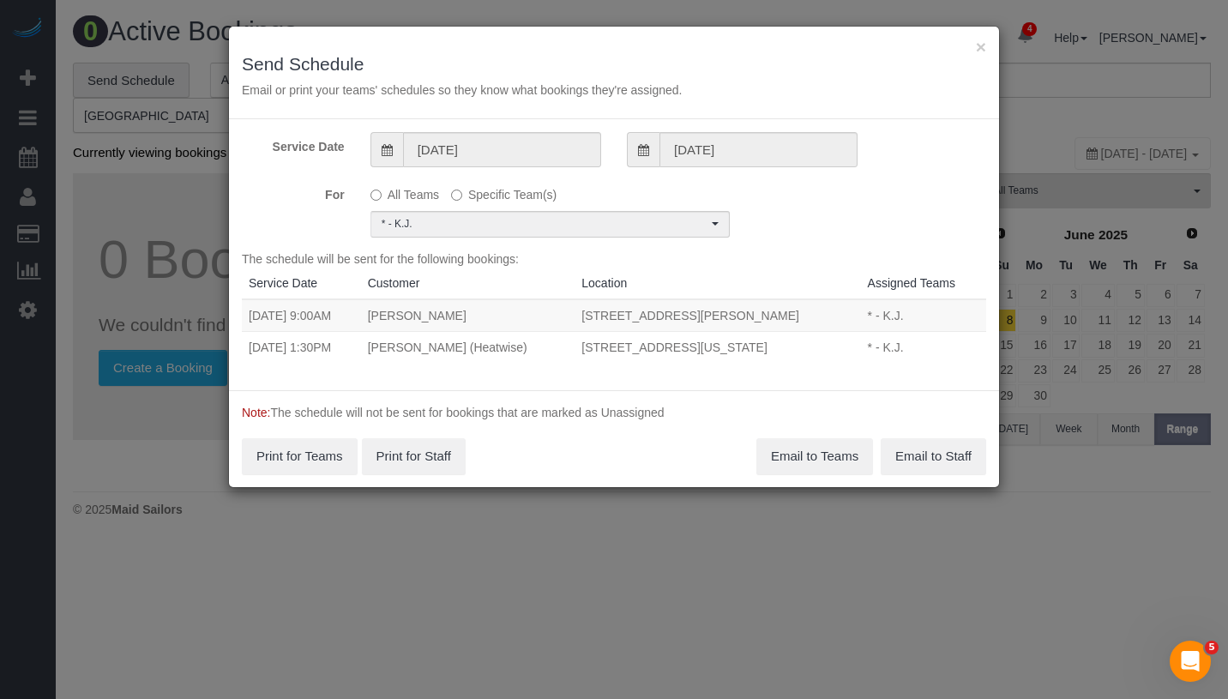
drag, startPoint x: 239, startPoint y: 312, endPoint x: 823, endPoint y: 322, distance: 584.0
click at [823, 322] on div "Service Date 08/27/2025 08/27/2025 For All Teams Specific Team(s) * - K.J. Choo…" at bounding box center [614, 254] width 770 height 271
click at [648, 275] on th "Location" at bounding box center [717, 284] width 286 height 32
drag, startPoint x: 244, startPoint y: 314, endPoint x: 827, endPoint y: 324, distance: 584.0
click at [827, 324] on tr "08/27/2025 9:00AM Daniel Torres 344 Fenimore Street Apt. 2, Brooklyn, NY 11225 …" at bounding box center [614, 315] width 744 height 33
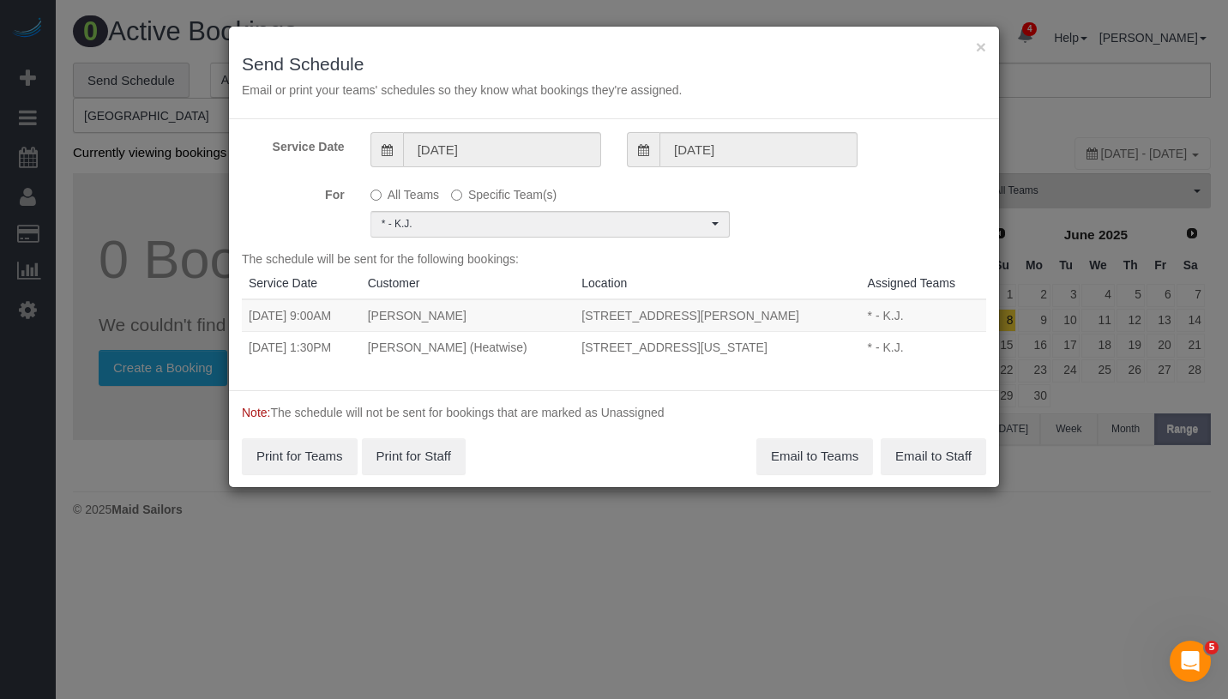
copy tr "08/27/2025 9:00AM Daniel Torres 344 Fenimore Street Apt. 2, Brooklyn, NY 11225"
click at [796, 460] on button "Email to Teams" at bounding box center [814, 456] width 117 height 36
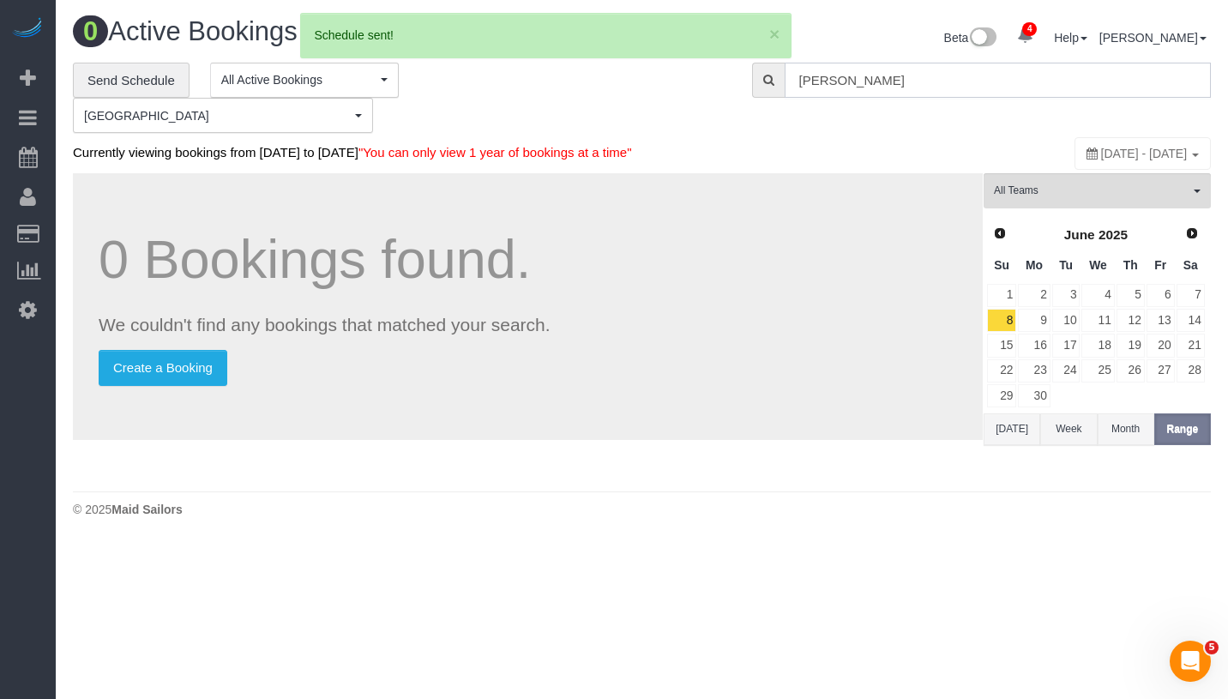
click at [928, 75] on input "Meera Kumar" at bounding box center [998, 80] width 426 height 35
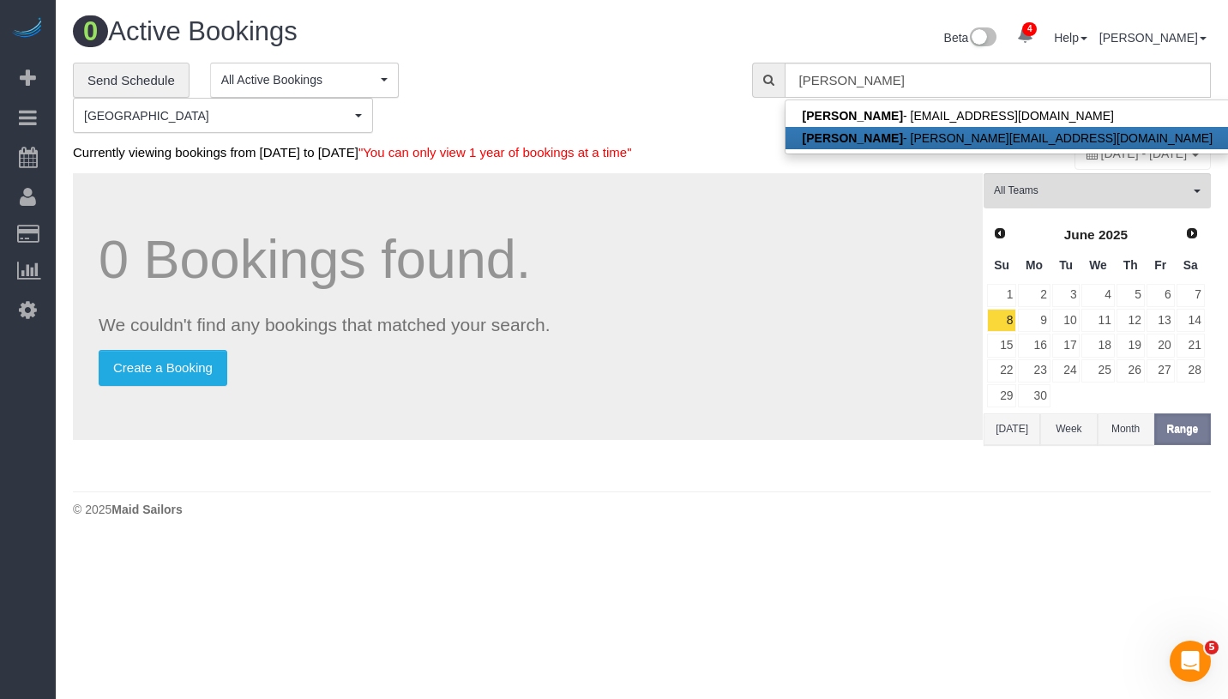
click at [906, 142] on link "Daniel Torres - daniel.torres7790@gmail.com" at bounding box center [1007, 138] width 444 height 22
type input "[PERSON_NAME][EMAIL_ADDRESS][DOMAIN_NAME]"
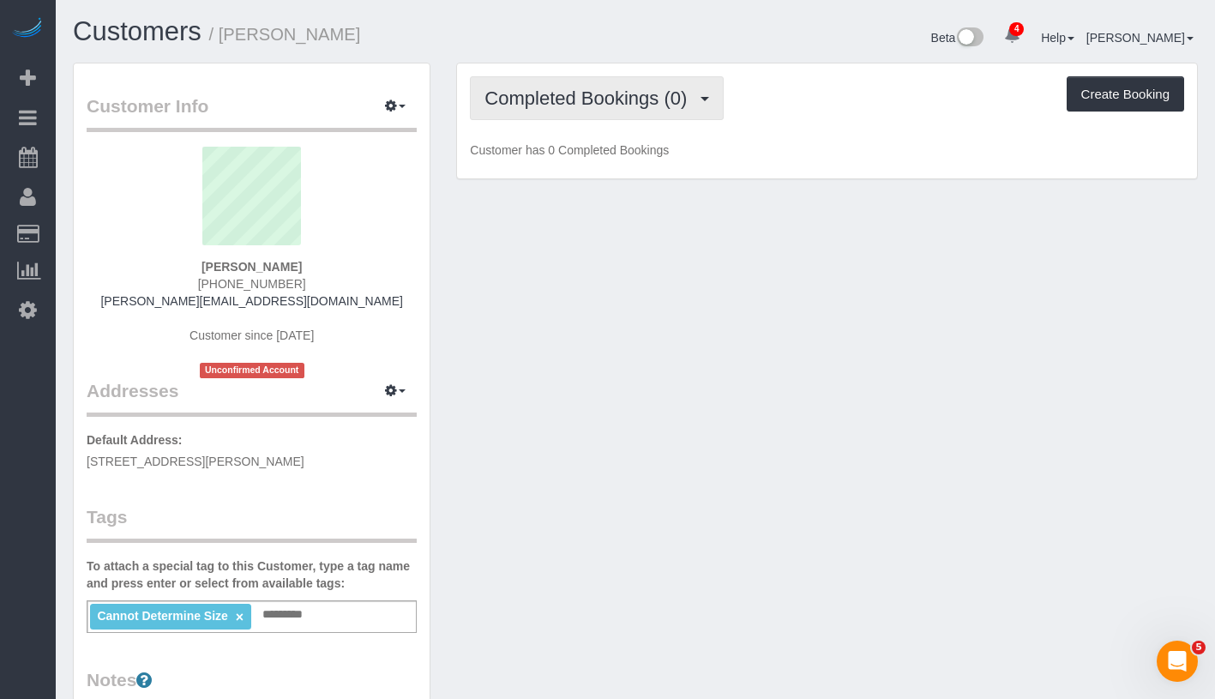
click at [592, 110] on button "Completed Bookings (0)" at bounding box center [597, 98] width 254 height 44
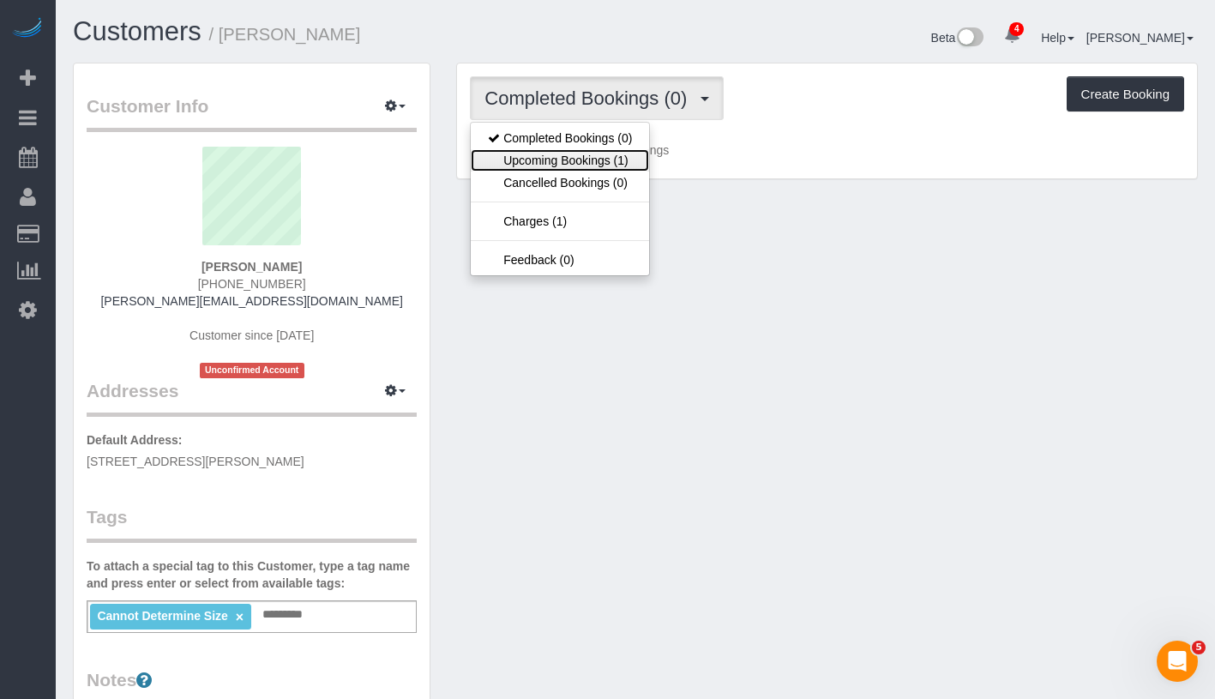
click at [574, 159] on link "Upcoming Bookings (1)" at bounding box center [560, 160] width 178 height 22
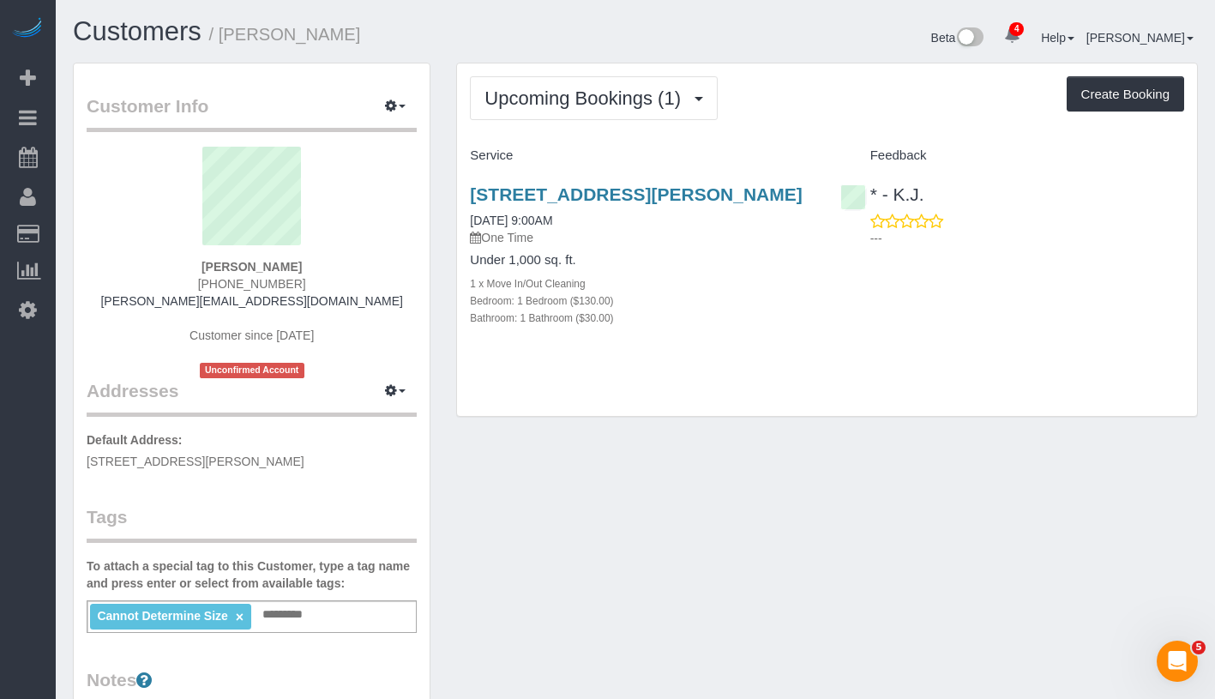
click at [820, 105] on div "Upcoming Bookings (1) Completed Bookings (0) Upcoming Bookings (1) Cancelled Bo…" at bounding box center [827, 98] width 714 height 44
click at [584, 201] on link "344 Fenimore Street Apt. 2, Brooklyn, NY 11225" at bounding box center [636, 194] width 332 height 20
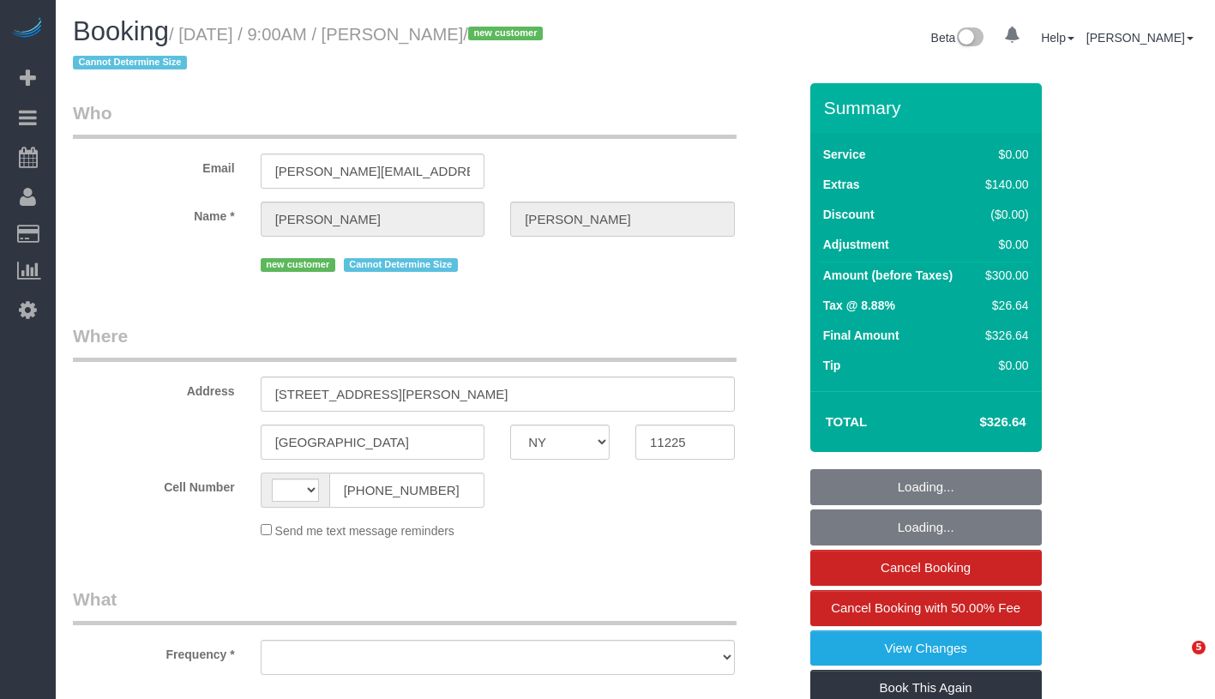
select select "NY"
select select "object:419"
select select "number:89"
select select "number:90"
select select "number:15"
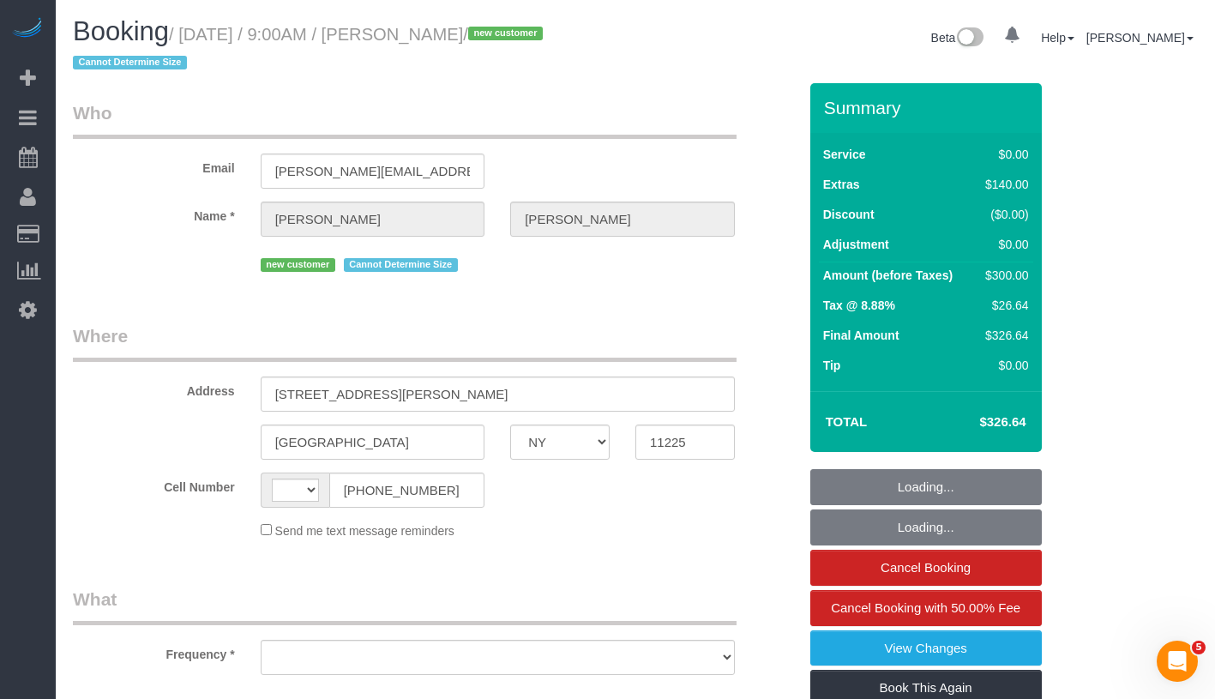
select select "number:5"
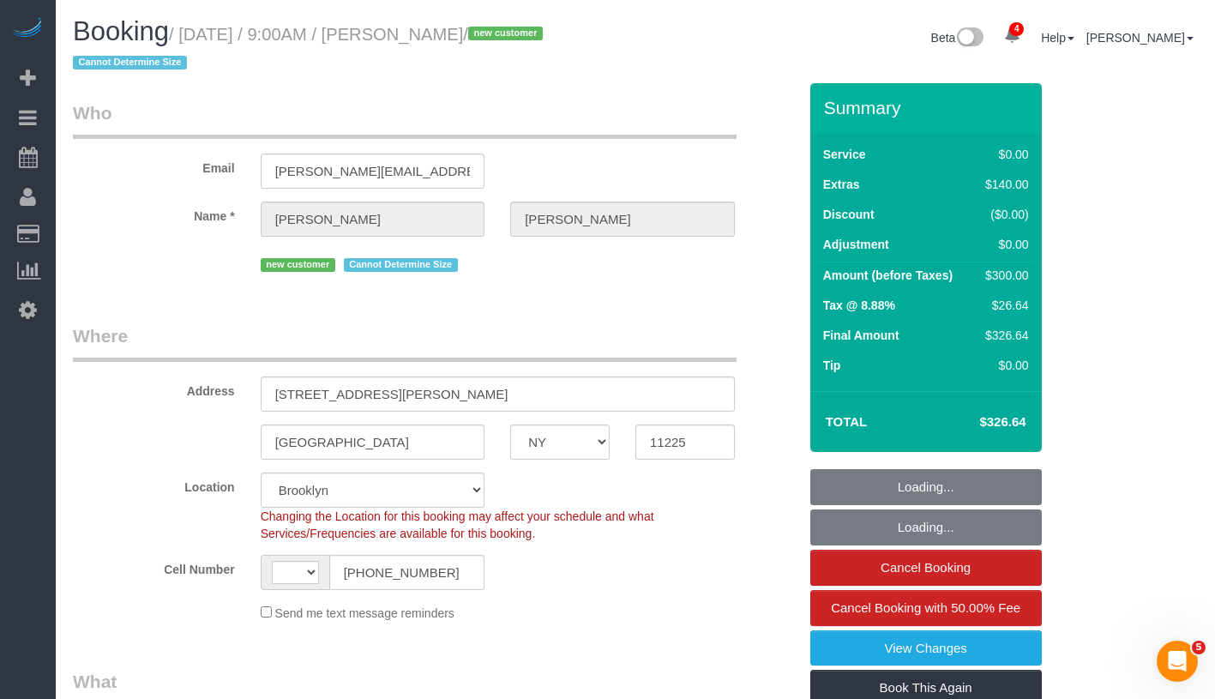
select select "object:568"
select select "string:[GEOGRAPHIC_DATA]"
select select "string:stripe-pm_1S0Pya4VGloSiKo7jMSVnvsk"
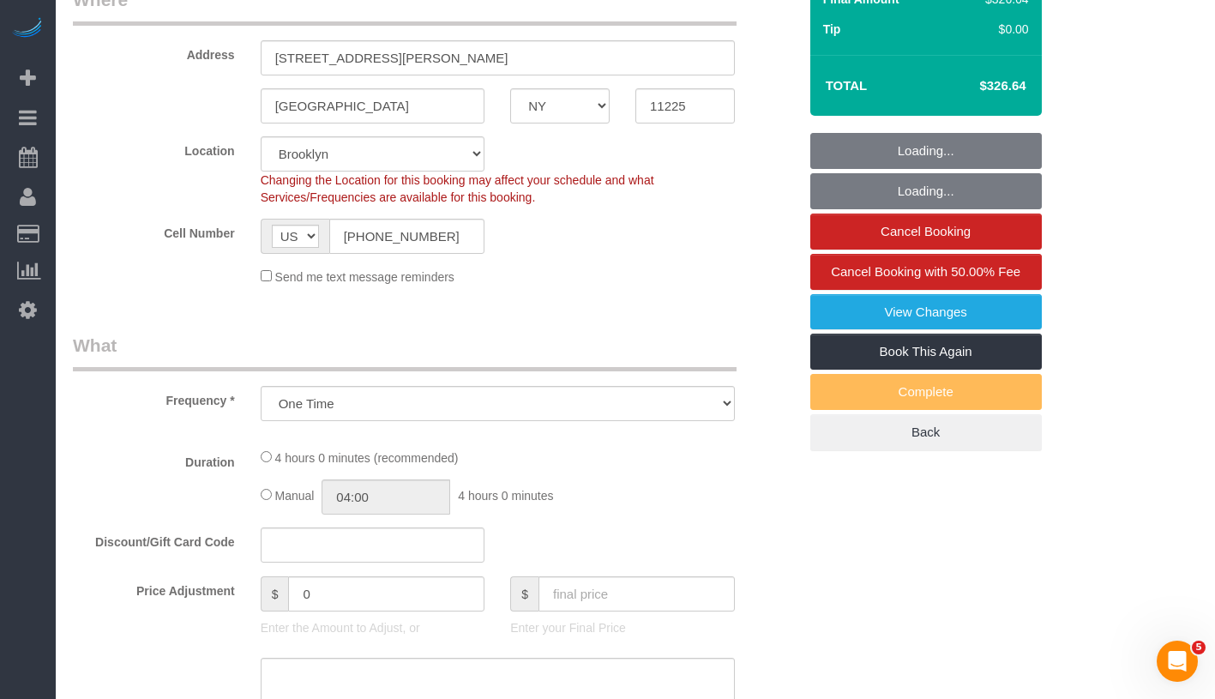
select select "spot1"
select select "1"
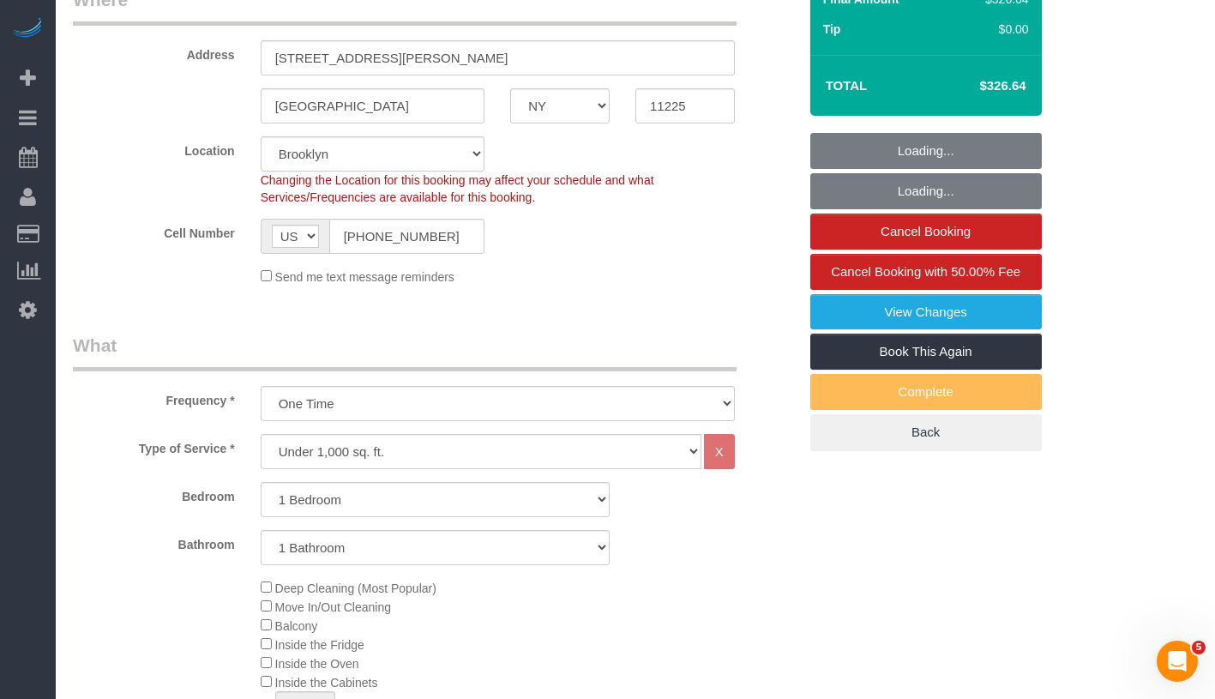
select select "1"
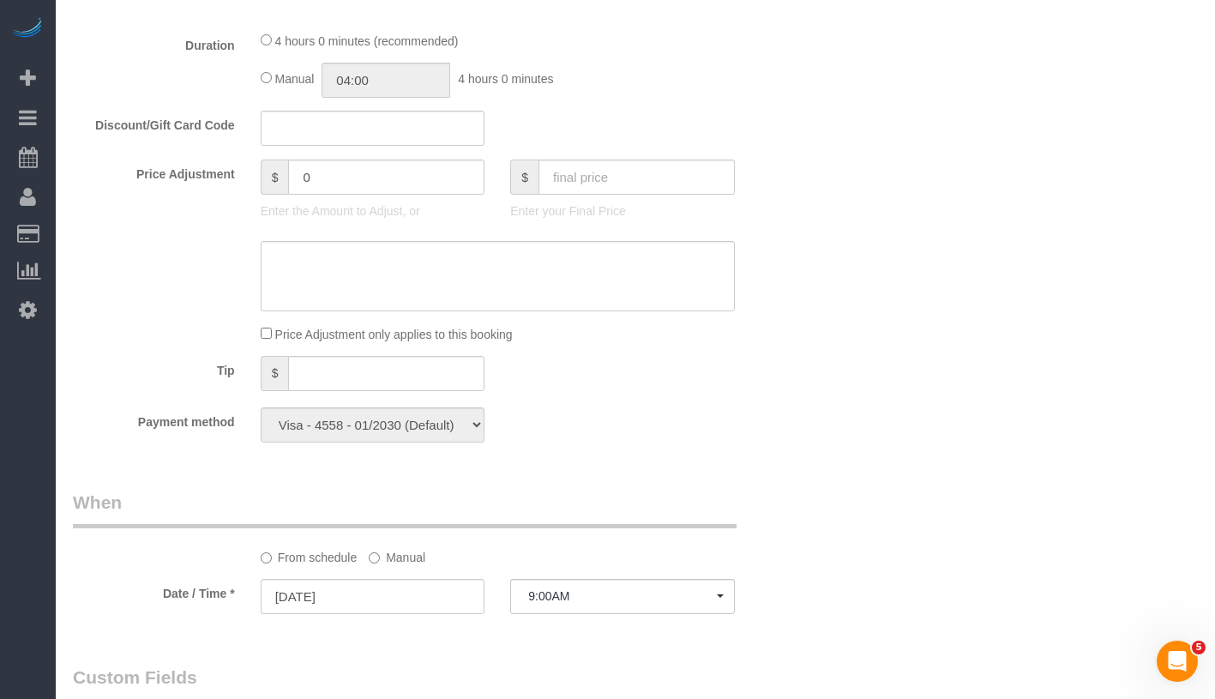
scroll to position [1244, 0]
